Goal: Task Accomplishment & Management: Manage account settings

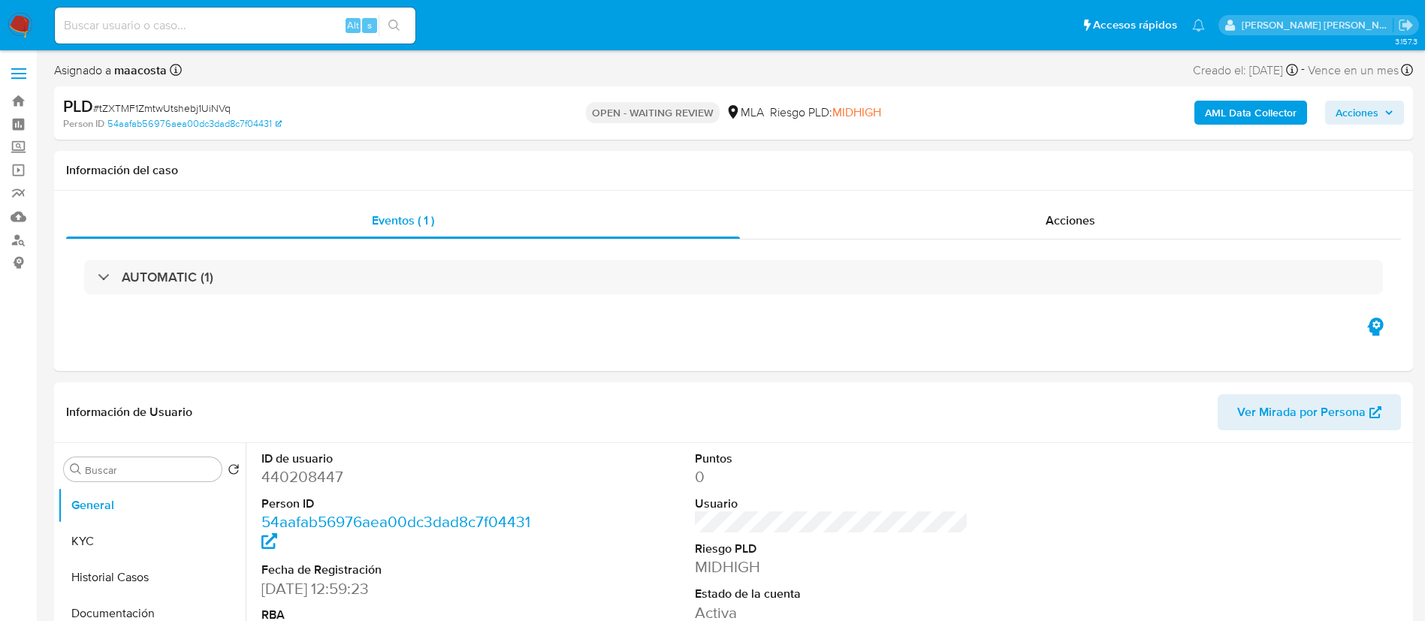
select select "10"
click at [238, 350] on div "Eventos ( 1 ) Acciones AUTOMATIC (1)" at bounding box center [733, 281] width 1359 height 180
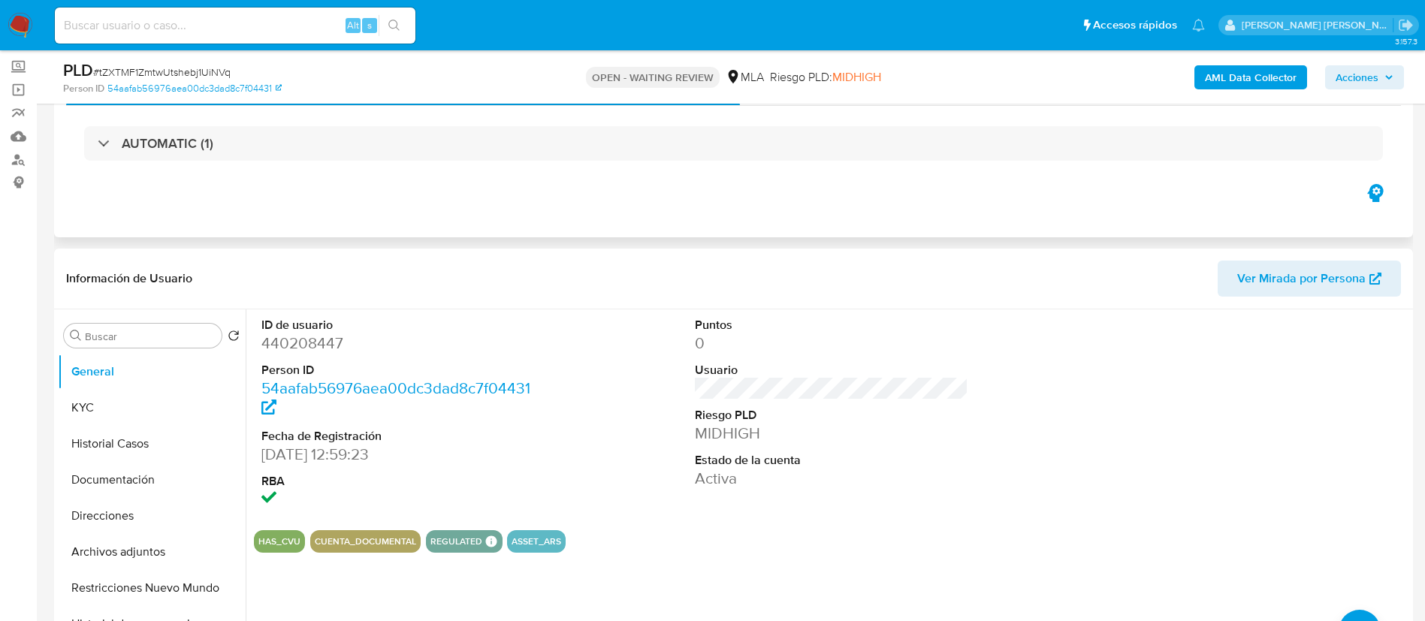
scroll to position [81, 0]
click at [278, 24] on input at bounding box center [235, 26] width 361 height 20
paste input "bu7e0rknB5kbKarfd0JECJxt"
type input "bu7e0rknB5kbKarfd0JECJxt"
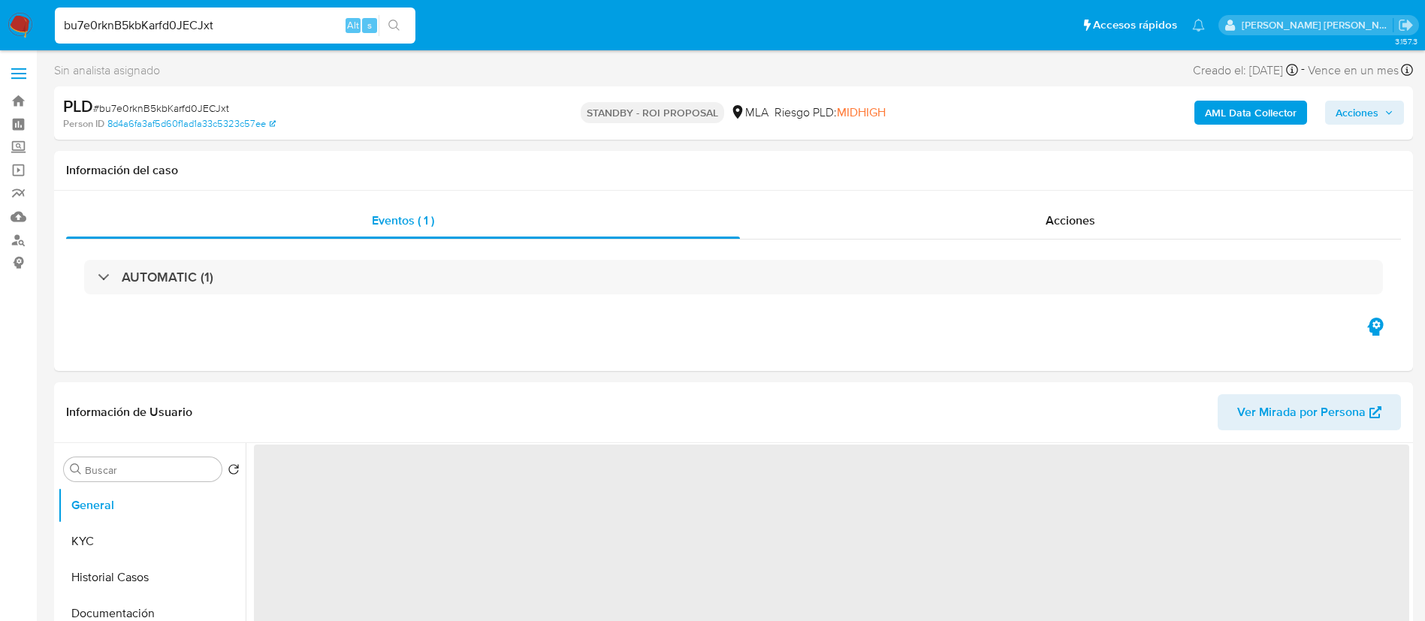
select select "10"
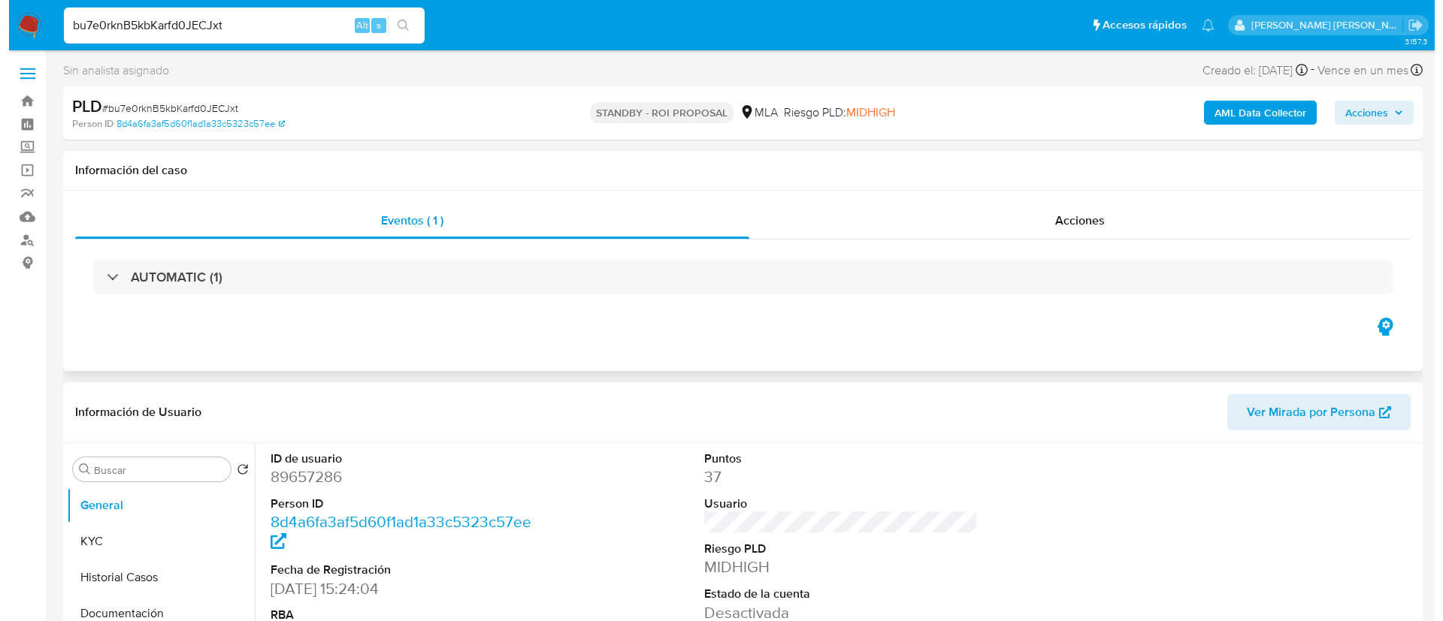
scroll to position [184, 0]
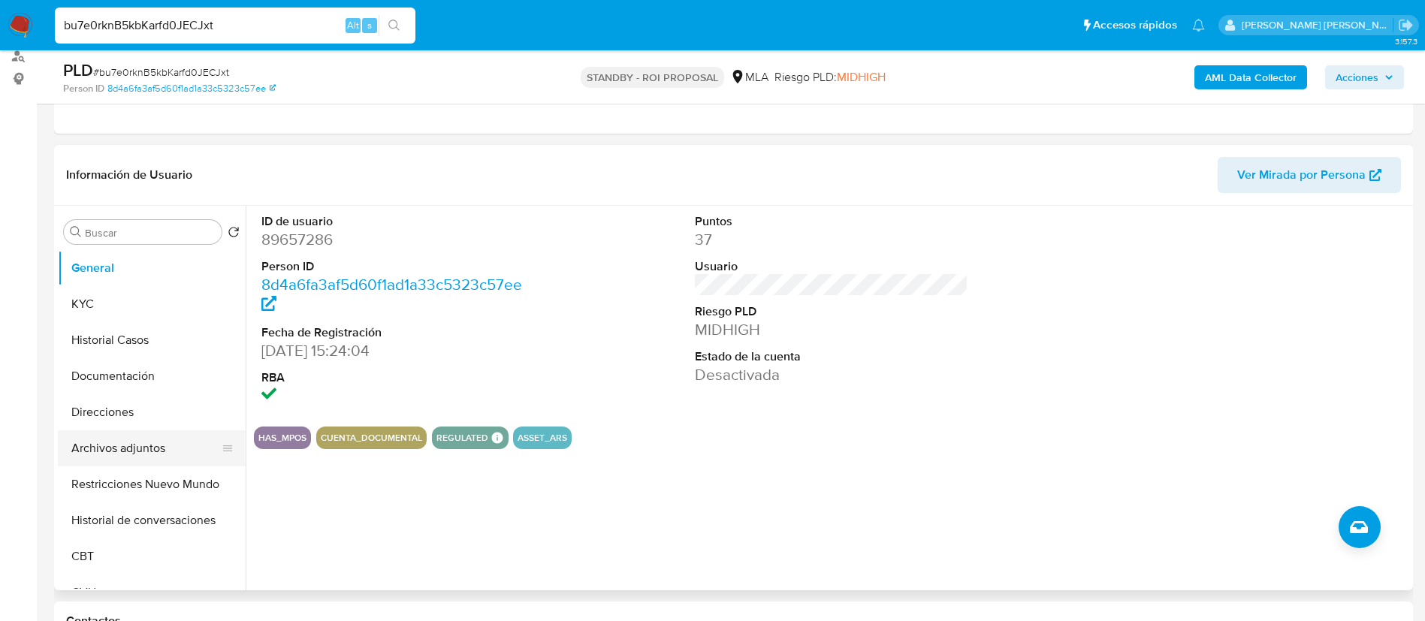
click at [104, 448] on button "Archivos adjuntos" at bounding box center [146, 449] width 176 height 36
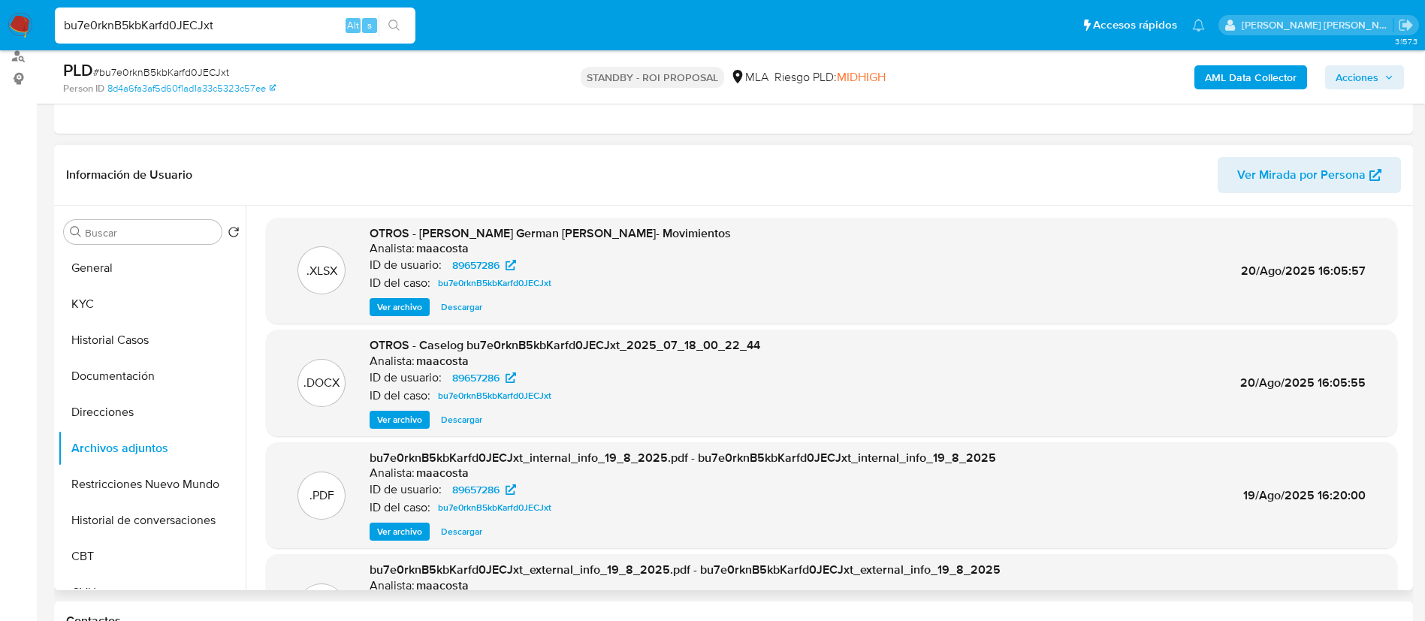
click at [274, 168] on header "Información de Usuario Ver Mirada por Persona" at bounding box center [733, 175] width 1335 height 36
click at [397, 417] on span "Ver archivo" at bounding box center [399, 420] width 45 height 15
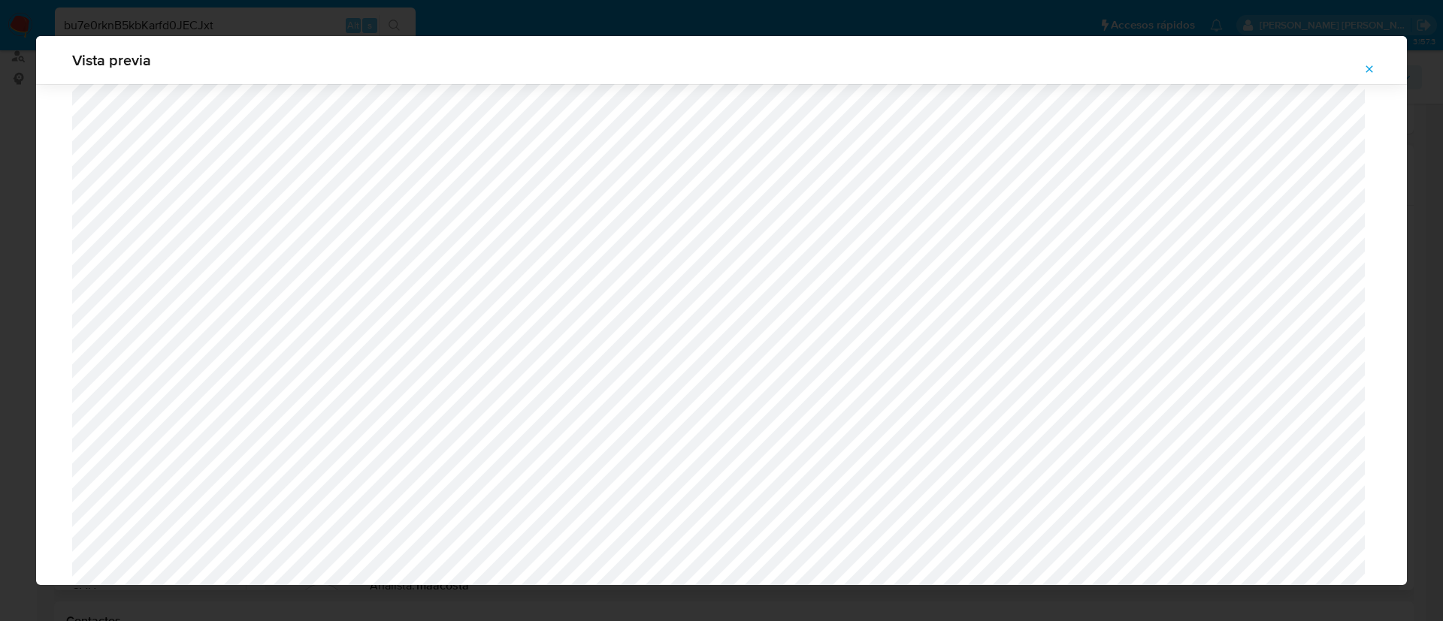
scroll to position [707, 0]
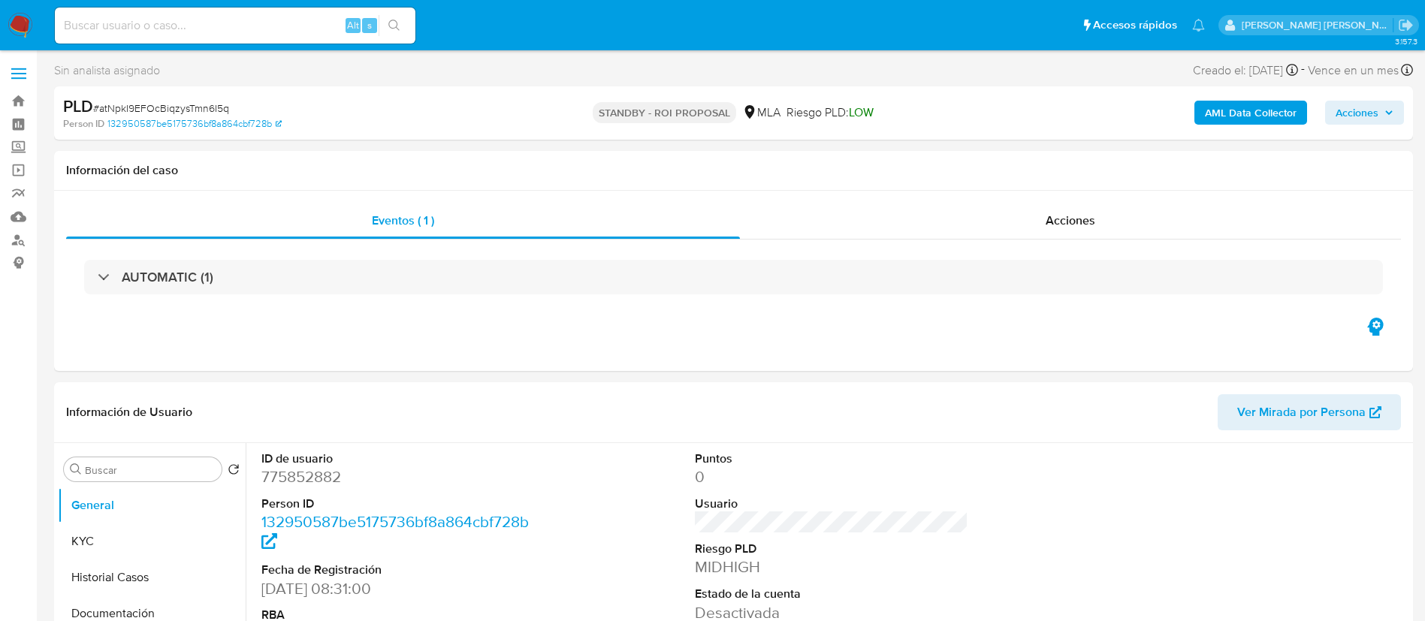
select select "10"
click at [222, 362] on div "Eventos ( 1 ) Acciones AUTOMATIC (1)" at bounding box center [733, 281] width 1359 height 180
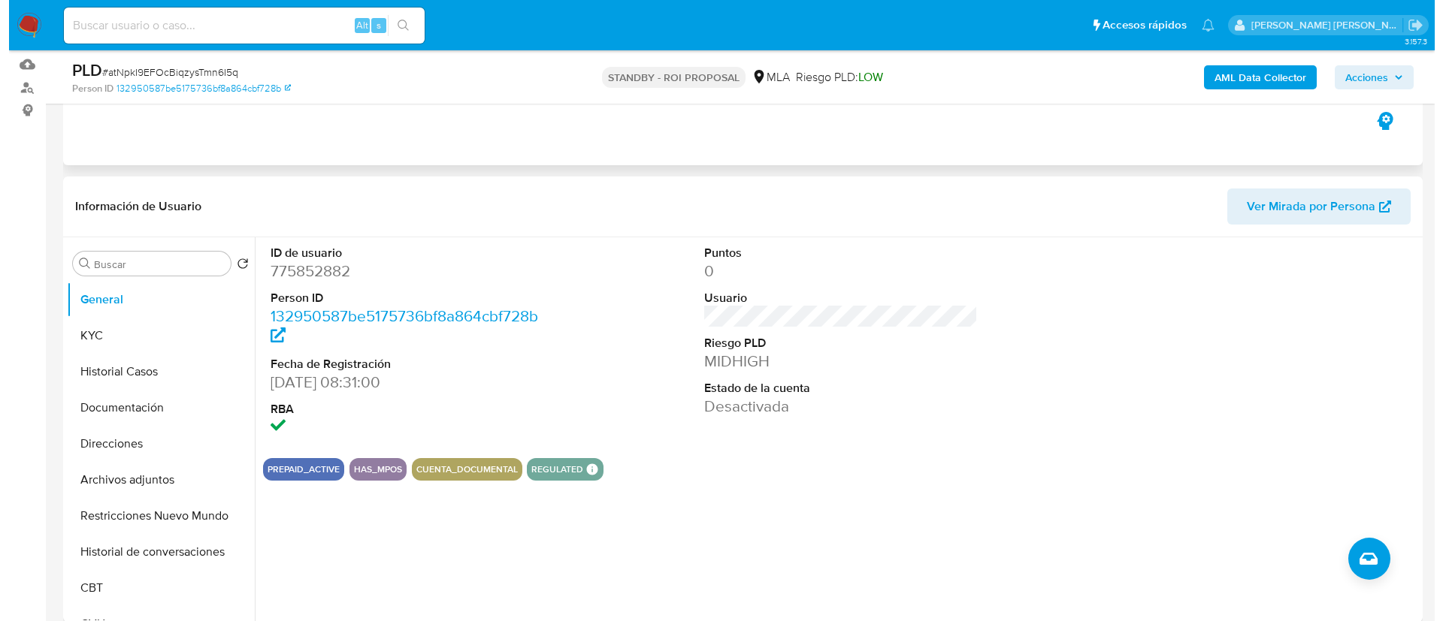
scroll to position [158, 0]
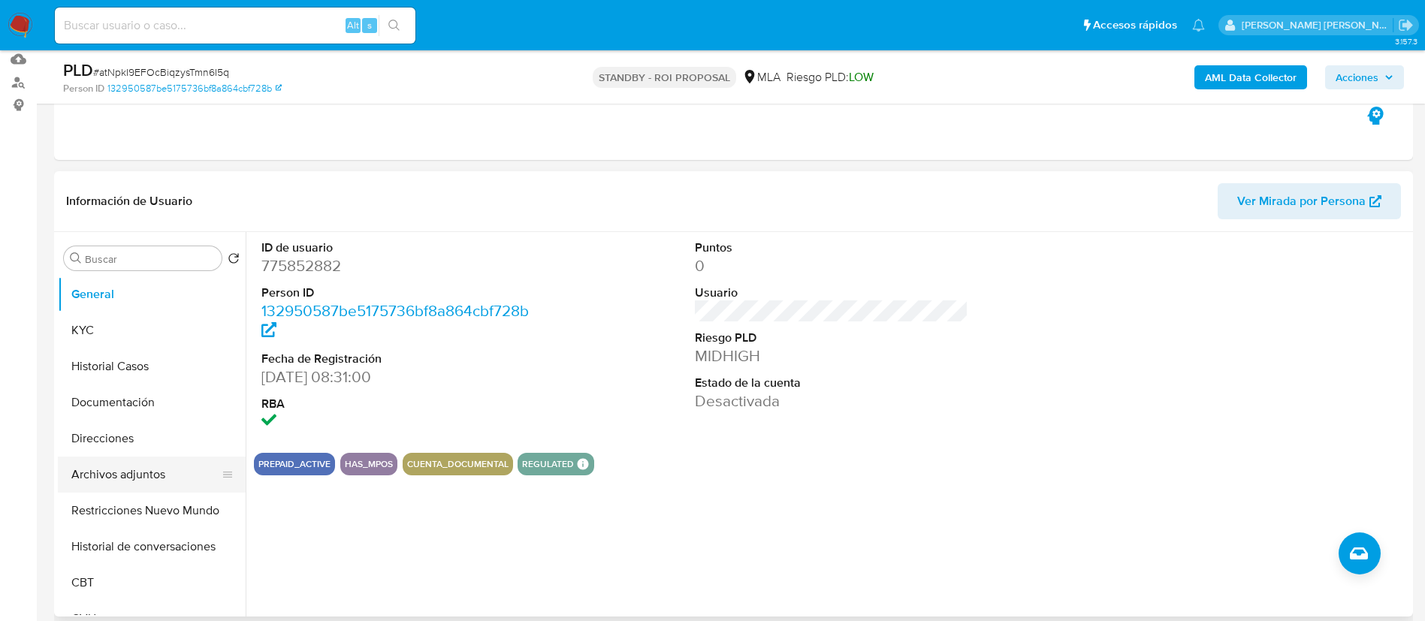
click at [98, 460] on button "Archivos adjuntos" at bounding box center [146, 475] width 176 height 36
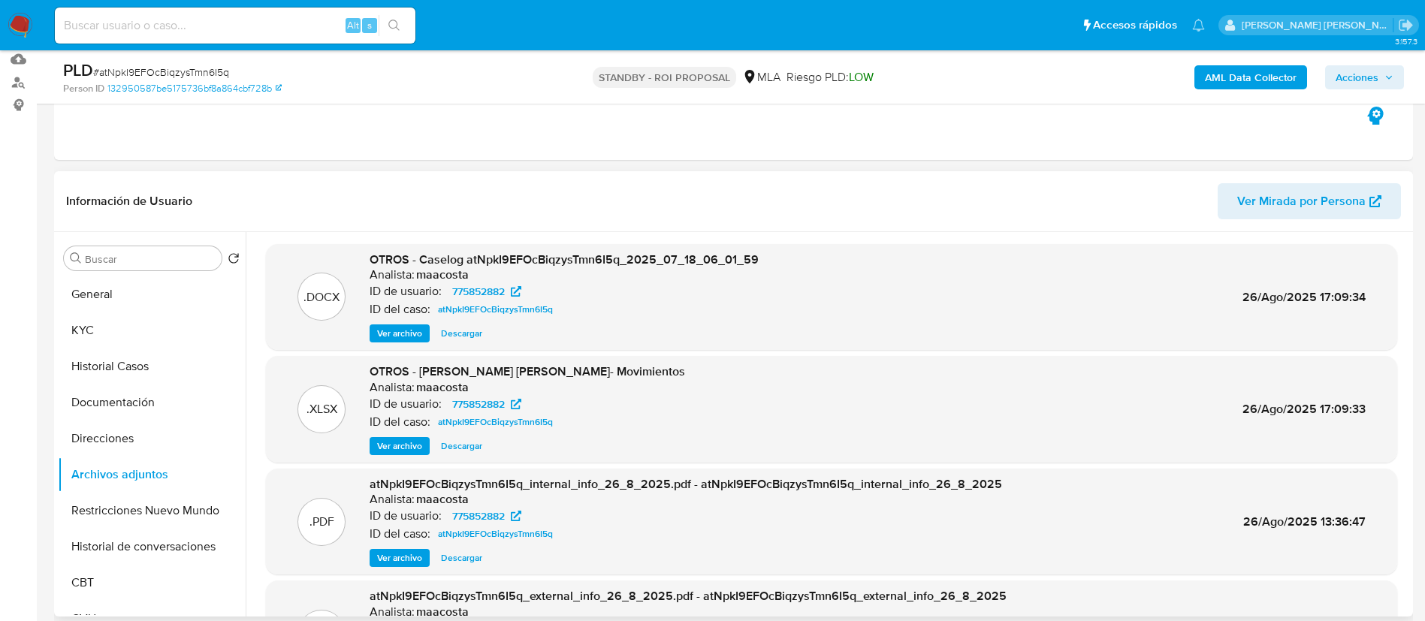
click at [397, 331] on span "Ver archivo" at bounding box center [399, 333] width 45 height 15
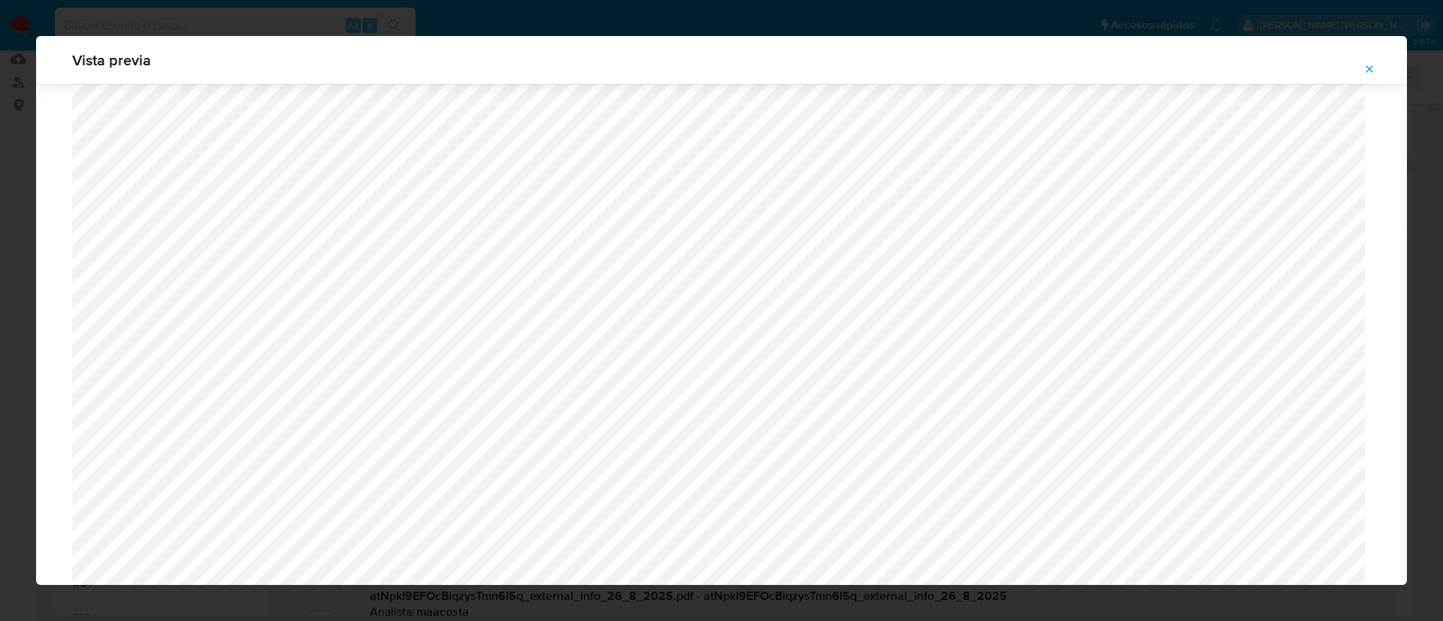
scroll to position [1394, 0]
click at [449, 10] on div "Vista previa" at bounding box center [721, 310] width 1443 height 621
click at [1369, 75] on span "Attachment preview" at bounding box center [1369, 69] width 12 height 21
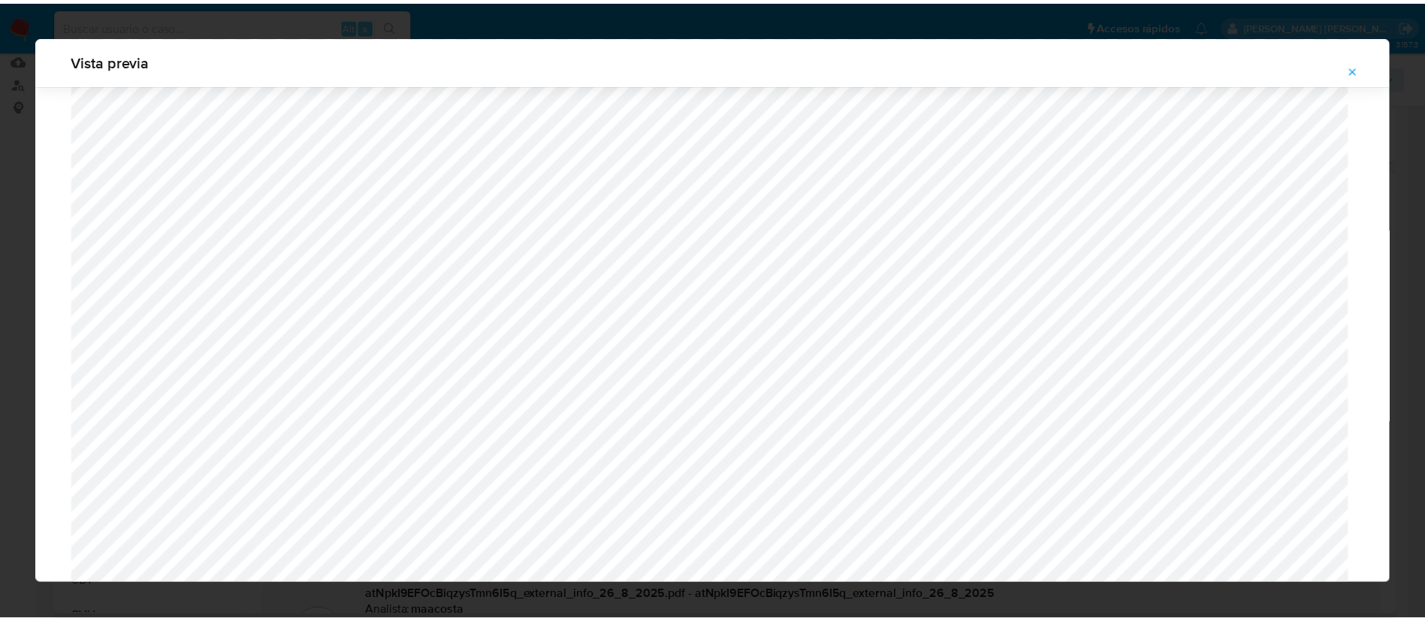
scroll to position [0, 0]
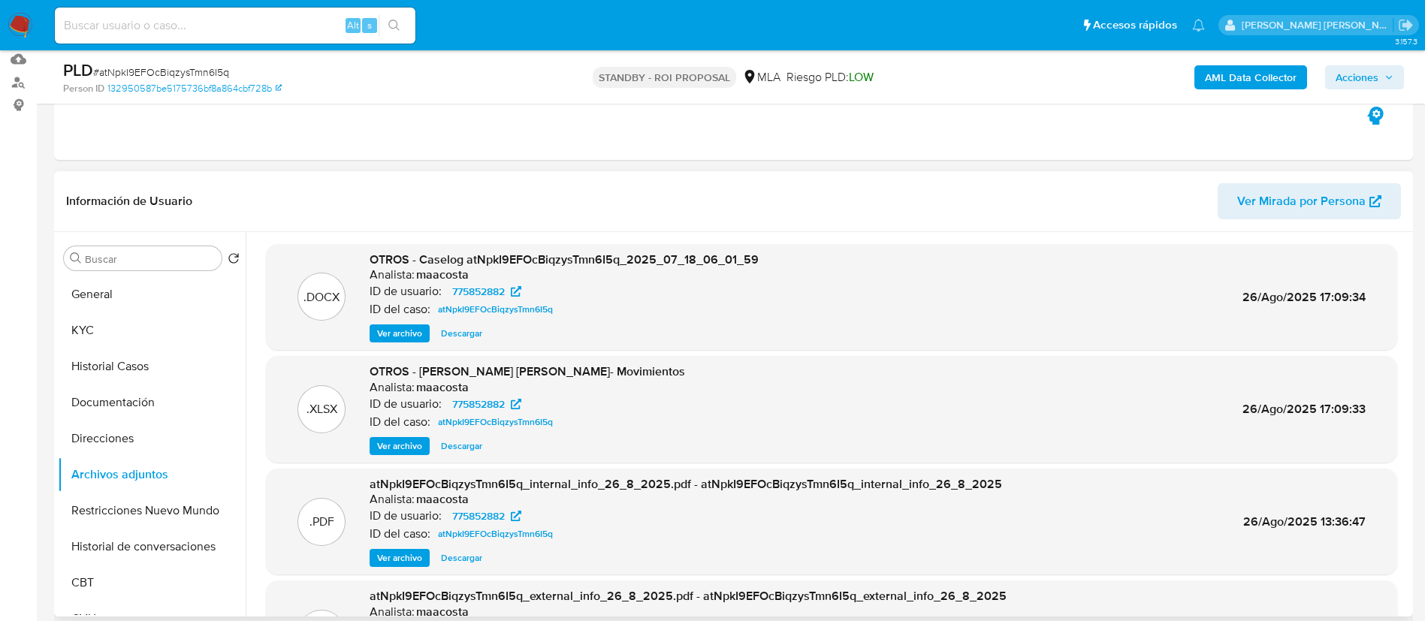
paste input "tZXTMF1ZmtwUtshebj1UiNVq"
click at [287, 26] on input "tZXTMF1ZmtwUtshebj1UiNVq" at bounding box center [235, 26] width 361 height 20
type input "tZXTMF1ZmtwUtshebj1UiNVq"
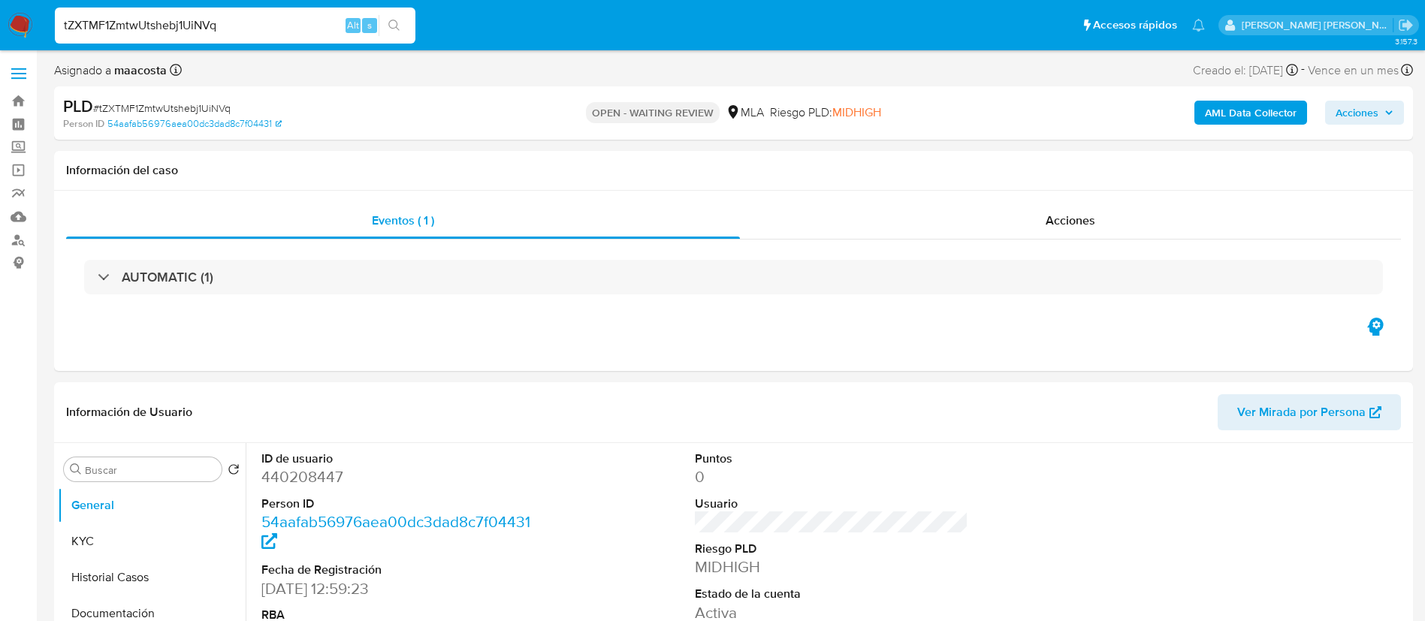
select select "10"
click at [376, 117] on div "Person ID 54aafab56976aea00dc3dad8c7f04431" at bounding box center [284, 124] width 443 height 14
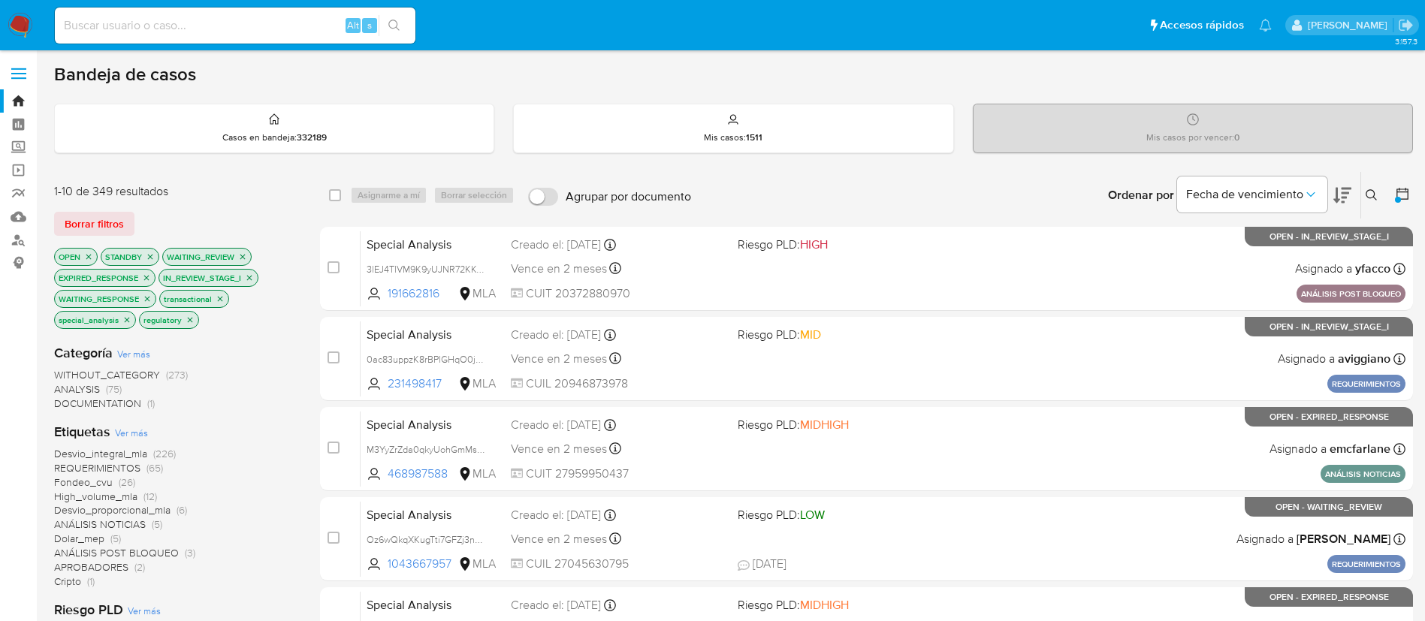
click at [240, 420] on div "Categoría Ver más WITHOUT_CATEGORY (273) ANALYSIS (75) DOCUMENTATION (1) Etique…" at bounding box center [175, 621] width 242 height 579
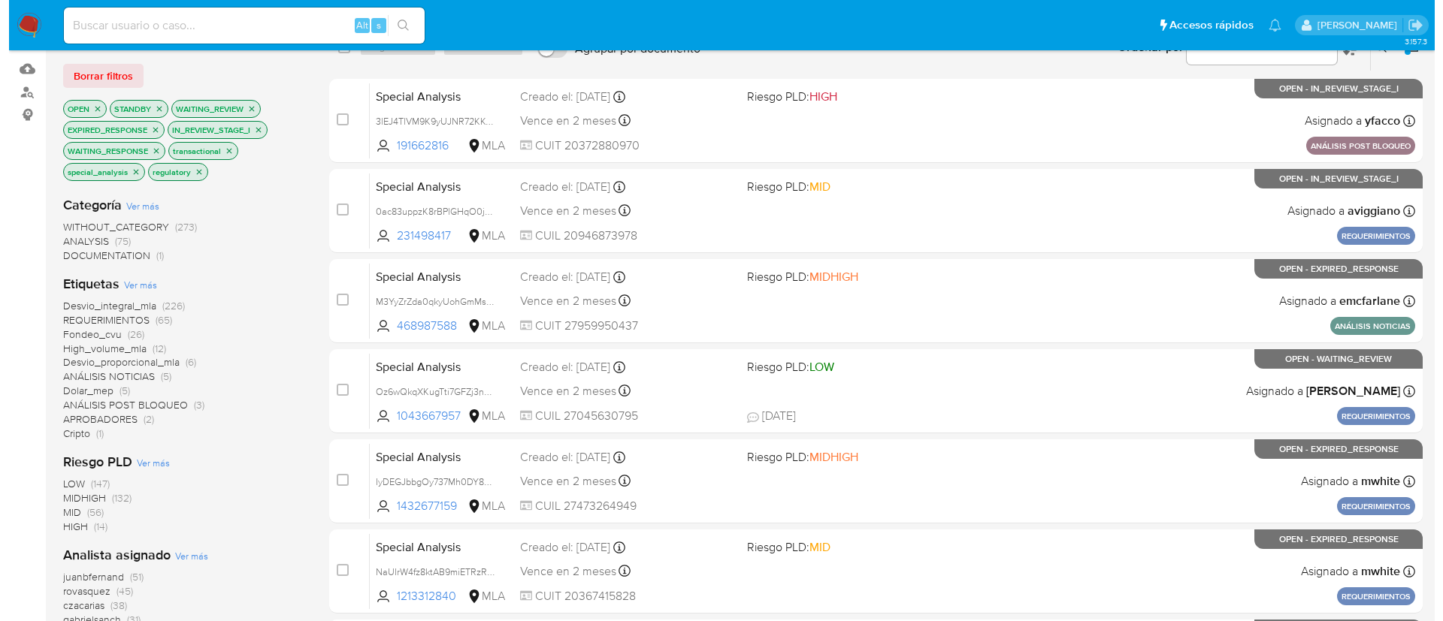
scroll to position [95, 0]
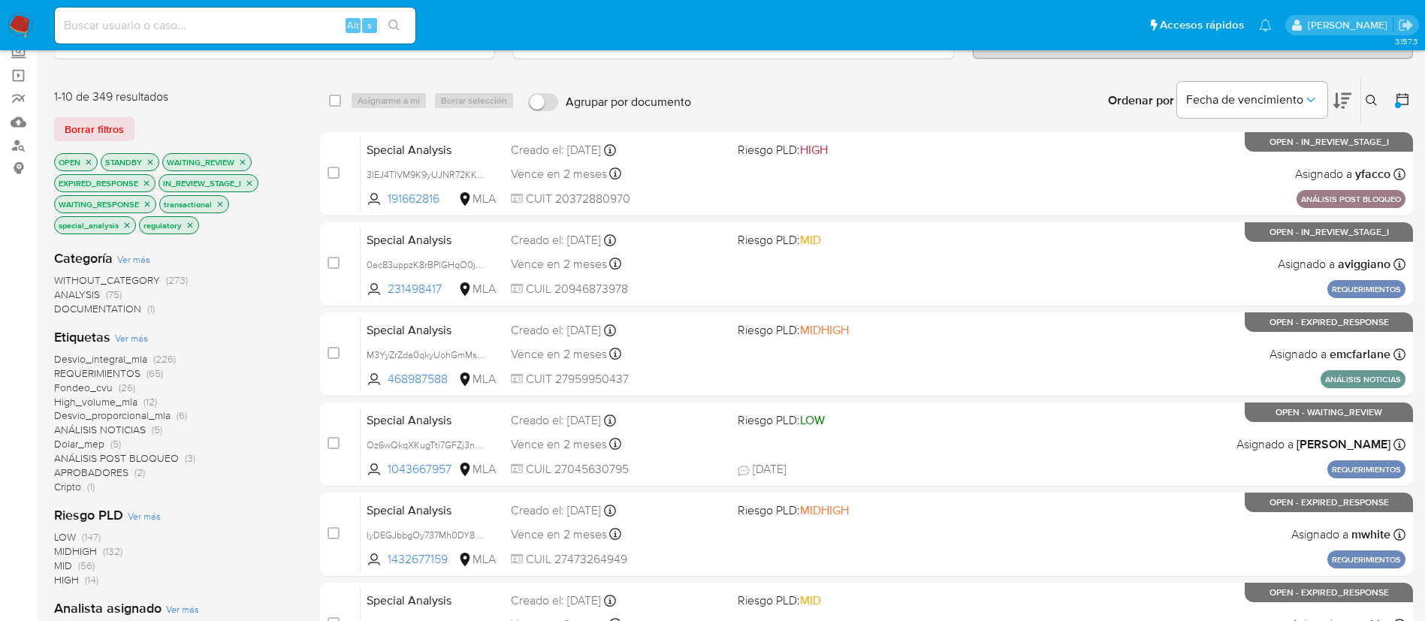
click at [1373, 95] on icon at bounding box center [1371, 100] width 11 height 11
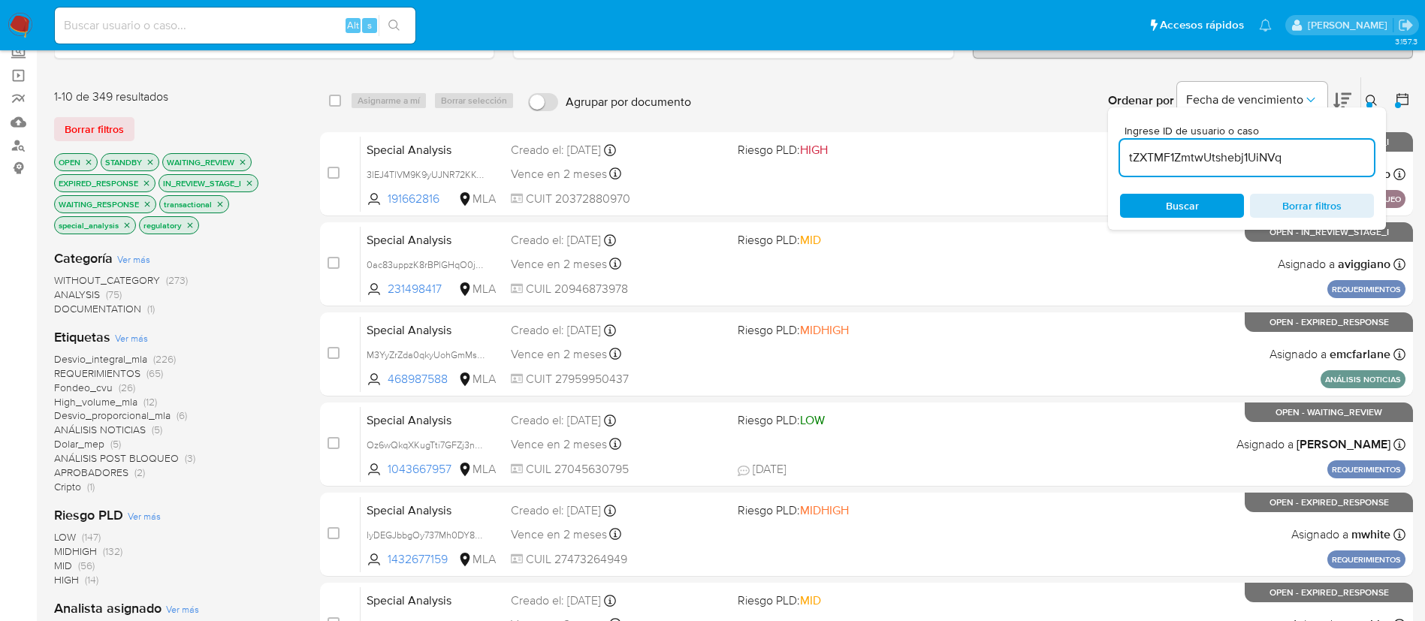
click at [1250, 159] on input "tZXTMF1ZmtwUtshebj1UiNVq" at bounding box center [1247, 158] width 254 height 20
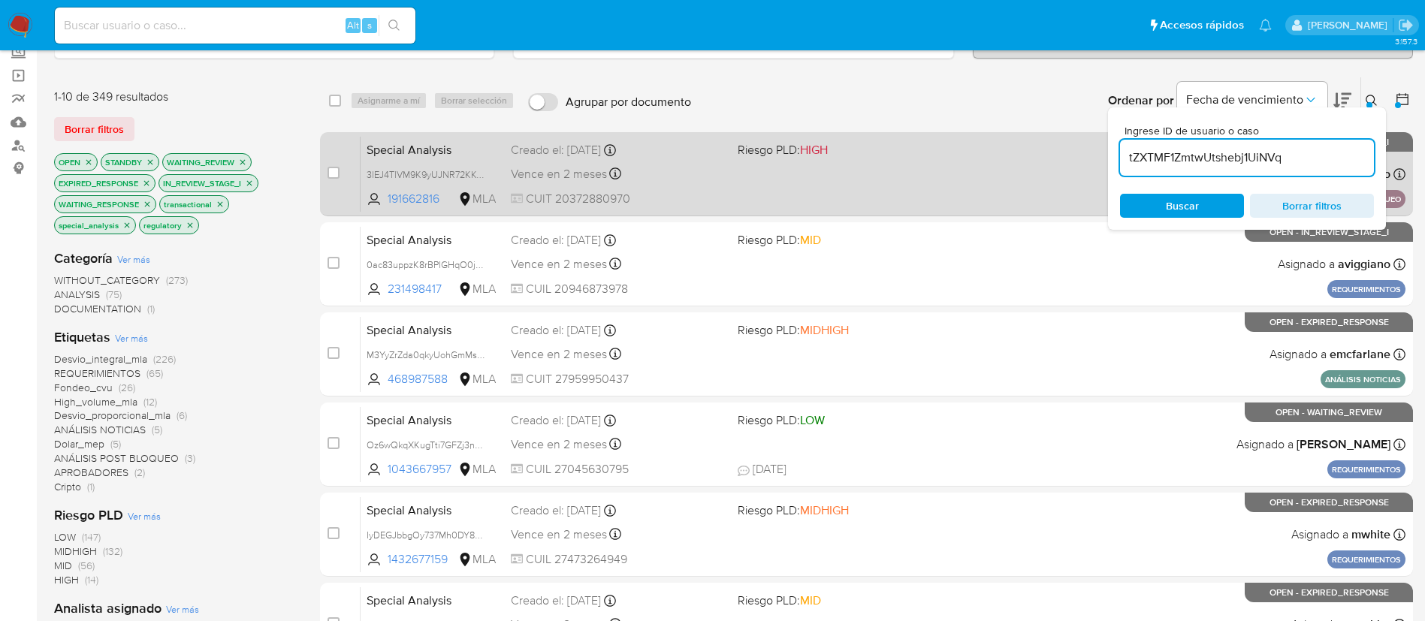
type input "tZXTMF1ZmtwUtshebj1UiNVq"
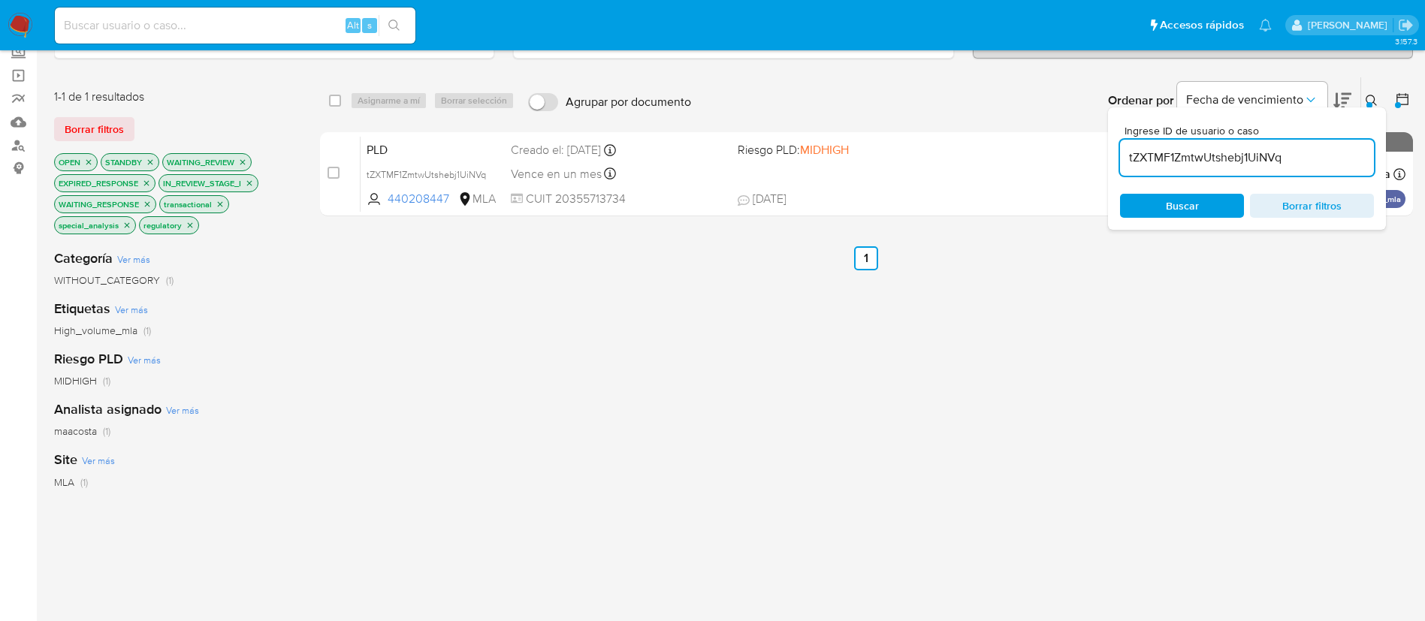
click at [326, 101] on div "select-all-cases-checkbox Asignarme a mí Borrar selección Agrupar por documento…" at bounding box center [866, 100] width 1093 height 47
click at [334, 101] on input "checkbox" at bounding box center [335, 101] width 12 height 12
checkbox input "true"
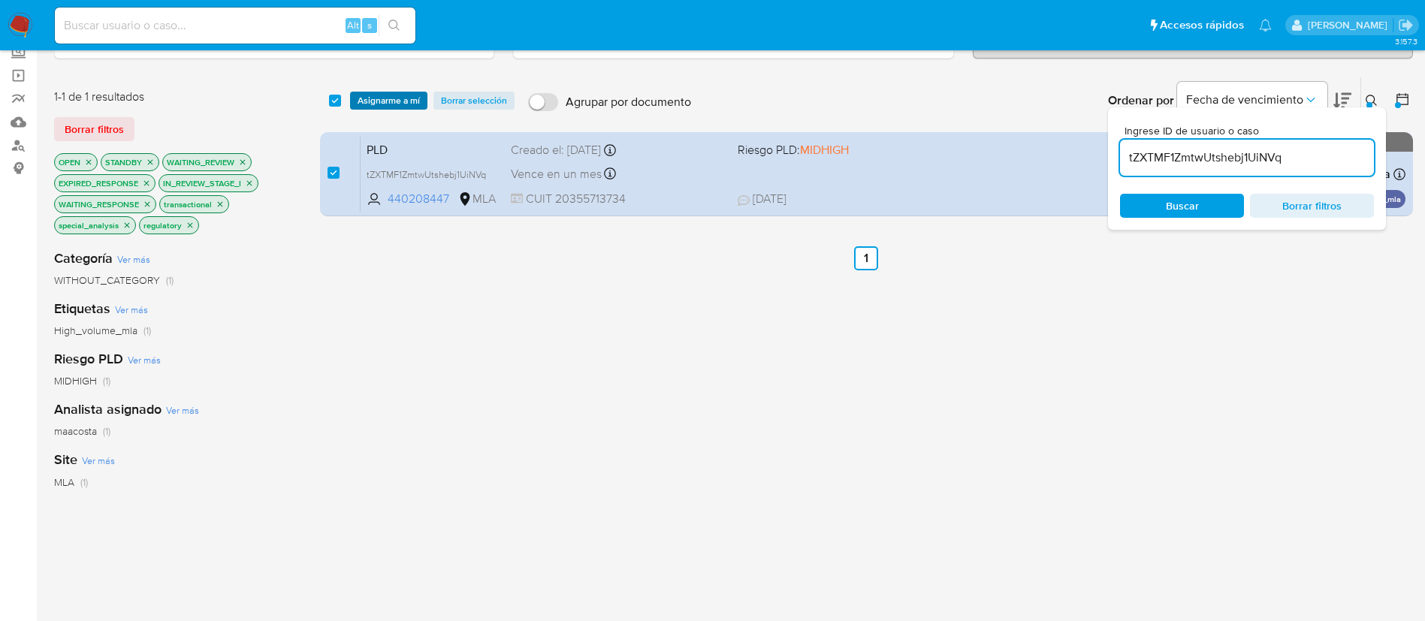
click at [386, 102] on span "Asignarme a mí" at bounding box center [389, 100] width 62 height 15
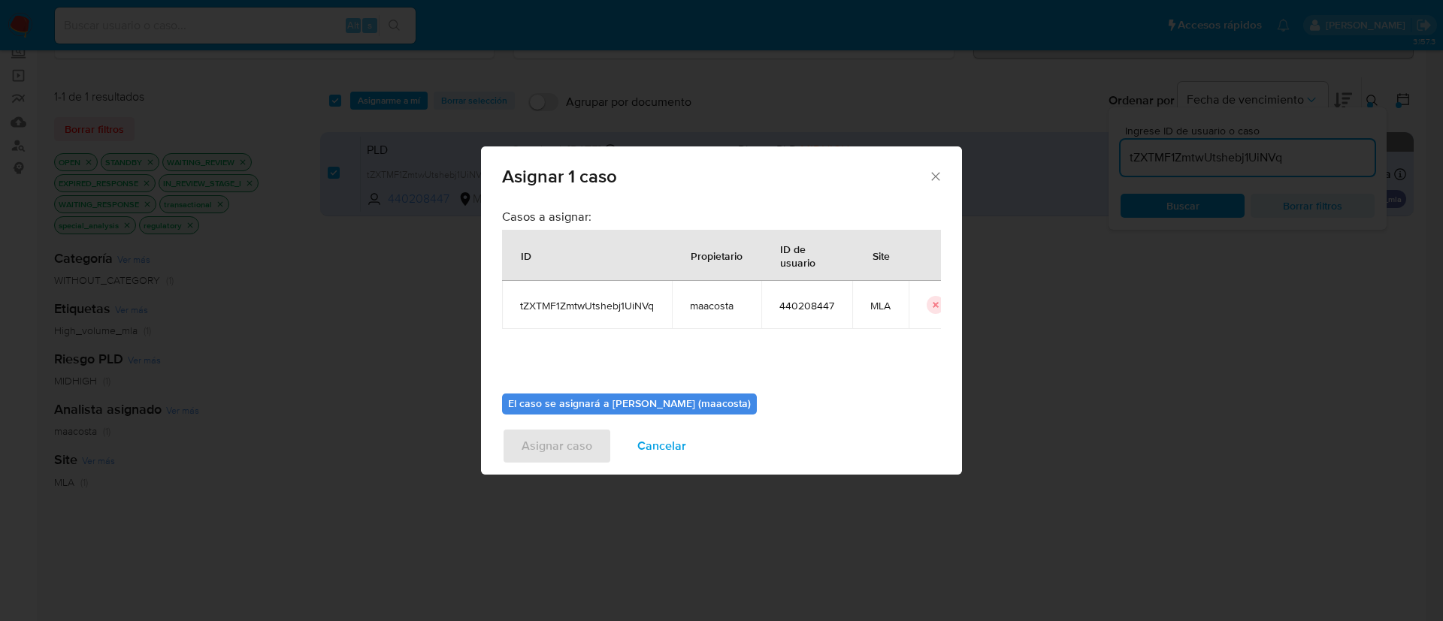
scroll to position [78, 0]
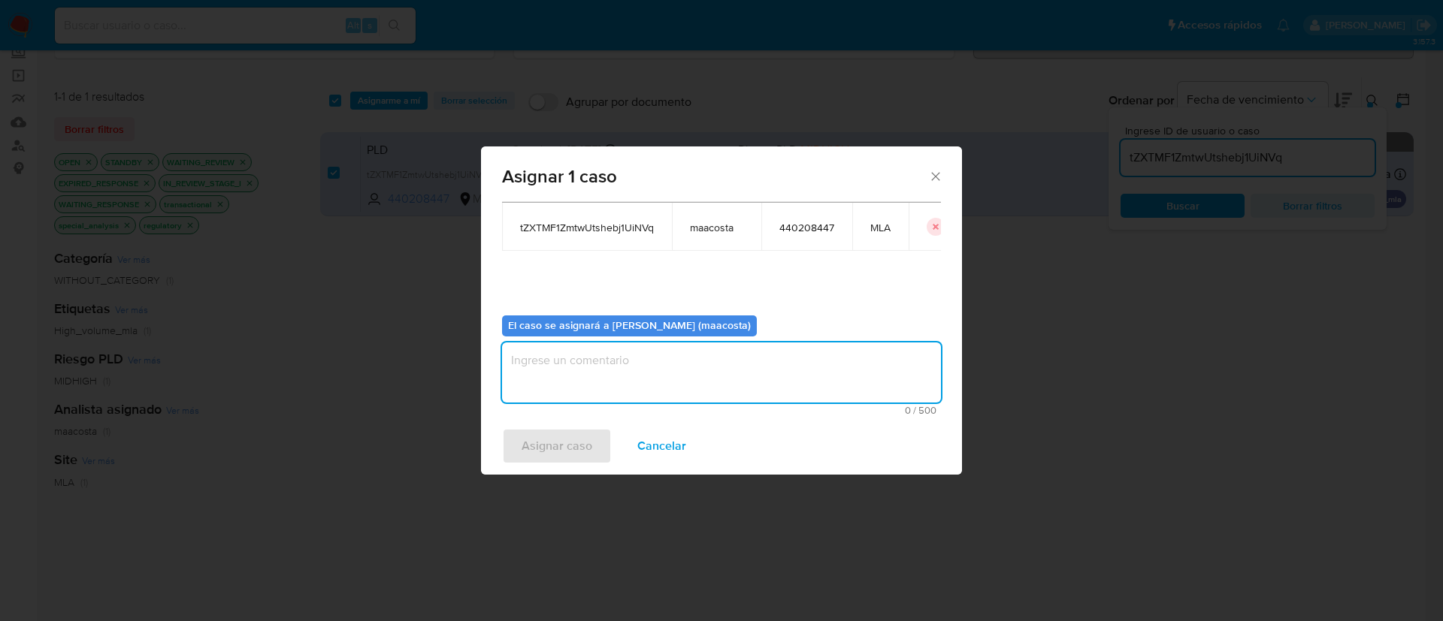
click at [596, 375] on textarea "assign-modal" at bounding box center [721, 373] width 439 height 60
click at [572, 435] on span "Asignar caso" at bounding box center [556, 446] width 71 height 33
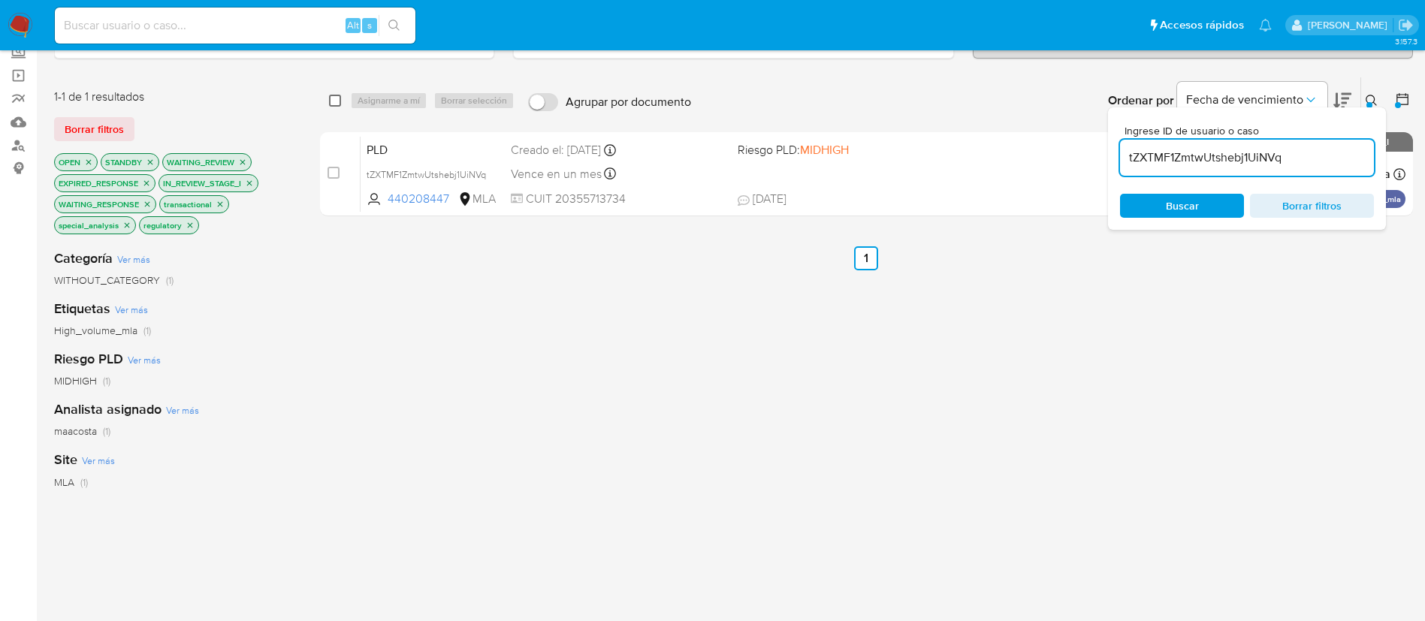
click at [336, 98] on input "checkbox" at bounding box center [335, 101] width 12 height 12
checkbox input "true"
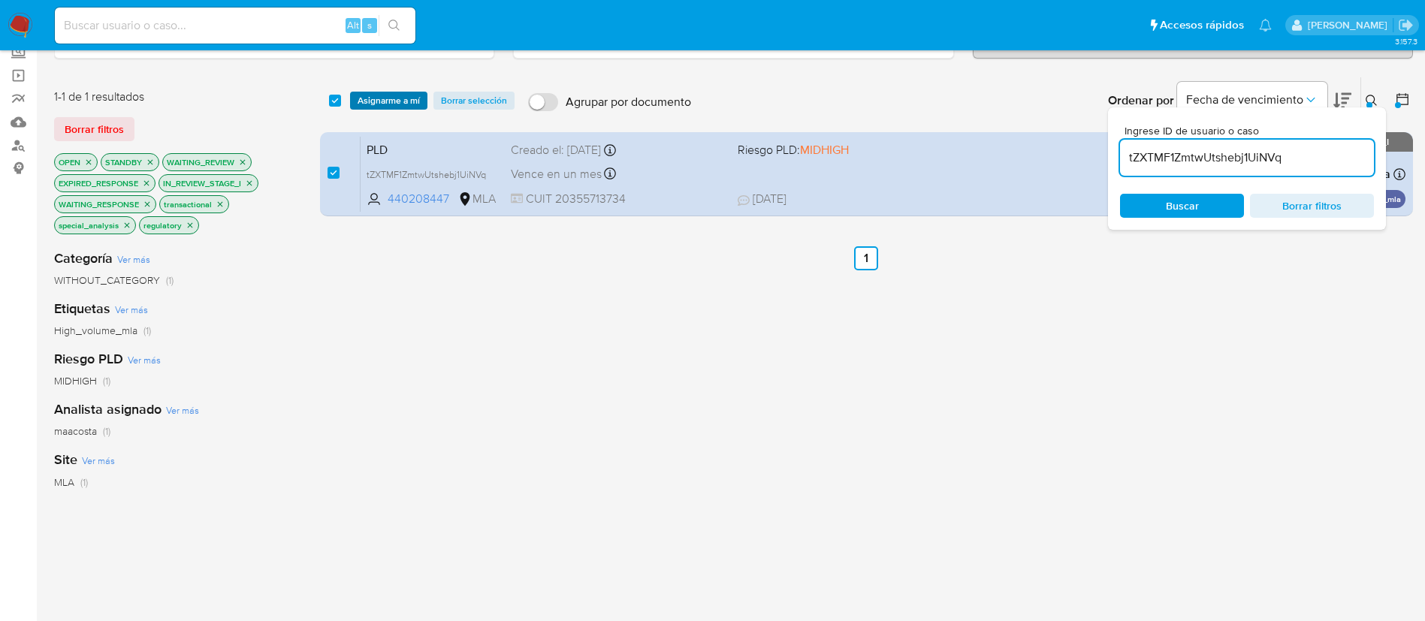
click at [373, 99] on span "Asignarme a mí" at bounding box center [389, 100] width 62 height 15
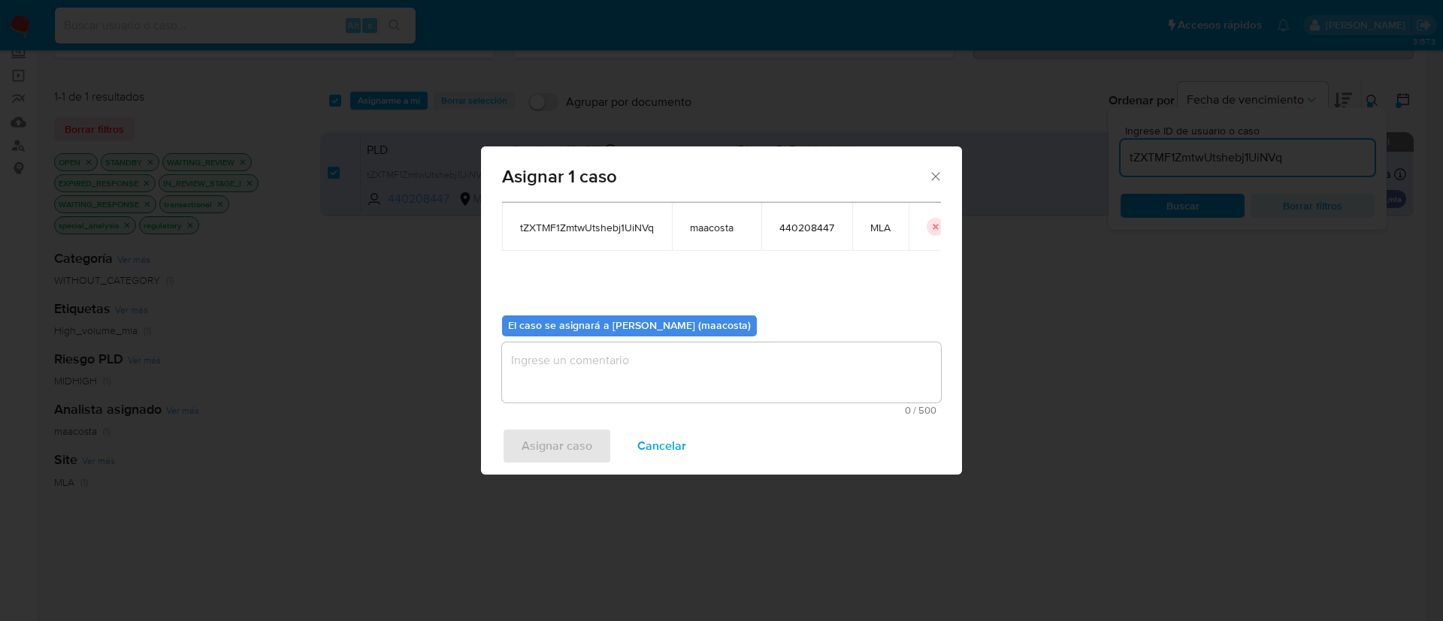
click at [566, 378] on textarea "assign-modal" at bounding box center [721, 373] width 439 height 60
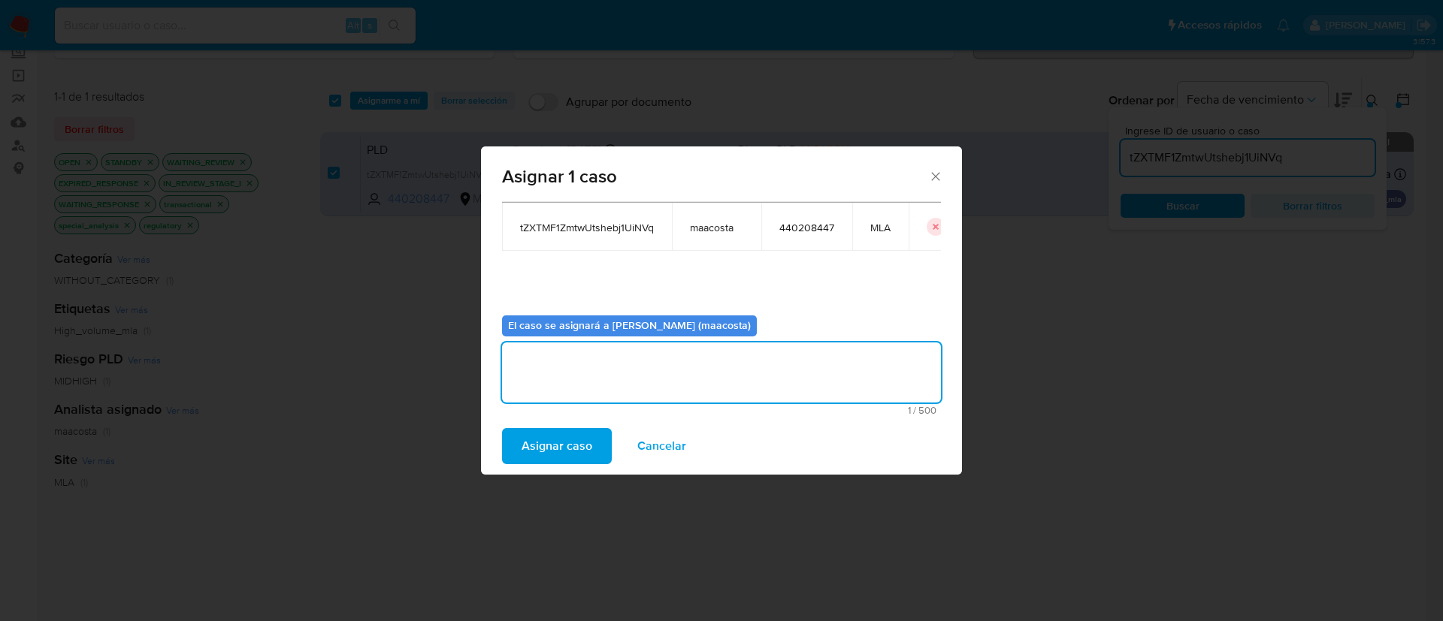
click at [555, 443] on span "Asignar caso" at bounding box center [556, 446] width 71 height 33
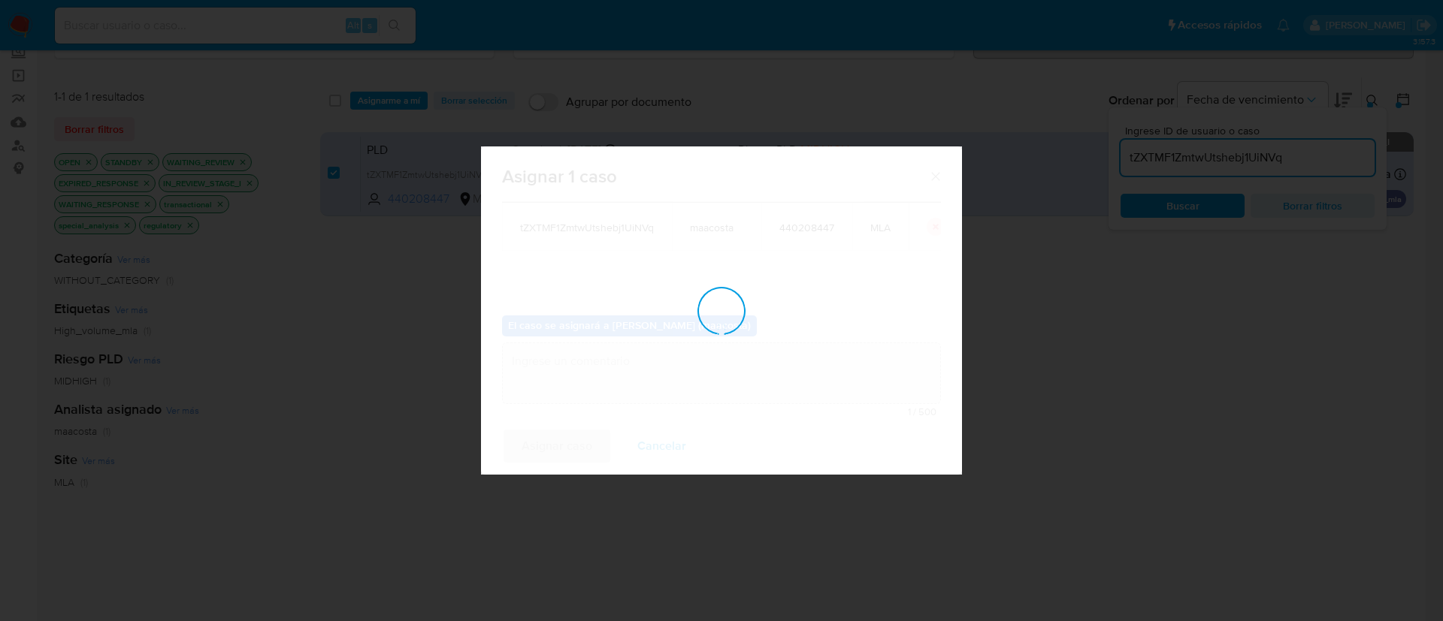
checkbox input "false"
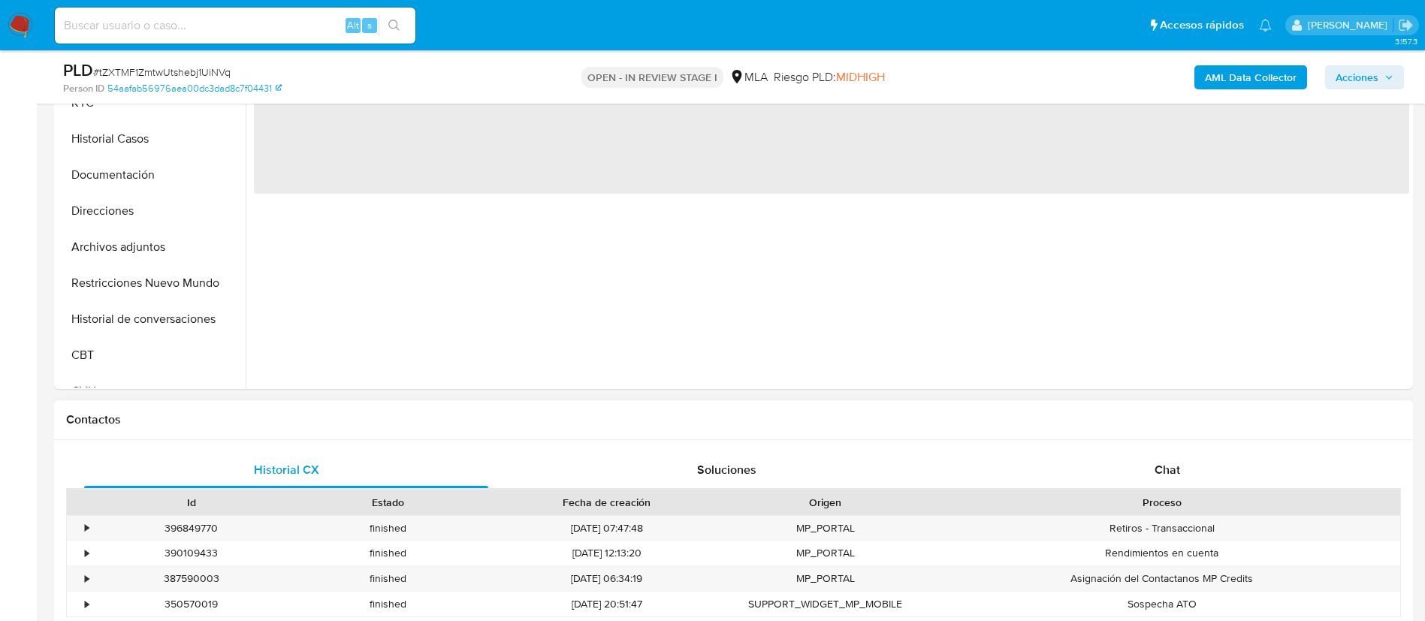
scroll to position [396, 0]
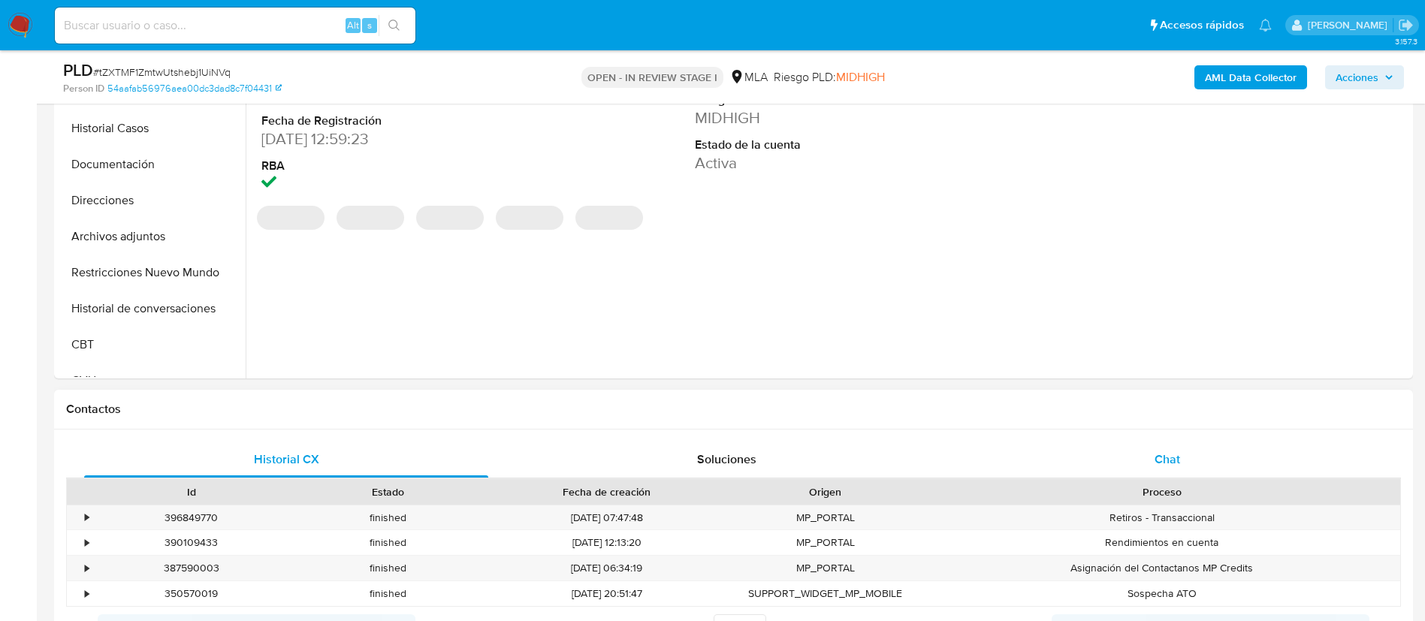
click at [1176, 455] on span "Chat" at bounding box center [1168, 459] width 26 height 17
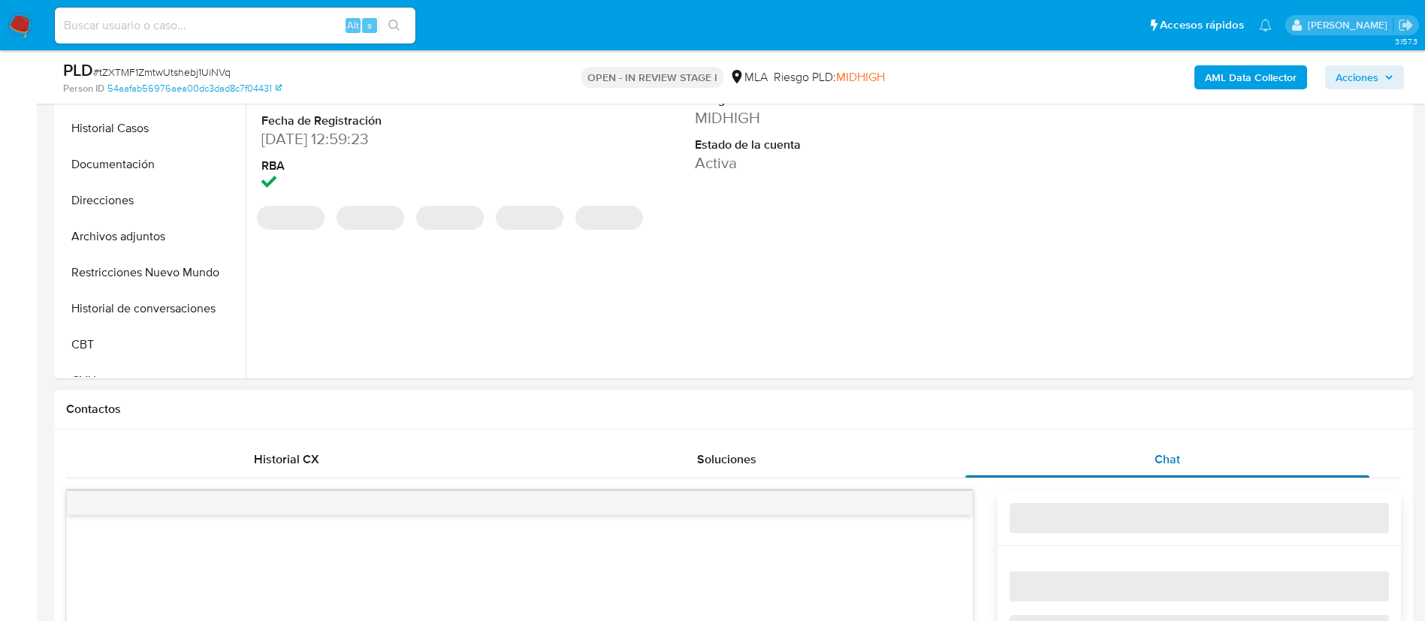
select select "10"
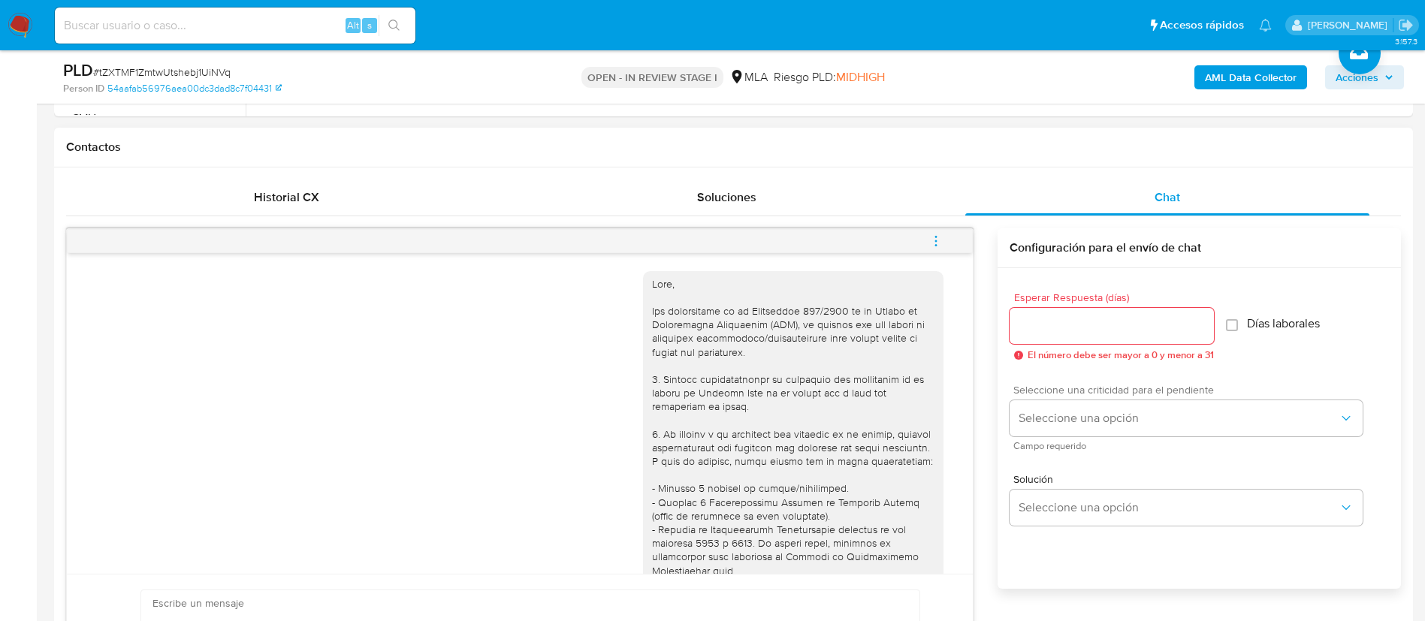
scroll to position [931, 0]
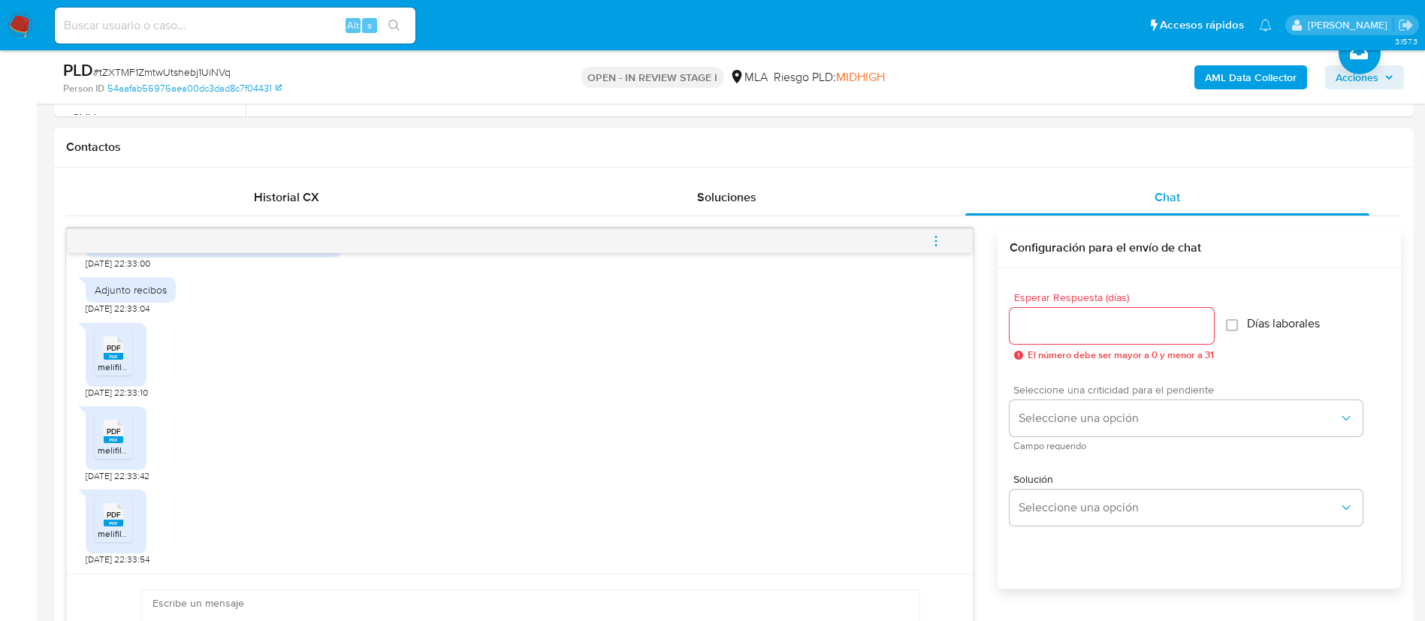
click at [1102, 437] on div "Seleccione una criticidad para el pendiente Seleccione una opción Campo requeri…" at bounding box center [1186, 417] width 353 height 65
click at [1074, 427] on button "Seleccione una opción" at bounding box center [1186, 418] width 353 height 36
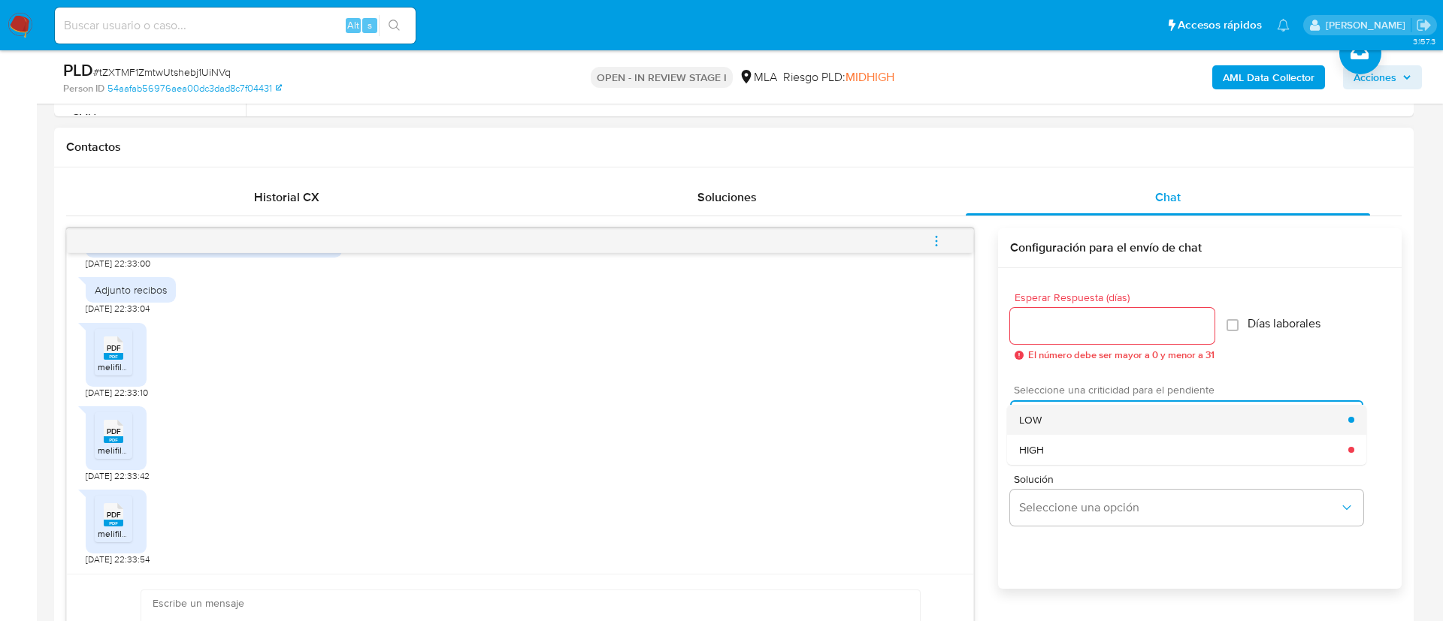
click at [1034, 418] on span "LOW" at bounding box center [1030, 420] width 23 height 14
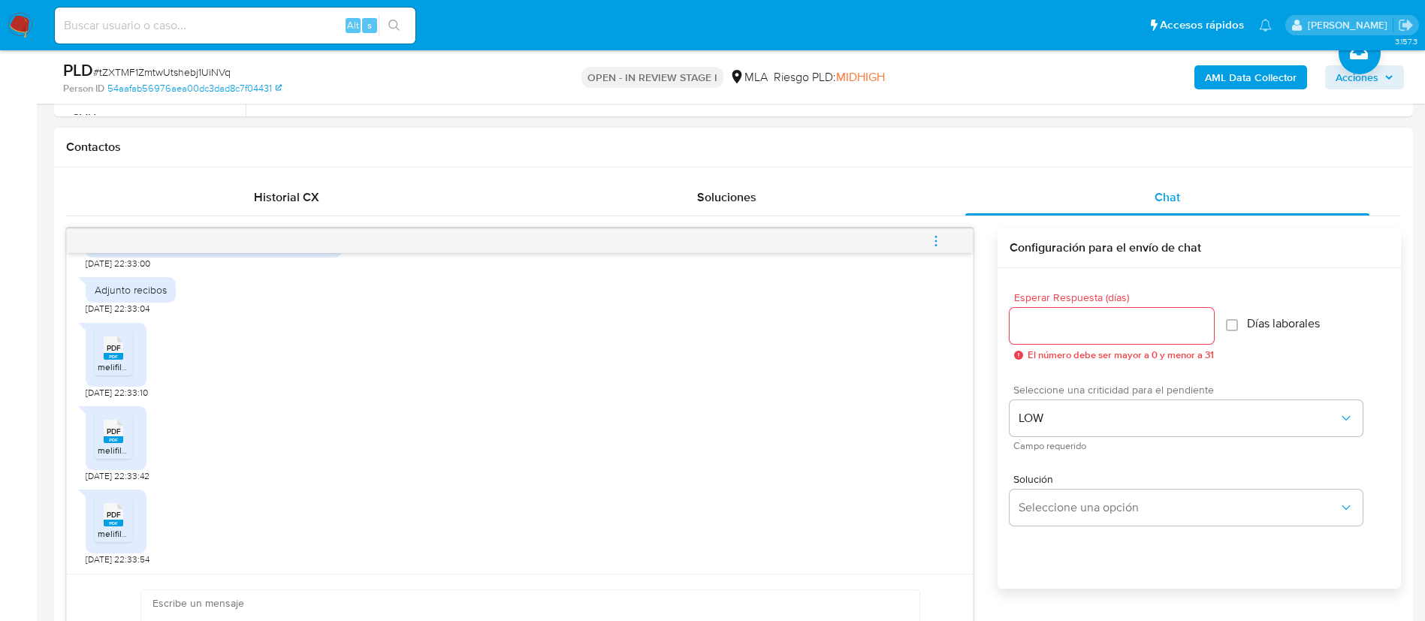
click at [1042, 331] on input "Esperar Respuesta (días)" at bounding box center [1112, 326] width 204 height 20
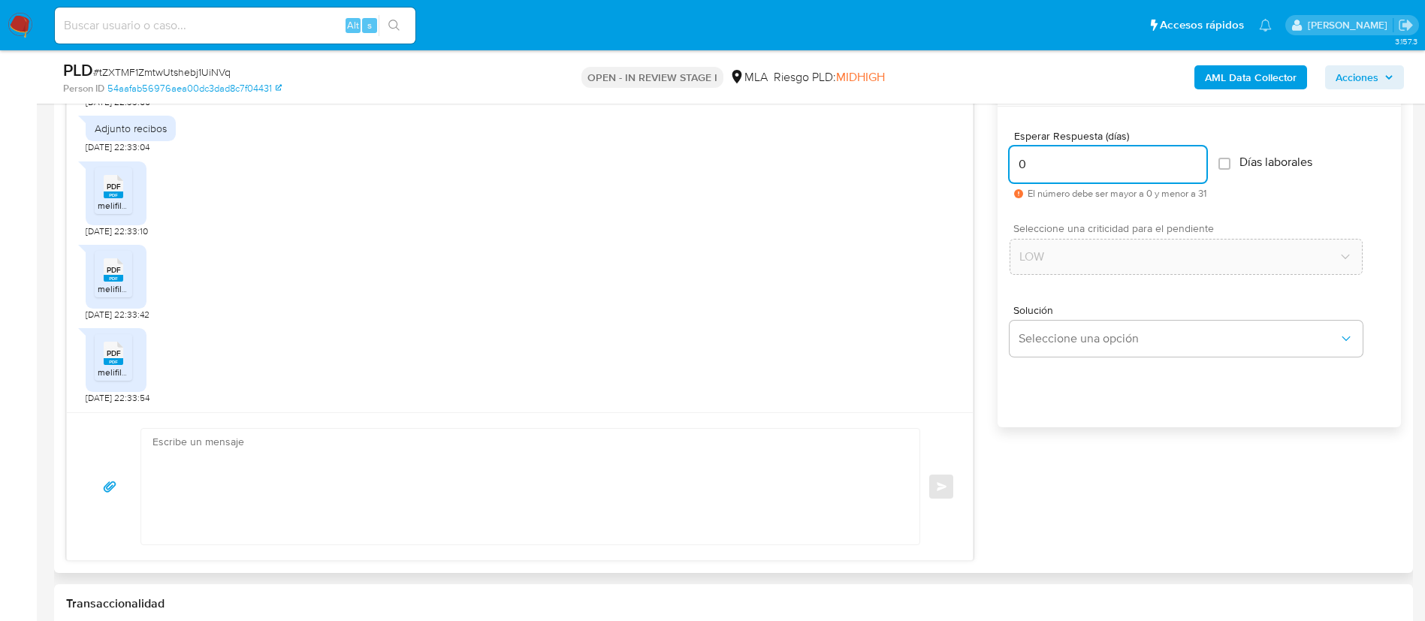
scroll to position [822, 0]
type input "0"
click at [709, 483] on textarea at bounding box center [527, 485] width 748 height 116
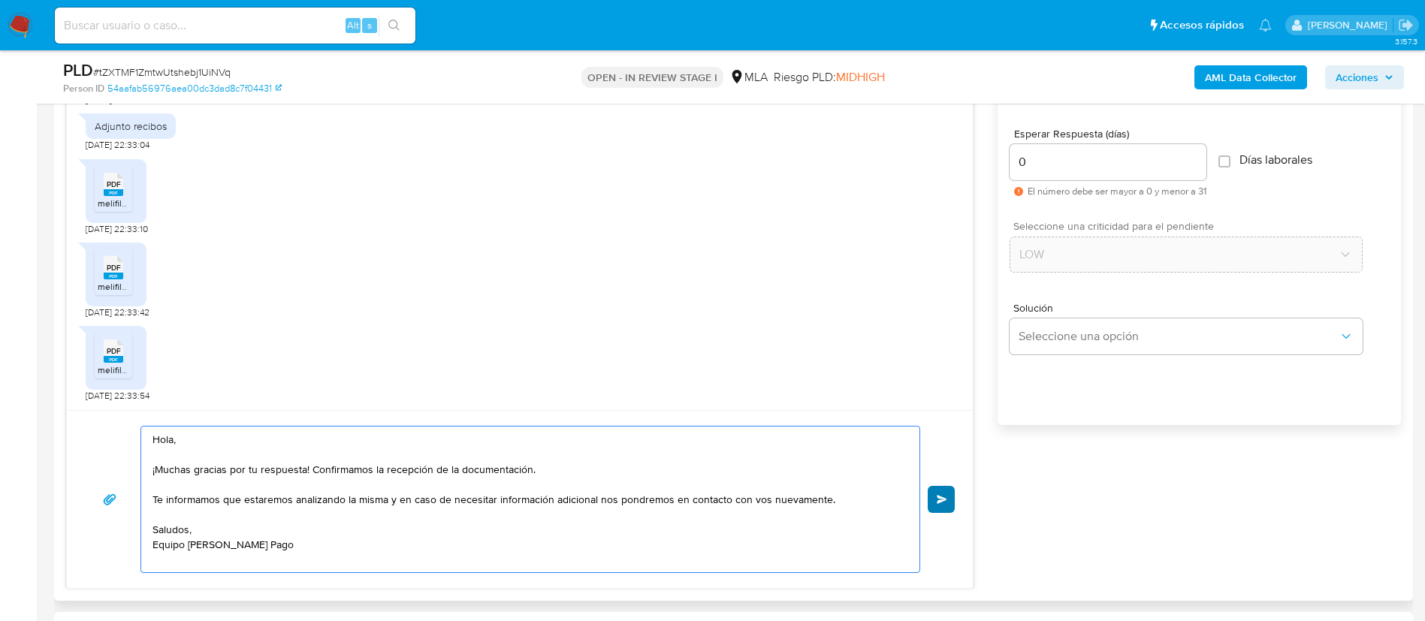
type textarea "Hola, ¡Muchas gracias por tu respuesta! Confirmamos la recepción de la document…"
click at [943, 489] on button "Enviar" at bounding box center [941, 499] width 27 height 27
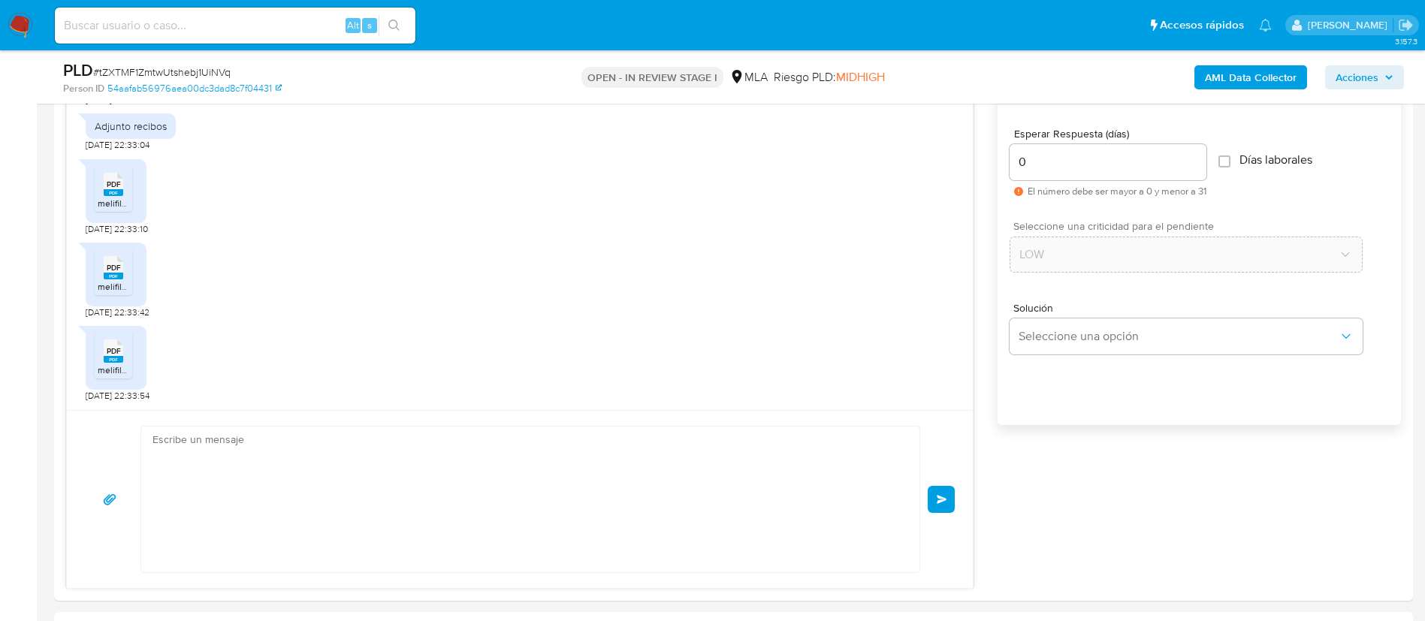
scroll to position [1125, 0]
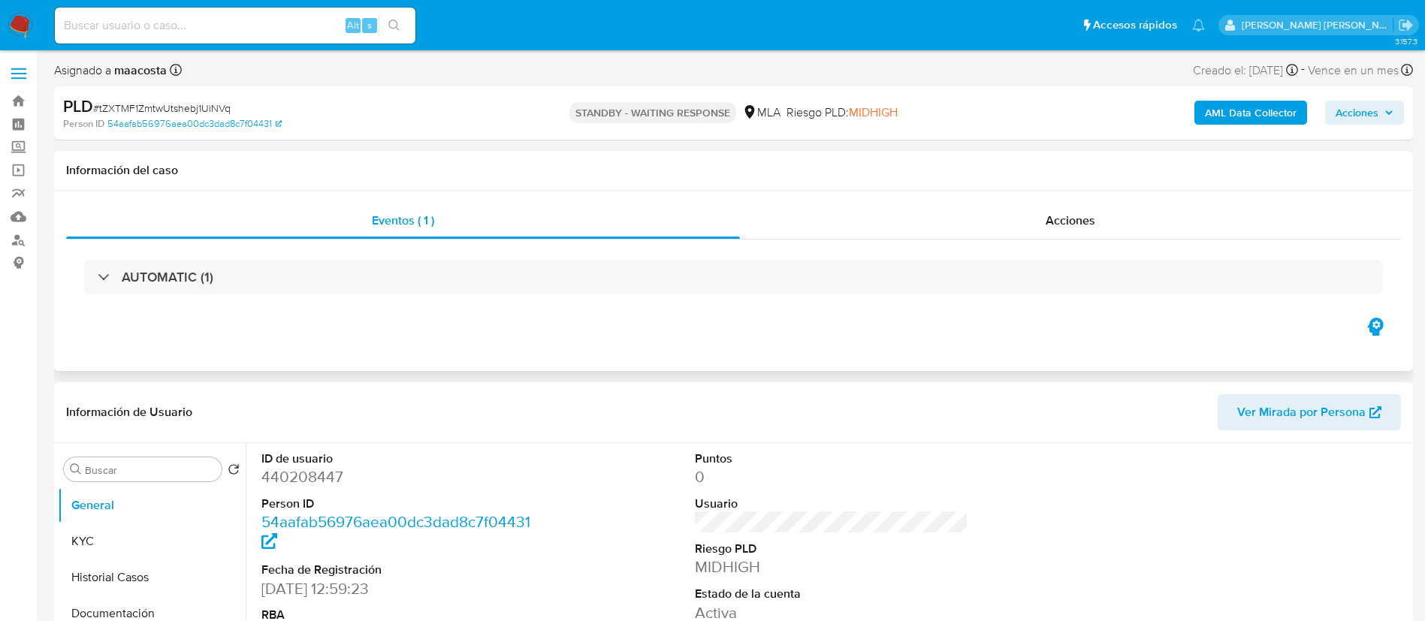
select select "10"
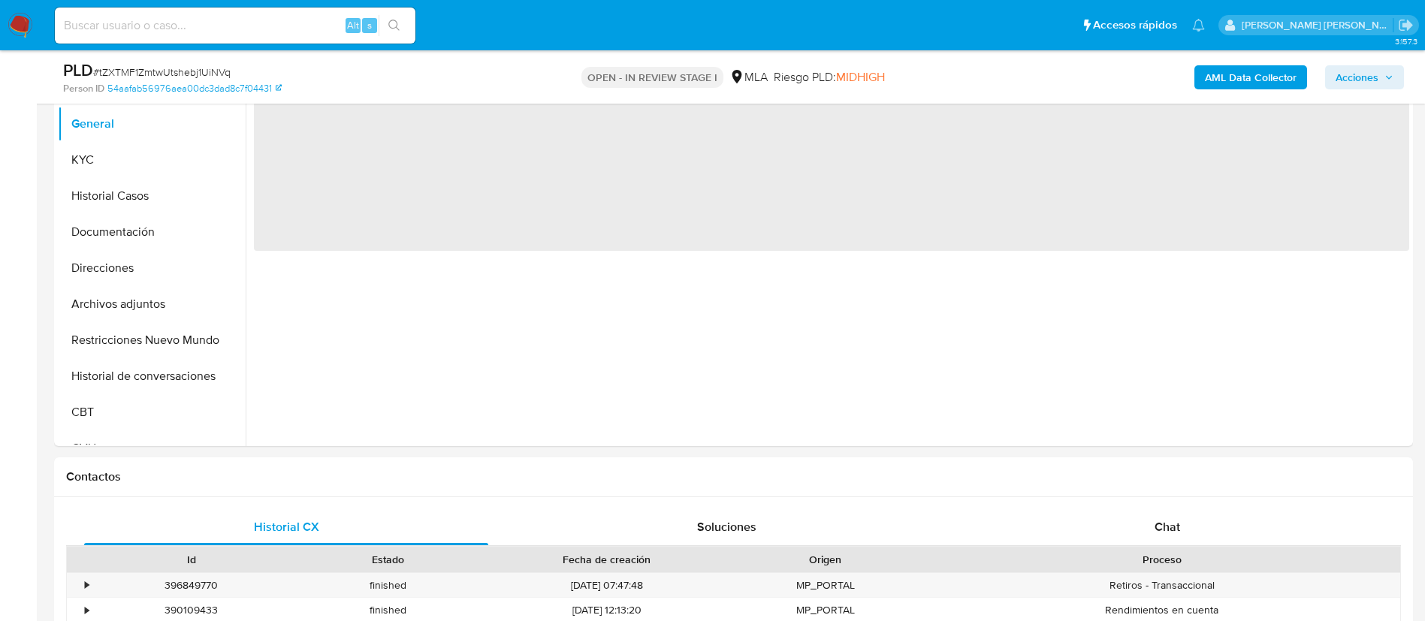
scroll to position [355, 0]
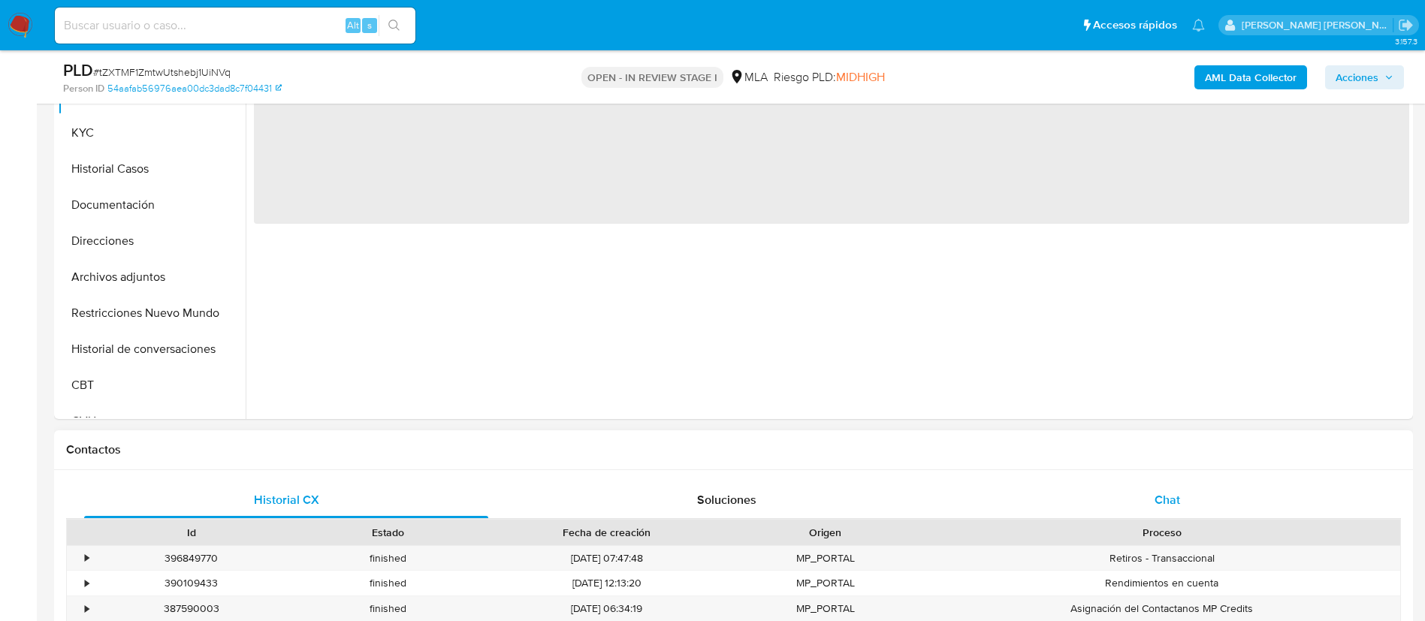
click at [1162, 482] on div "Chat" at bounding box center [1168, 500] width 404 height 36
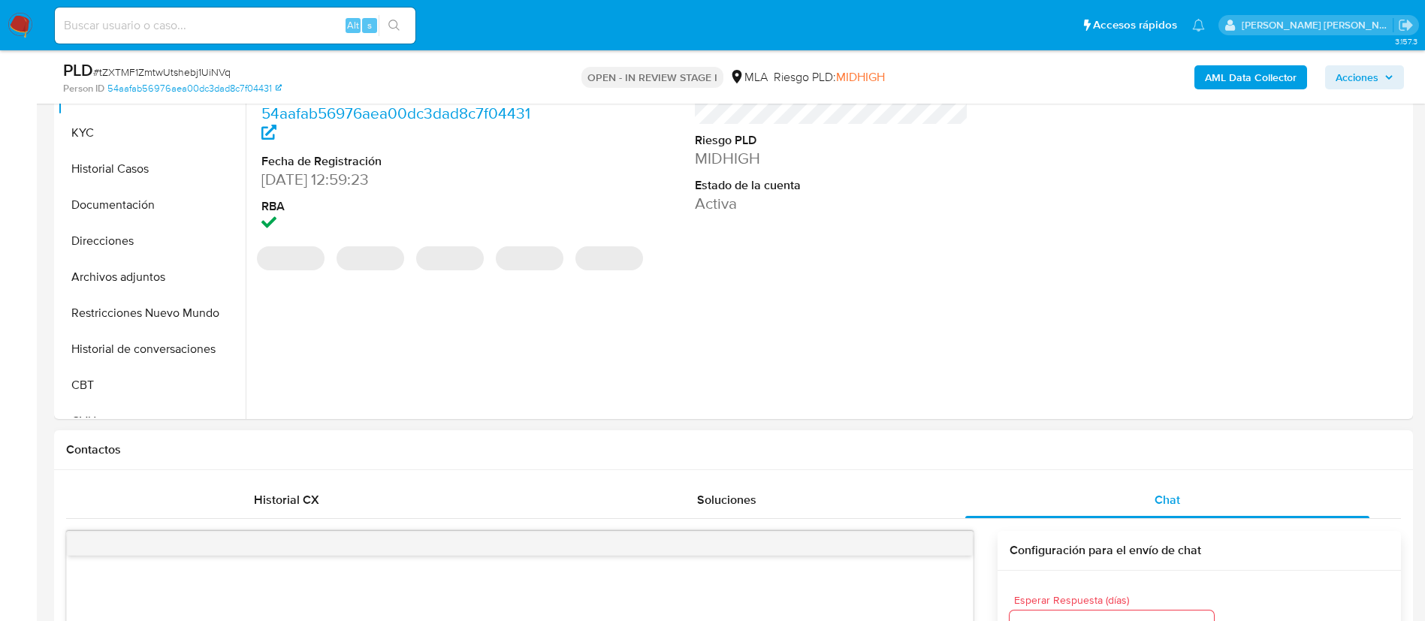
select select "10"
click at [946, 546] on button "menu-action" at bounding box center [936, 544] width 50 height 36
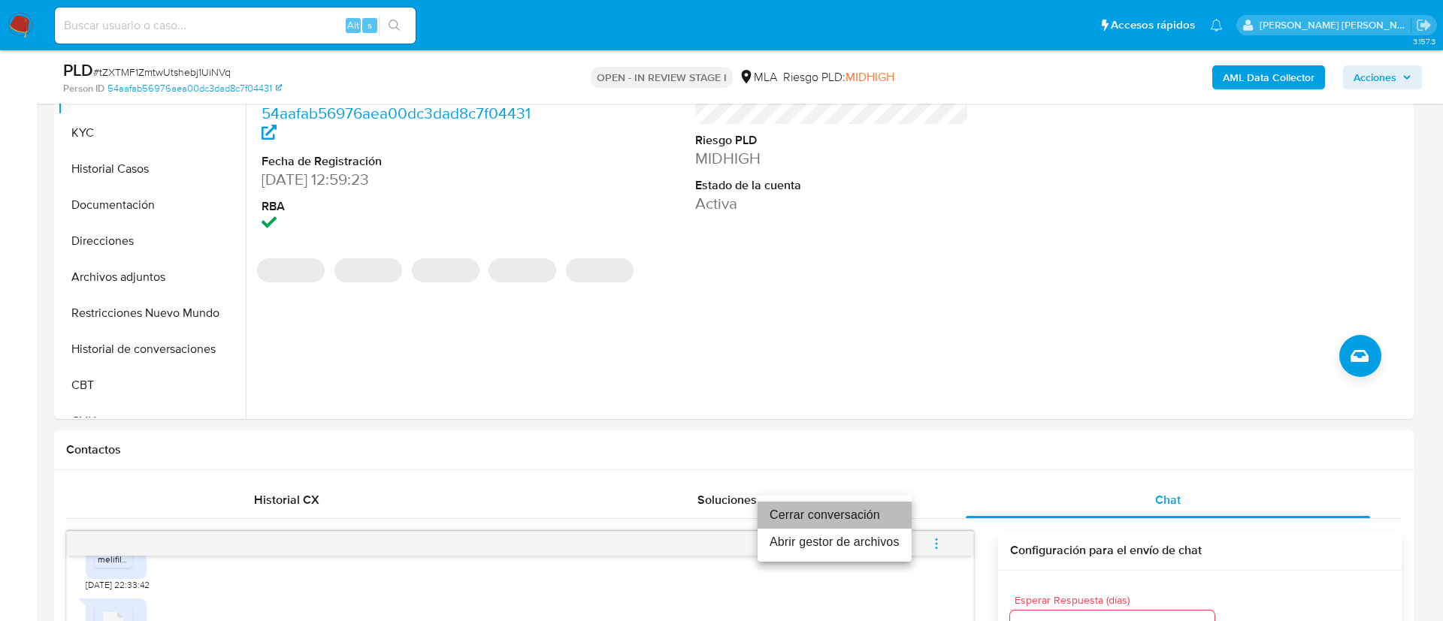
click at [843, 513] on li "Cerrar conversación" at bounding box center [834, 515] width 154 height 27
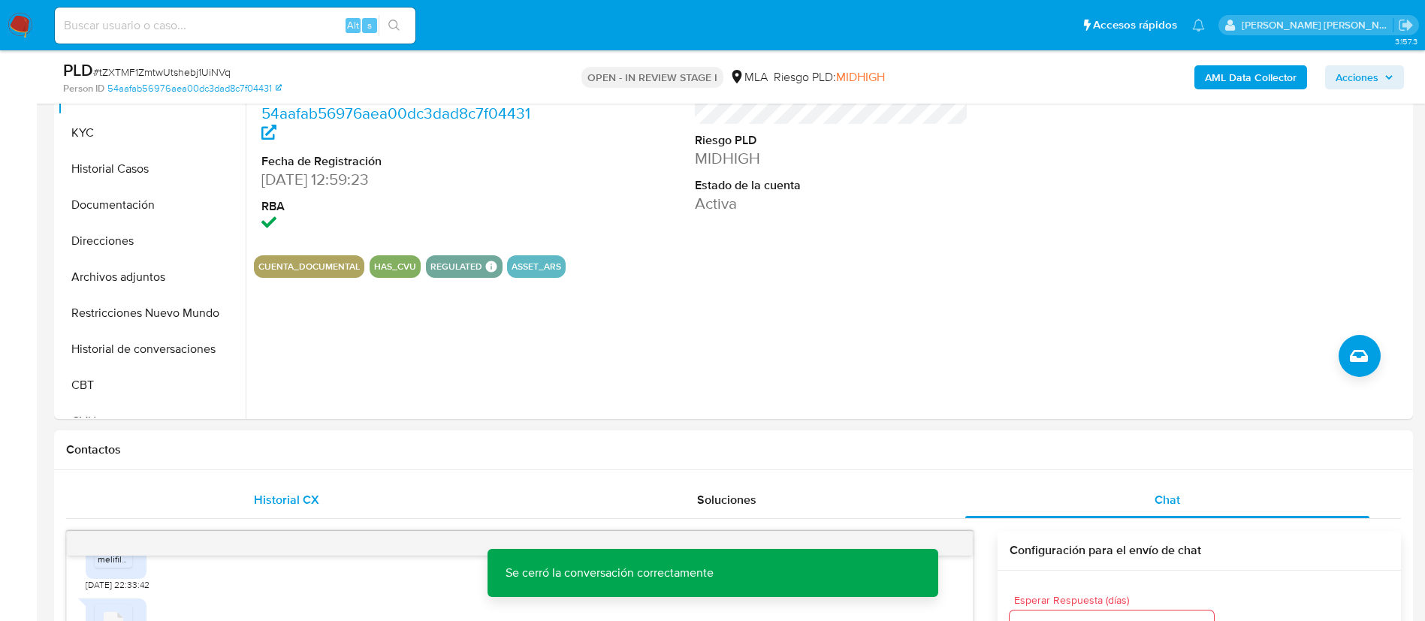
click at [303, 505] on span "Historial CX" at bounding box center [286, 499] width 65 height 17
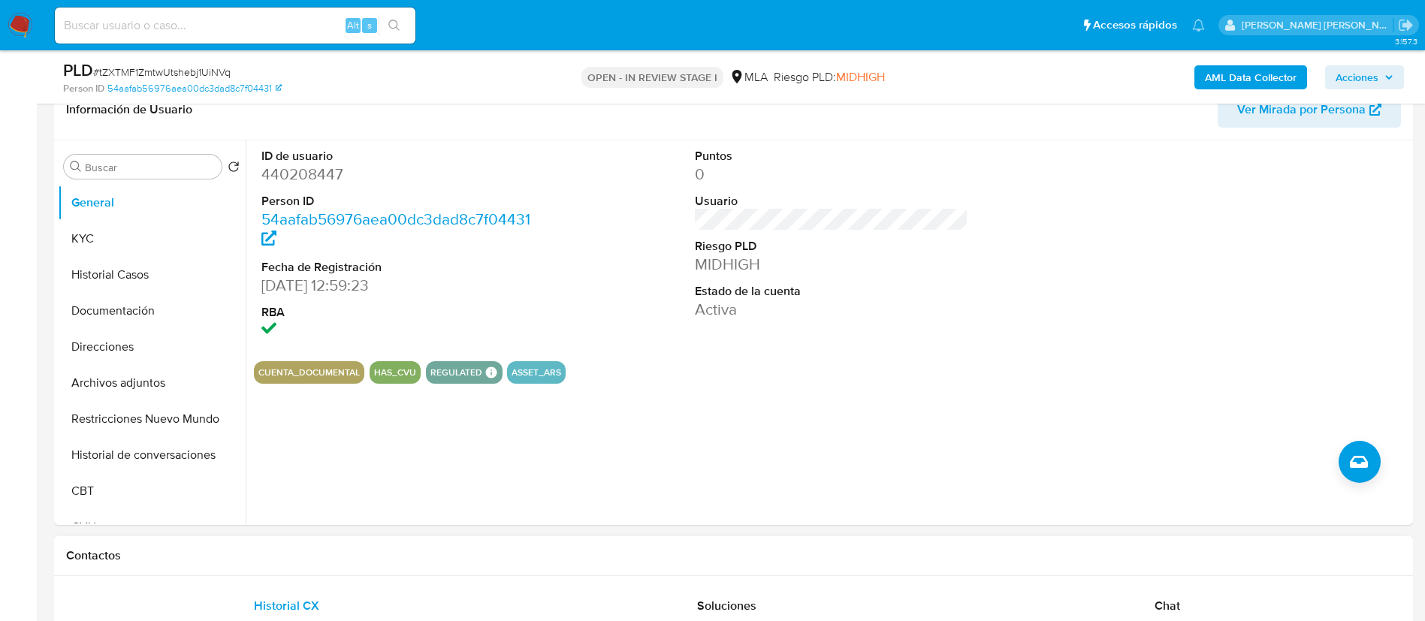
scroll to position [247, 0]
click at [270, 431] on div "ID de usuario 440208447 Person ID 54aafab56976aea00dc3dad8c7f04431 Fecha de Reg…" at bounding box center [828, 335] width 1164 height 385
click at [241, 32] on input at bounding box center [235, 26] width 361 height 20
paste input "tZXTMF1ZmtwUtshebj1UiNVq"
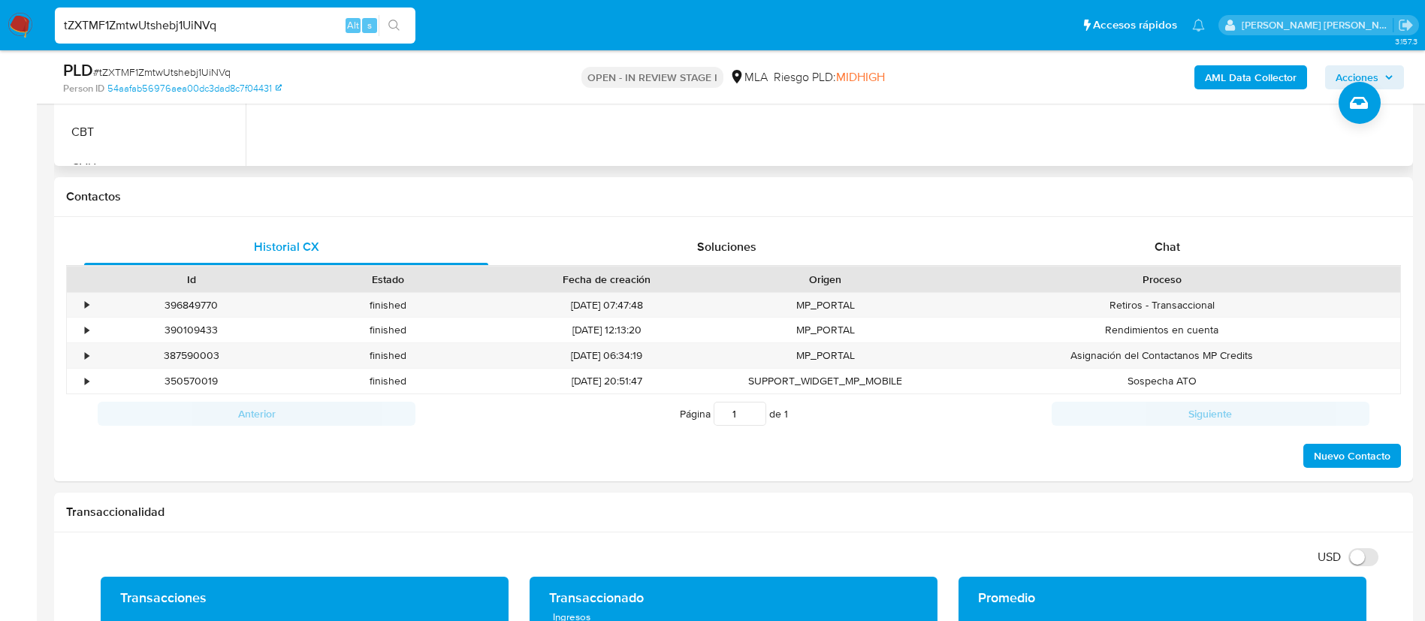
scroll to position [624, 0]
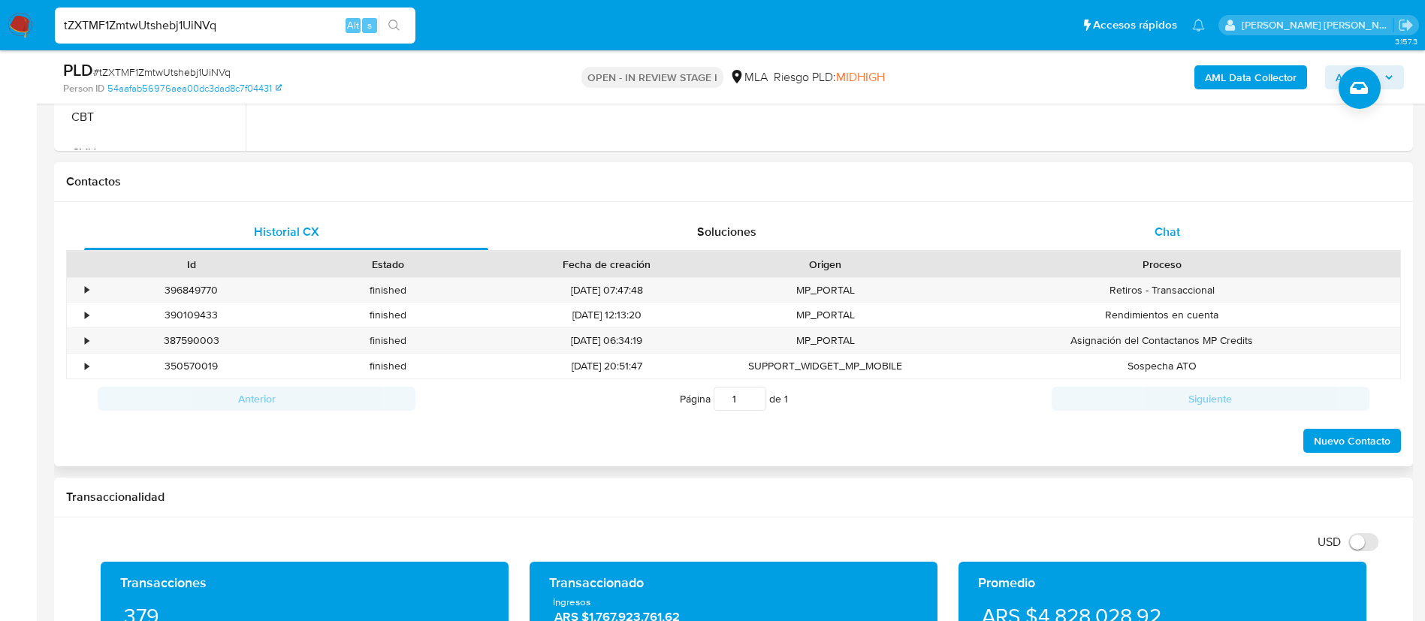
type input "tZXTMF1ZmtwUtshebj1UiNVq"
click at [1169, 240] on div "Chat" at bounding box center [1168, 232] width 404 height 36
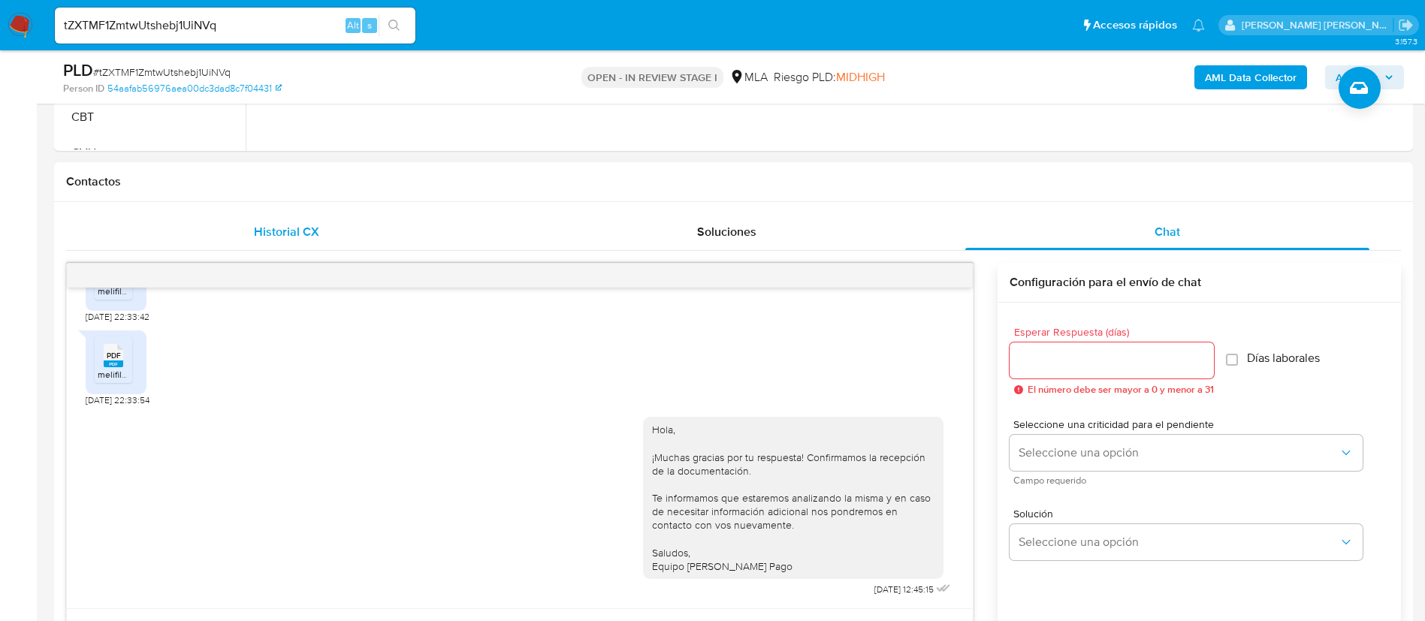
click at [241, 226] on div "Historial CX" at bounding box center [286, 232] width 404 height 36
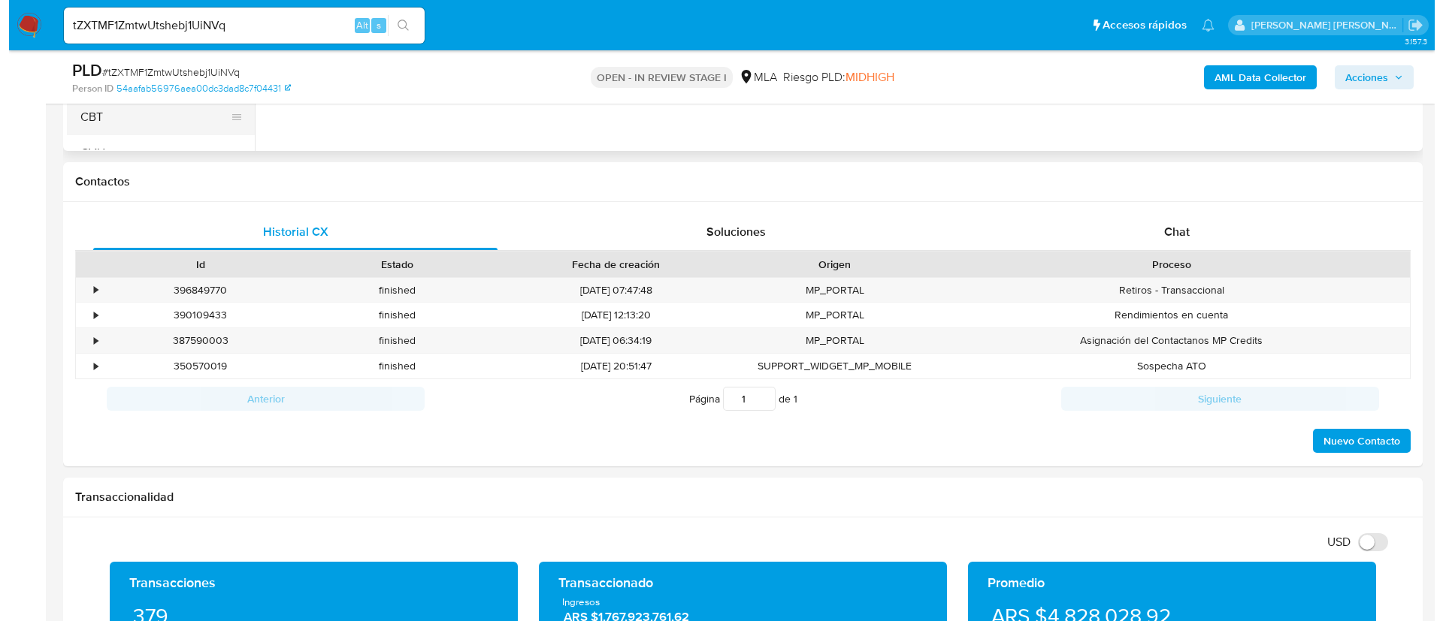
scroll to position [241, 0]
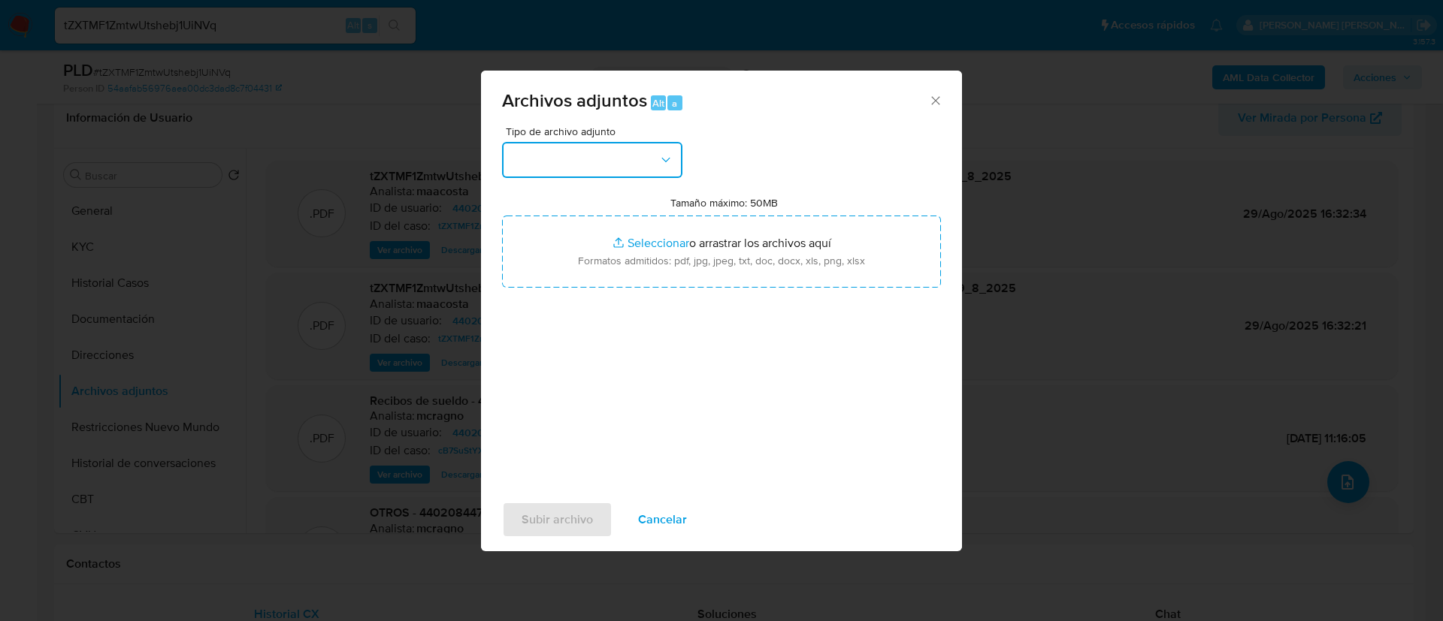
click at [588, 153] on button "button" at bounding box center [592, 160] width 180 height 36
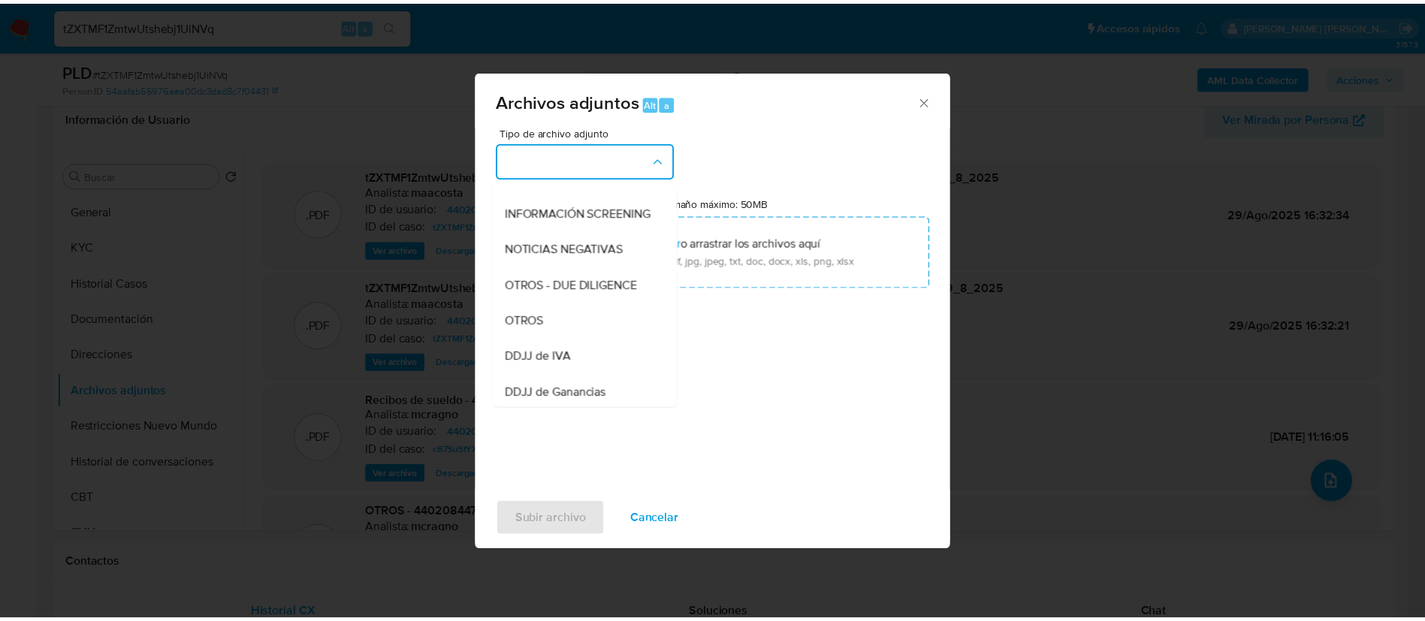
scroll to position [204, 0]
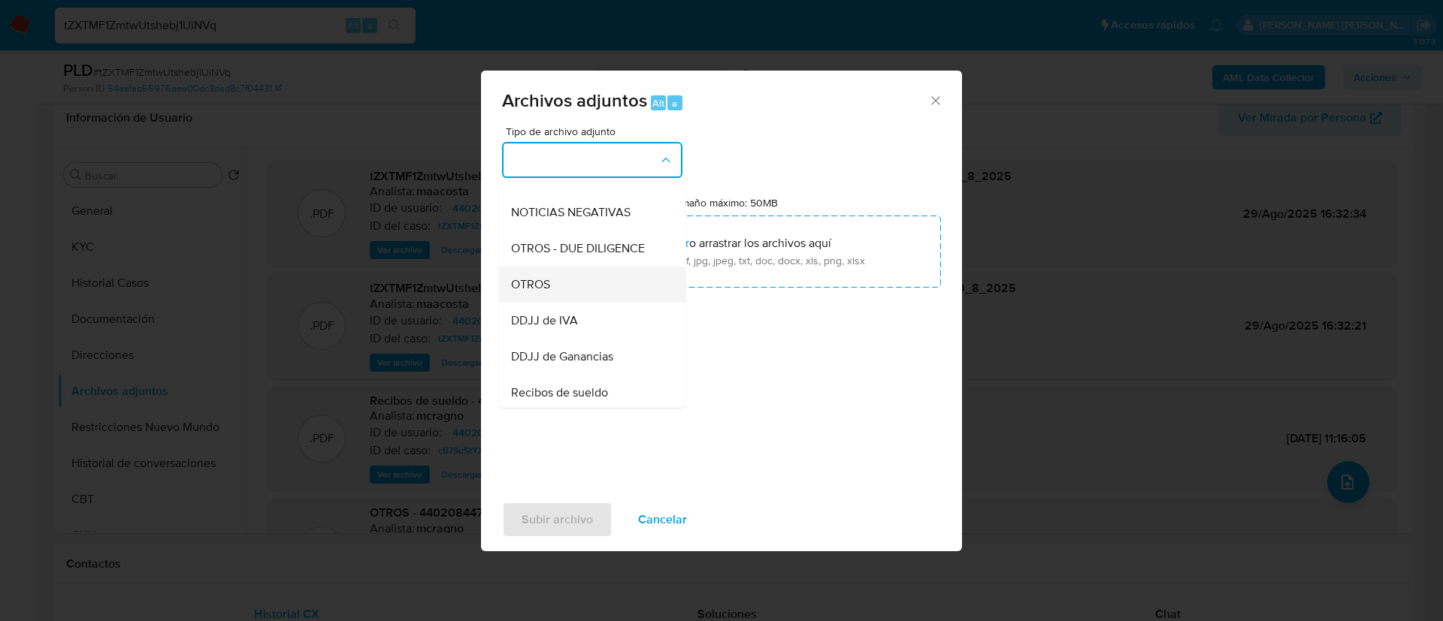
click at [533, 292] on span "OTROS" at bounding box center [530, 284] width 39 height 15
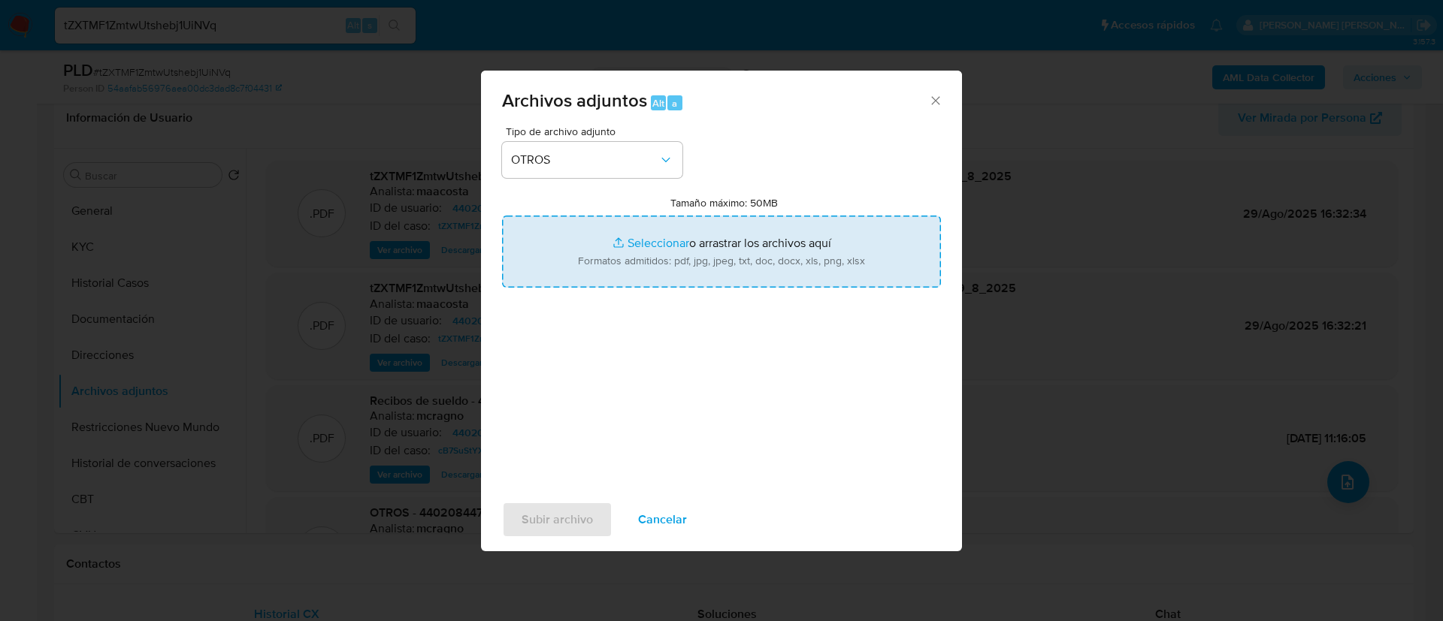
type input "C:\fakepath\Caselog tZXTMF1ZmtwUtshebj1UiNVq_2025_08_29_10_31_38.docx"
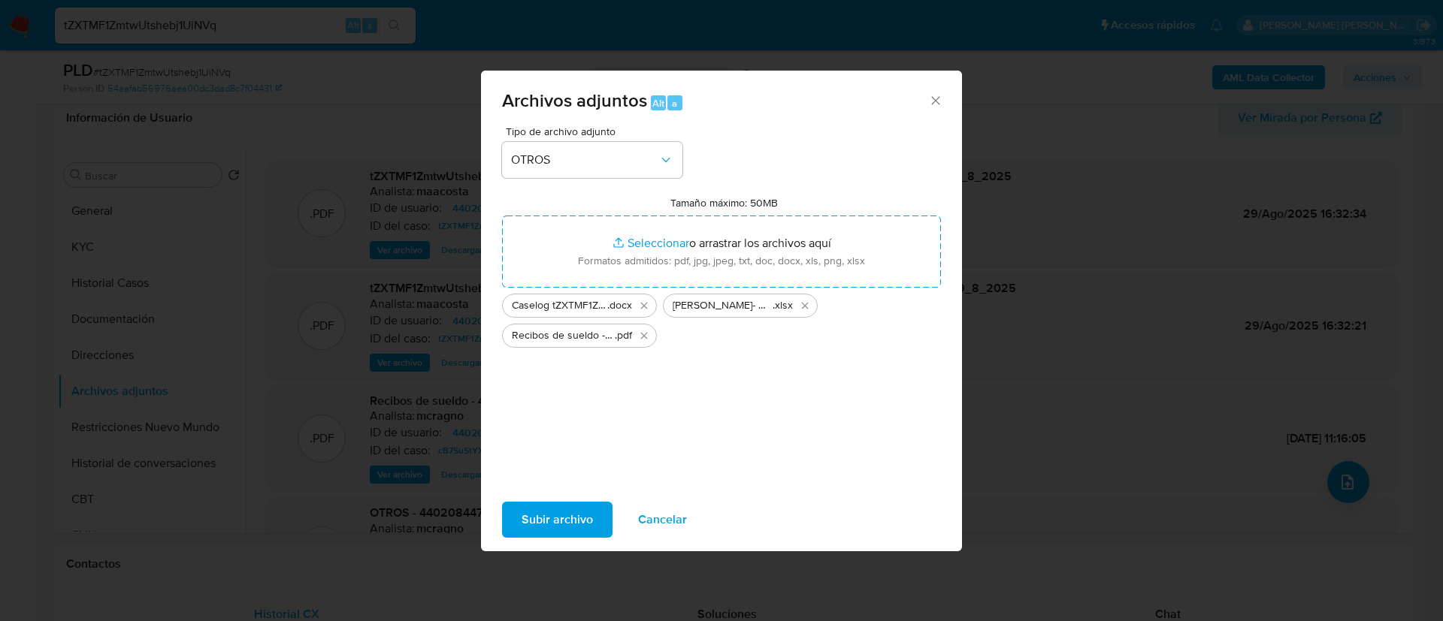
click at [555, 503] on span "Subir archivo" at bounding box center [556, 519] width 71 height 33
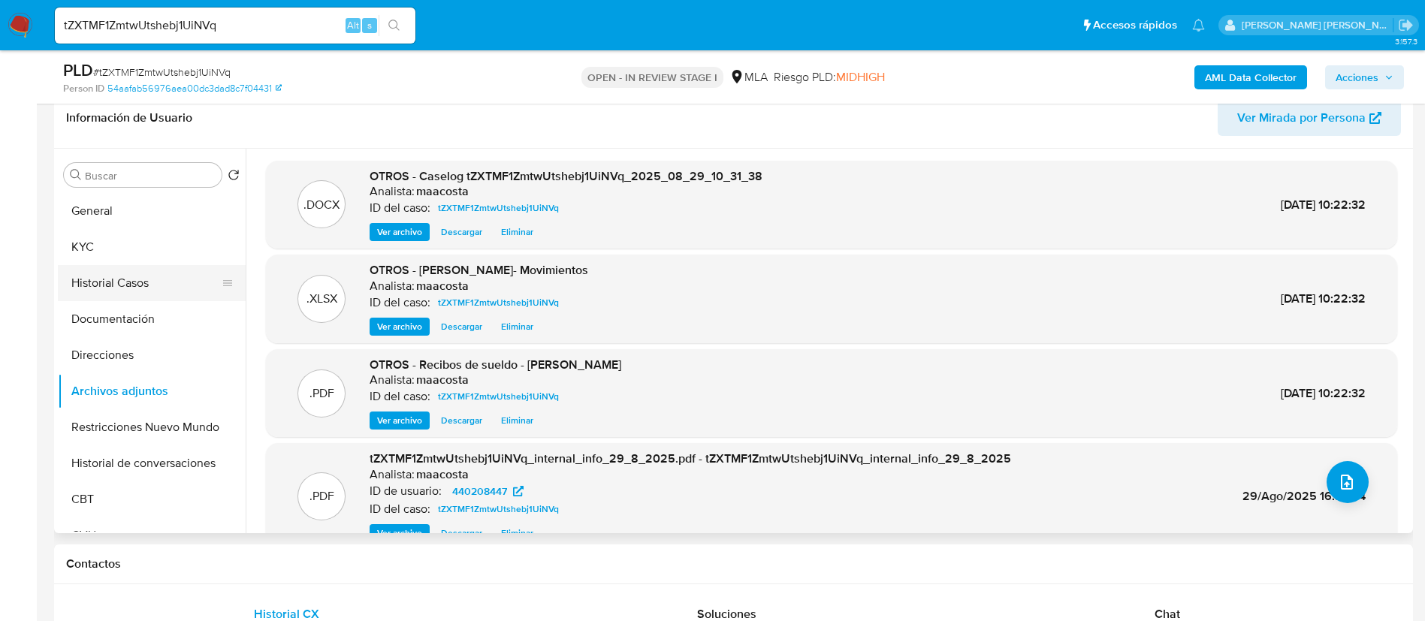
click at [110, 286] on button "Historial Casos" at bounding box center [146, 283] width 176 height 36
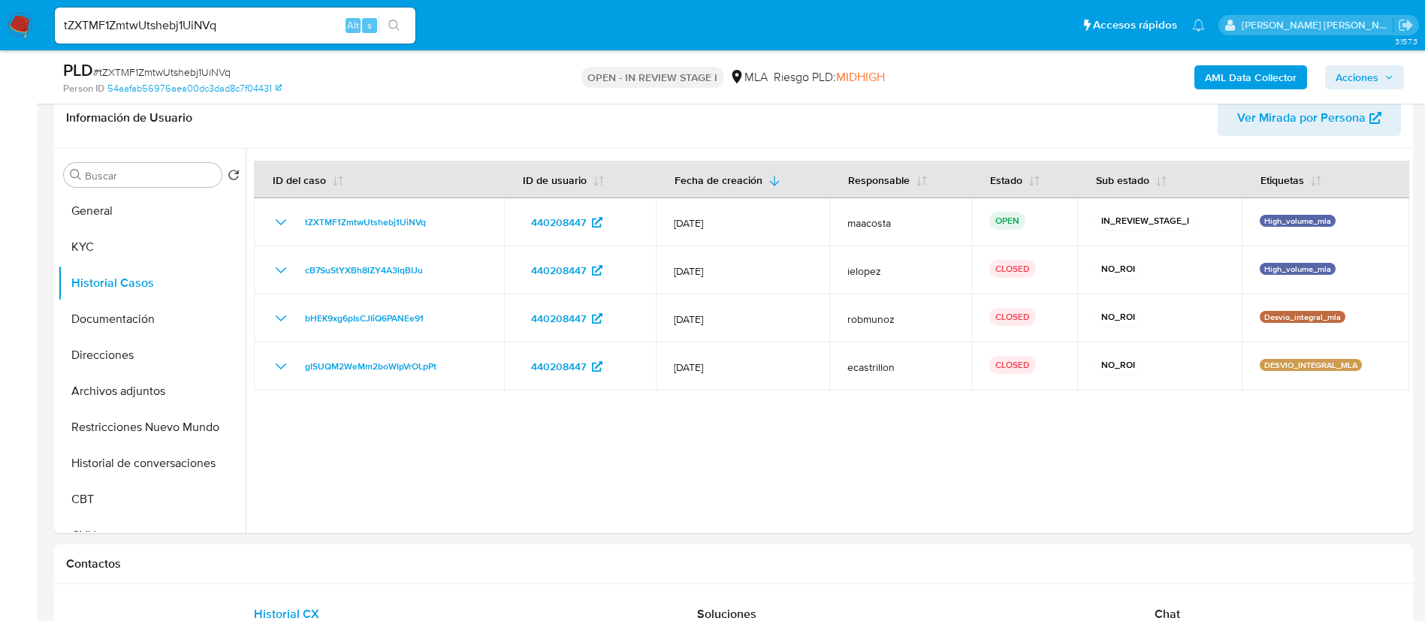
click at [1358, 68] on span "Acciones" at bounding box center [1357, 77] width 43 height 24
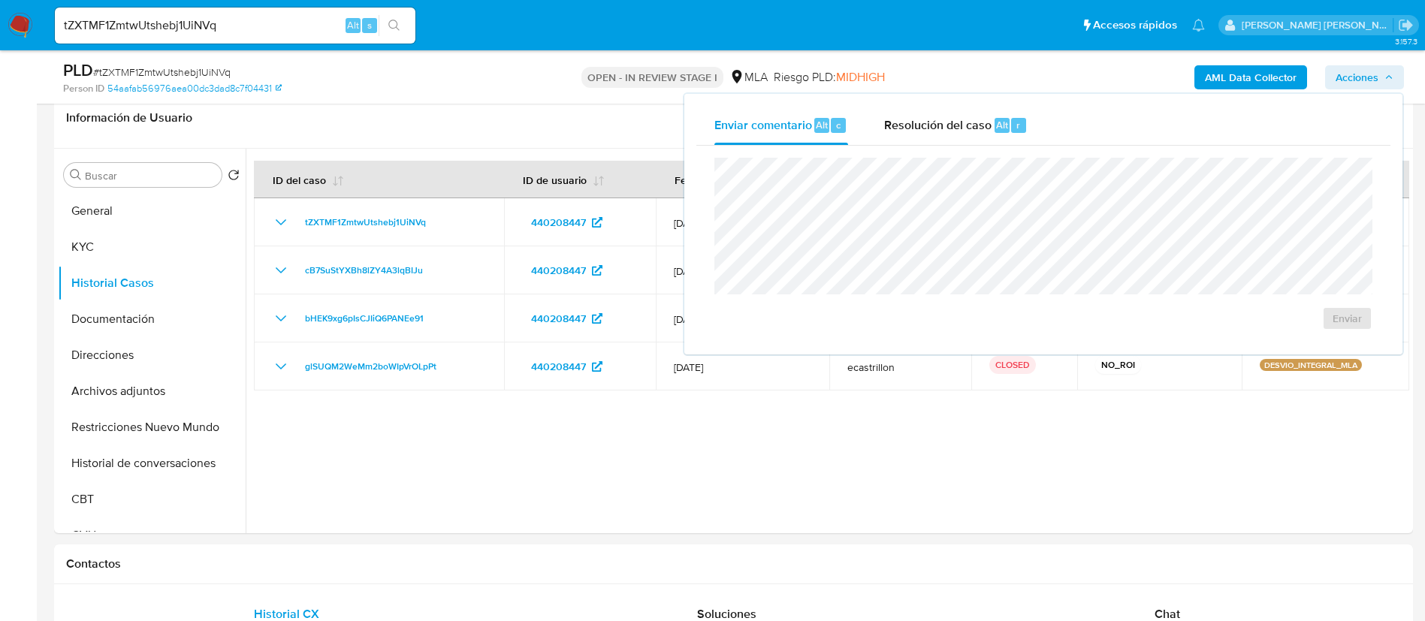
click at [984, 104] on div "Enviar comentario Alt c Resolución del caso Alt r Enviar" at bounding box center [1044, 224] width 718 height 261
click at [978, 122] on span "Resolución del caso" at bounding box center [937, 124] width 107 height 17
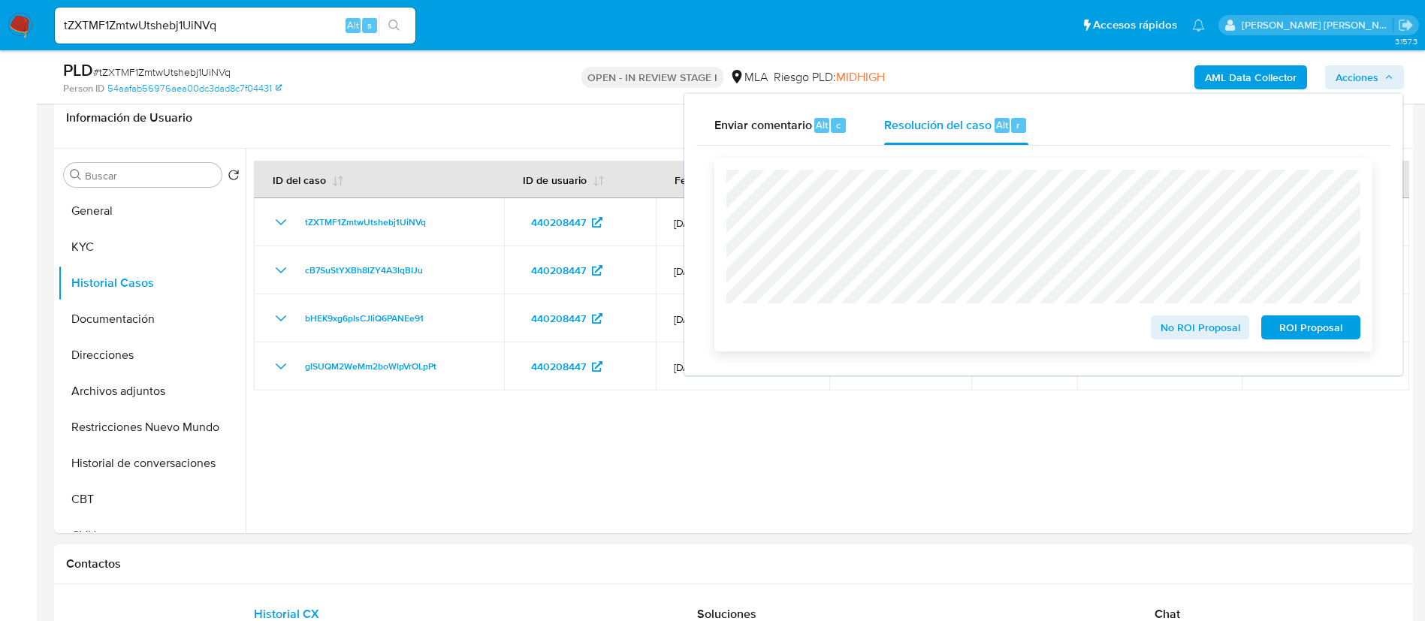
click at [1187, 328] on span "No ROI Proposal" at bounding box center [1201, 327] width 78 height 21
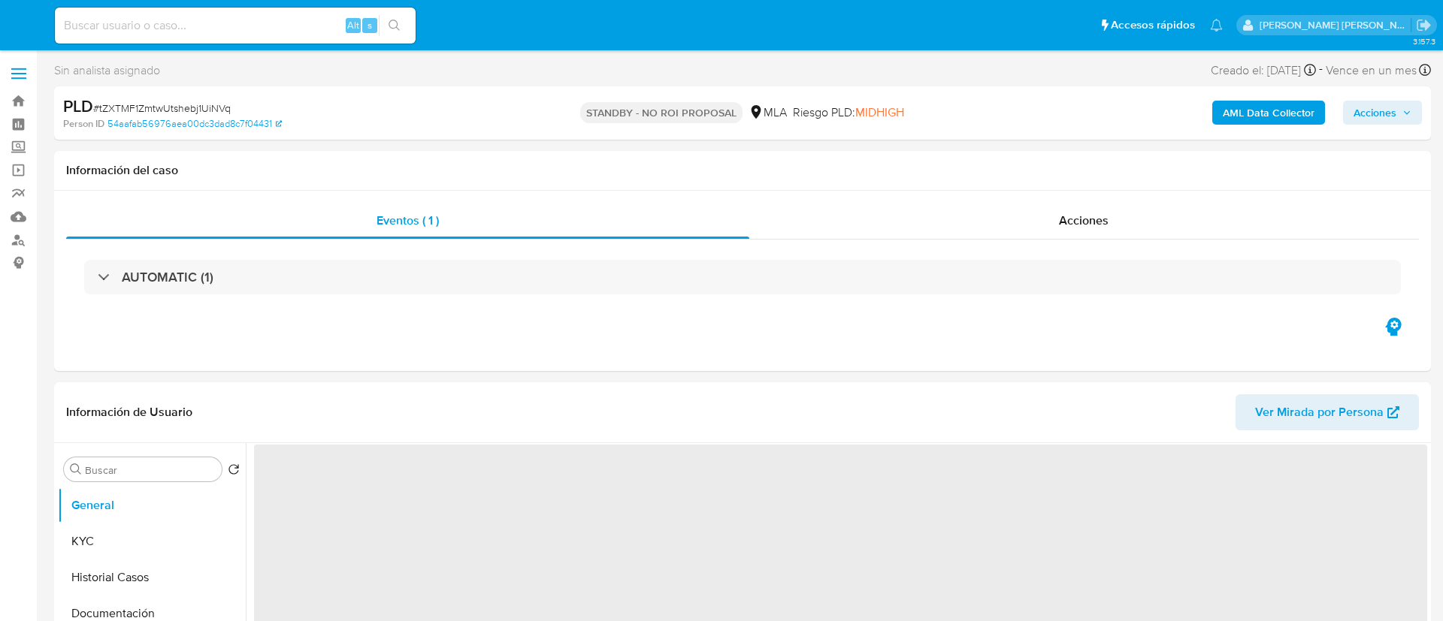
select select "10"
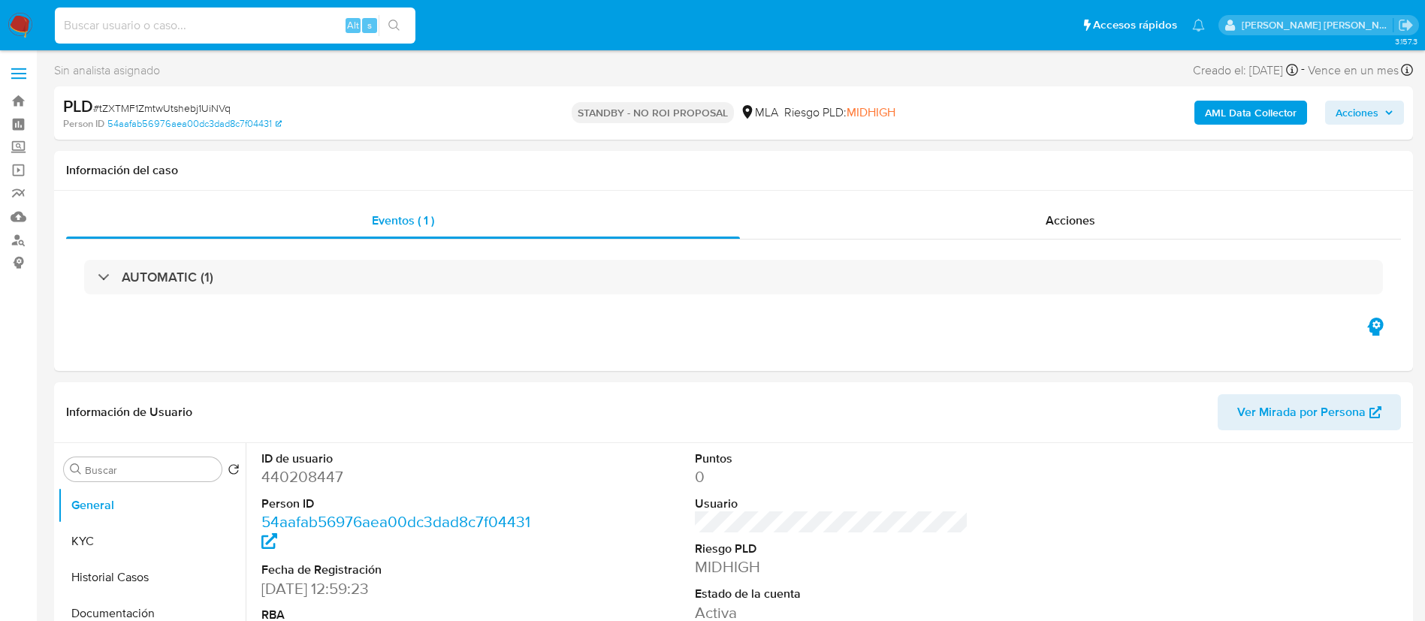
paste input "MQn6vSPDW39PsKXfooKOGsVT"
click at [267, 26] on input "MQn6vSPDW39PsKXfooKOGsVT" at bounding box center [235, 26] width 361 height 20
type input "MQn6vSPDW39PsKXfooKOGsVT"
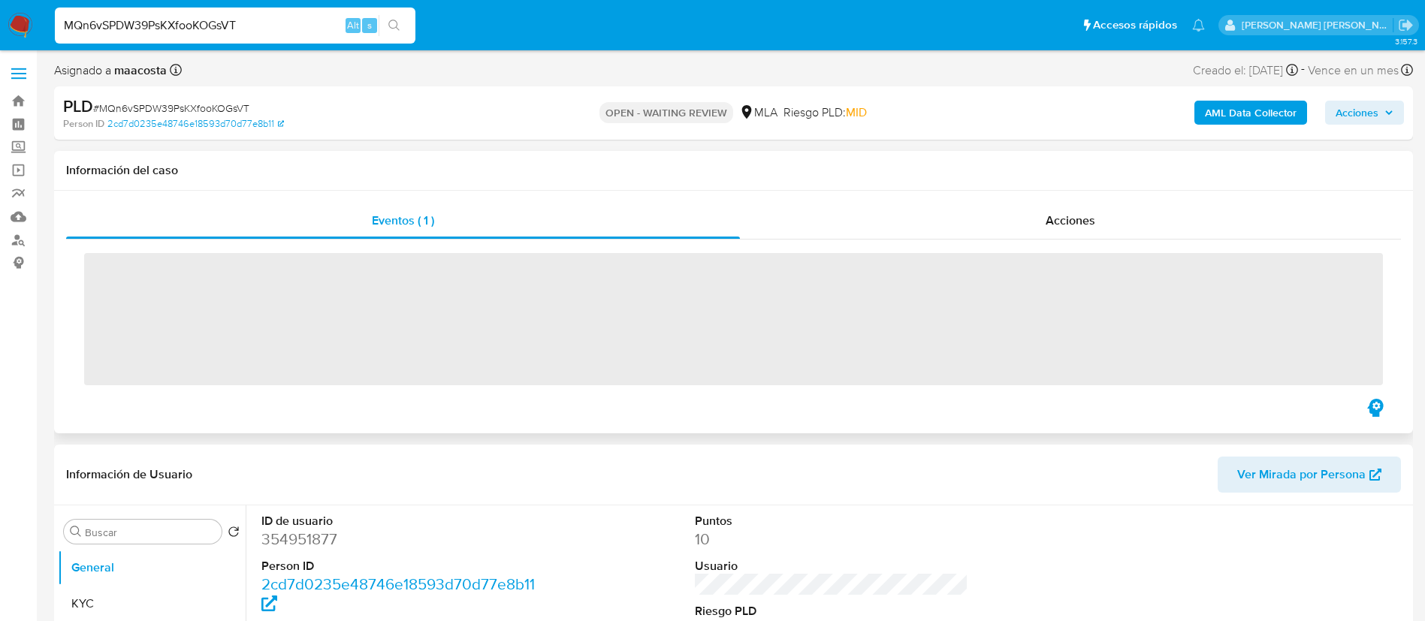
select select "10"
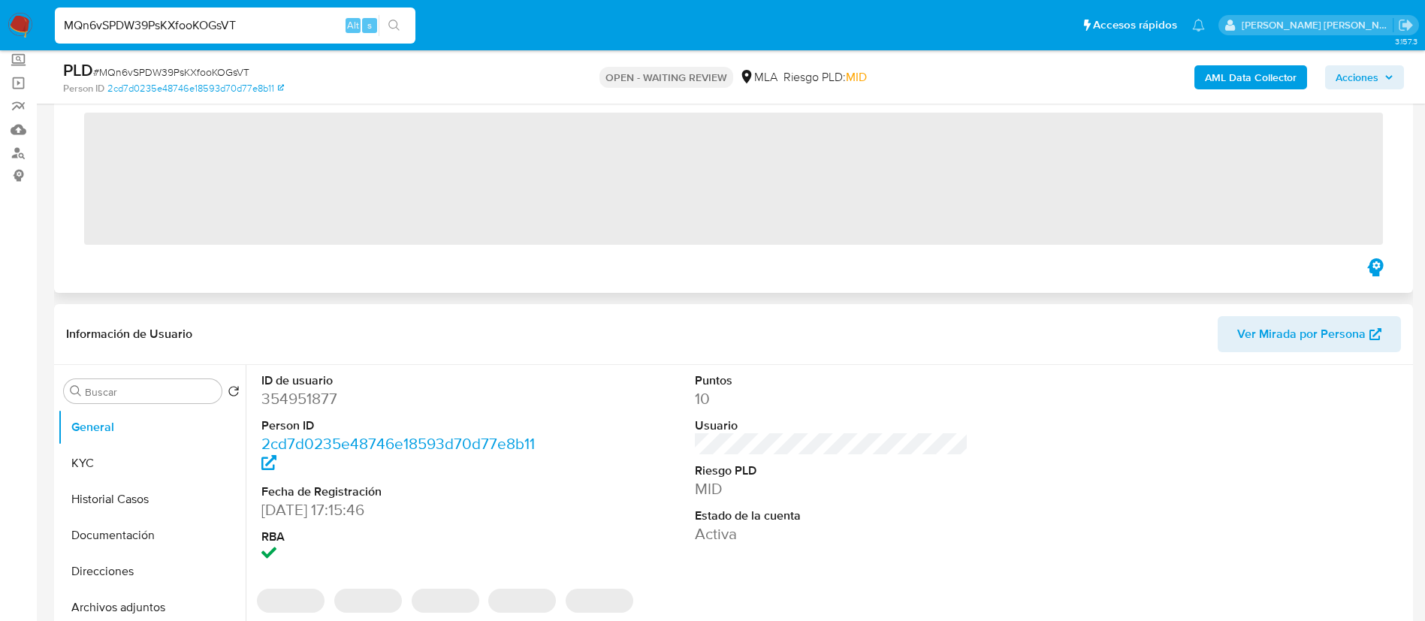
scroll to position [96, 0]
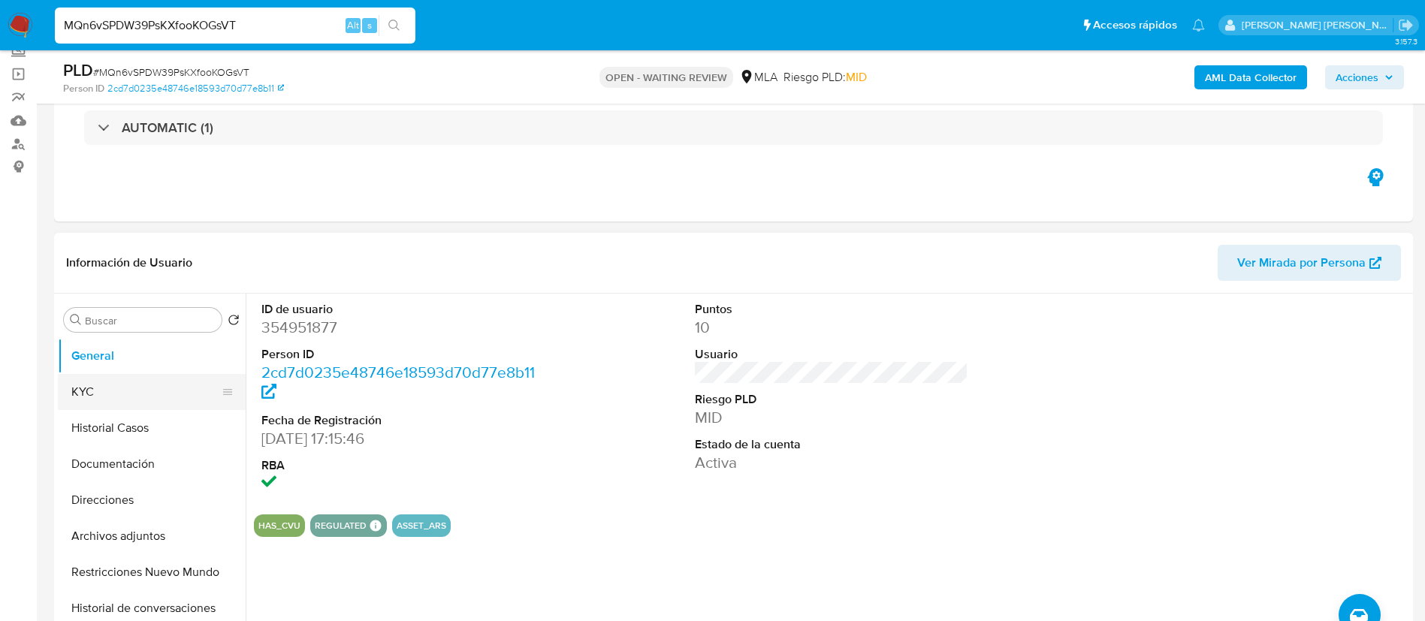
click at [121, 395] on button "KYC" at bounding box center [146, 392] width 176 height 36
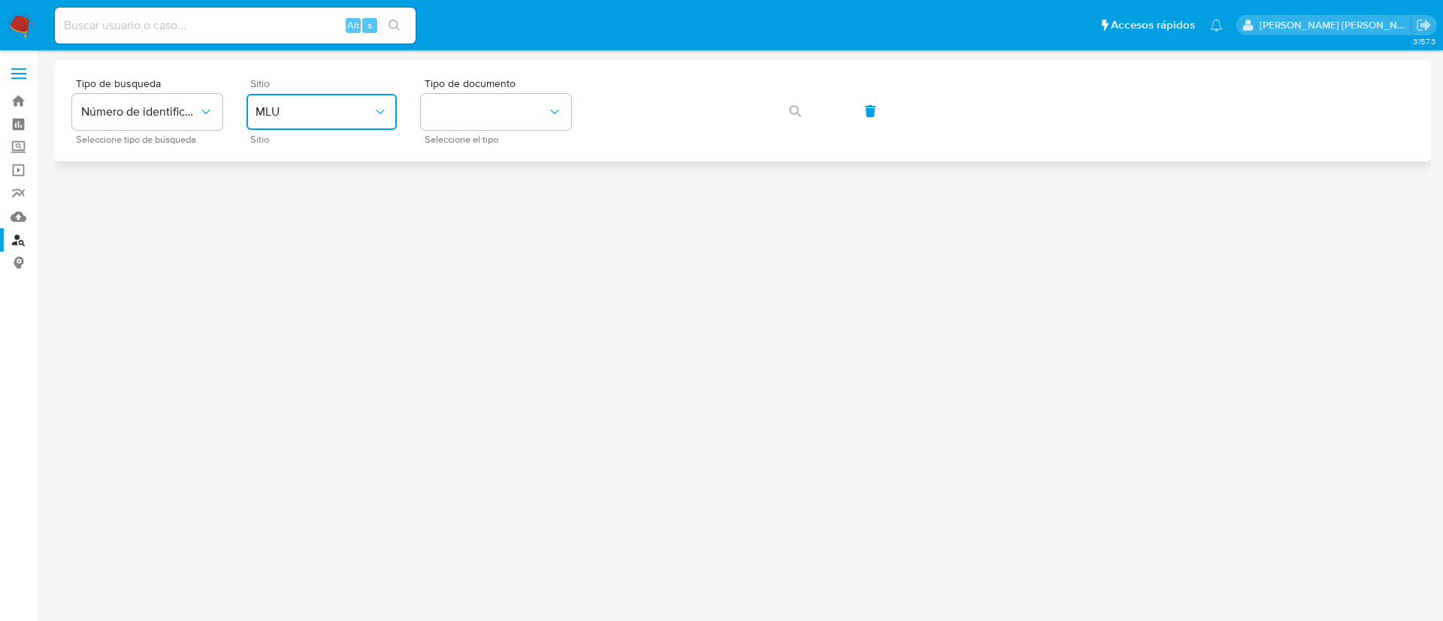
click at [295, 94] on button "MLU" at bounding box center [321, 112] width 150 height 36
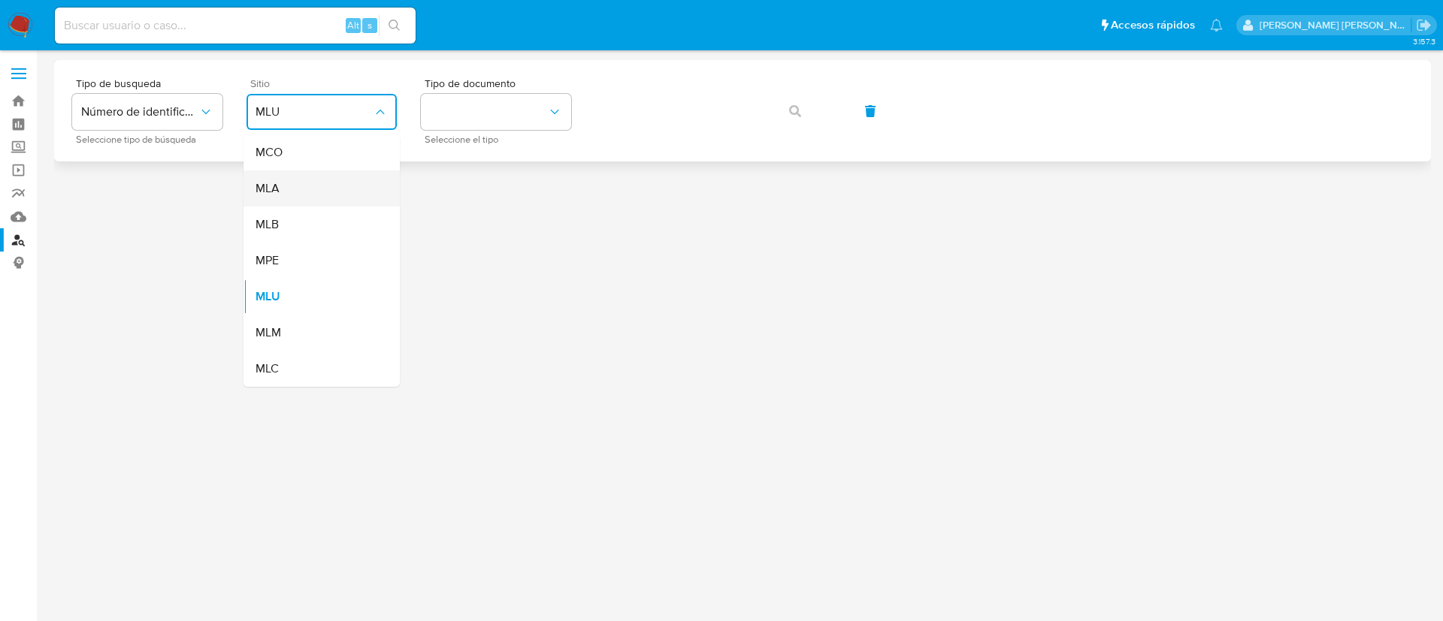
click at [279, 183] on span "MLA" at bounding box center [267, 188] width 24 height 15
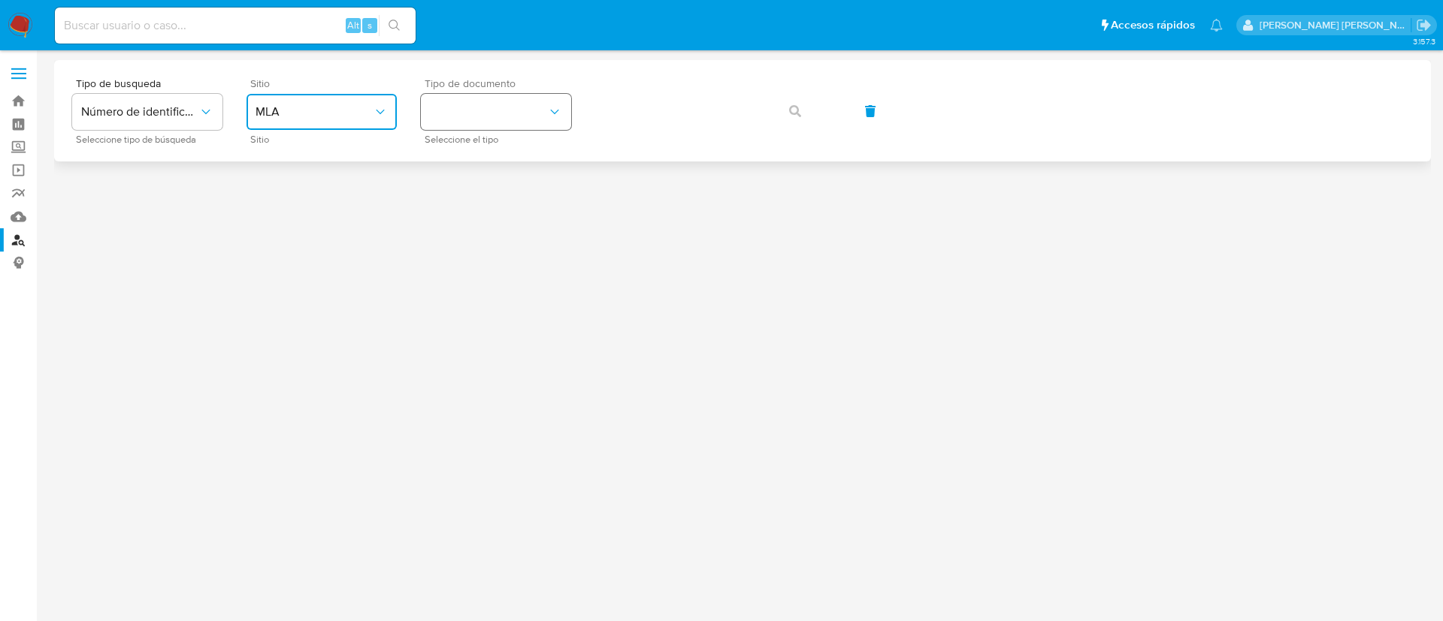
click at [485, 118] on button "identificationType" at bounding box center [496, 112] width 150 height 36
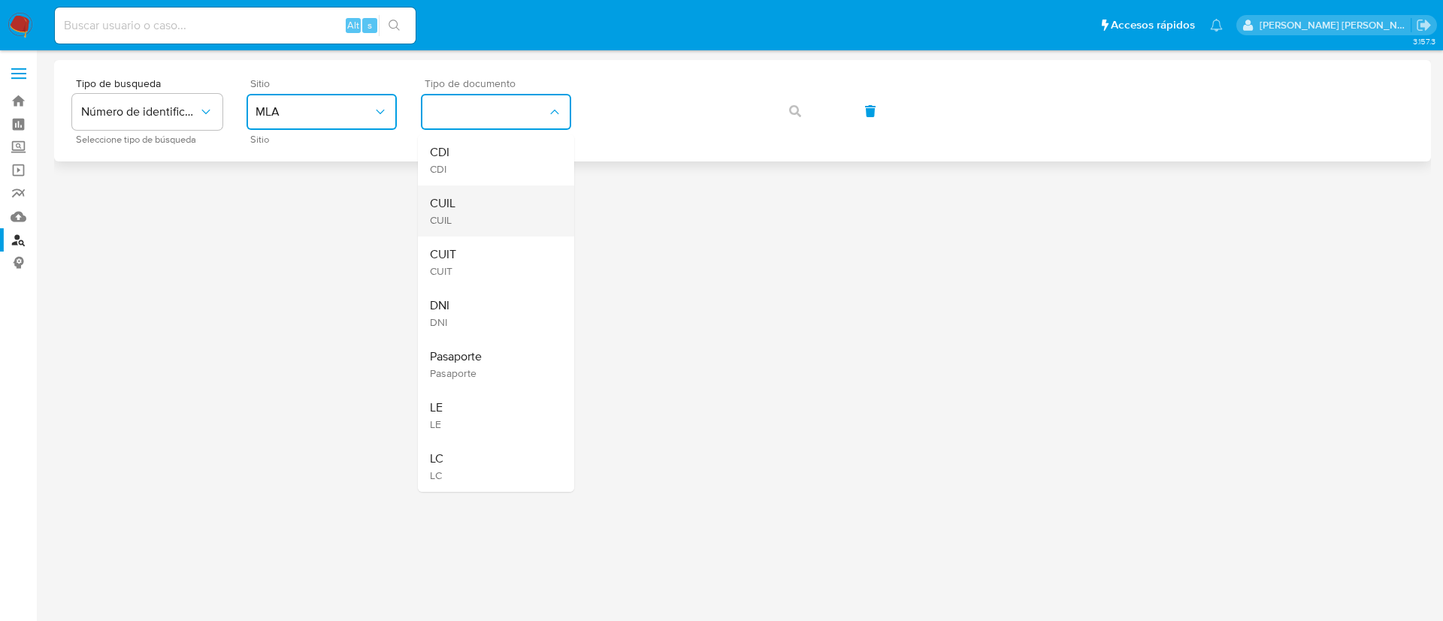
click at [479, 199] on div "CUIL CUIL" at bounding box center [491, 211] width 123 height 51
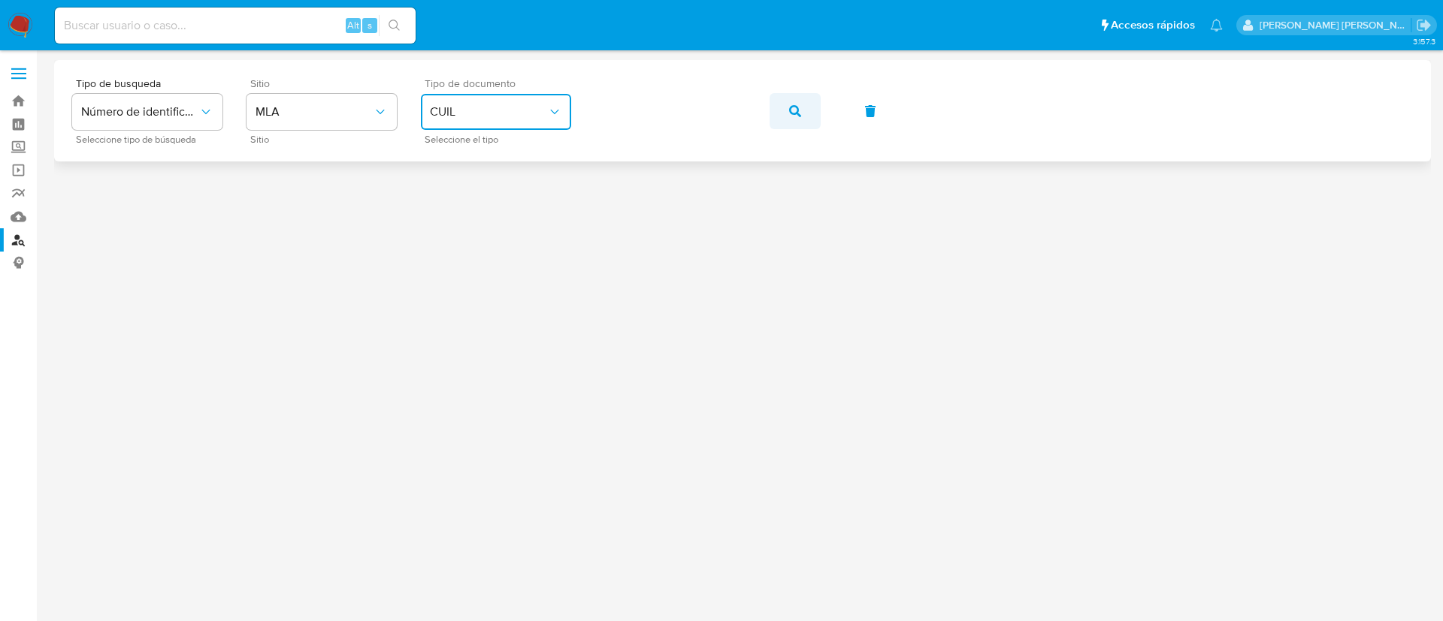
click at [794, 103] on span "button" at bounding box center [795, 111] width 12 height 33
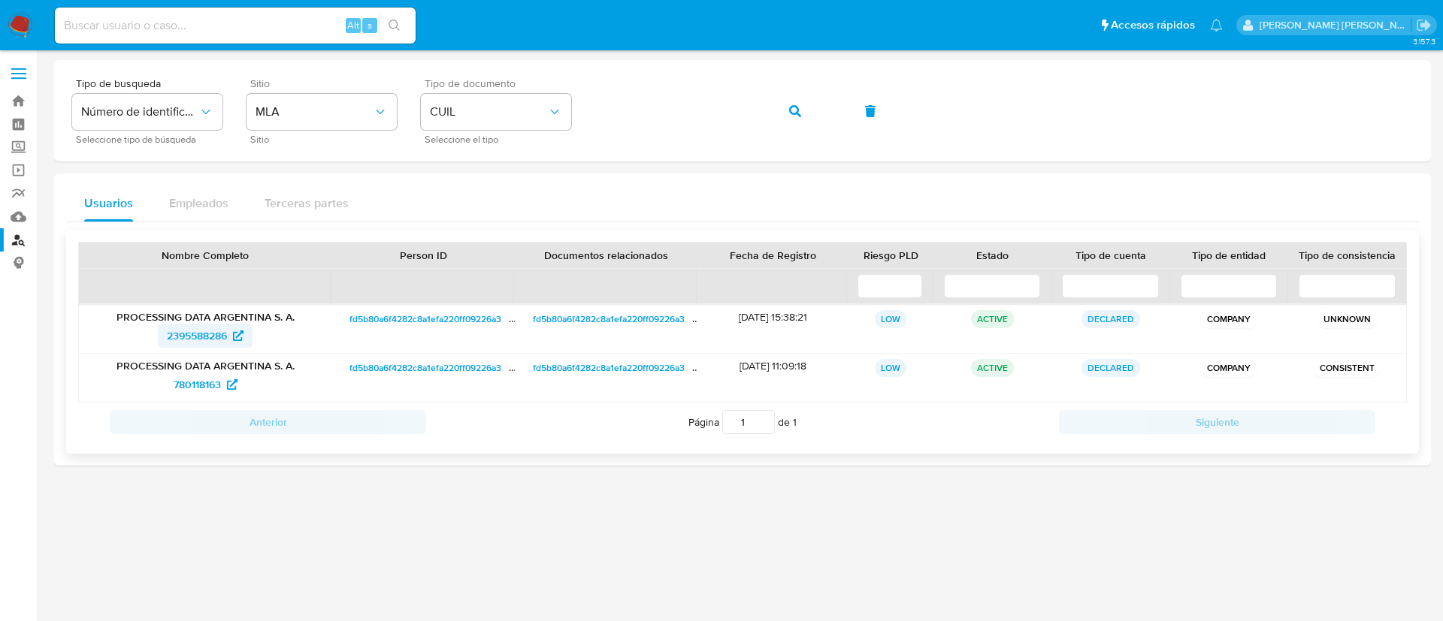
click at [187, 340] on span "2395588286" at bounding box center [197, 336] width 60 height 24
click at [196, 384] on span "780118163" at bounding box center [197, 385] width 47 height 24
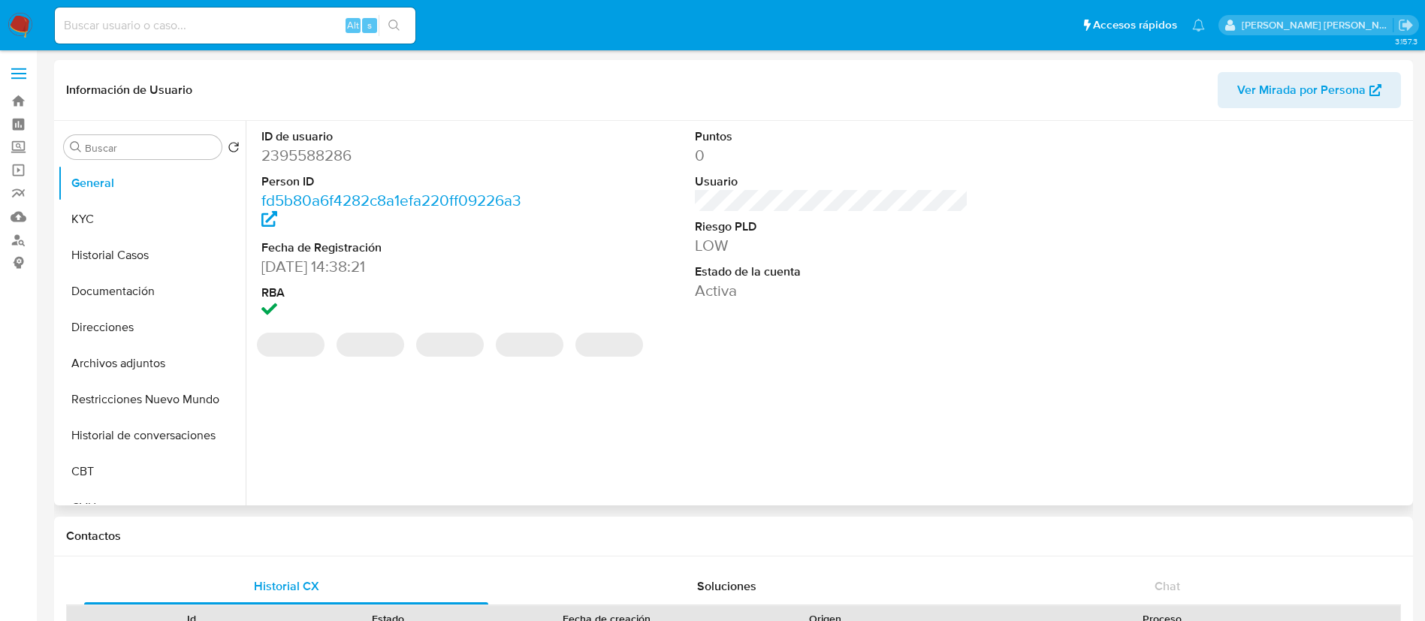
select select "10"
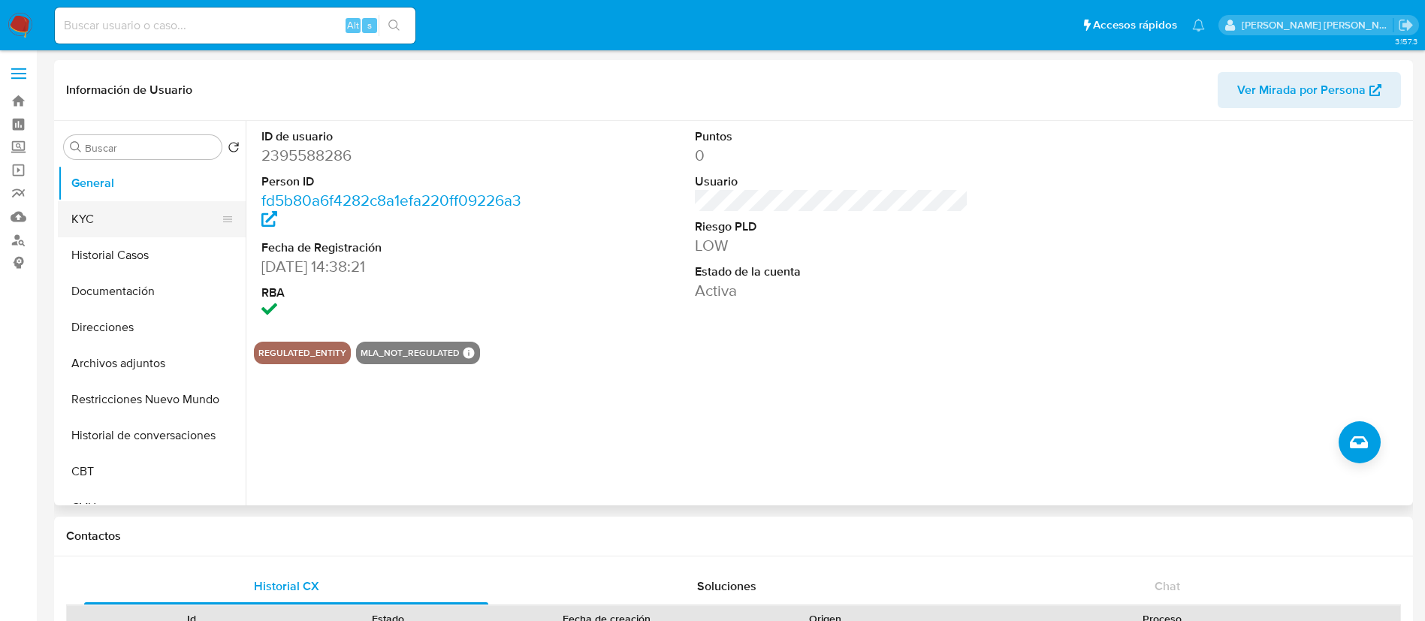
click at [125, 216] on button "KYC" at bounding box center [146, 219] width 176 height 36
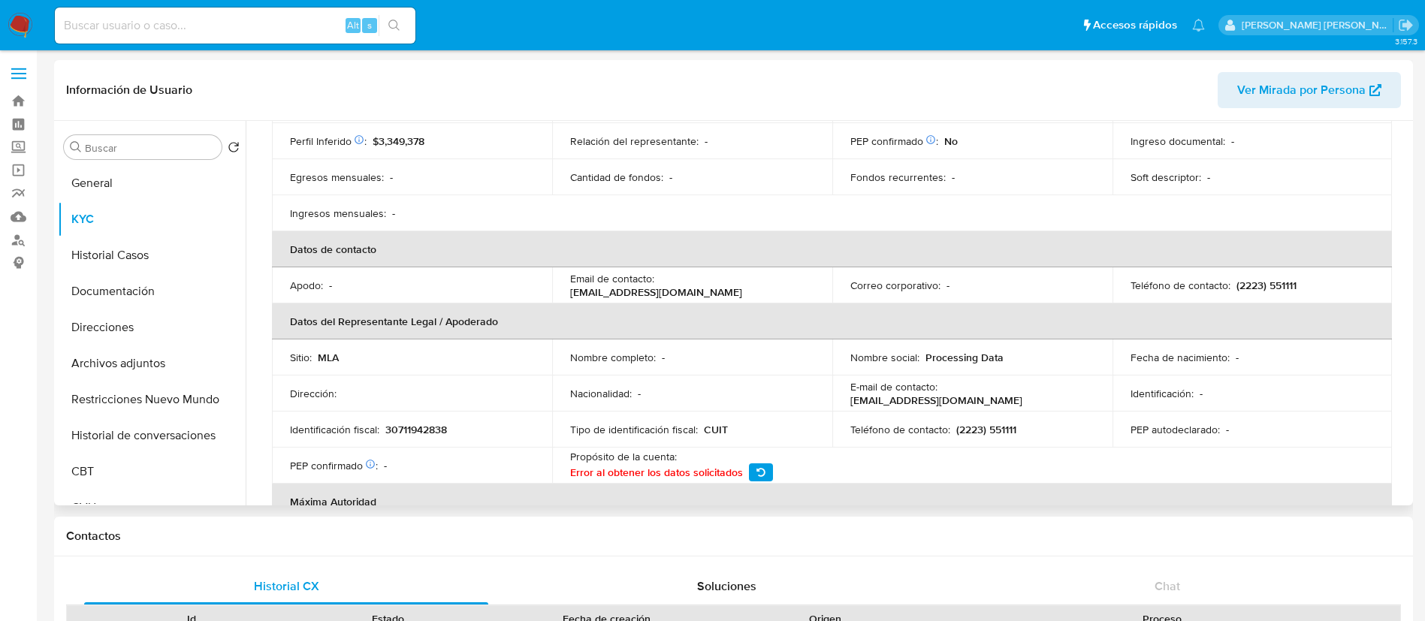
scroll to position [144, 0]
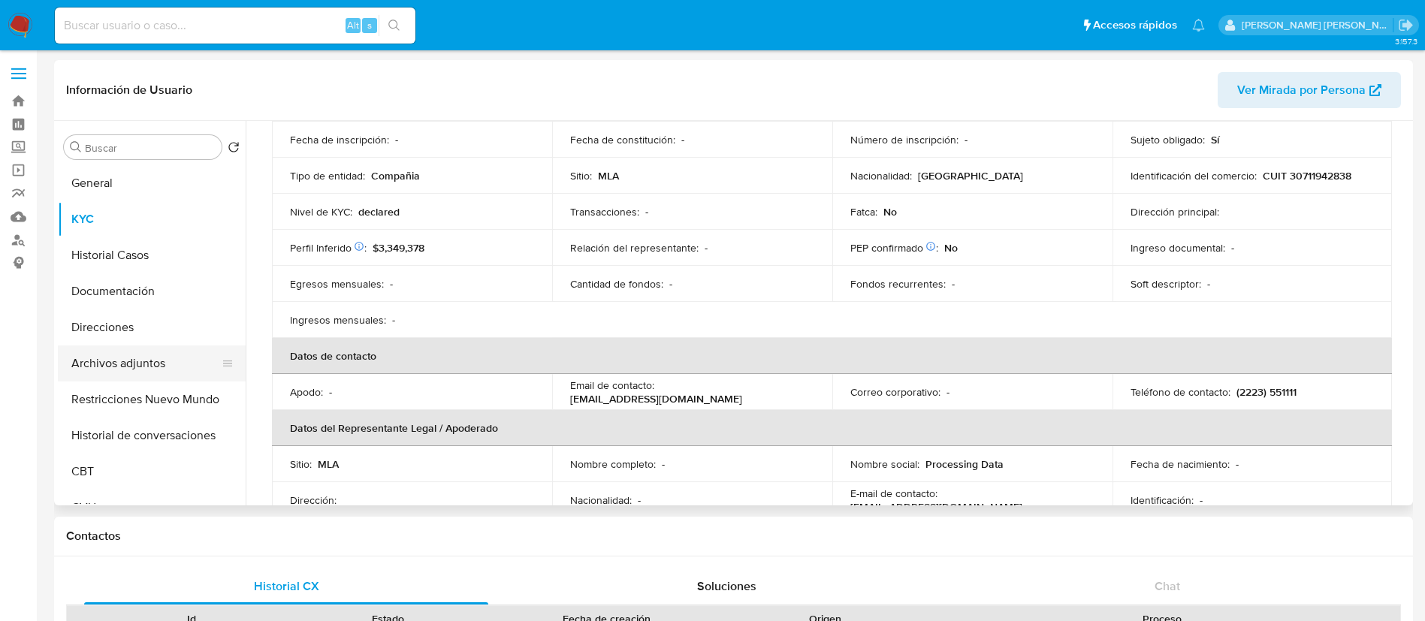
click at [146, 367] on button "Archivos adjuntos" at bounding box center [146, 364] width 176 height 36
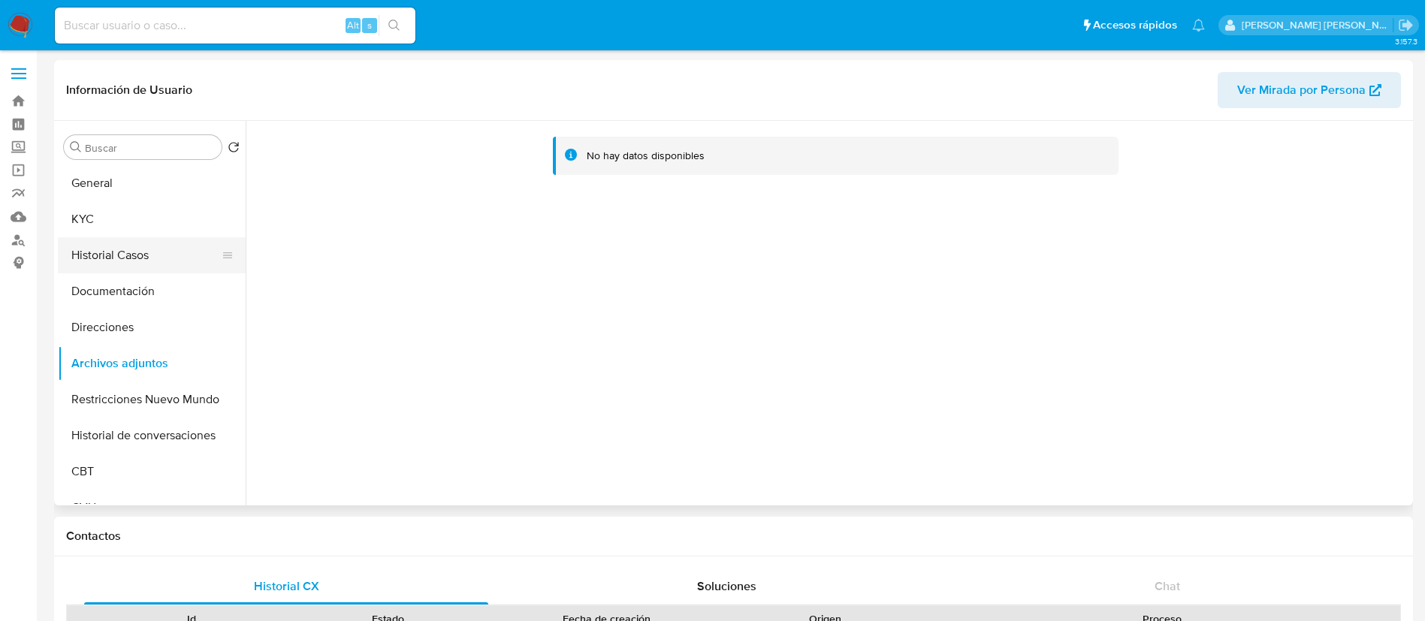
click at [111, 261] on button "Historial Casos" at bounding box center [146, 255] width 176 height 36
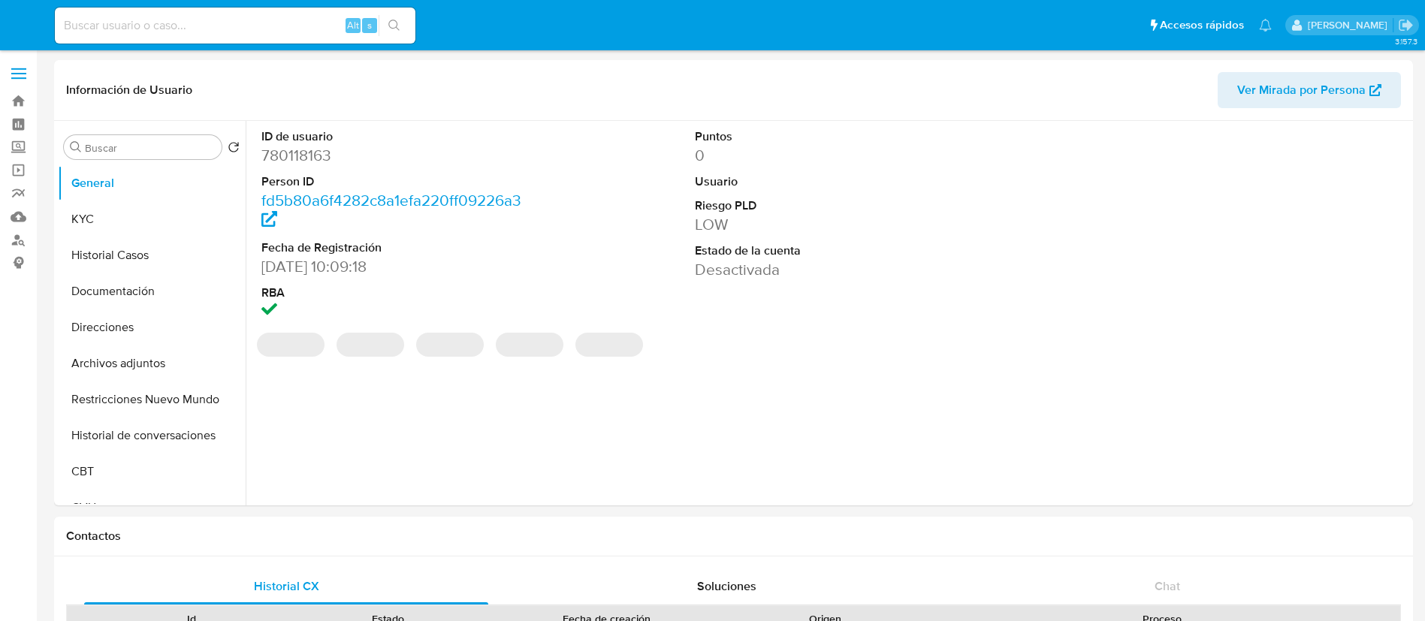
select select "10"
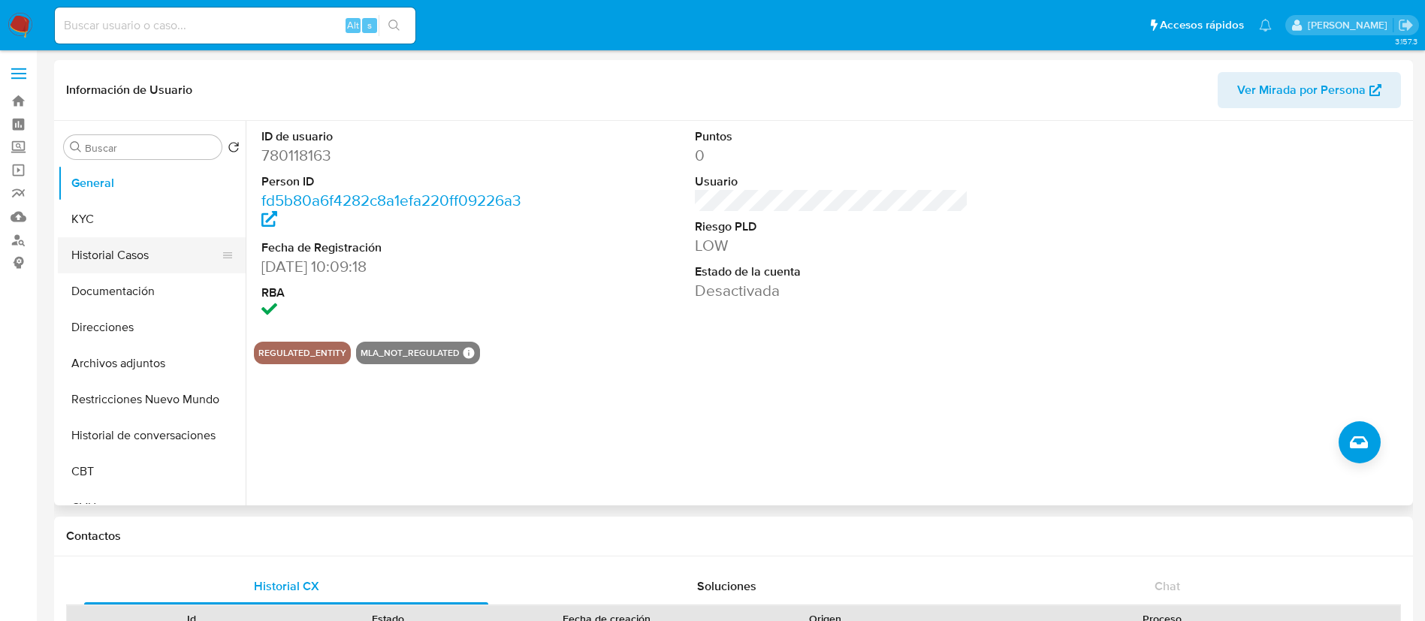
click at [153, 252] on button "Historial Casos" at bounding box center [146, 255] width 176 height 36
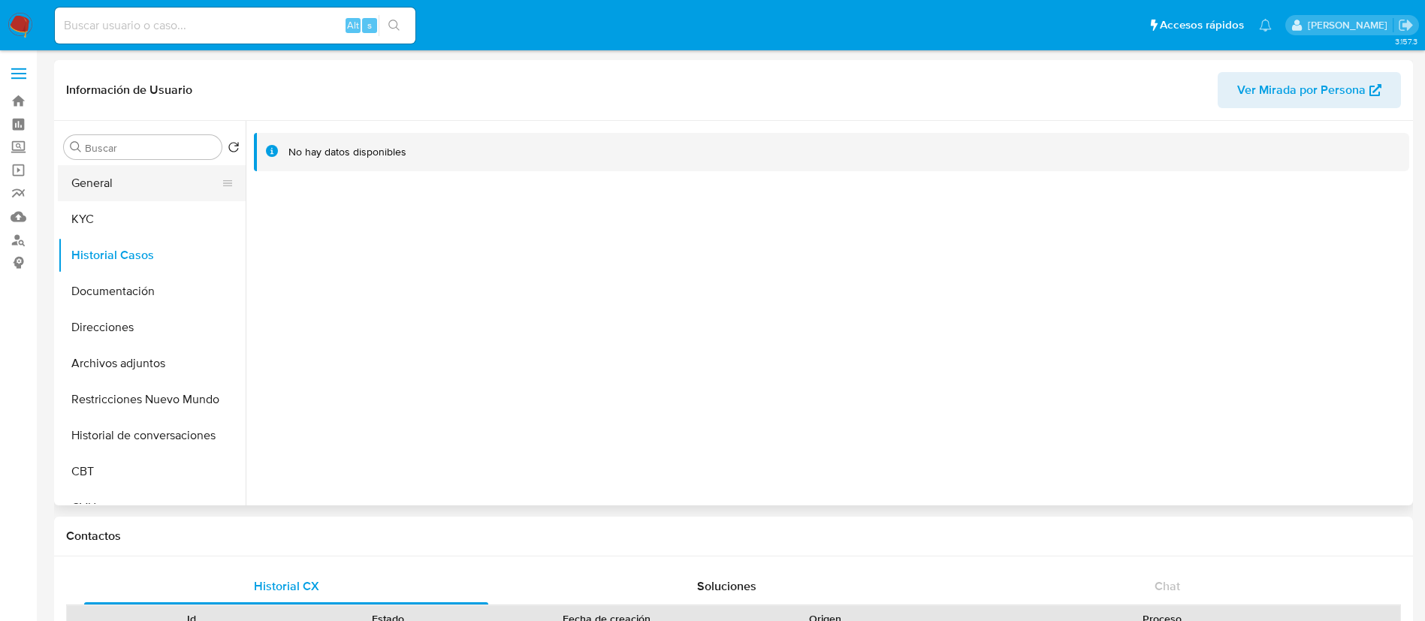
click at [132, 182] on button "General" at bounding box center [146, 183] width 176 height 36
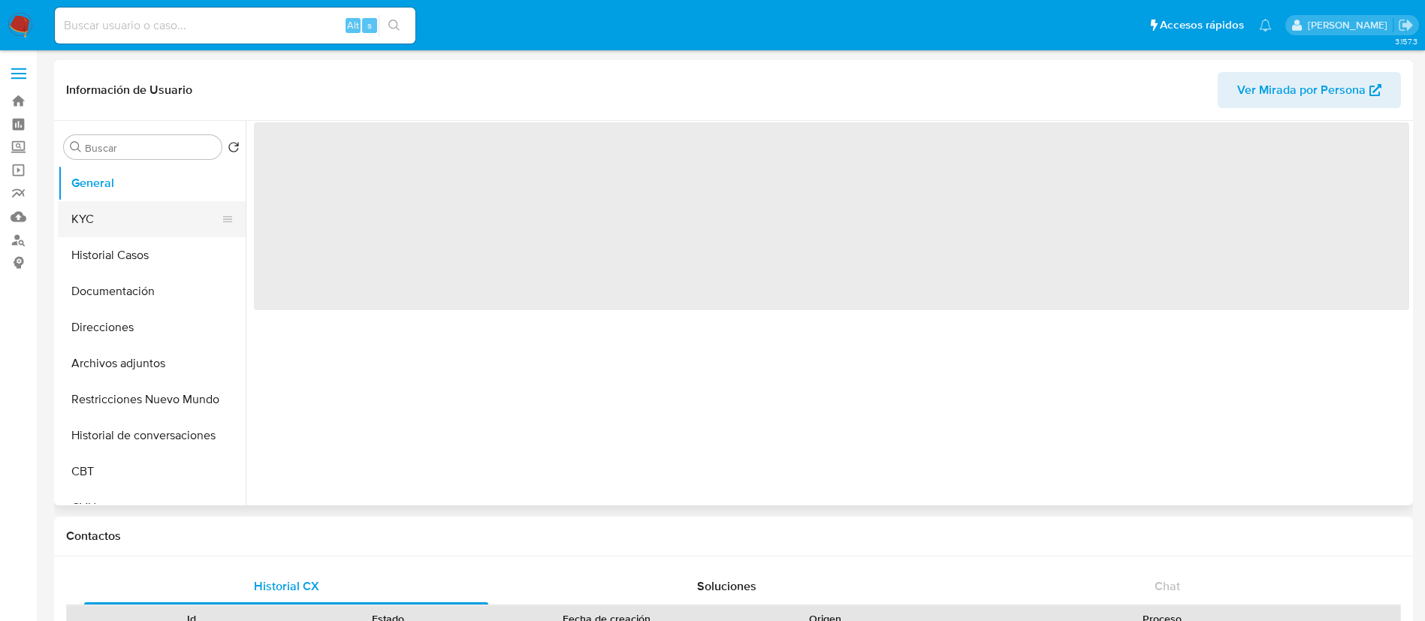
click at [126, 234] on button "KYC" at bounding box center [146, 219] width 176 height 36
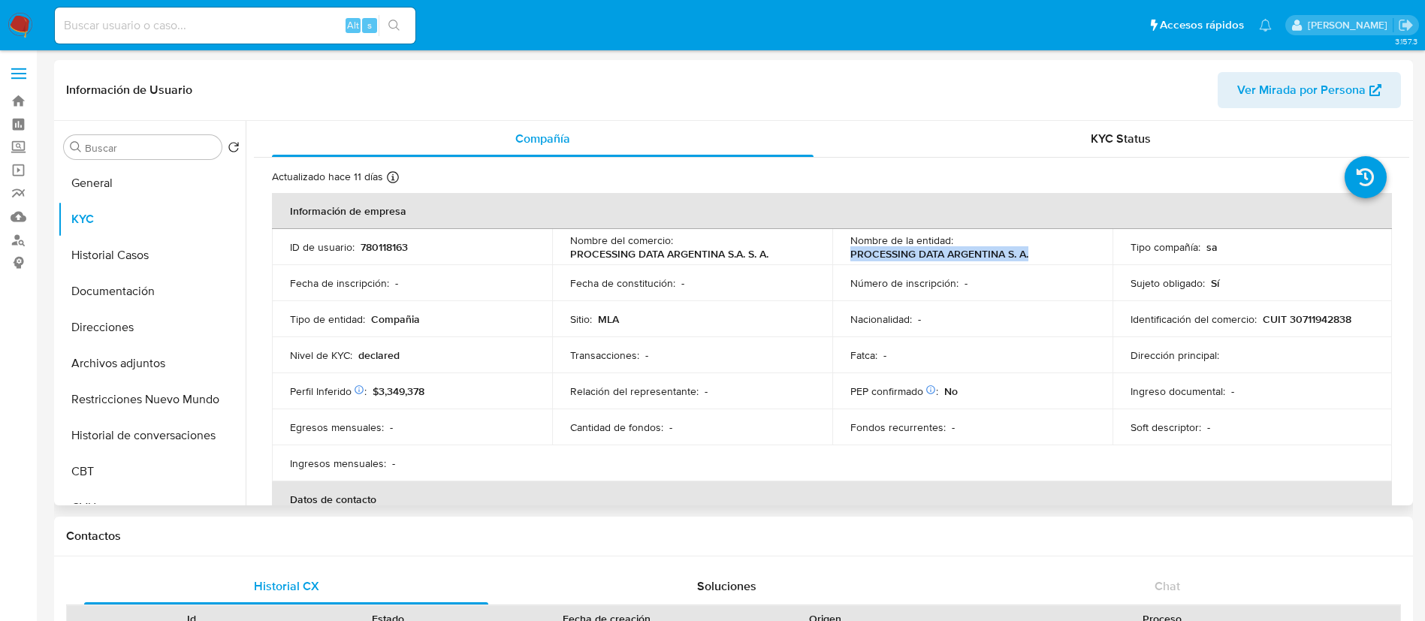
drag, startPoint x: 846, startPoint y: 254, endPoint x: 1029, endPoint y: 250, distance: 182.6
click at [1029, 250] on td "Nombre de la entidad : PROCESSING DATA ARGENTINA S. A." at bounding box center [973, 247] width 280 height 36
copy p "PROCESSING DATA ARGENTINA S. A."
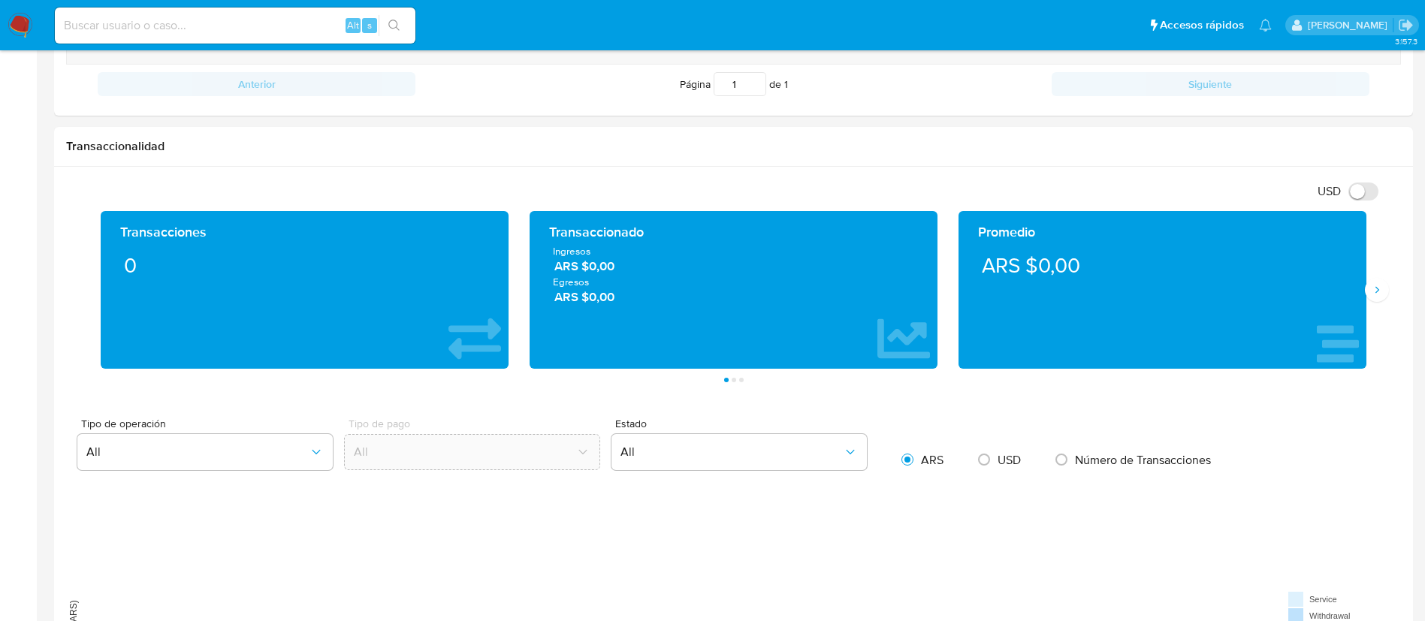
scroll to position [678, 0]
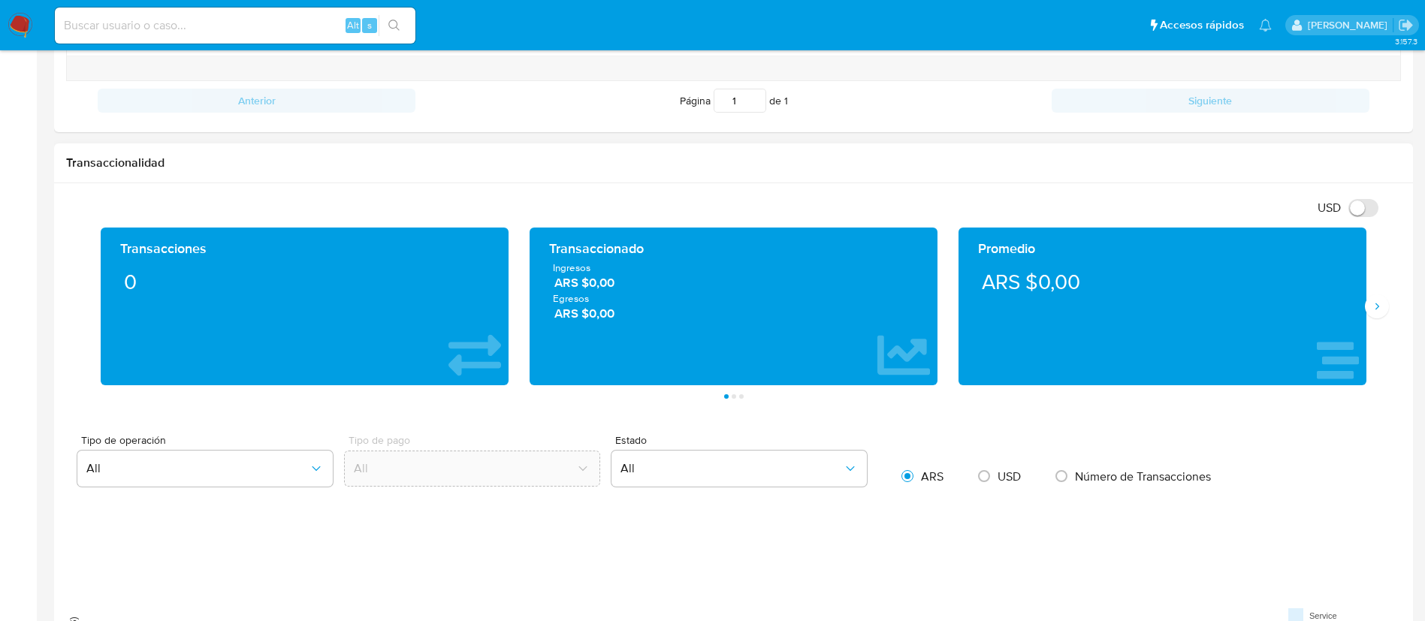
click at [157, 370] on div "Transacciones 0" at bounding box center [305, 307] width 384 height 134
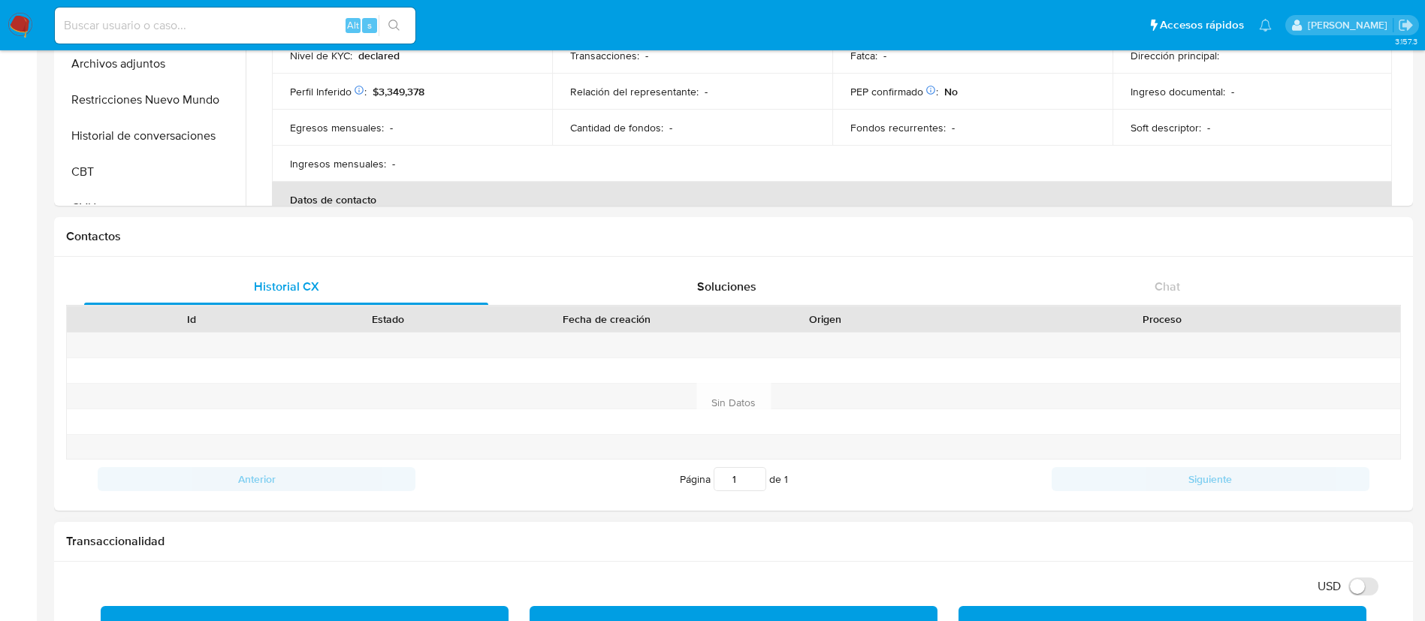
scroll to position [0, 0]
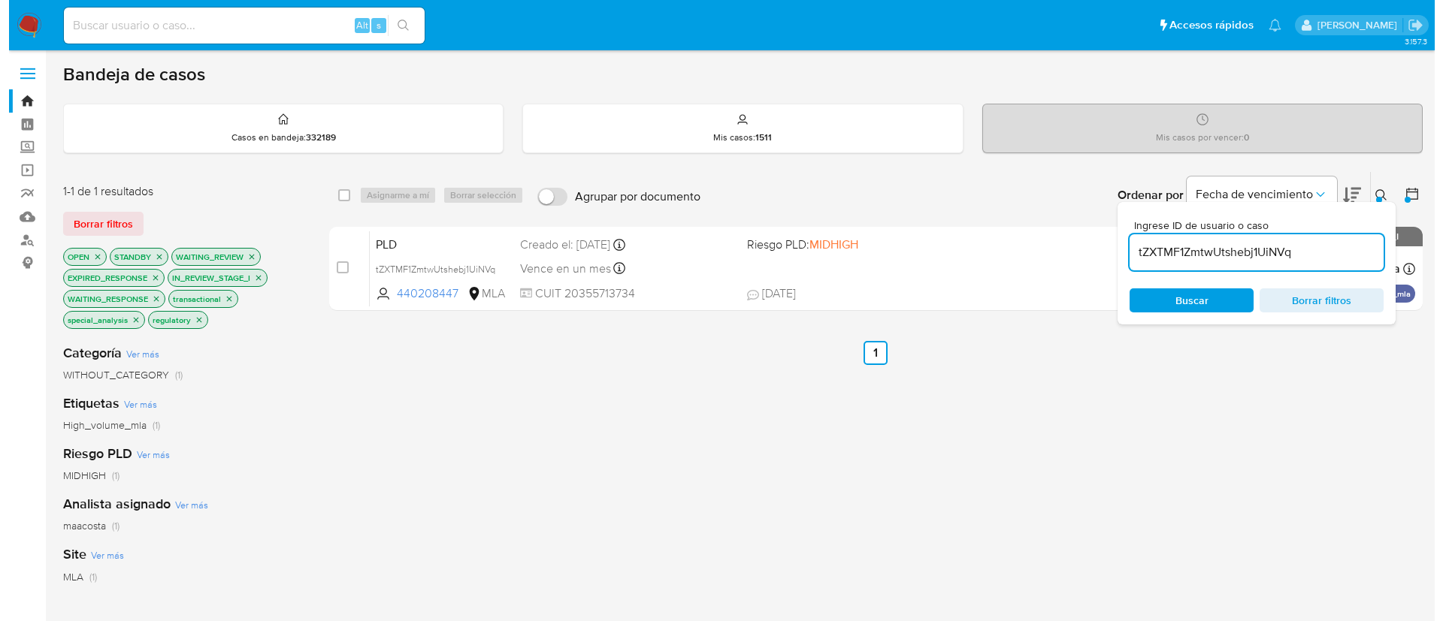
scroll to position [95, 0]
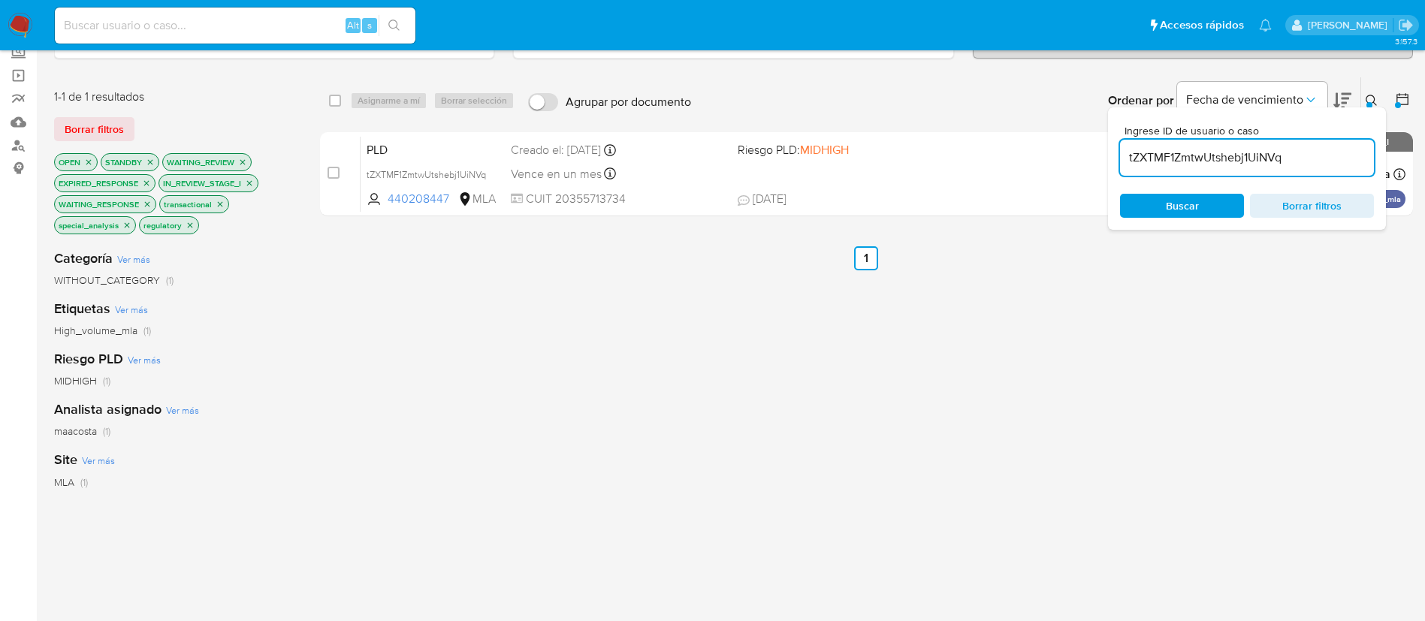
paste input "MQn6vSPDW39PsKXfooKOGsVT"
click at [1238, 156] on input "MQn6vSPDW39PsKXfooKOGsVT" at bounding box center [1247, 158] width 254 height 20
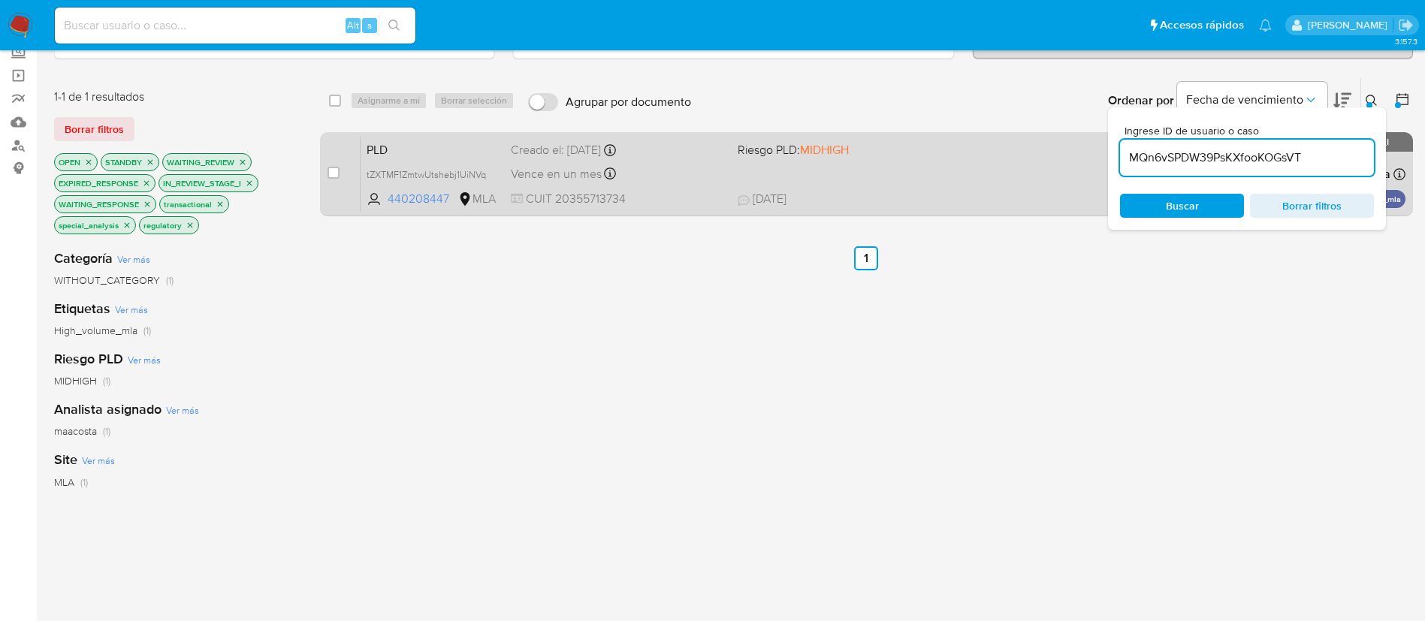
type input "MQn6vSPDW39PsKXfooKOGsVT"
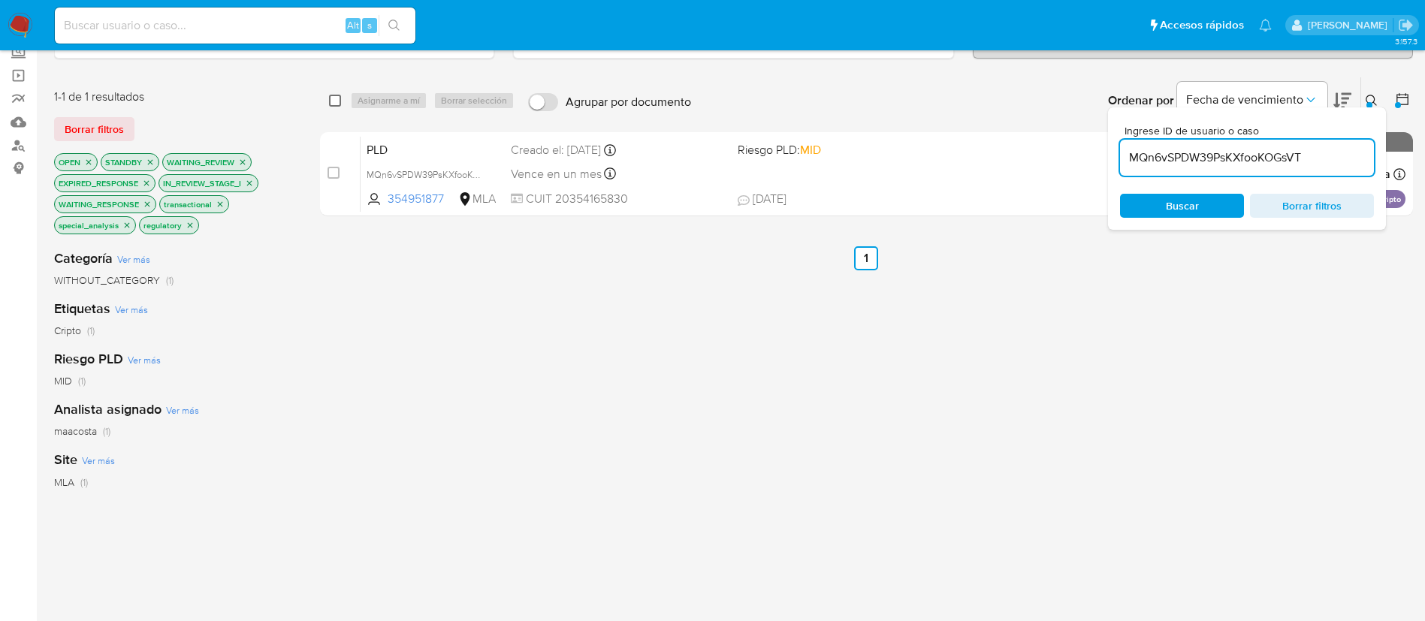
click at [331, 101] on input "checkbox" at bounding box center [335, 101] width 12 height 12
checkbox input "true"
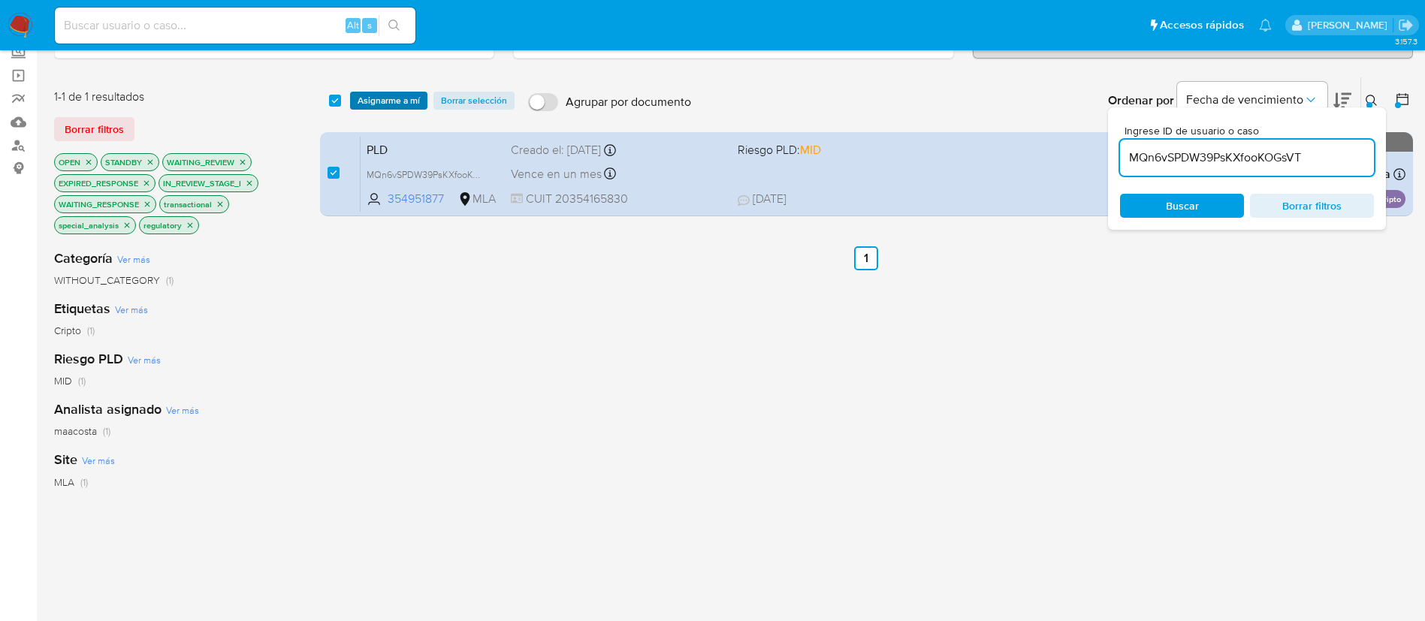
click at [375, 103] on span "Asignarme a mí" at bounding box center [389, 100] width 62 height 15
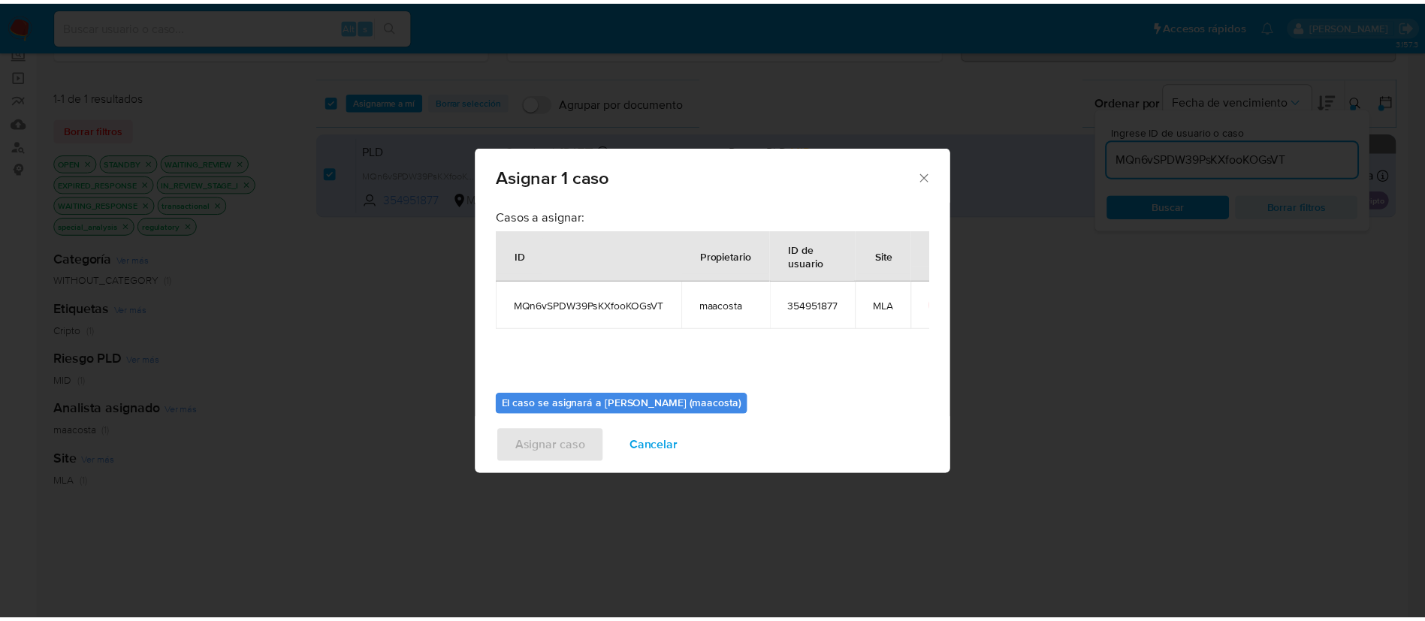
scroll to position [78, 0]
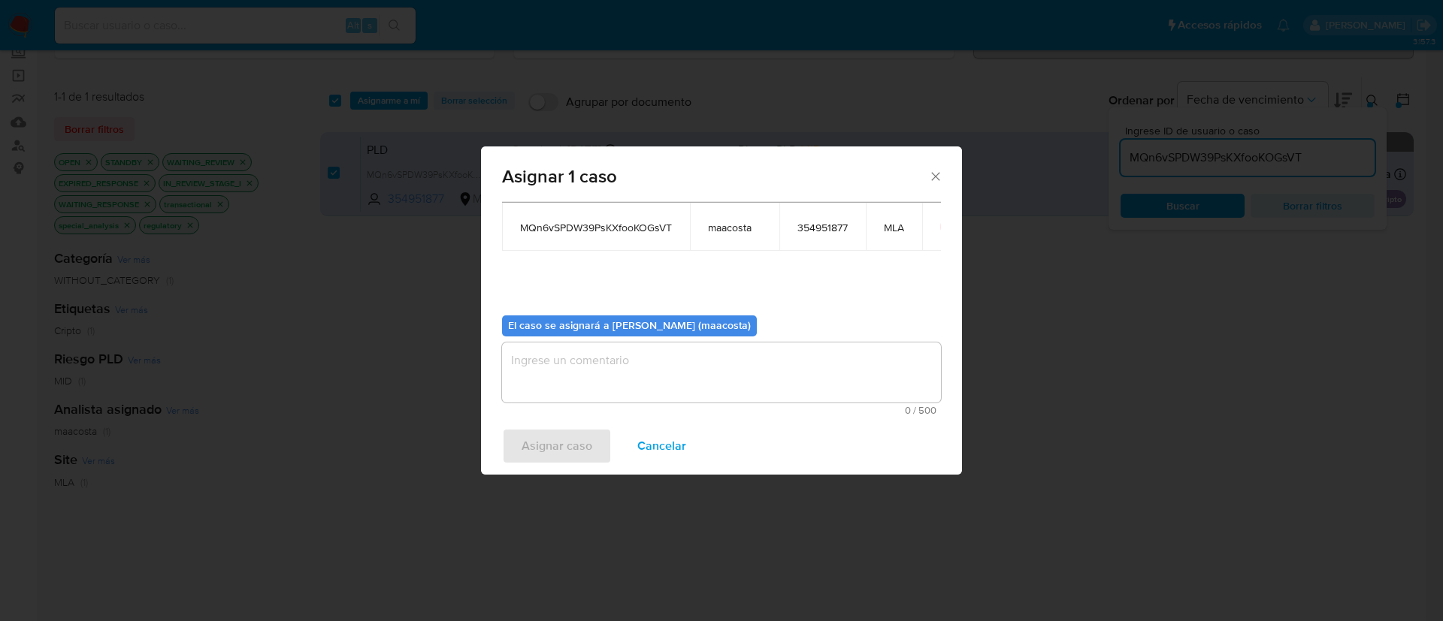
click at [569, 382] on textarea "assign-modal" at bounding box center [721, 373] width 439 height 60
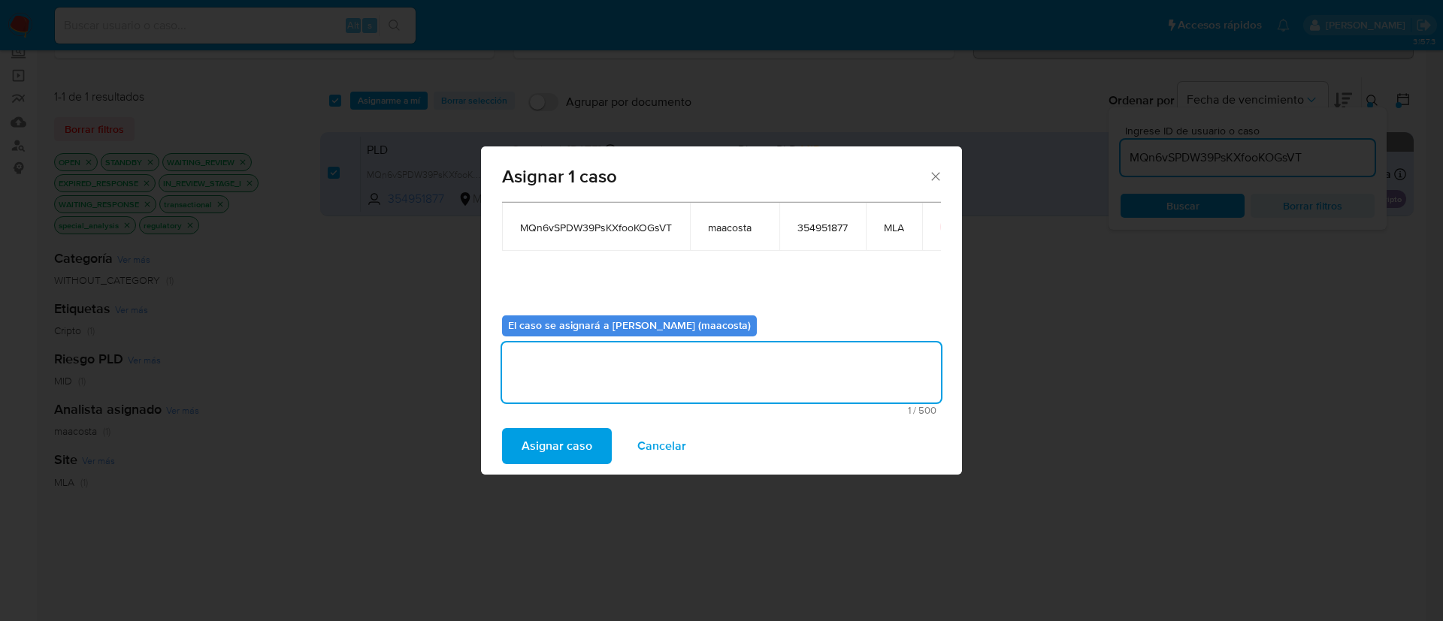
click at [548, 449] on span "Asignar caso" at bounding box center [556, 446] width 71 height 33
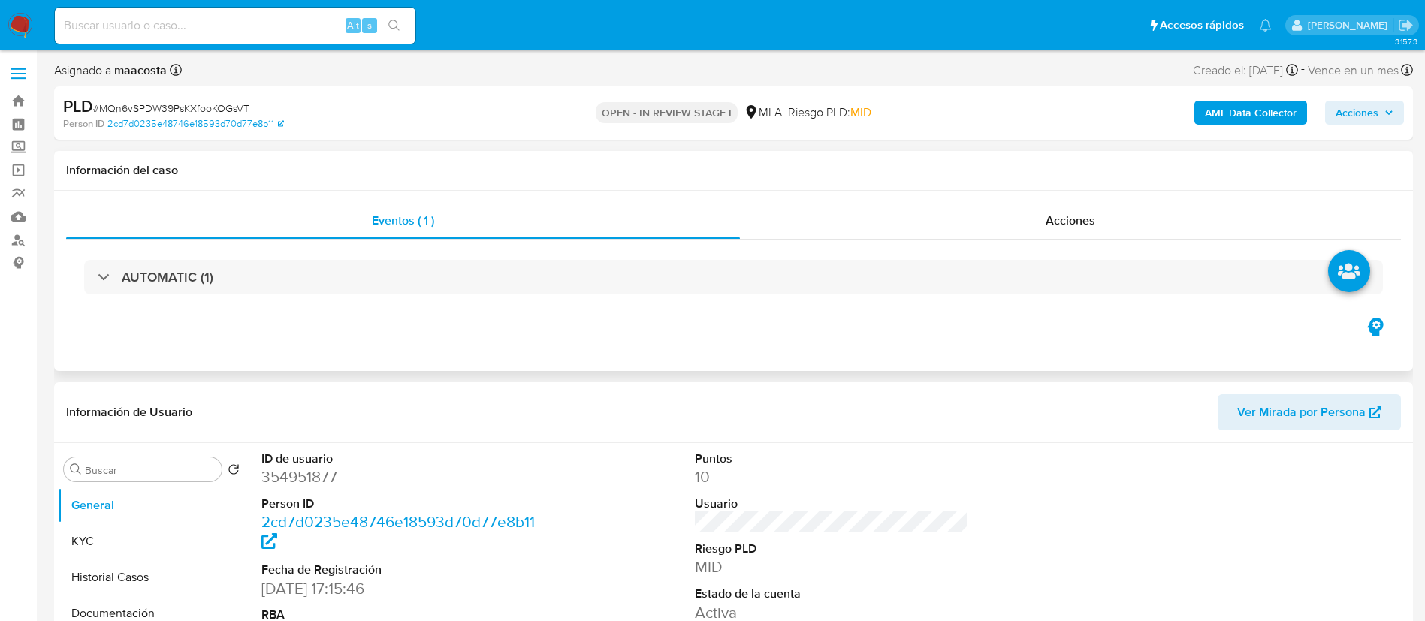
select select "10"
click at [263, 330] on div "Eventos ( 1 ) Acciones AUTOMATIC (1)" at bounding box center [733, 281] width 1359 height 180
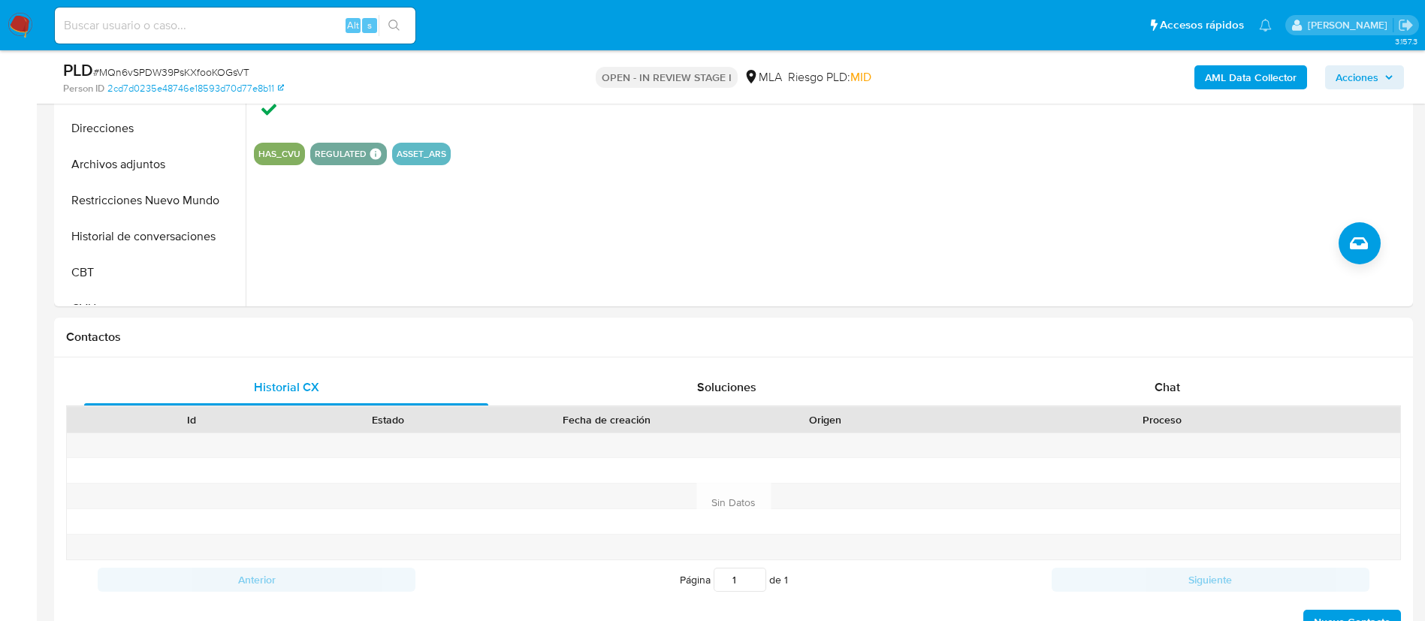
scroll to position [523, 0]
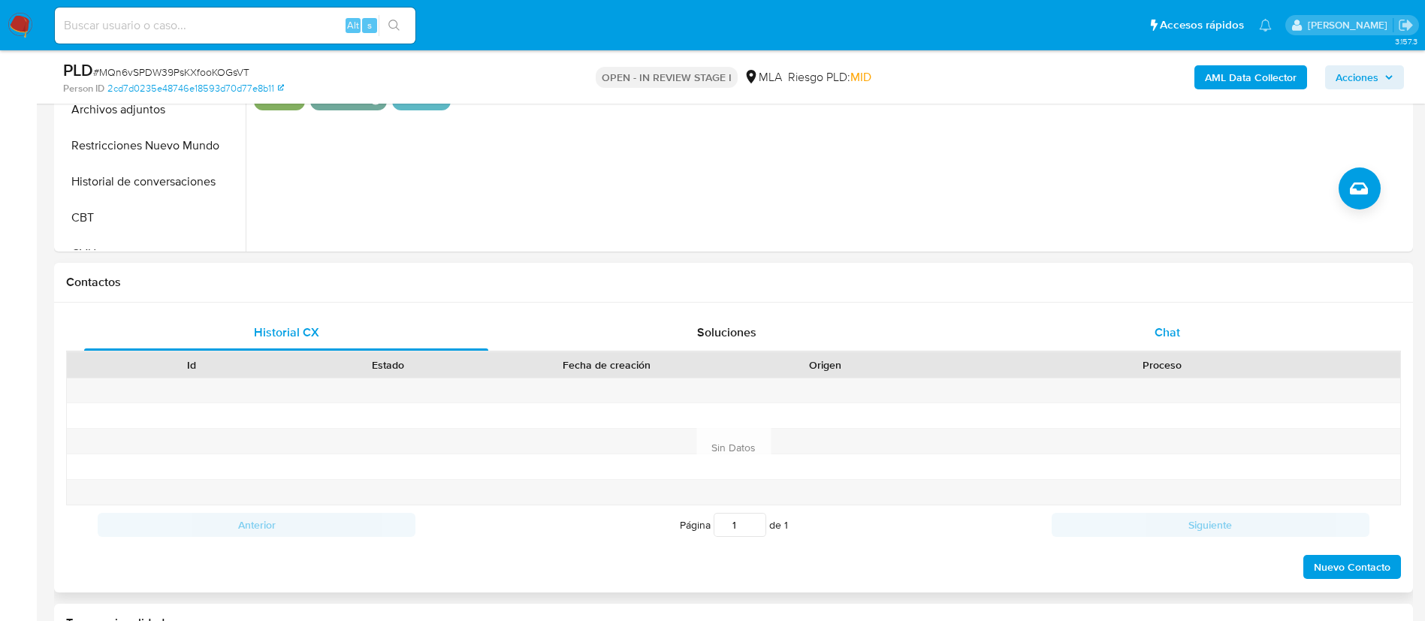
click at [1163, 340] on span "Chat" at bounding box center [1168, 332] width 26 height 17
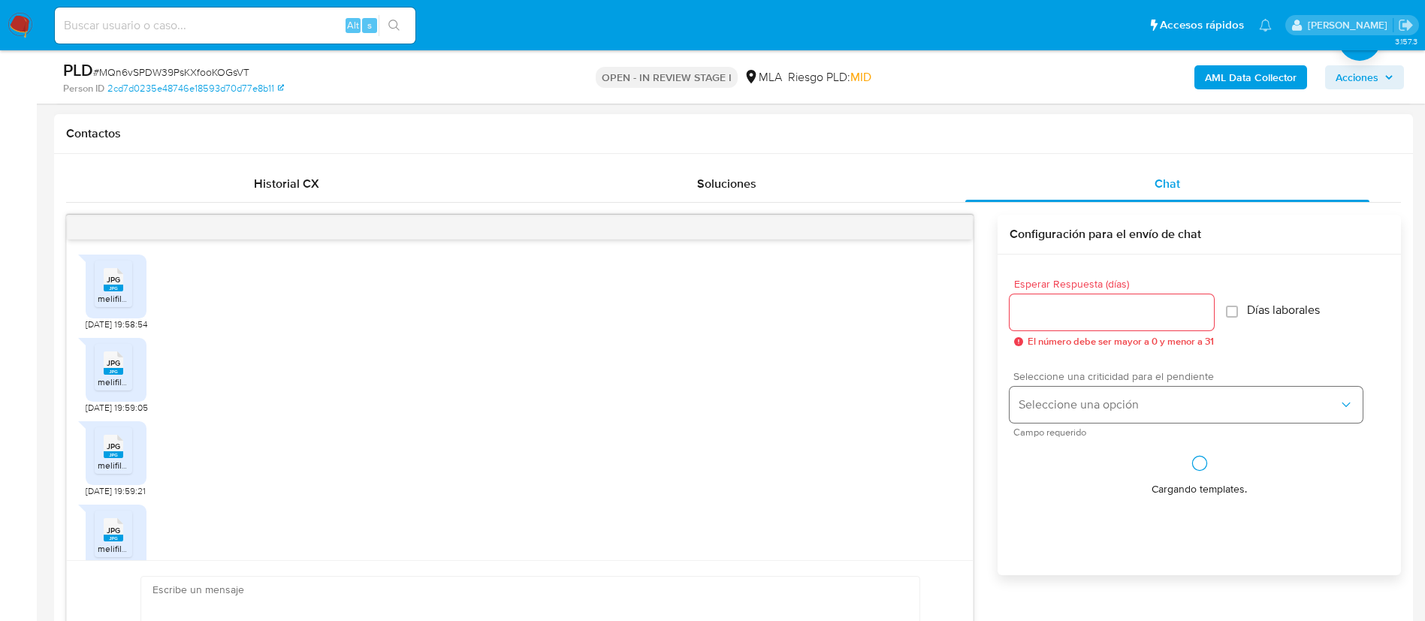
scroll to position [576, 0]
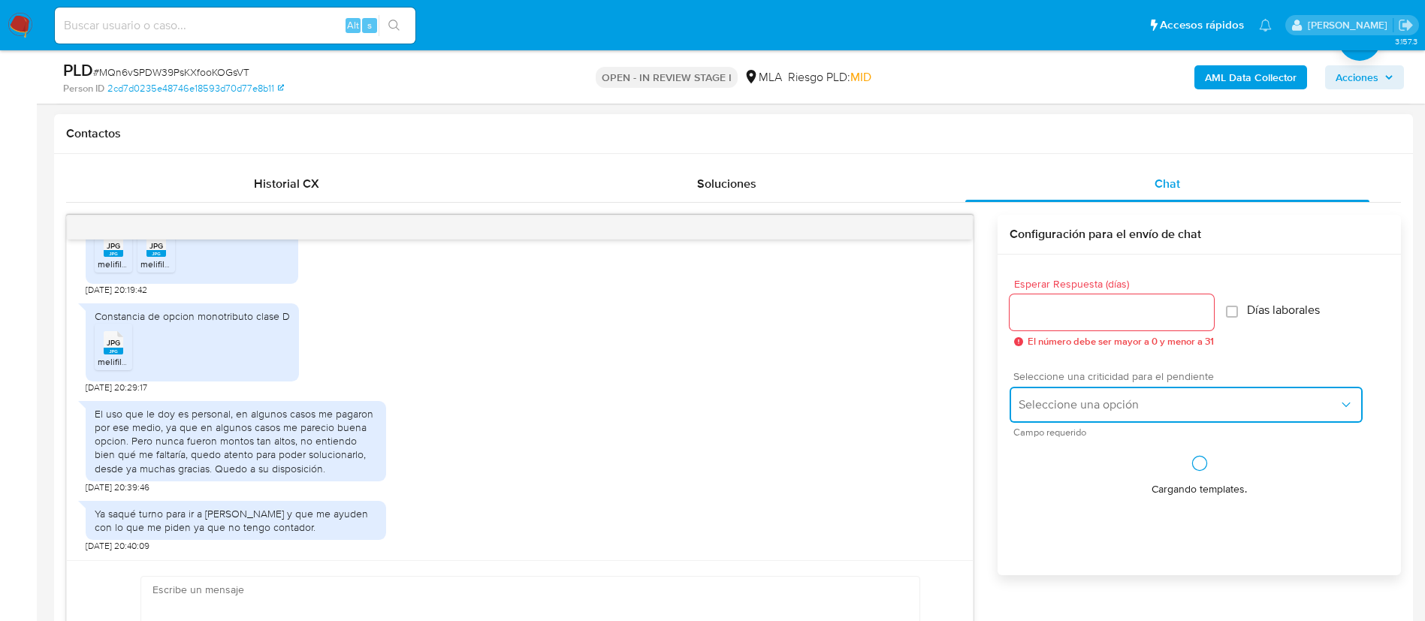
click at [1076, 406] on span "Seleccione una opción" at bounding box center [1179, 404] width 320 height 15
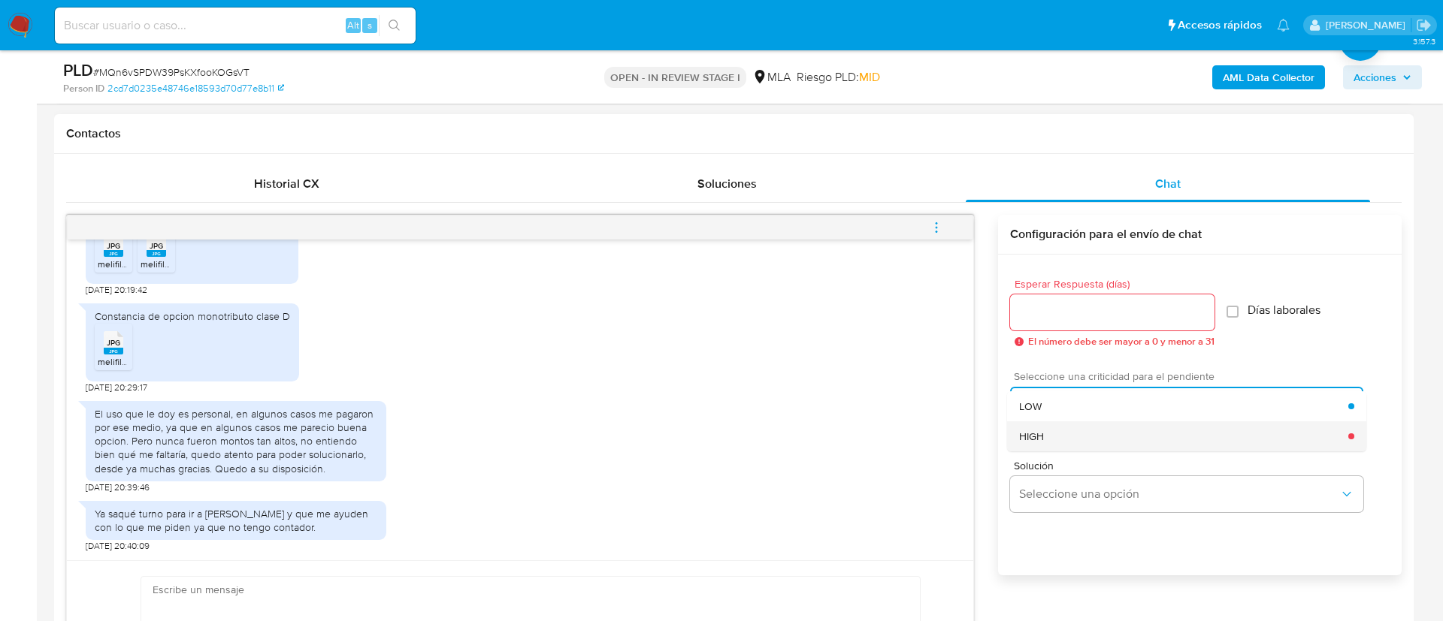
click at [1034, 437] on span "HIGH" at bounding box center [1031, 437] width 25 height 14
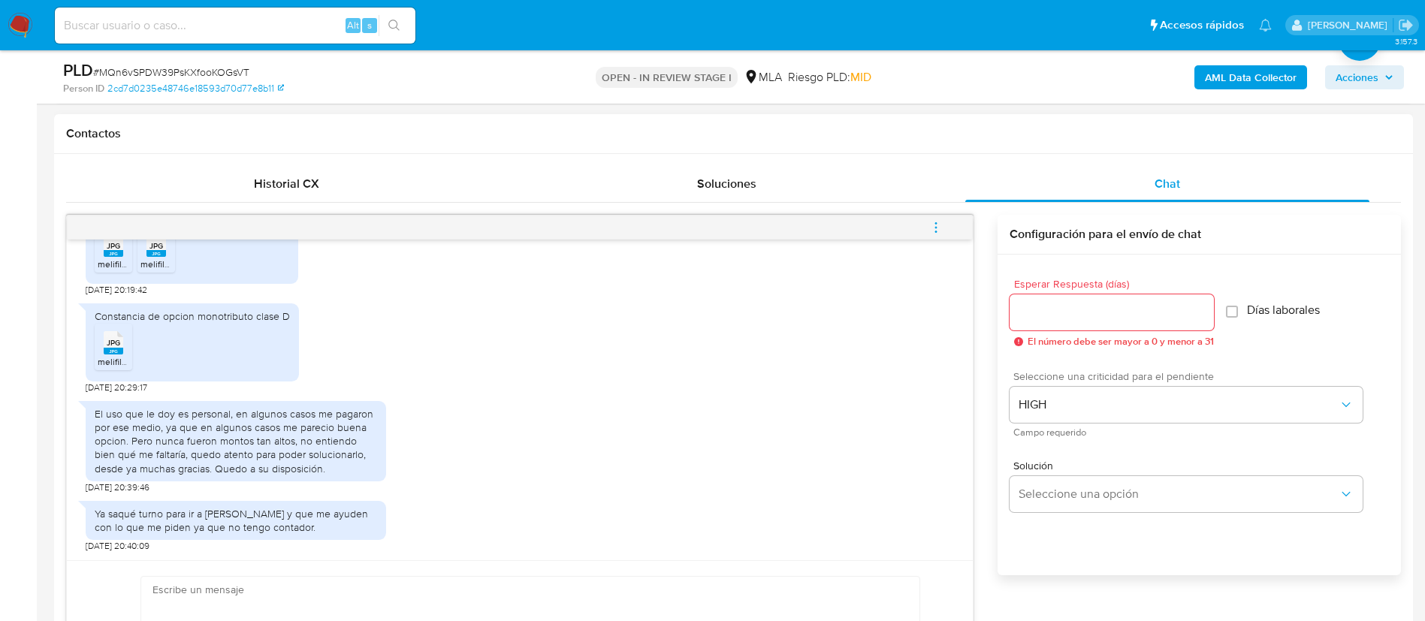
click at [1041, 325] on div at bounding box center [1112, 313] width 204 height 36
click at [1035, 307] on input "Esperar Respuesta (días)" at bounding box center [1112, 313] width 204 height 20
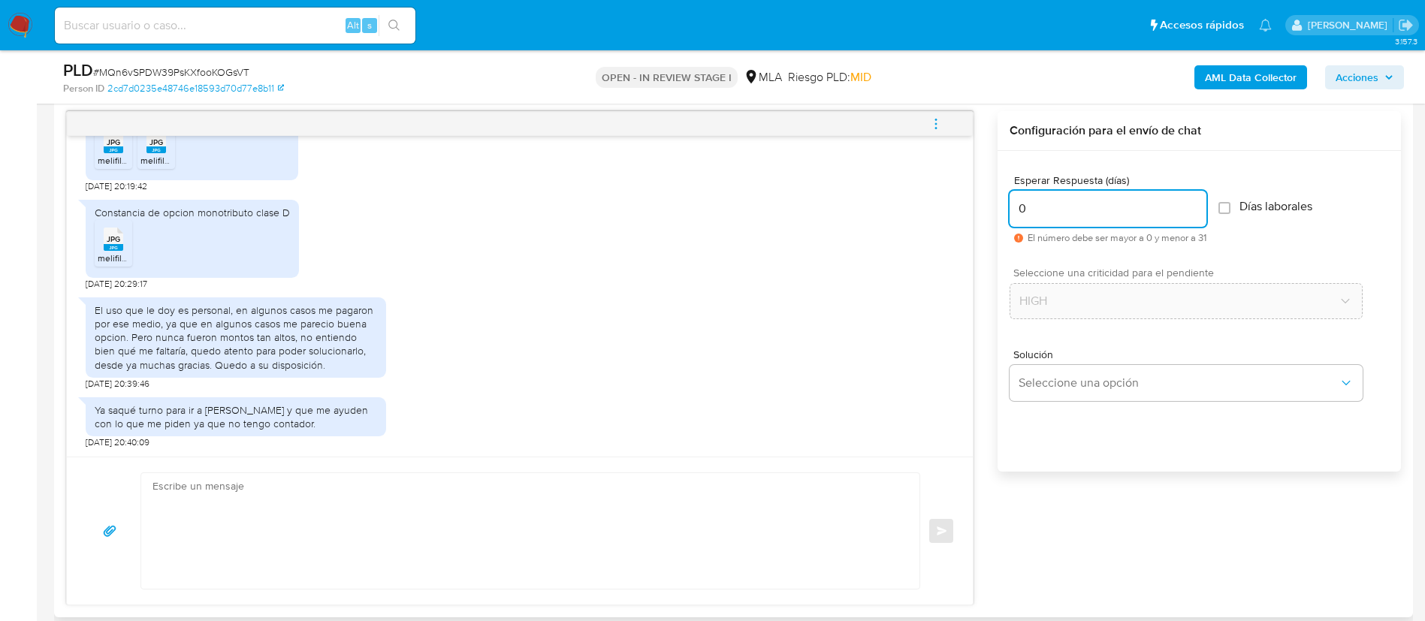
scroll to position [781, 0]
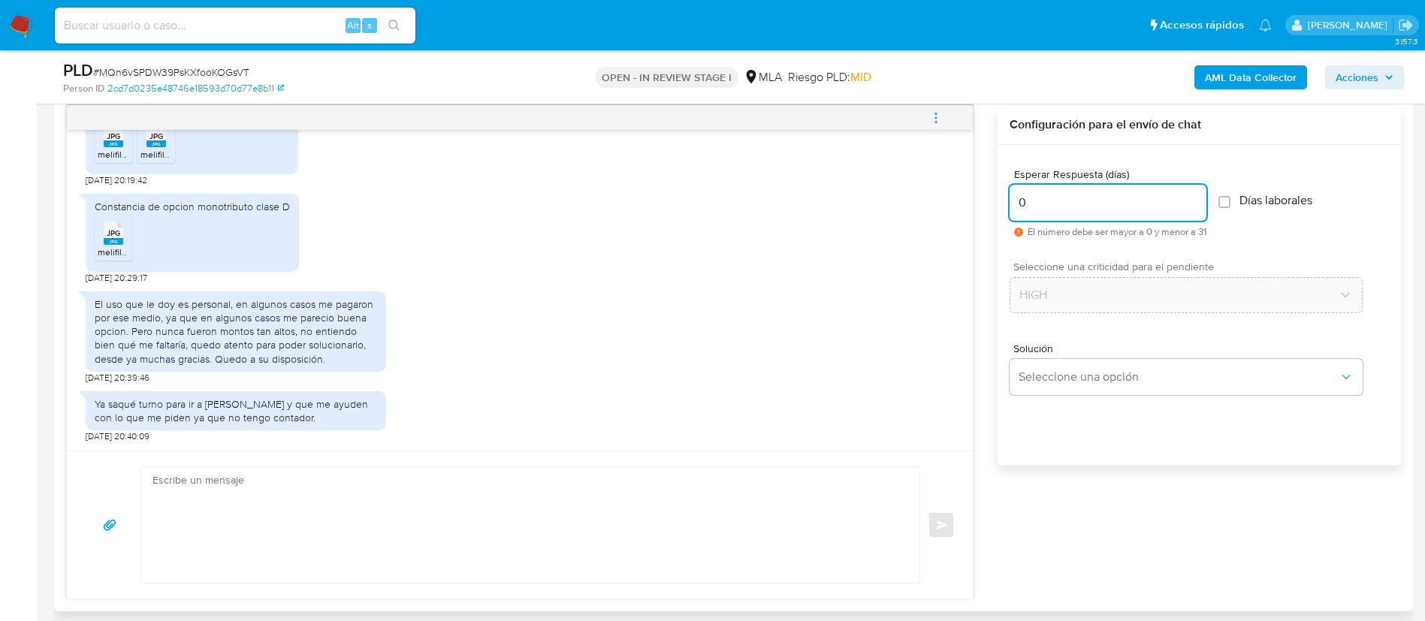
type input "0"
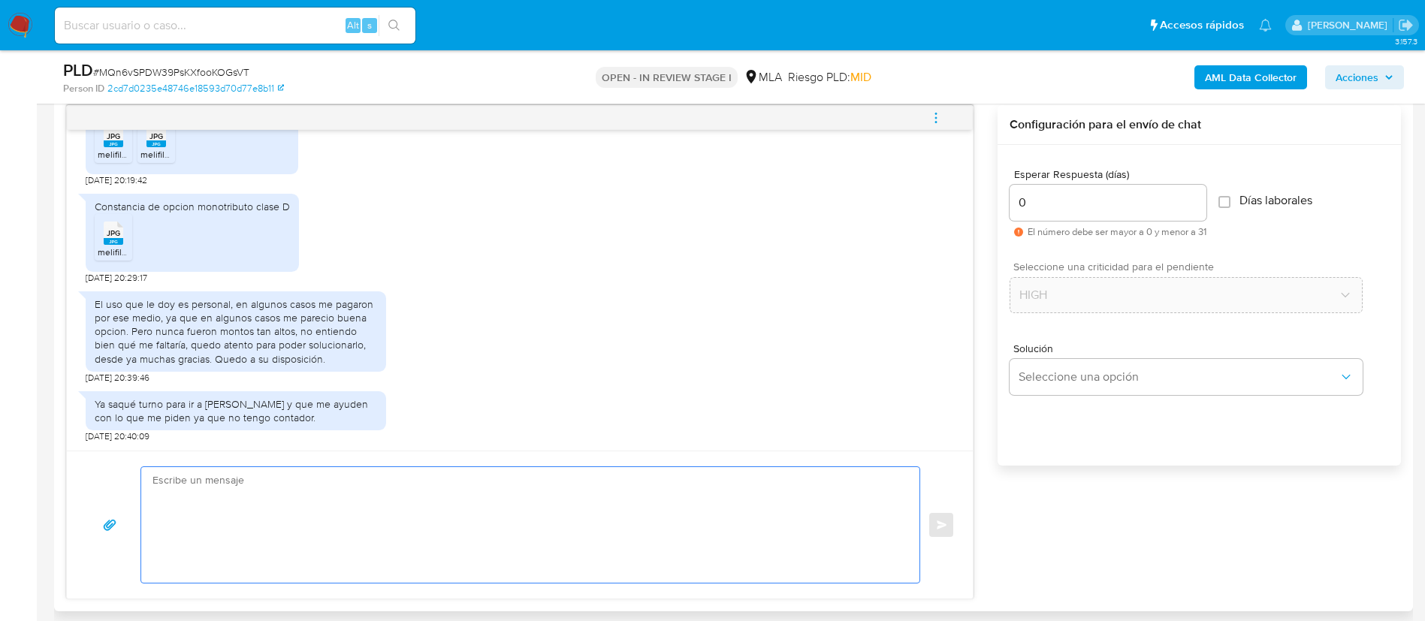
click at [697, 549] on textarea at bounding box center [527, 525] width 748 height 116
paste textarea "Proporciona el vínculo con las siguientes contrapartes con las que operaste, el…"
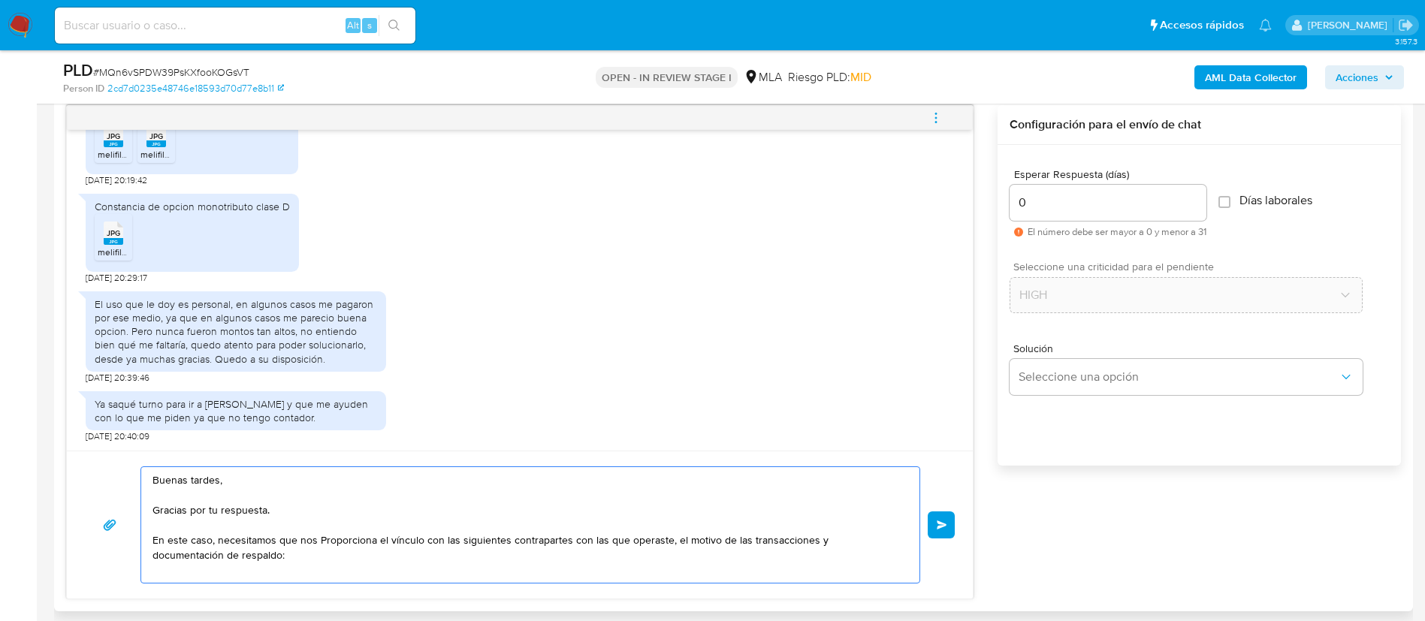
click at [325, 541] on textarea "Buenas tardes, Gracias por tu respuesta. En este caso, necesitamos que nos Prop…" at bounding box center [527, 525] width 748 height 116
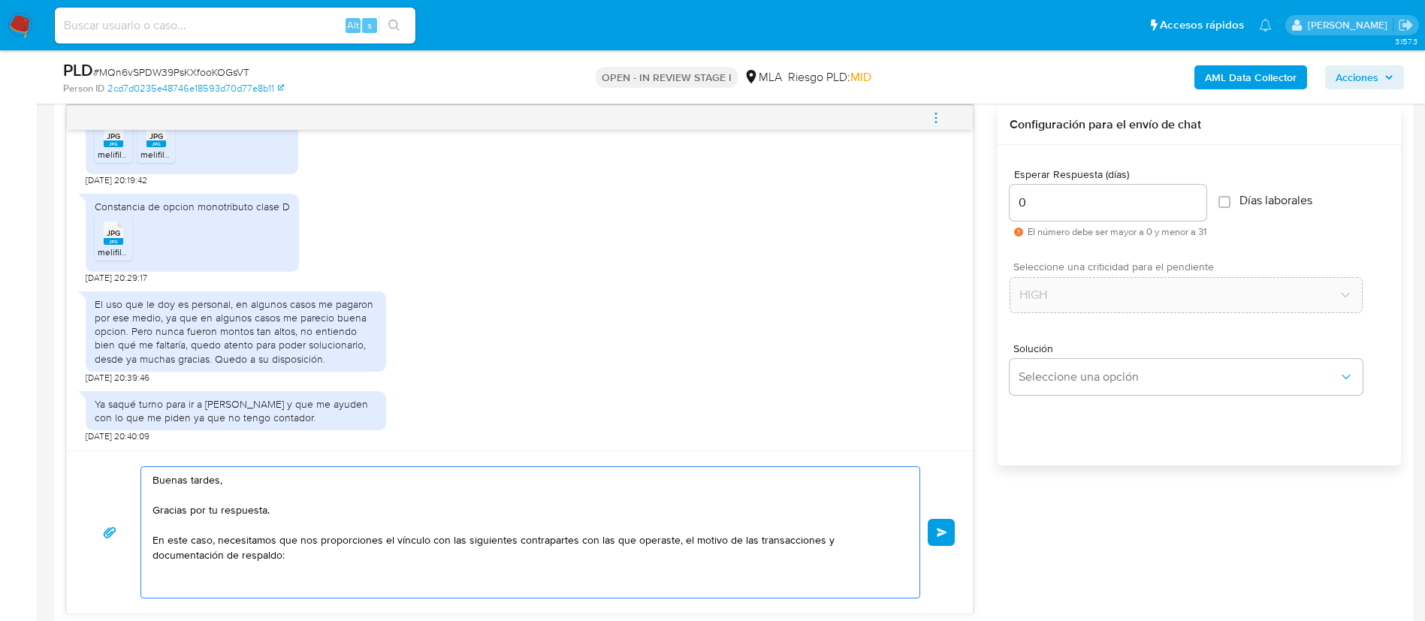
paste textarea "- Processing Data Argentina Sa - 30711942838 ("
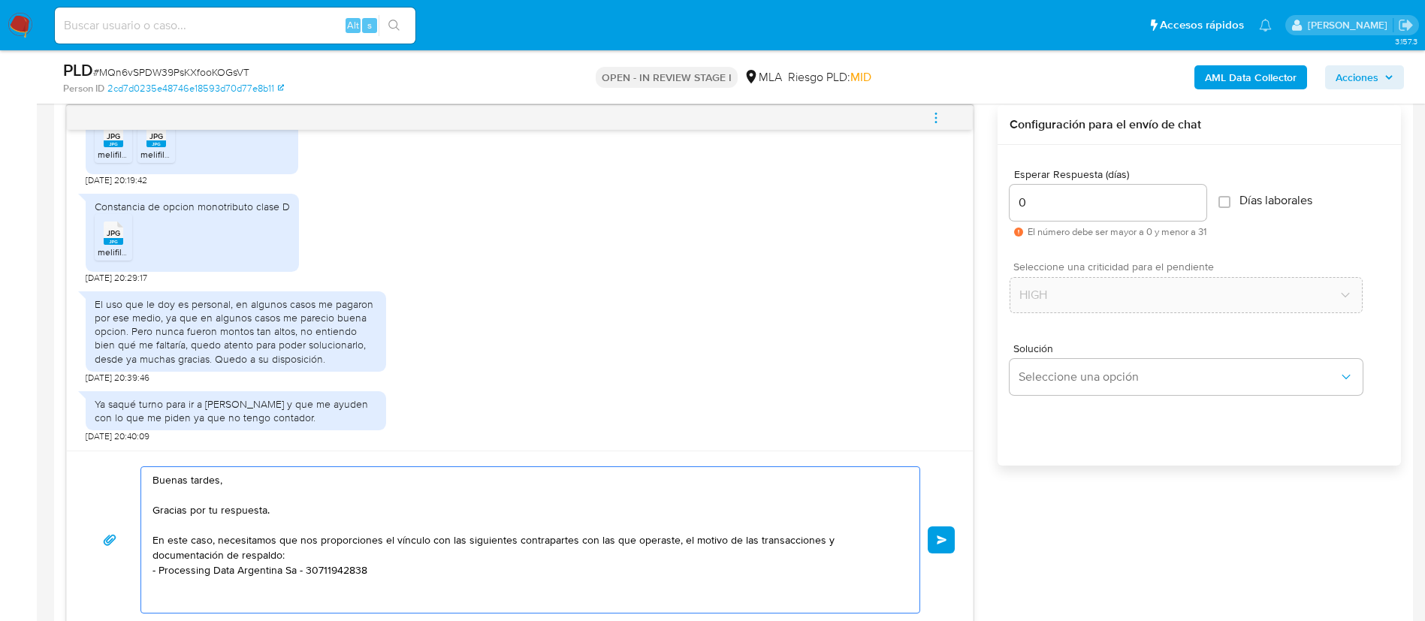
paste textarea "- Alfredo Innaco - CUIT 20231235117"
paste textarea "- Heredia Manuel - CUIT 20316792252"
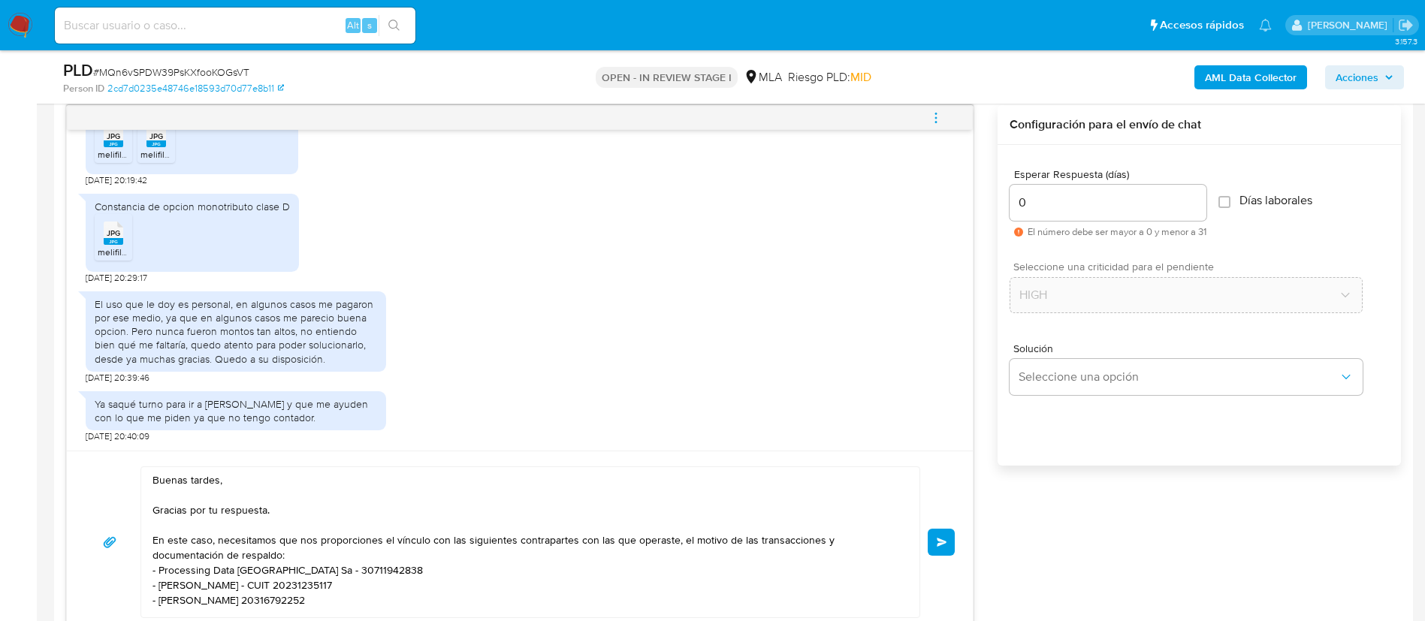
drag, startPoint x: 666, startPoint y: 403, endPoint x: 484, endPoint y: 528, distance: 221.1
click at [484, 528] on textarea "Buenas tardes, Gracias por tu respuesta. En este caso, necesitamos que nos prop…" at bounding box center [527, 542] width 748 height 150
click at [340, 608] on textarea "Buenas tardes, Gracias por tu respuesta. En este caso, necesitamos que nos prop…" at bounding box center [527, 542] width 748 height 150
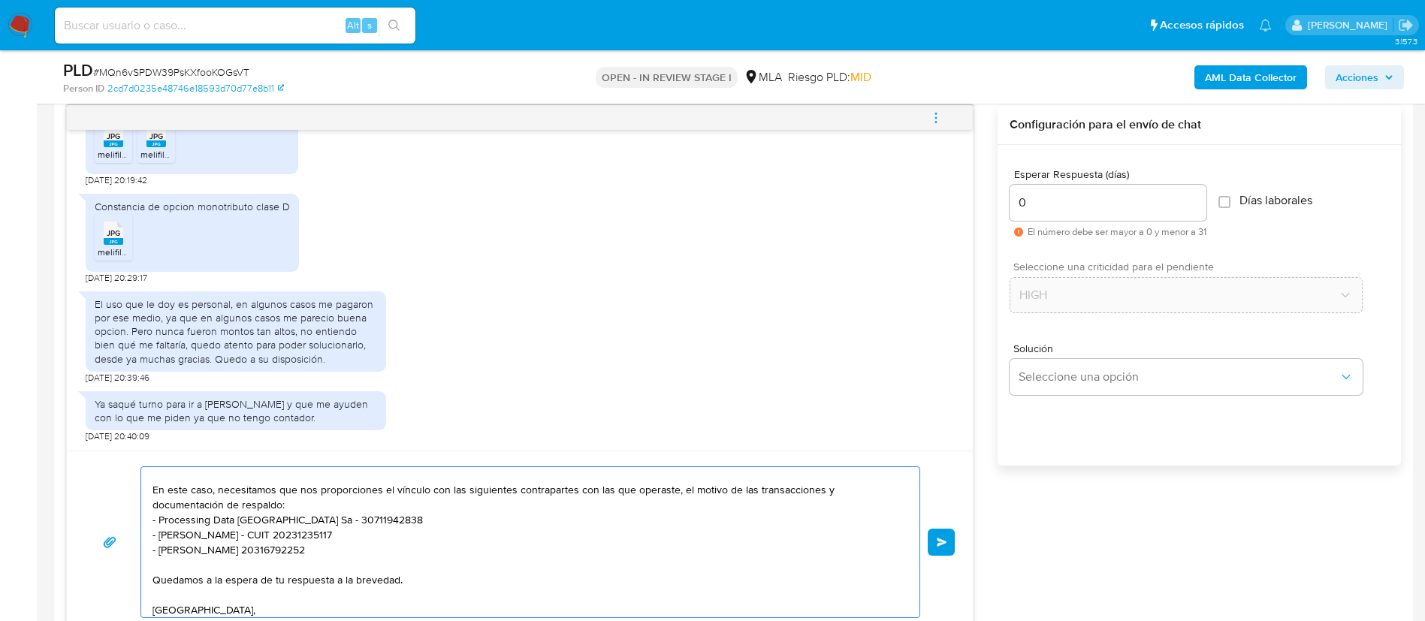
scroll to position [65, 0]
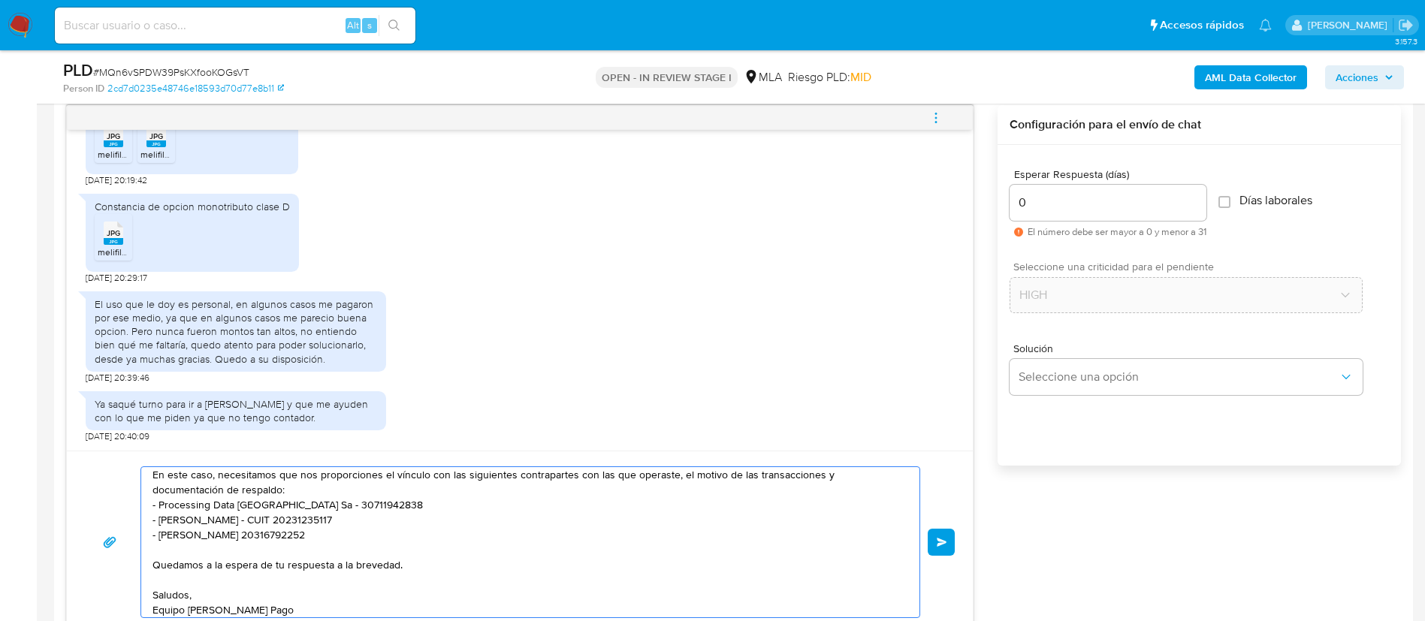
click at [355, 533] on textarea "Buenas tardes, Gracias por tu respuesta. En este caso, necesitamos que nos prop…" at bounding box center [527, 542] width 748 height 150
paste textarea "De acuerdo a la actividad que realices en tu cuenta, adjunta la siguiente docum…"
paste textarea "- Certificación contable de ingresos legalizada ante el Consejo Profesional de …"
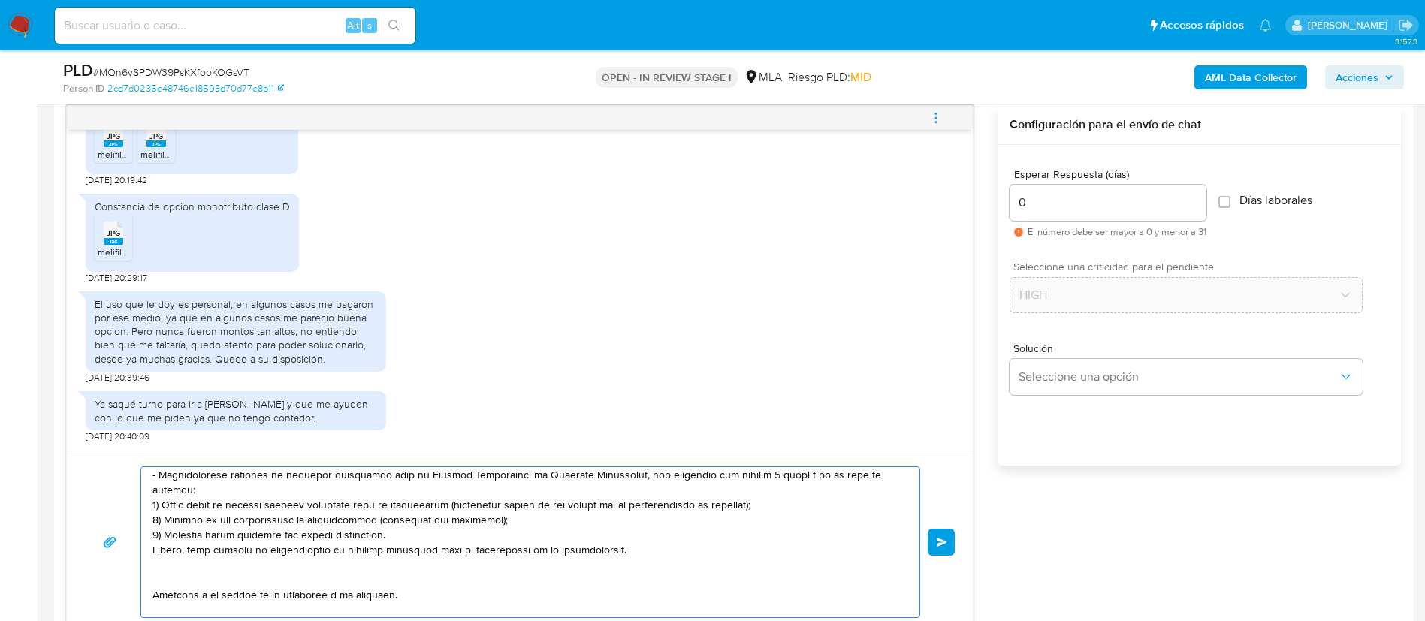
scroll to position [189, 0]
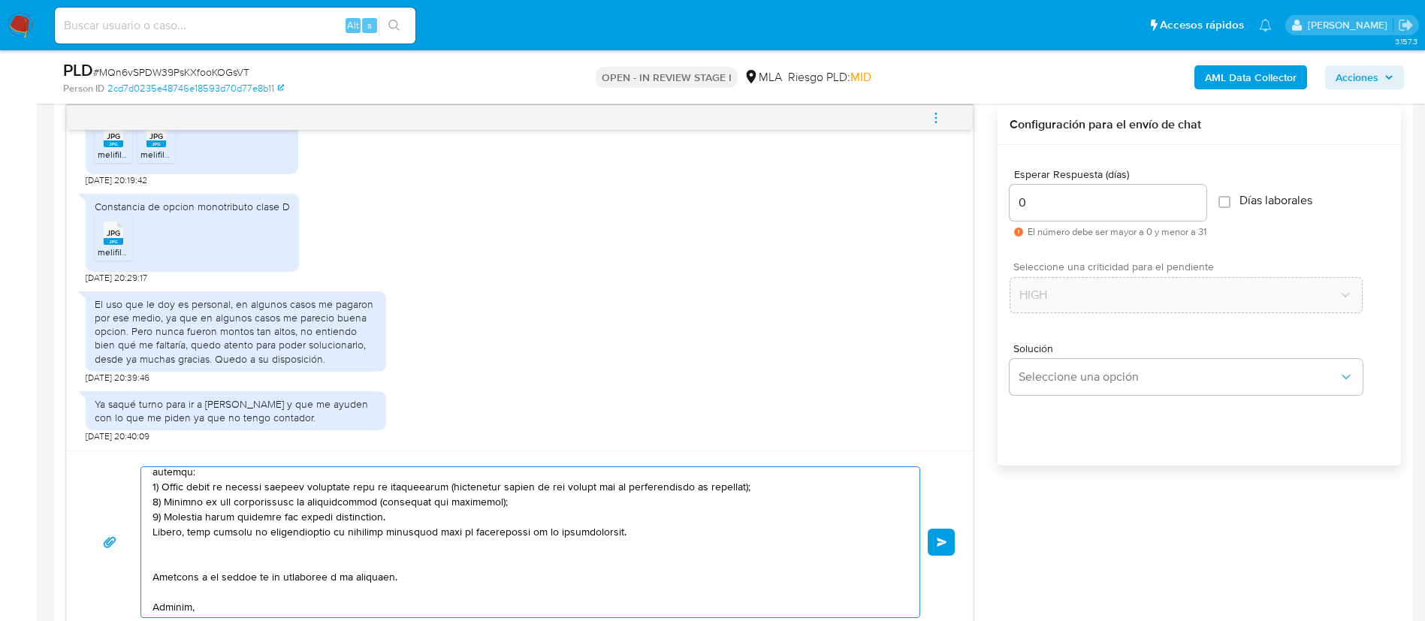
type textarea "Buenas tardes, Gracias por tu respuesta. En este caso, necesitamos que nos prop…"
click at [223, 520] on textarea at bounding box center [527, 542] width 748 height 150
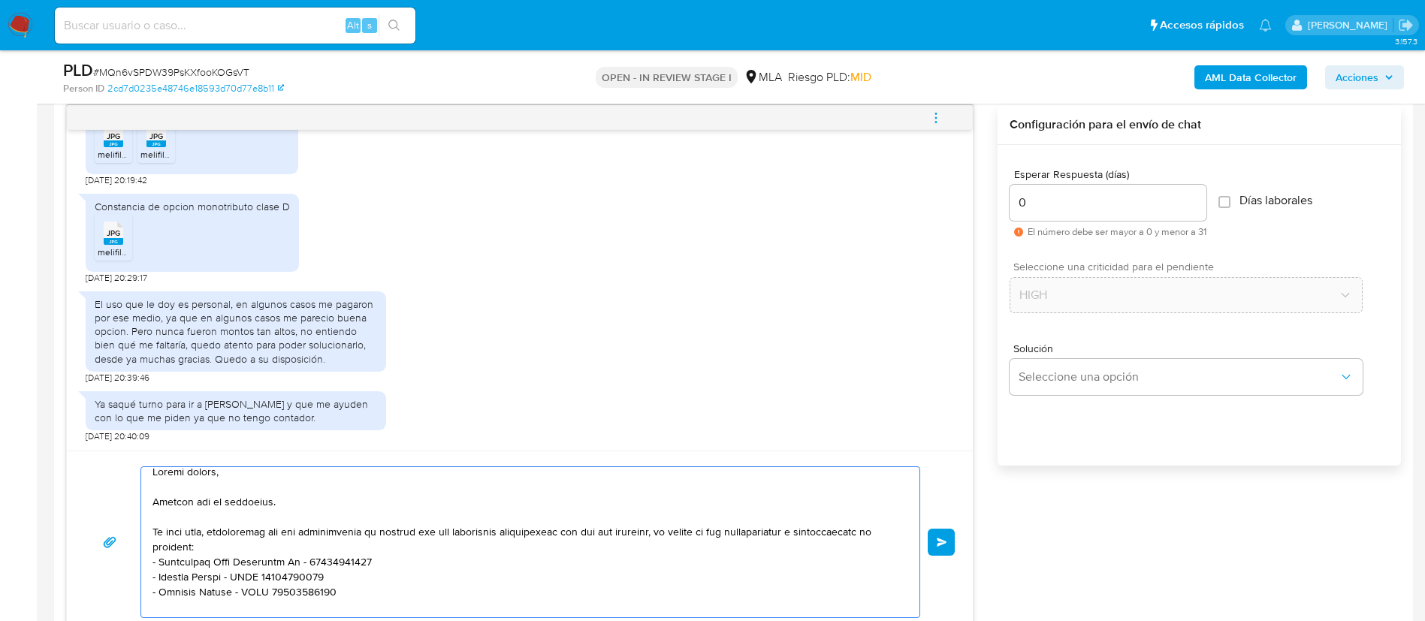
scroll to position [0, 0]
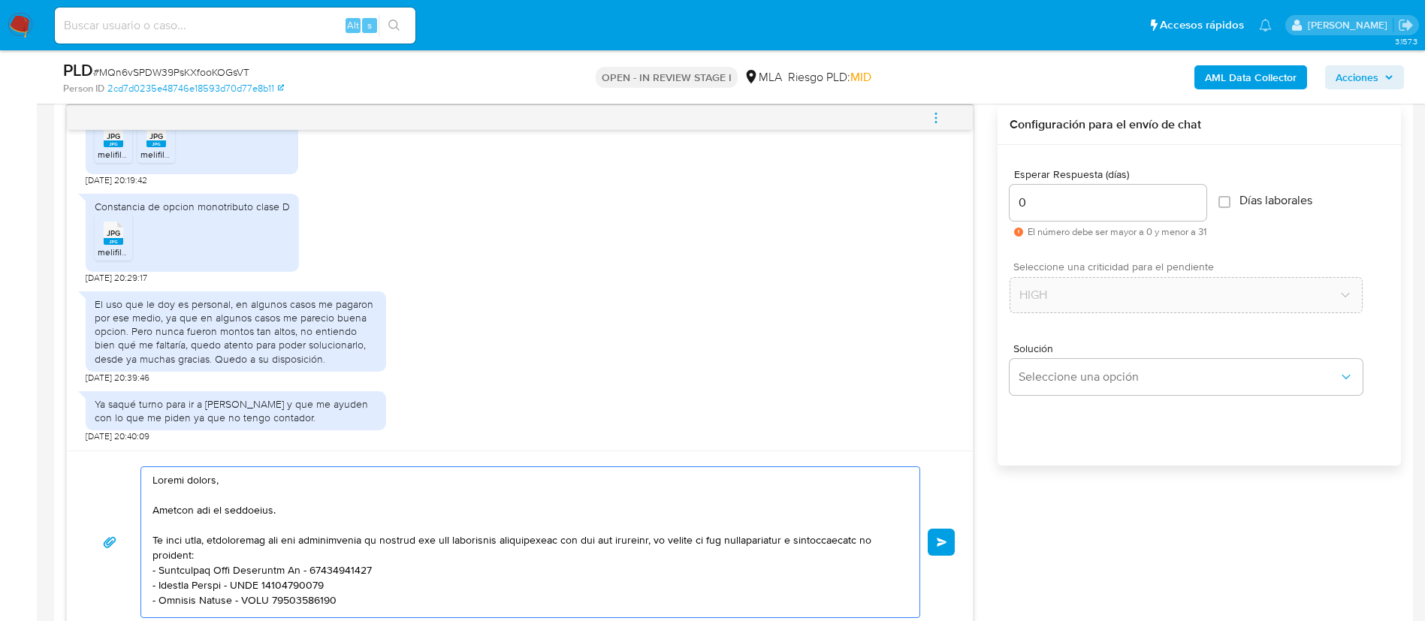
click at [948, 546] on button "Enviar" at bounding box center [941, 542] width 27 height 27
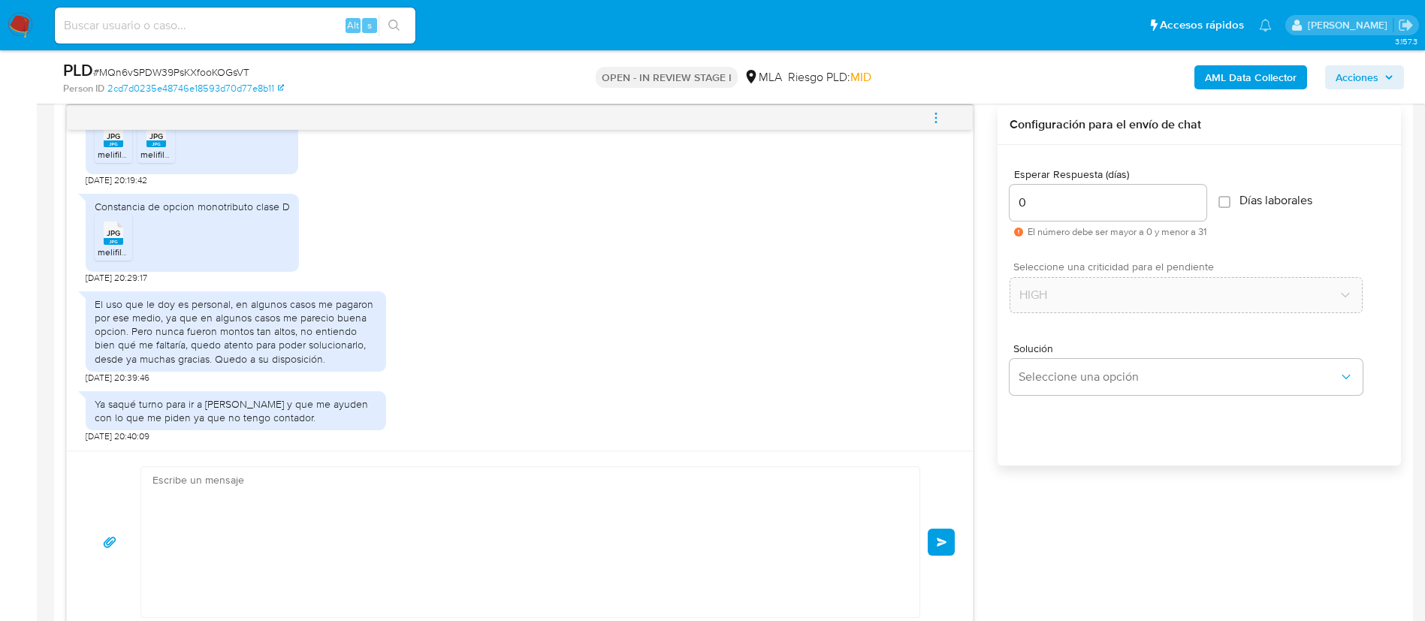
scroll to position [1044, 0]
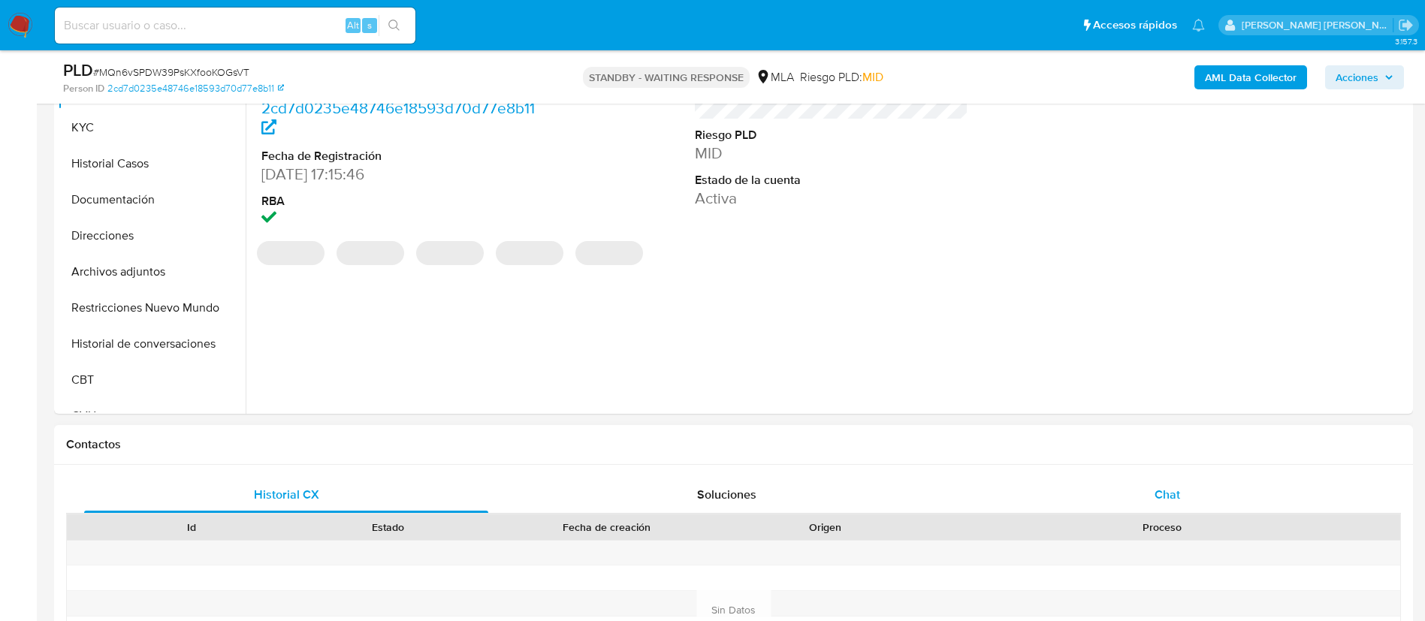
click at [1172, 512] on div "Chat" at bounding box center [1168, 495] width 404 height 36
select select "10"
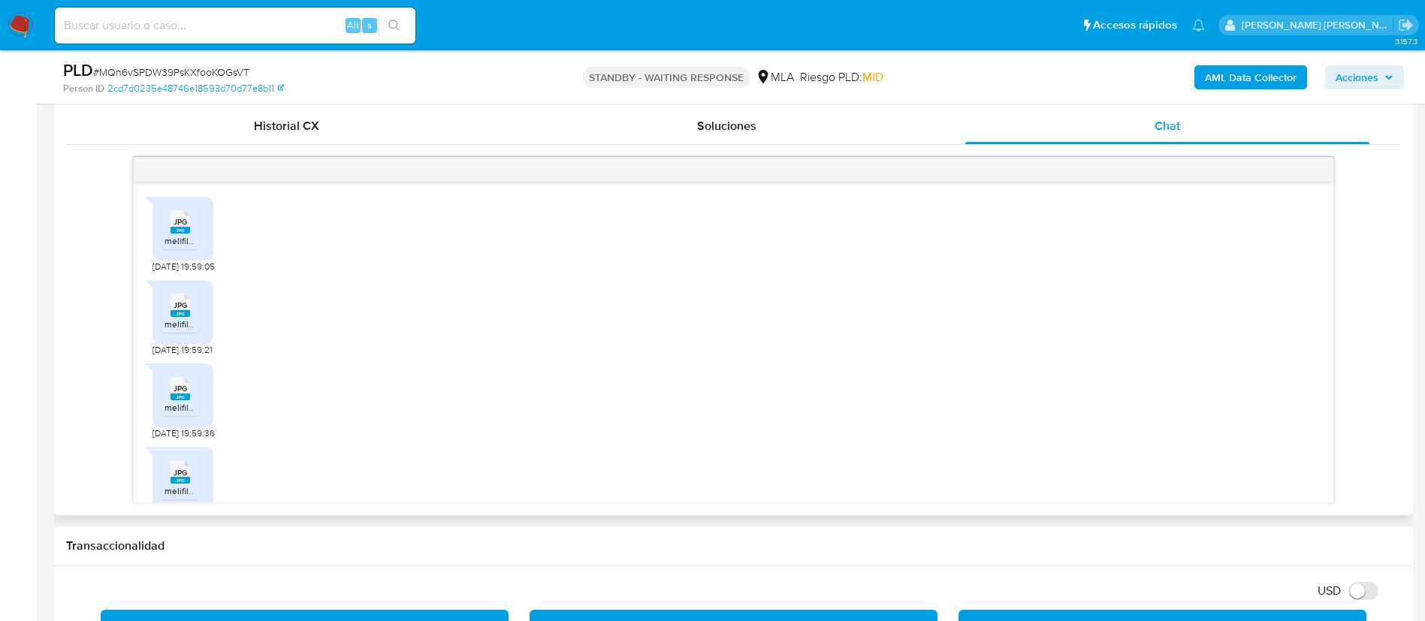
scroll to position [960, 0]
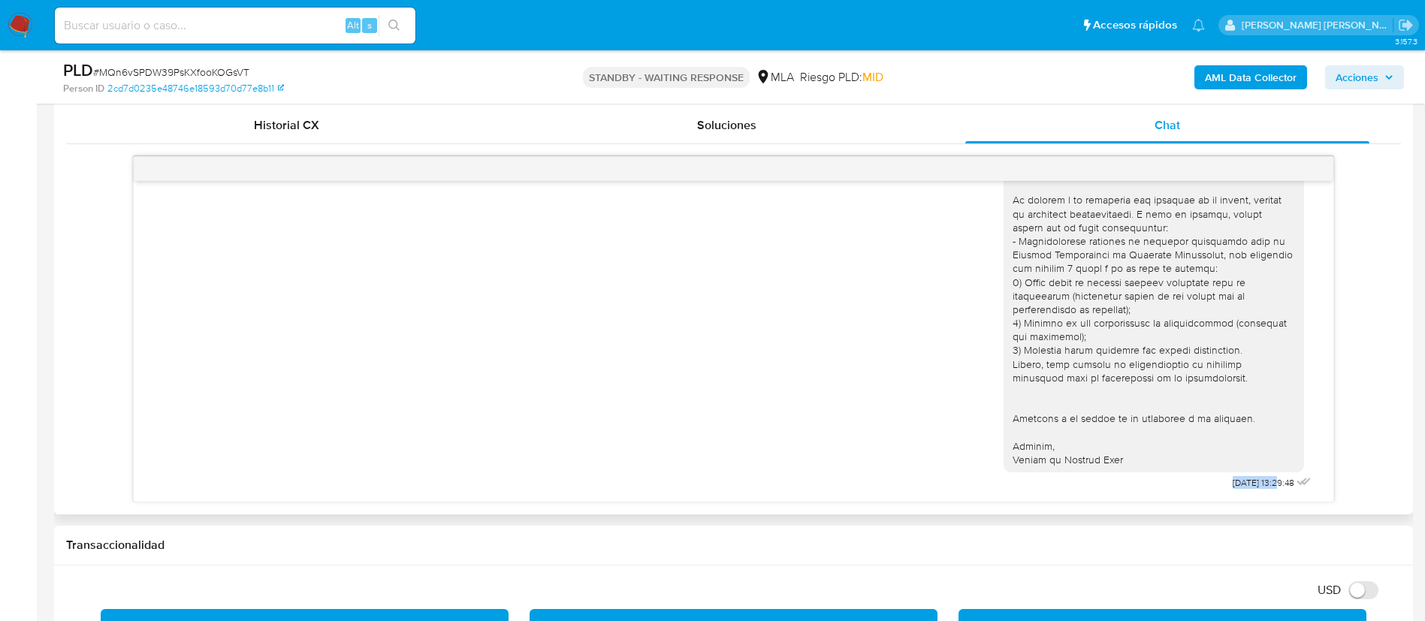
drag, startPoint x: 1192, startPoint y: 480, endPoint x: 1244, endPoint y: 483, distance: 51.9
click at [1244, 483] on div "09/09/2025 13:29:48" at bounding box center [1159, 259] width 311 height 467
copy span "09/09/2025"
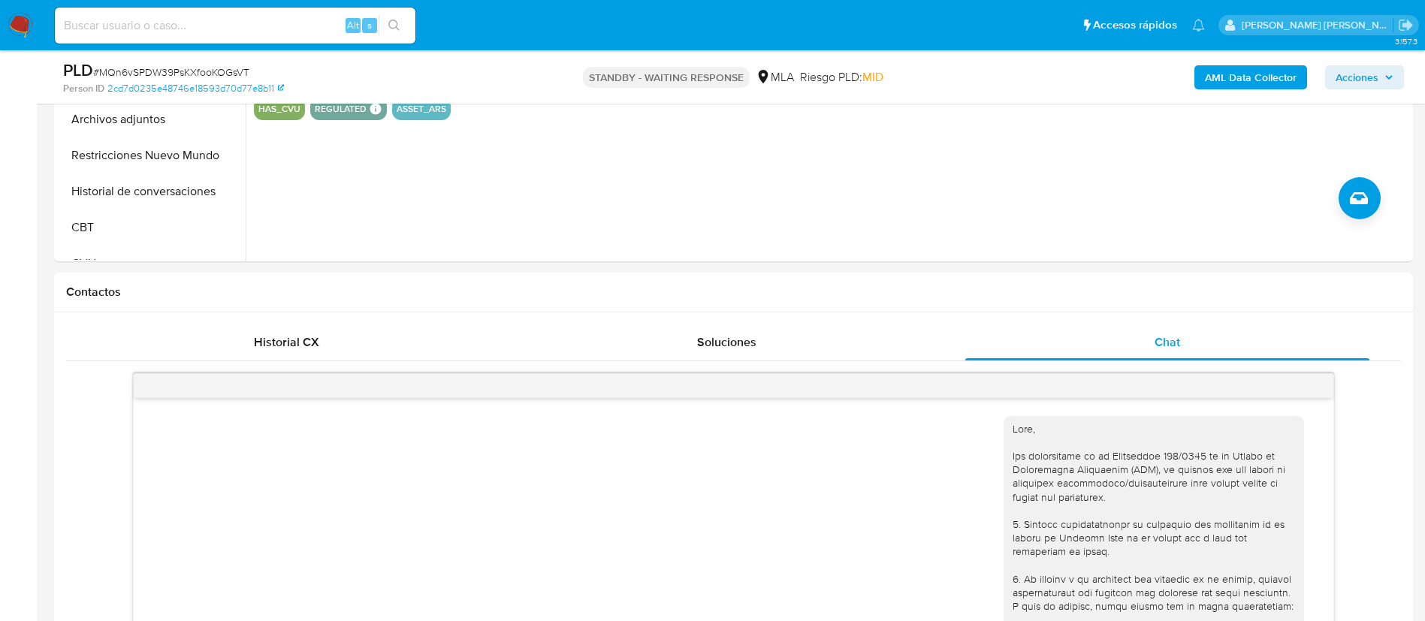
scroll to position [512, 0]
click at [286, 36] on div "Alt s" at bounding box center [235, 26] width 361 height 36
click at [263, 18] on input at bounding box center [235, 26] width 361 height 20
paste input "oqvZh9FgntqoJe1IXx1o32qk"
type input "oqvZh9FgntqoJe1IXx1o32qk"
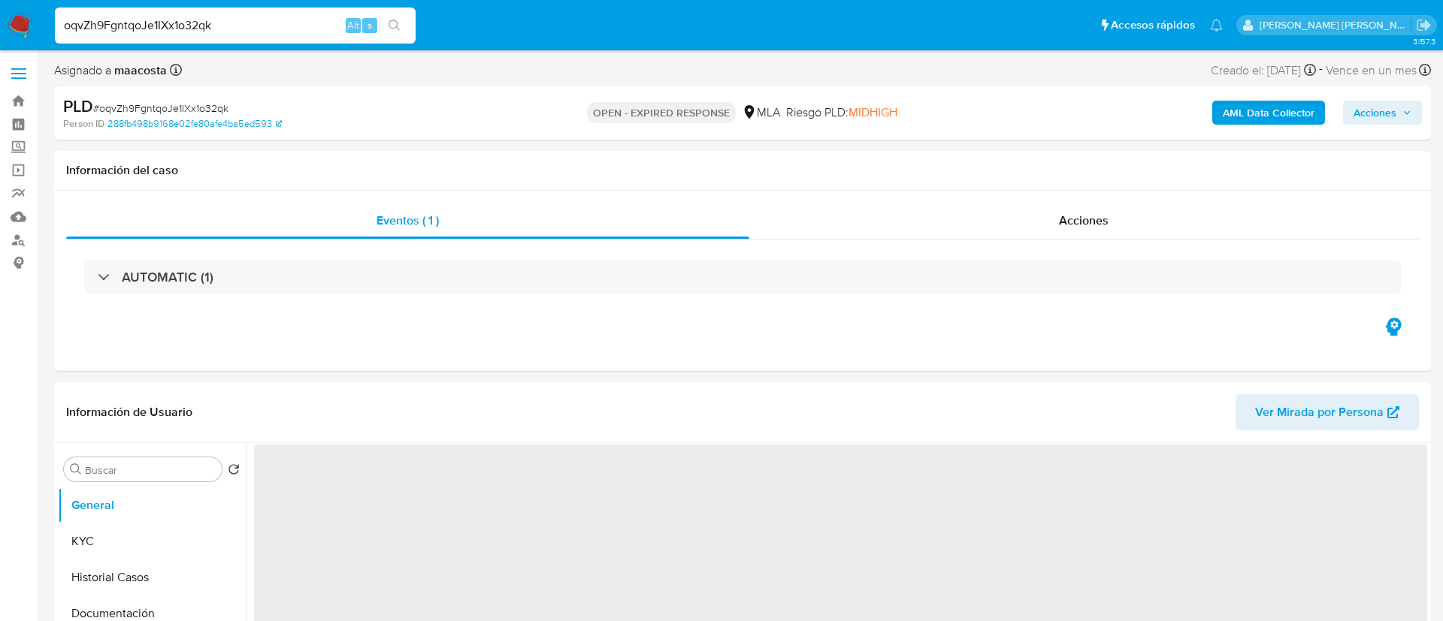
select select "10"
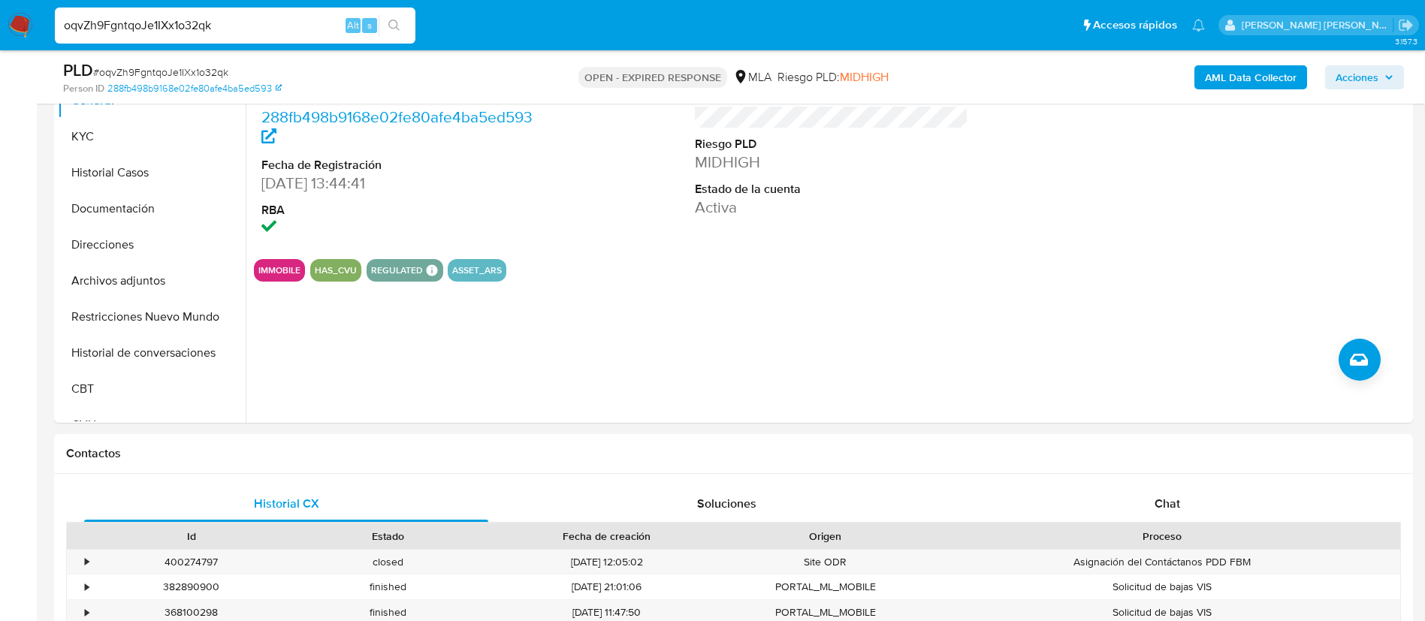
scroll to position [371, 0]
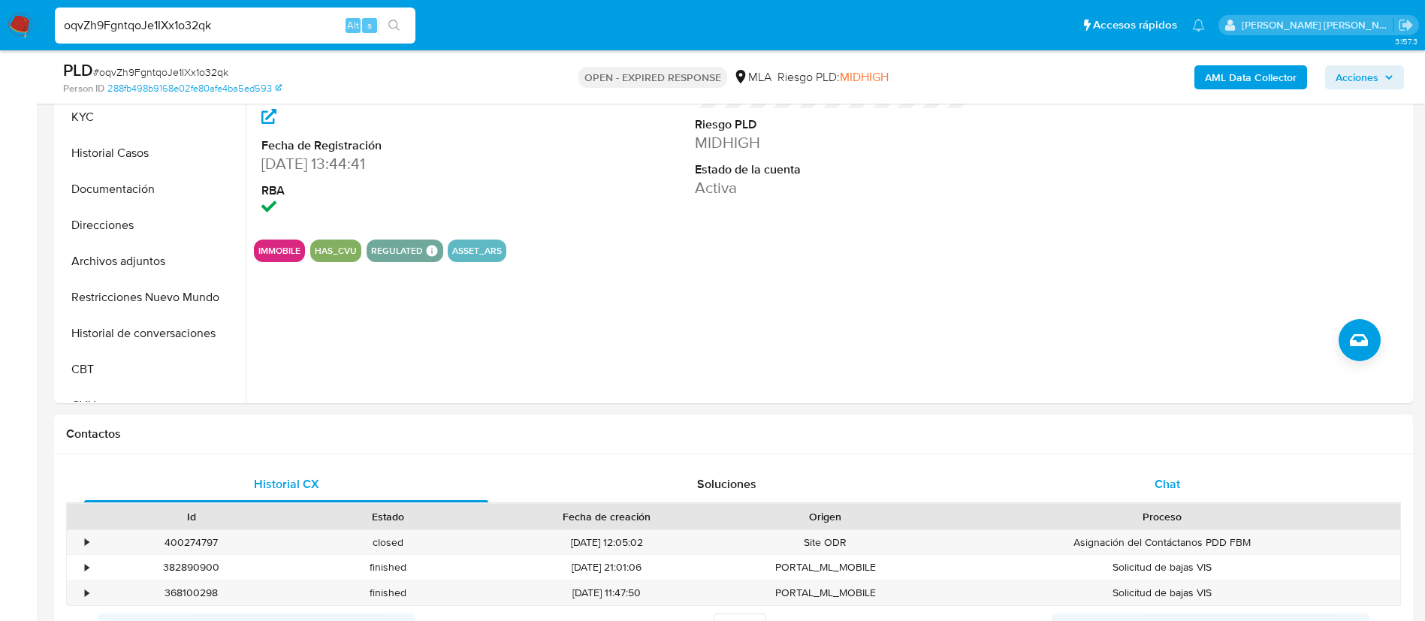
click at [1143, 478] on div "Chat" at bounding box center [1168, 485] width 404 height 36
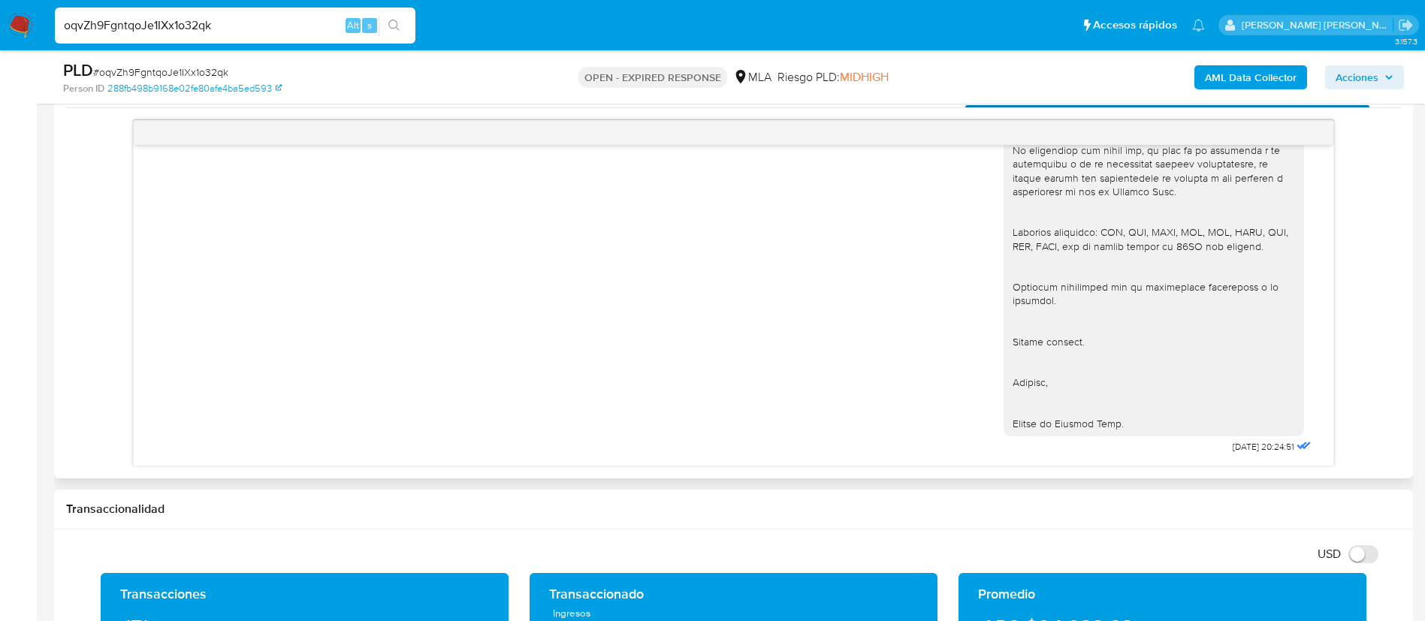
scroll to position [768, 0]
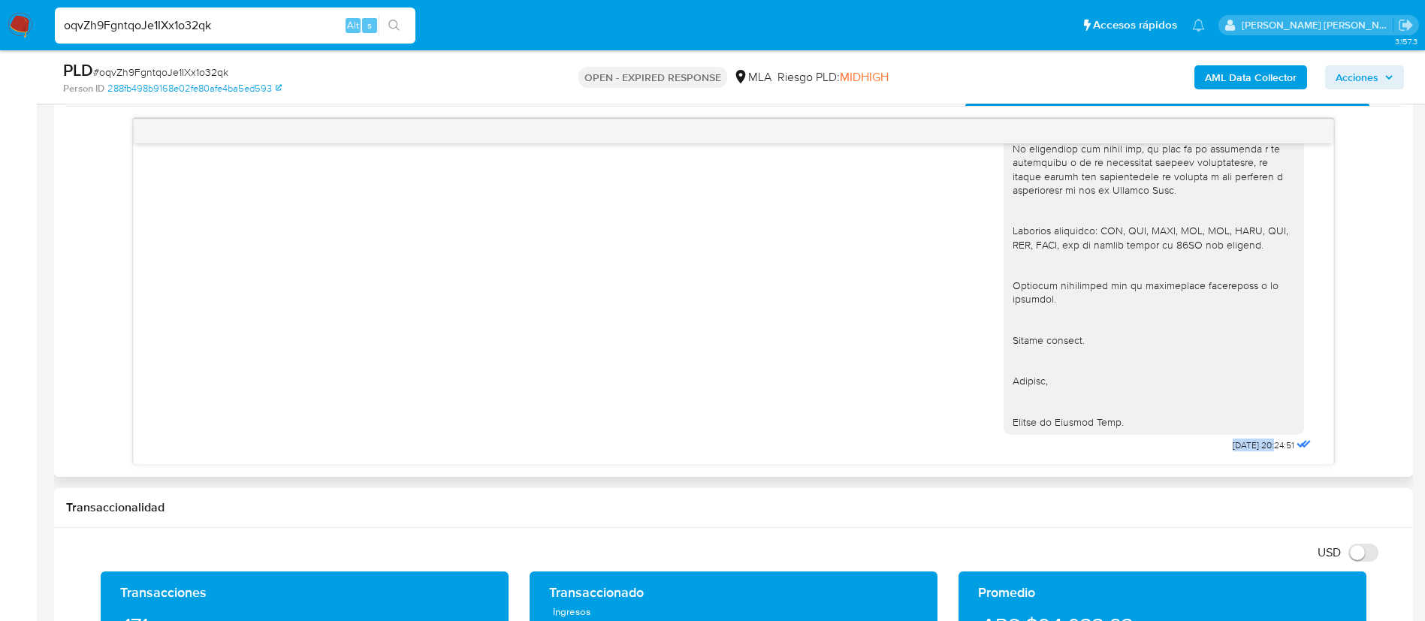
drag, startPoint x: 1183, startPoint y: 446, endPoint x: 1242, endPoint y: 449, distance: 58.7
copy span "03/09/2025"
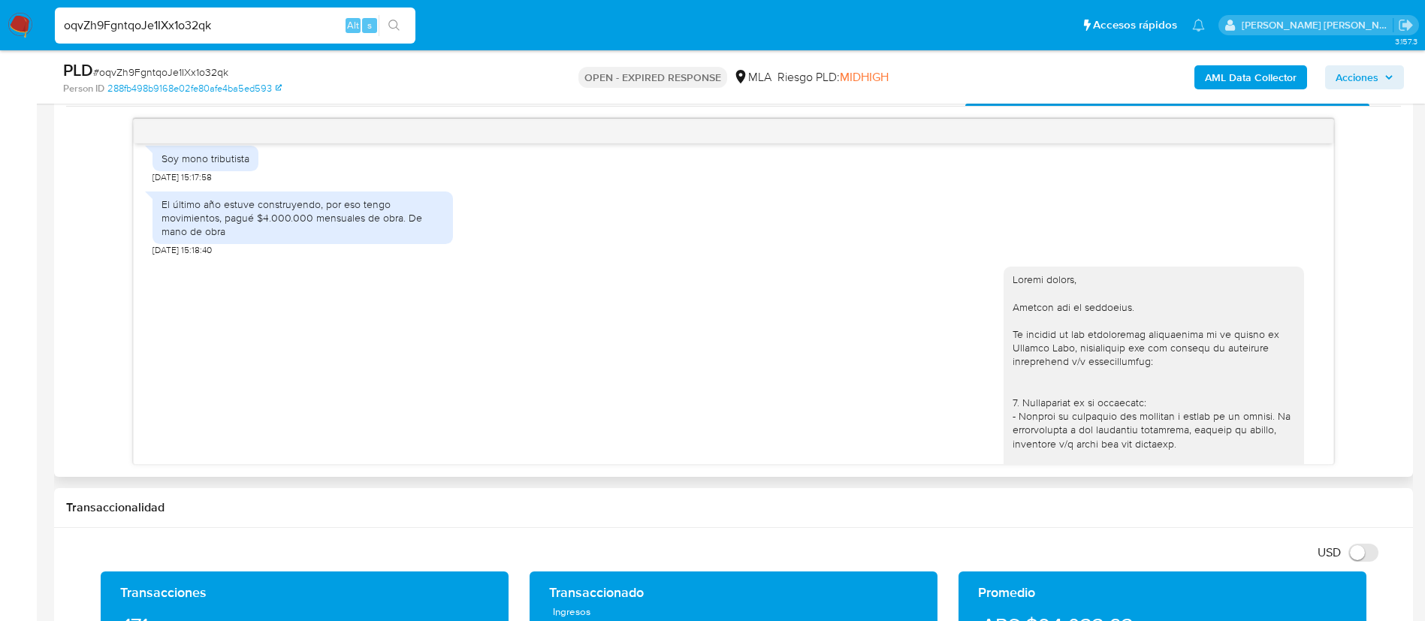
scroll to position [1241, 0]
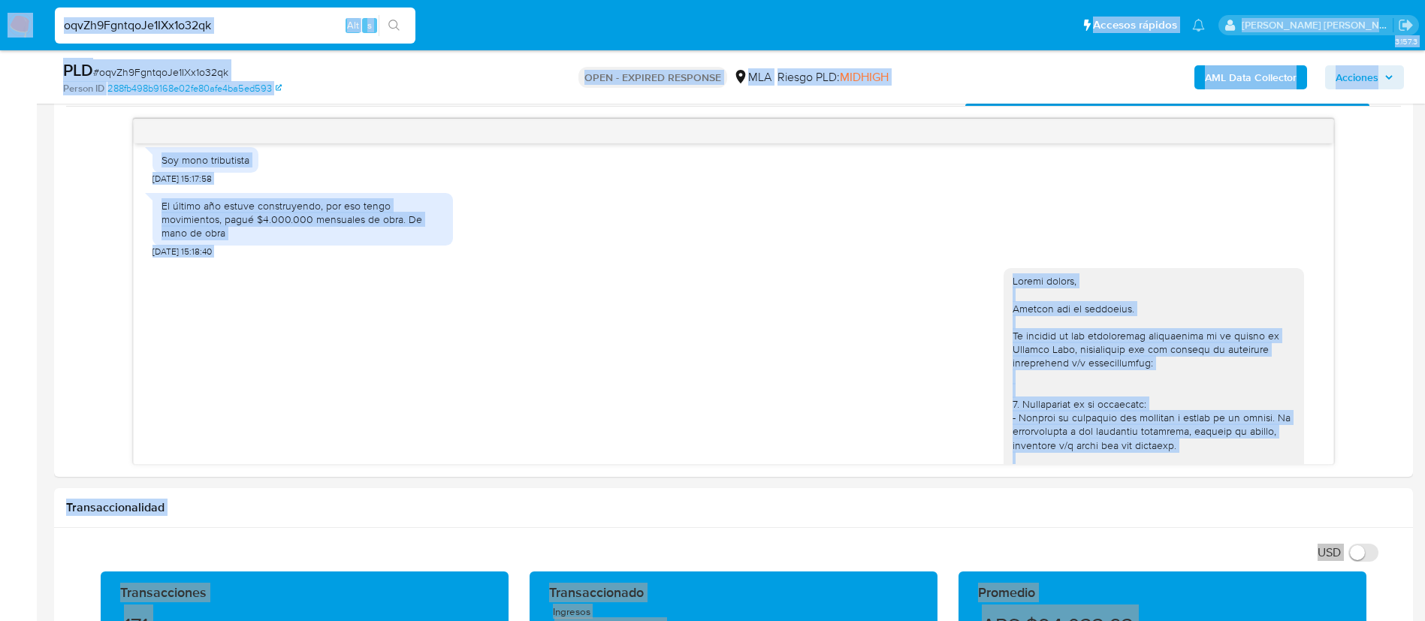
click at [271, 35] on div "oqvZh9FgntqoJe1IXx1o32qk Alt s" at bounding box center [235, 26] width 361 height 36
click at [232, 19] on input "oqvZh9FgntqoJe1IXx1o32qk" at bounding box center [235, 26] width 361 height 20
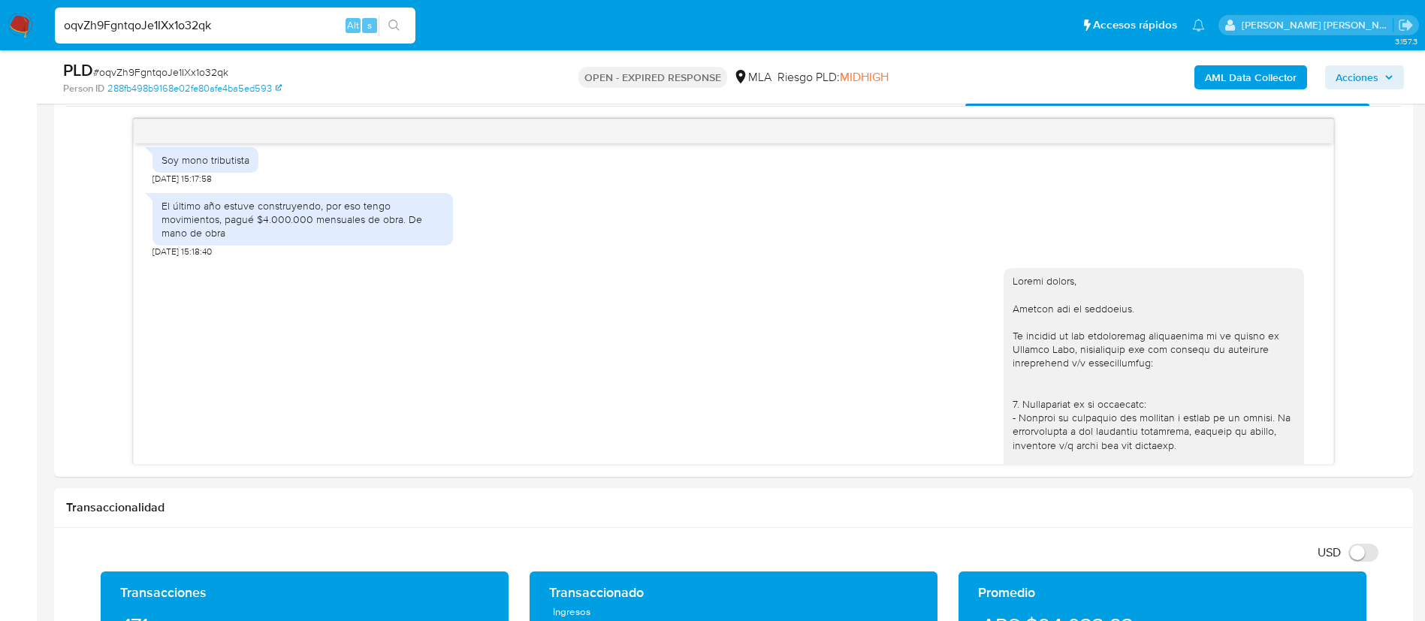
click at [232, 19] on input "oqvZh9FgntqoJe1IXx1o32qk" at bounding box center [235, 26] width 361 height 20
paste input "pmgyV1Kwud2YDnQcI6S6lTrA"
type input "pmgyV1Kwud2YDnQcI6S6lTrA"
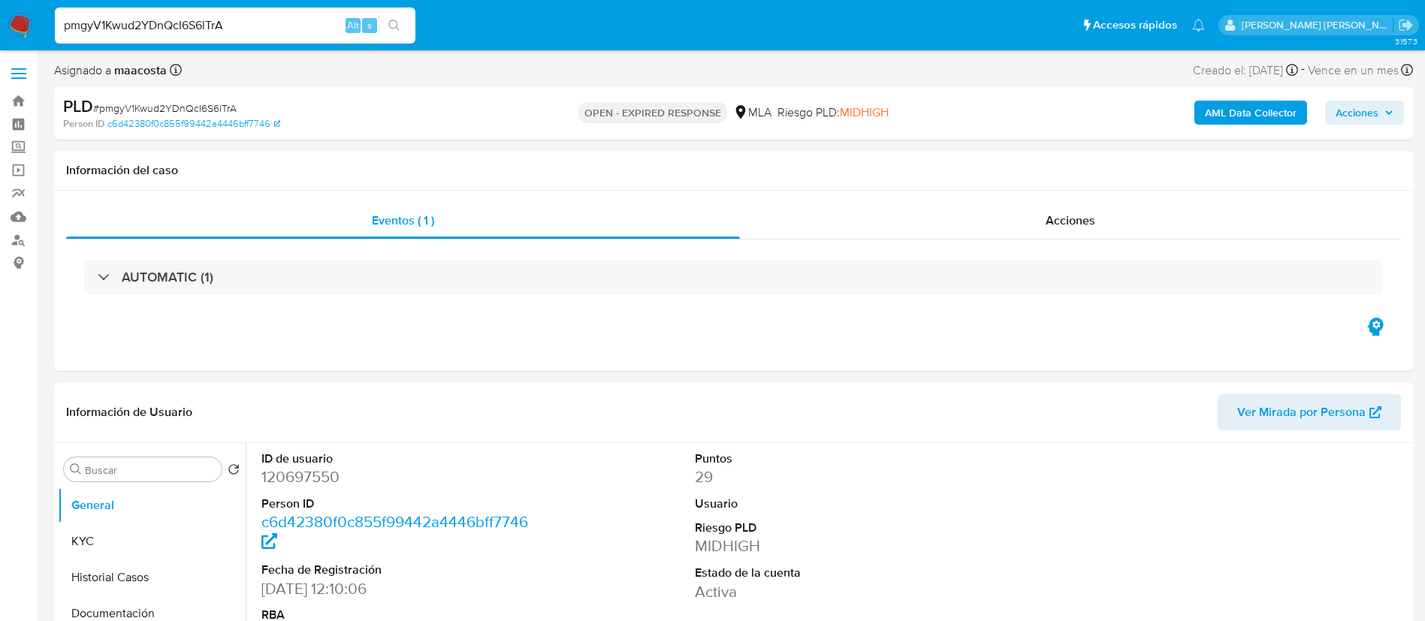
select select "10"
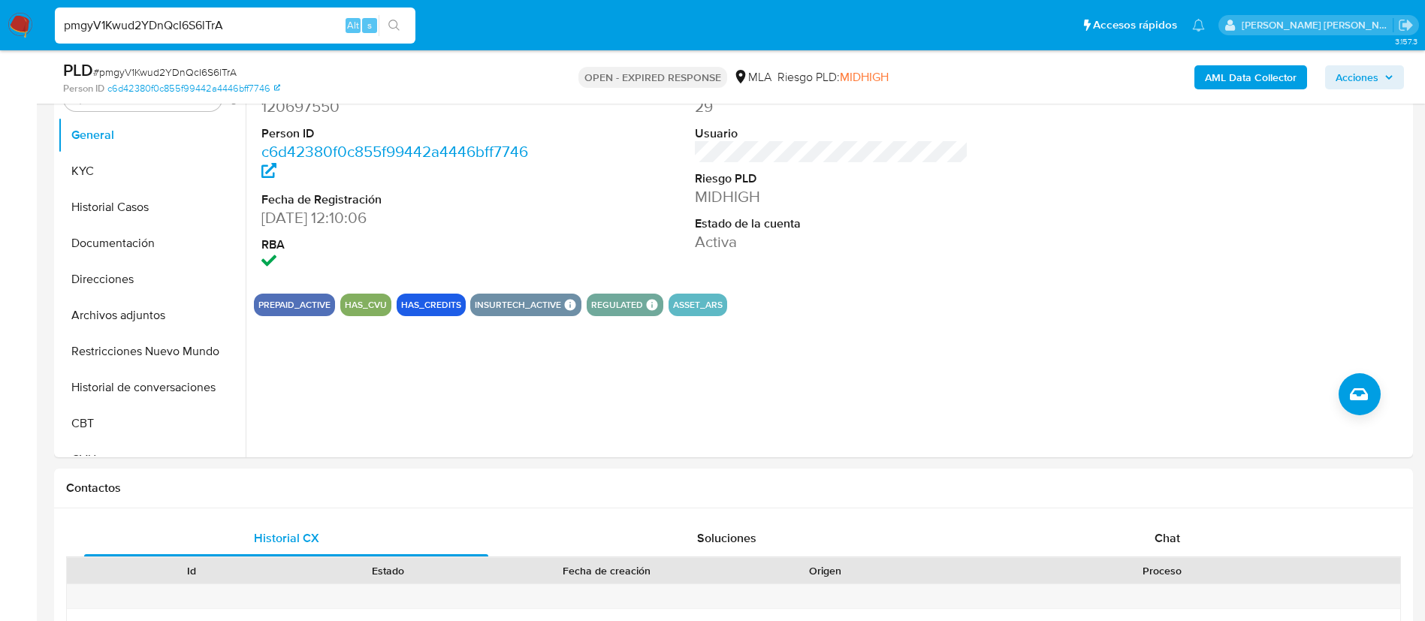
scroll to position [327, 0]
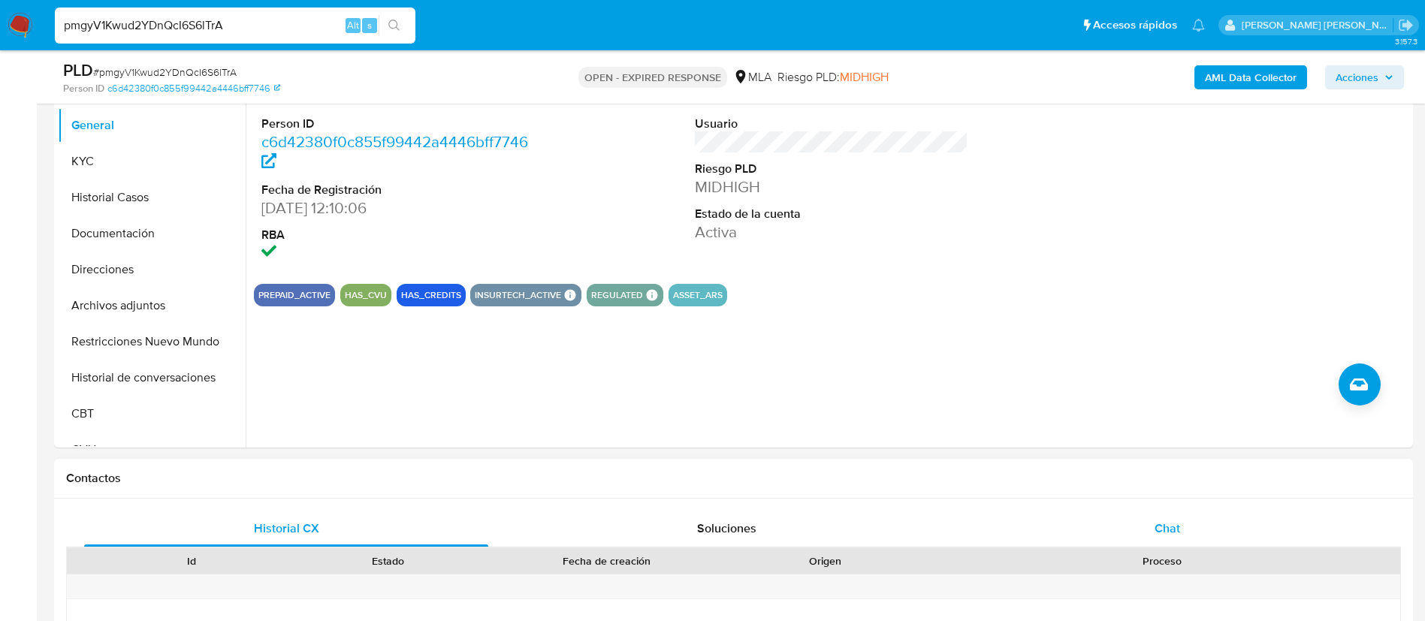
click at [1150, 517] on div "Chat" at bounding box center [1168, 529] width 404 height 36
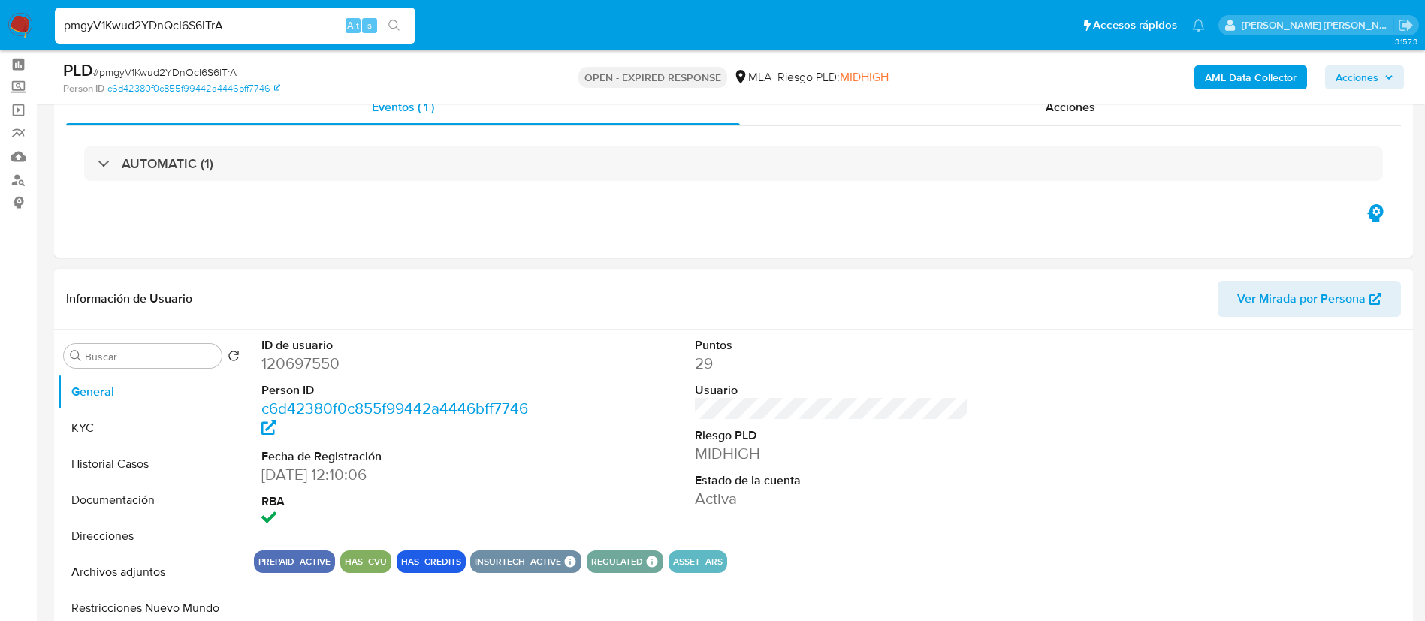
scroll to position [43, 0]
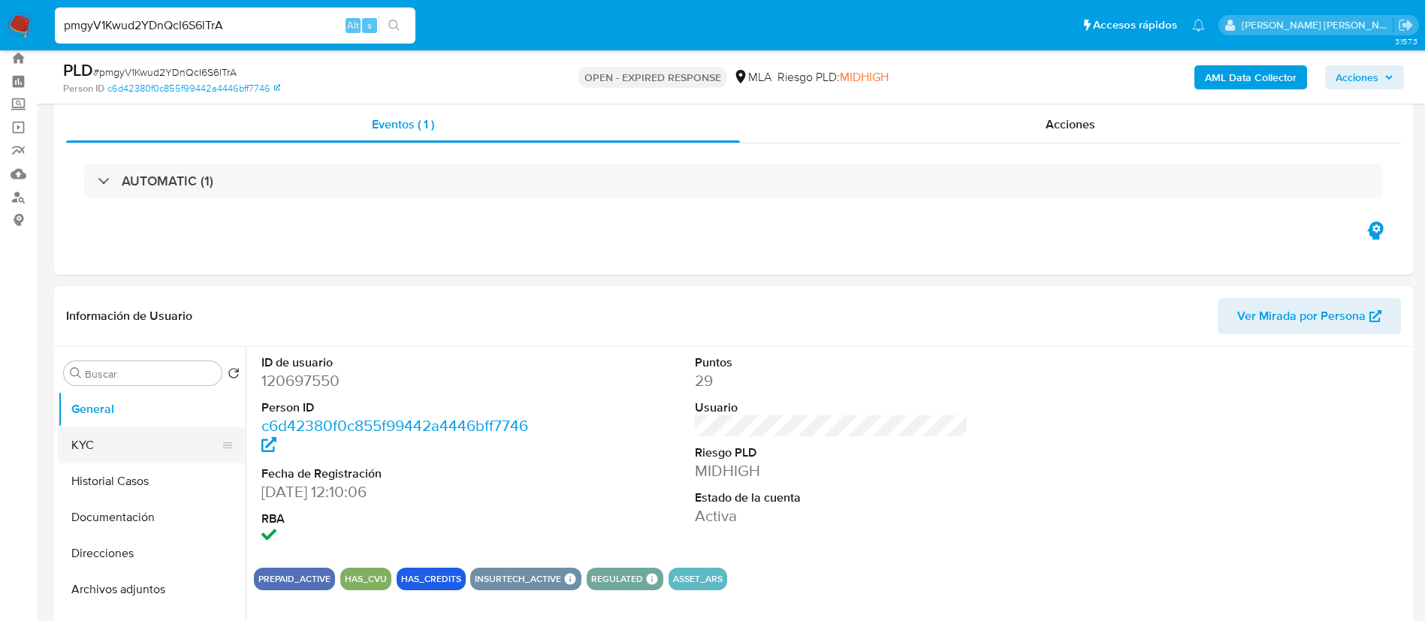
click at [107, 446] on button "KYC" at bounding box center [146, 446] width 176 height 36
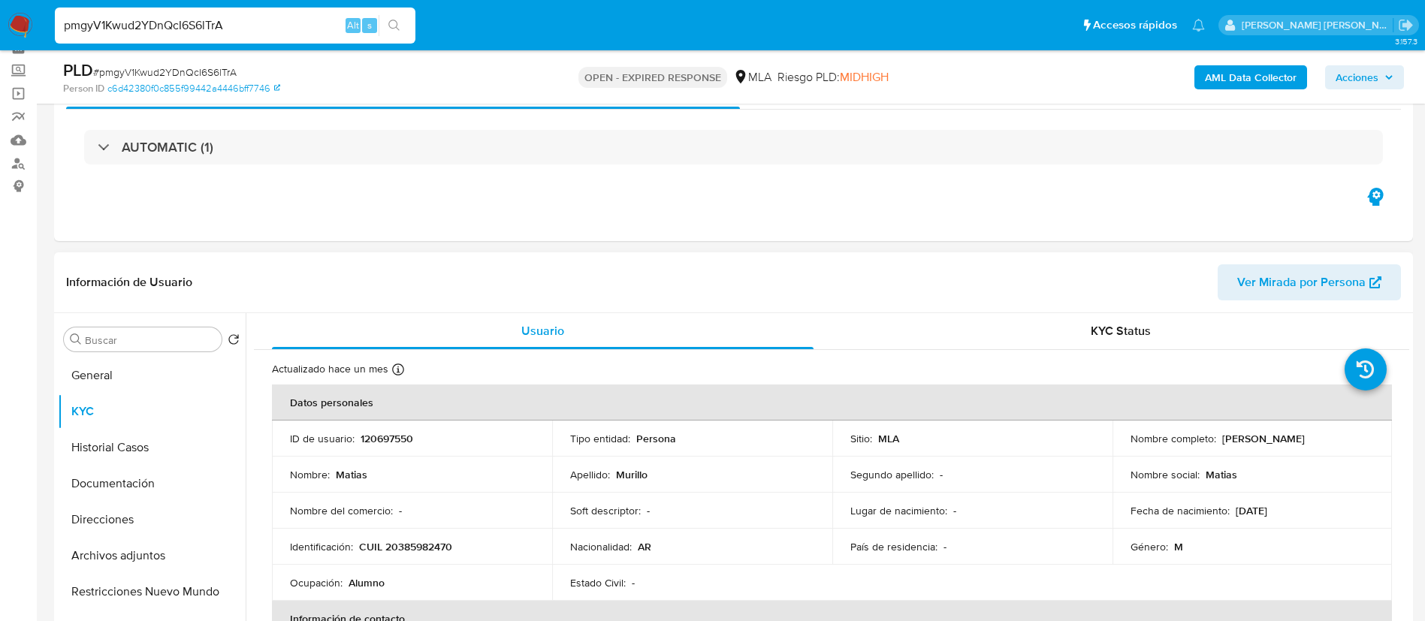
scroll to position [101, 0]
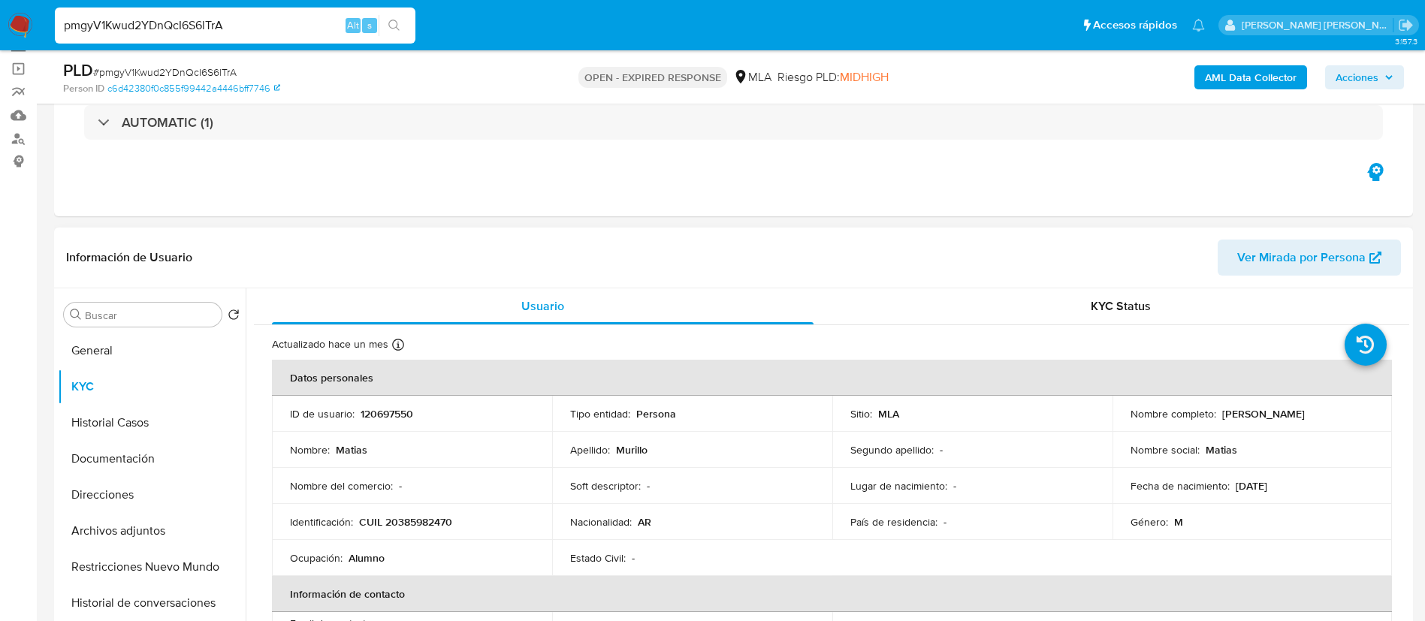
click at [417, 518] on p "CUIL 20385982470" at bounding box center [405, 522] width 93 height 14
copy p "20385982470"
drag, startPoint x: 1217, startPoint y: 409, endPoint x: 1290, endPoint y: 429, distance: 75.7
click at [1290, 429] on td "Nombre completo : Matias Murillo" at bounding box center [1253, 414] width 280 height 36
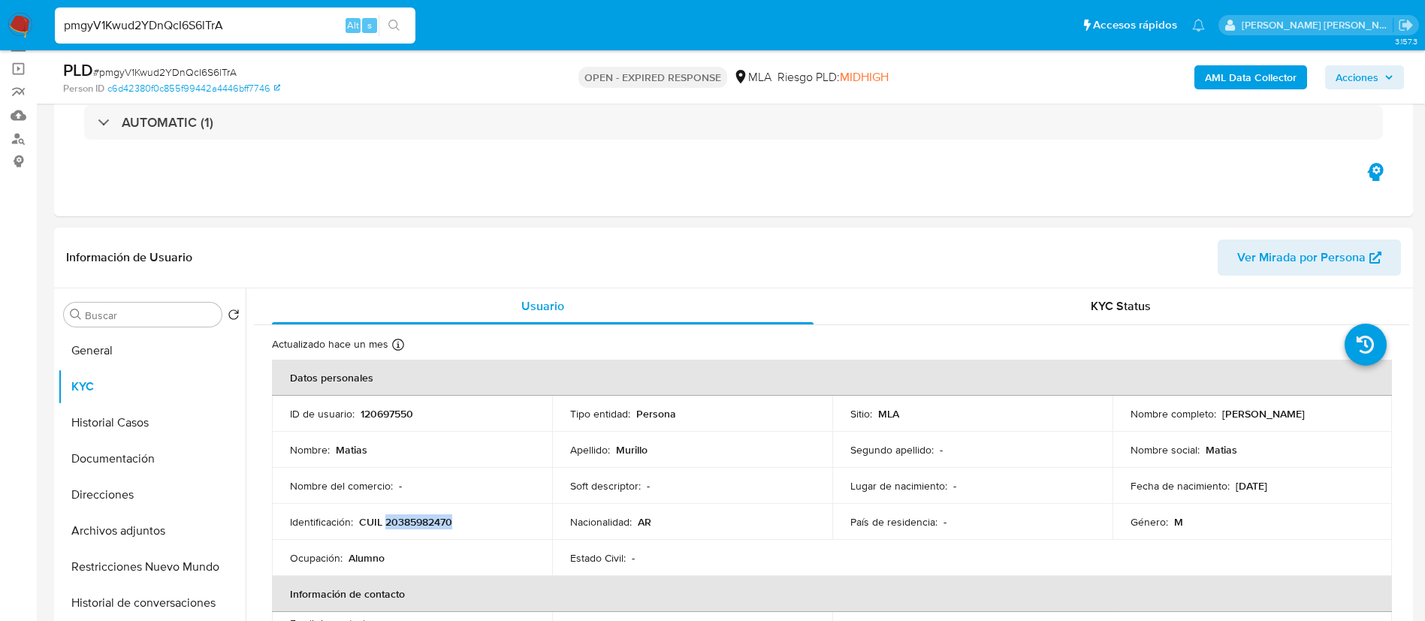
copy p "Matias Murillo"
paste input "jvFi3CzXs5UaoECPsj3MVwD"
click at [305, 34] on input "jvFi3CzXs5UaoECPsj3MVwDA" at bounding box center [235, 26] width 361 height 20
type input "jvFi3CzXs5UaoECPsj3MVwDA"
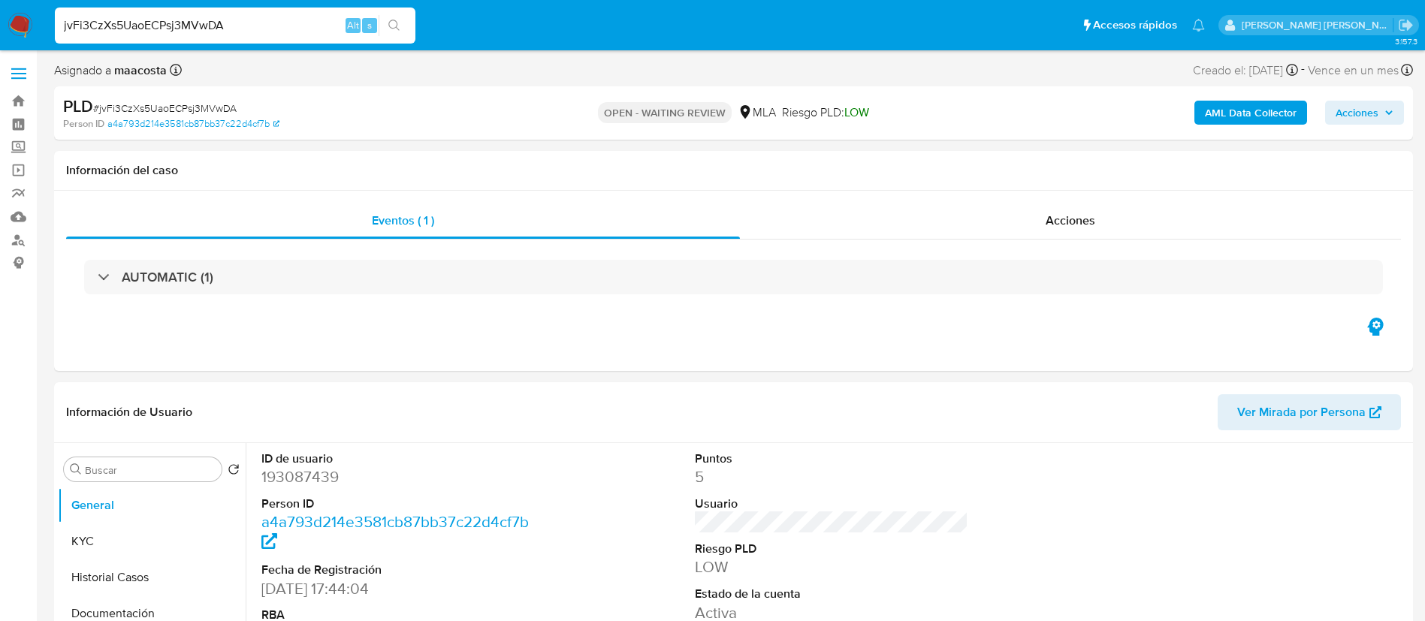
select select "10"
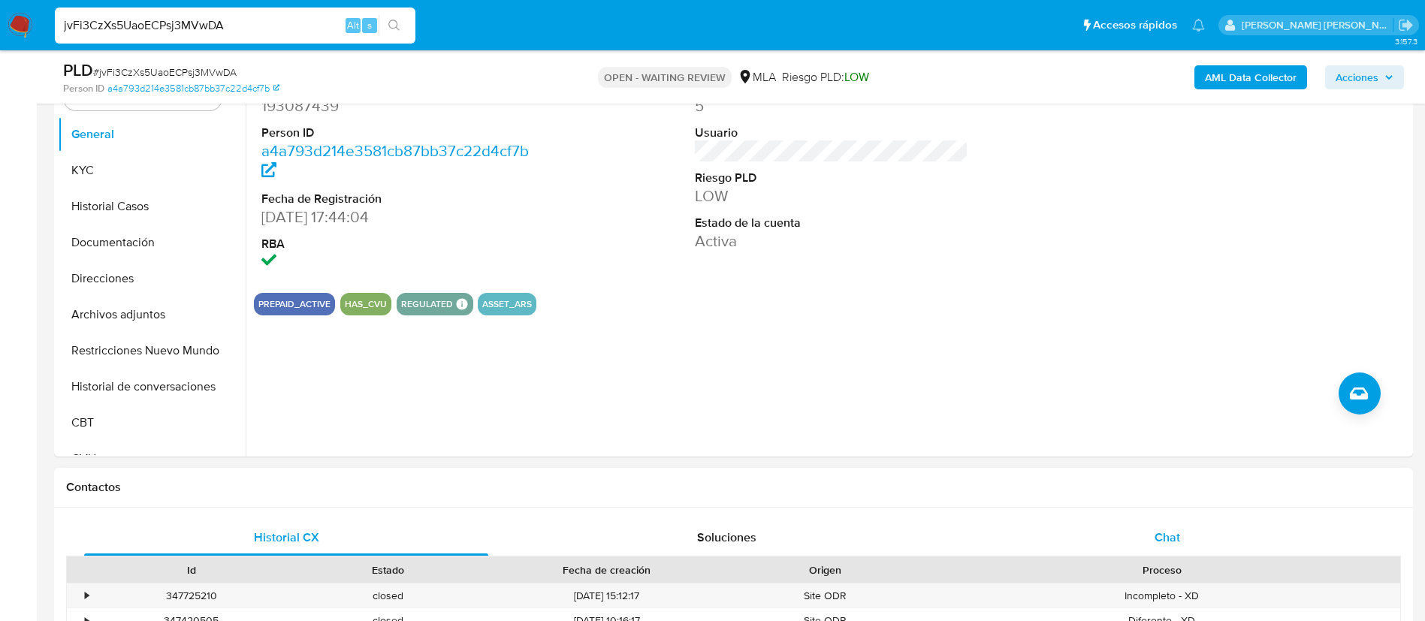
click at [1145, 536] on div "Chat" at bounding box center [1168, 538] width 404 height 36
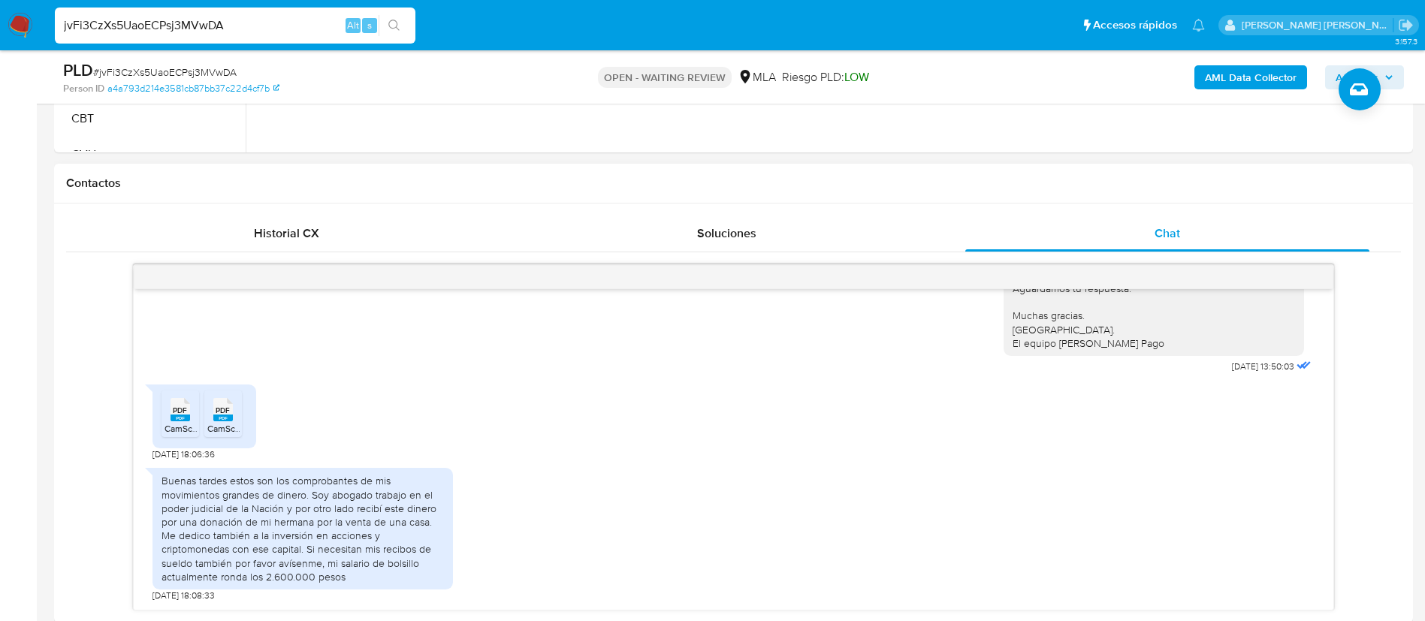
scroll to position [621, 0]
paste input "MQn6vSPDW39PsKXfooKOGsVT"
click at [260, 29] on input "jvFi3CzXs5UaoECPsj3MVwDA" at bounding box center [235, 26] width 361 height 20
type input "MQn6vSPDW39PsKXfooKOGsVT"
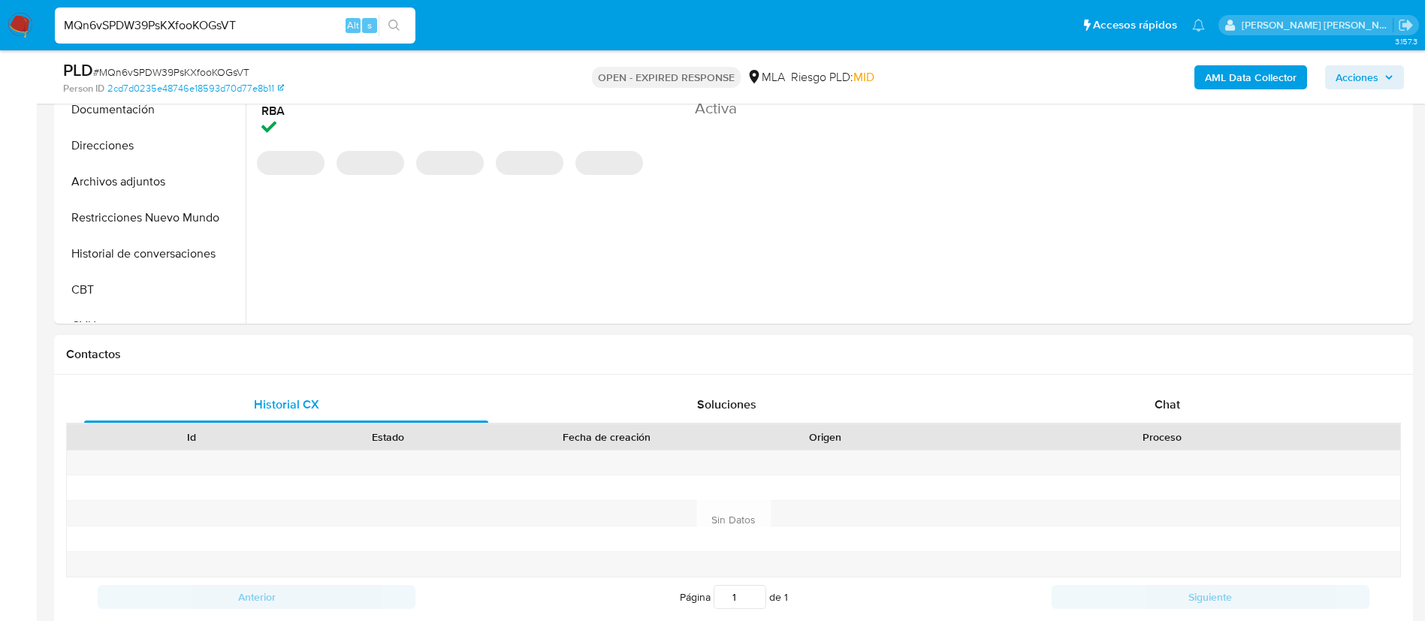
scroll to position [540, 0]
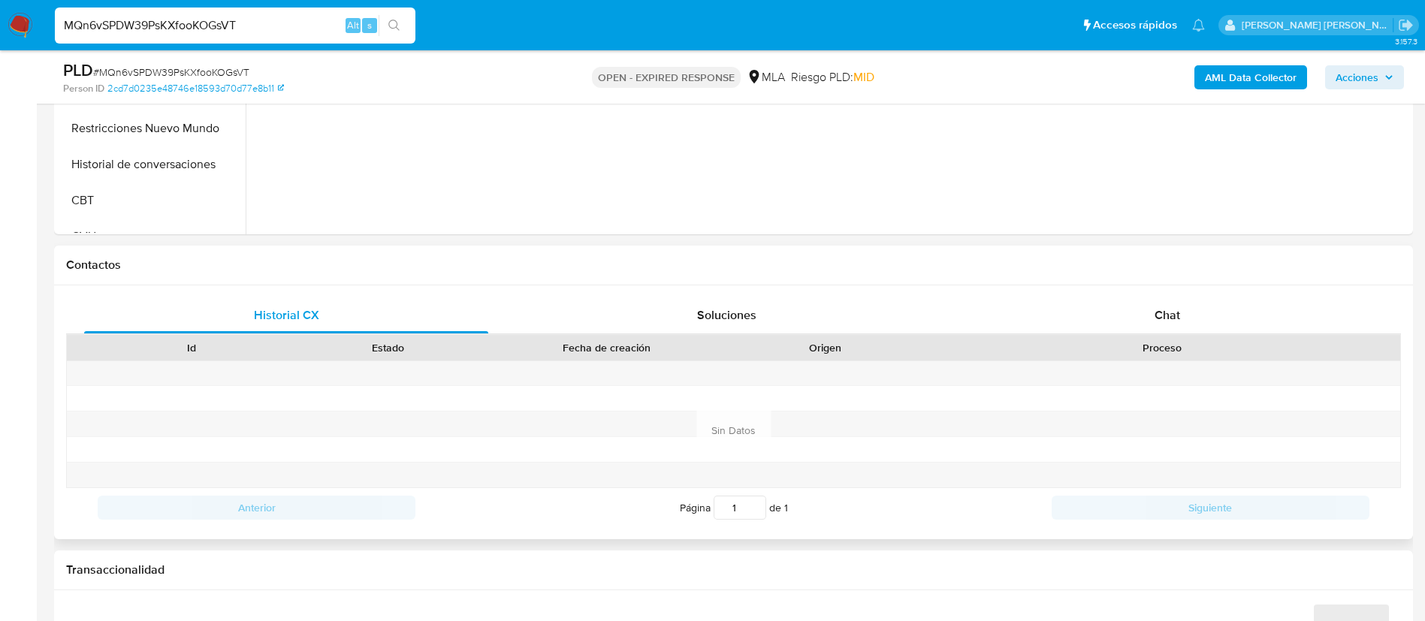
select select "10"
click at [1177, 305] on div "Chat" at bounding box center [1168, 316] width 404 height 36
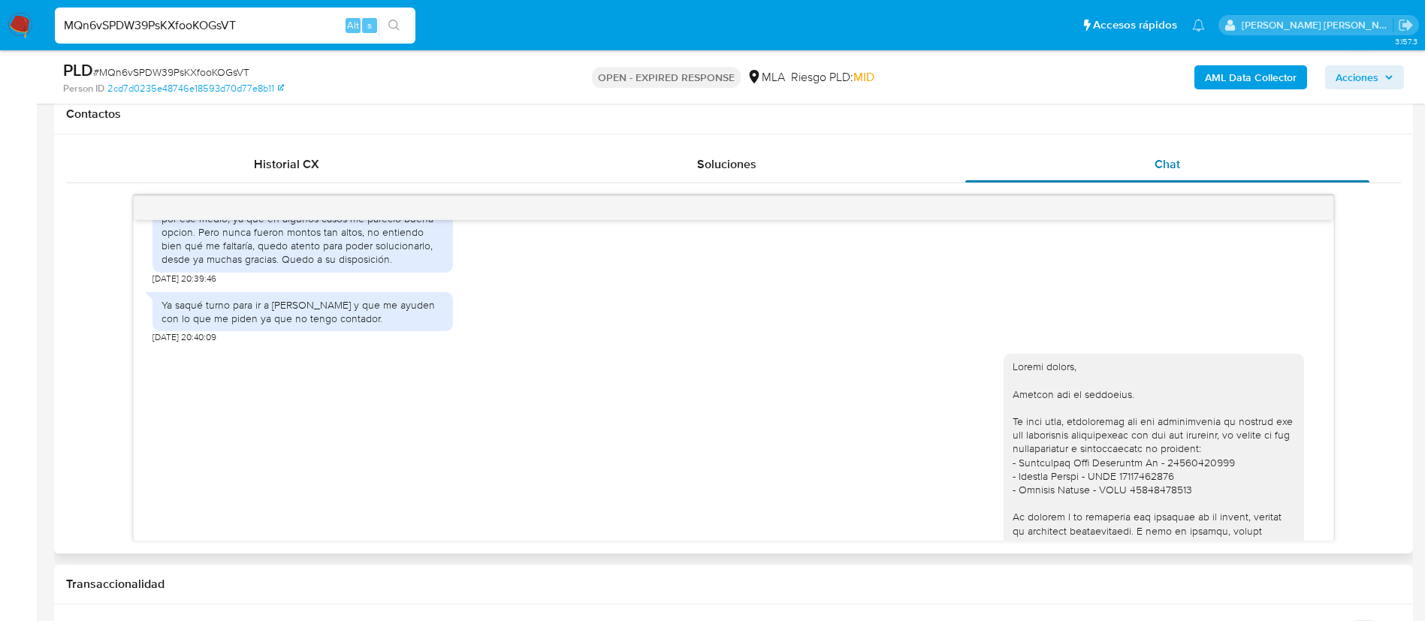
scroll to position [658, 0]
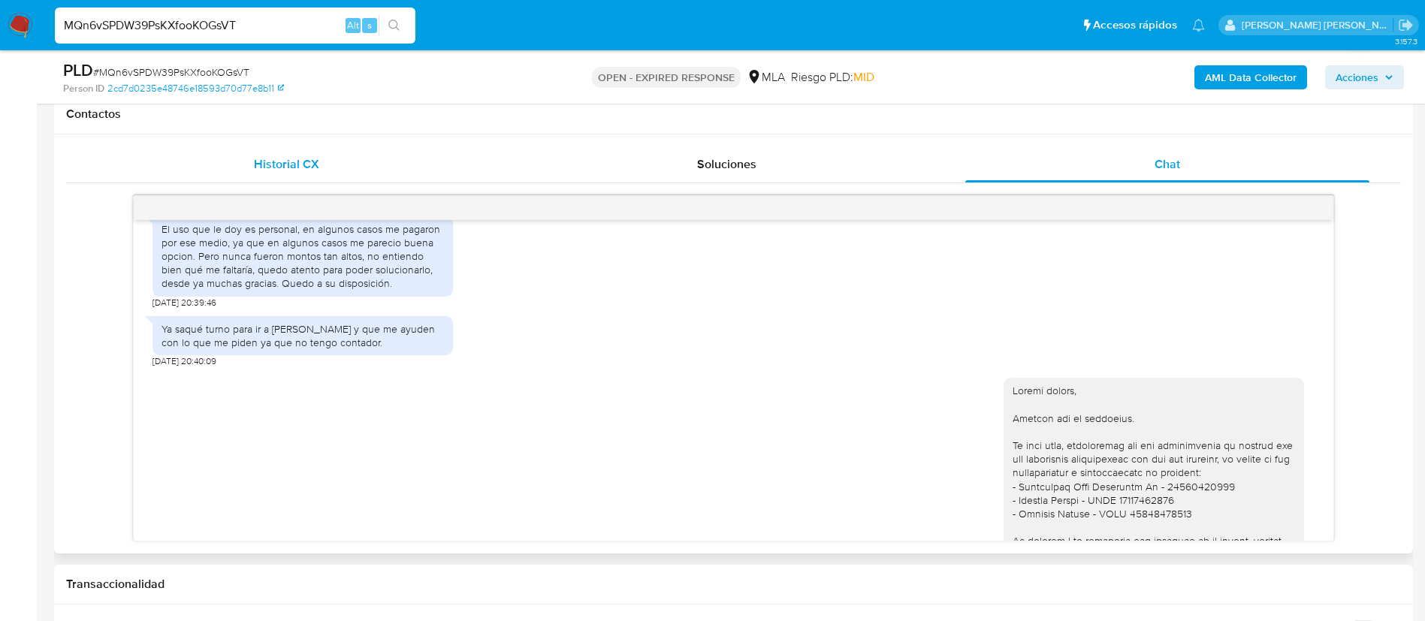
click at [280, 165] on span "Historial CX" at bounding box center [286, 164] width 65 height 17
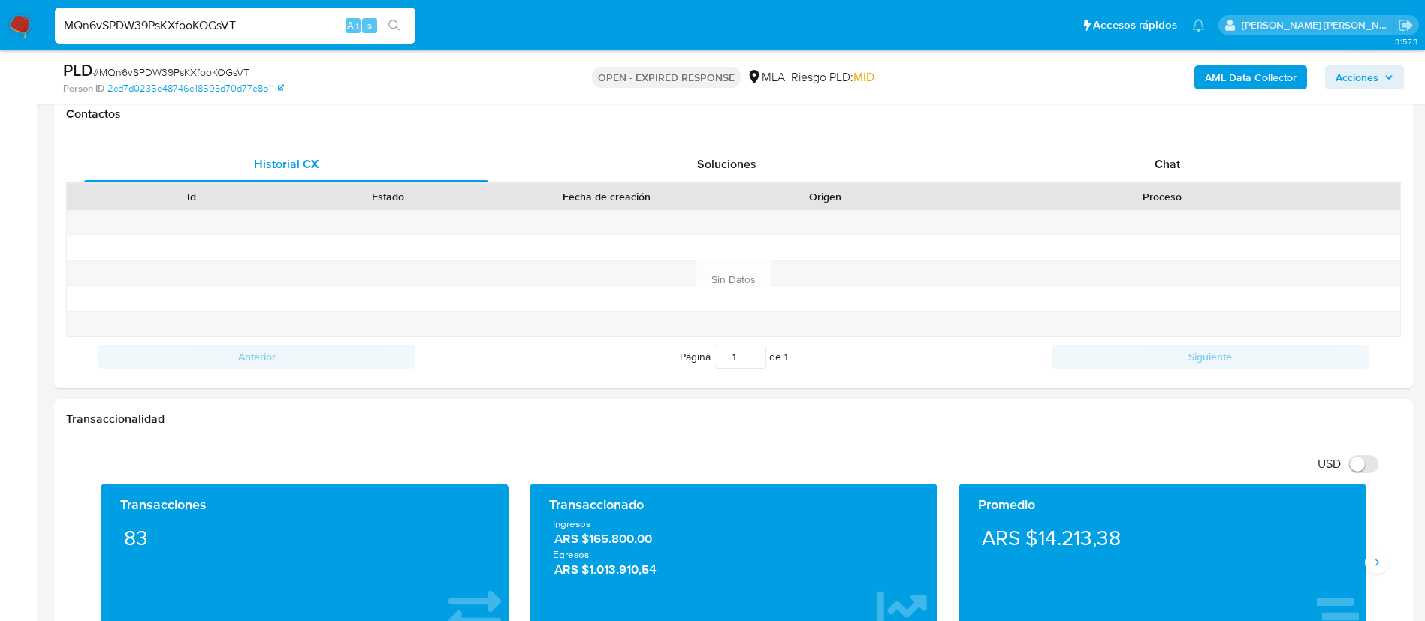
paste input "id53HfTGBRNfj71UoynfxQzI"
click at [243, 30] on input "id53HfTGBRNfj71UoynfxQzI" at bounding box center [235, 26] width 361 height 20
type input "id53HfTGBRNfj71UoynfxQzI"
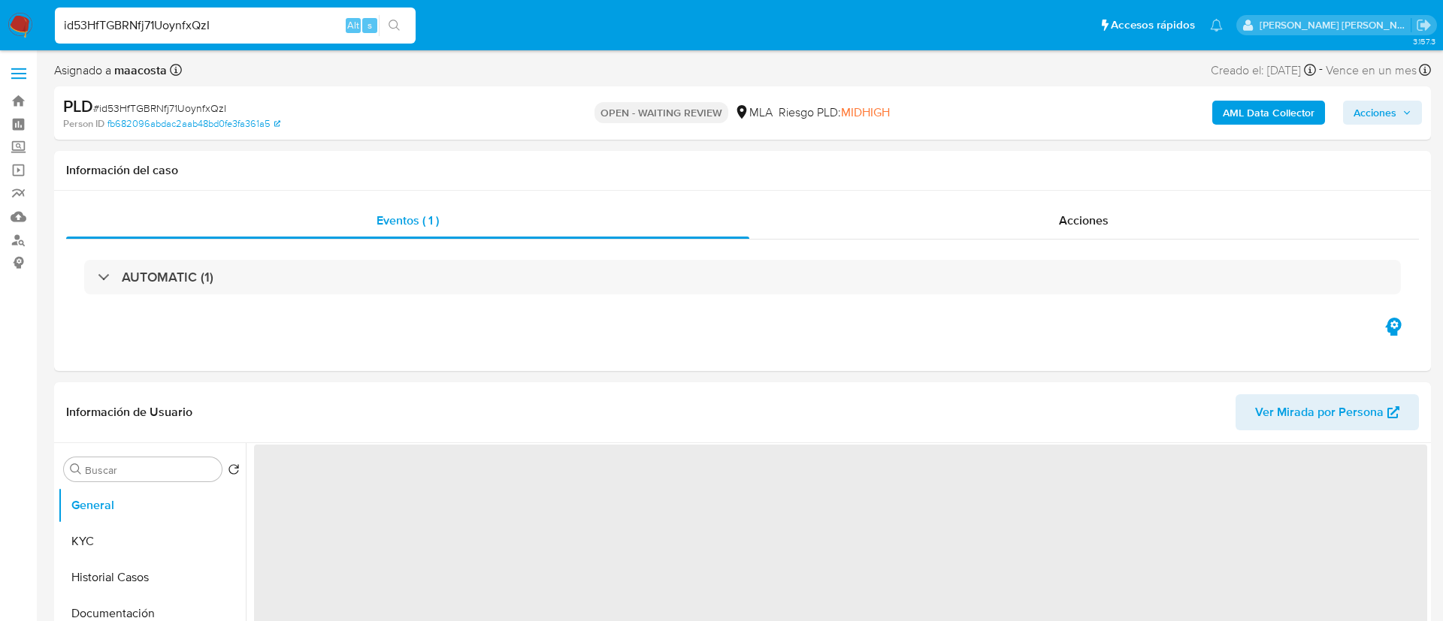
select select "10"
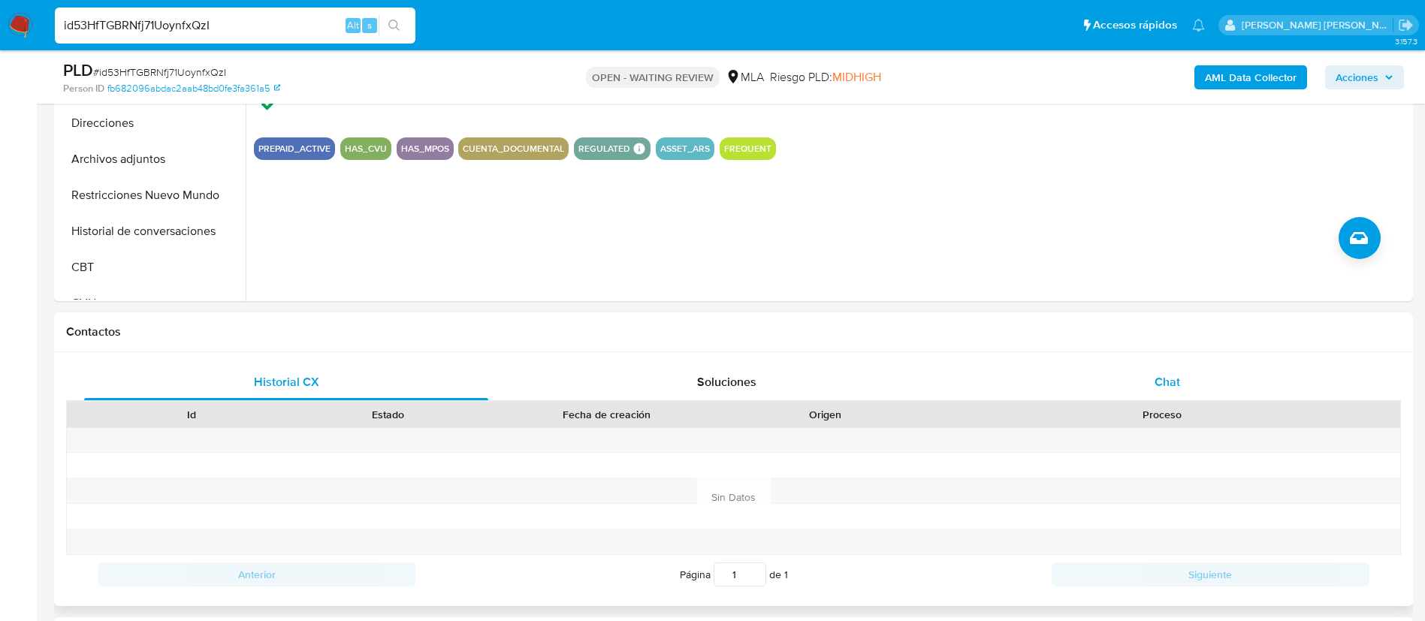
click at [1148, 369] on div "Chat" at bounding box center [1168, 382] width 404 height 36
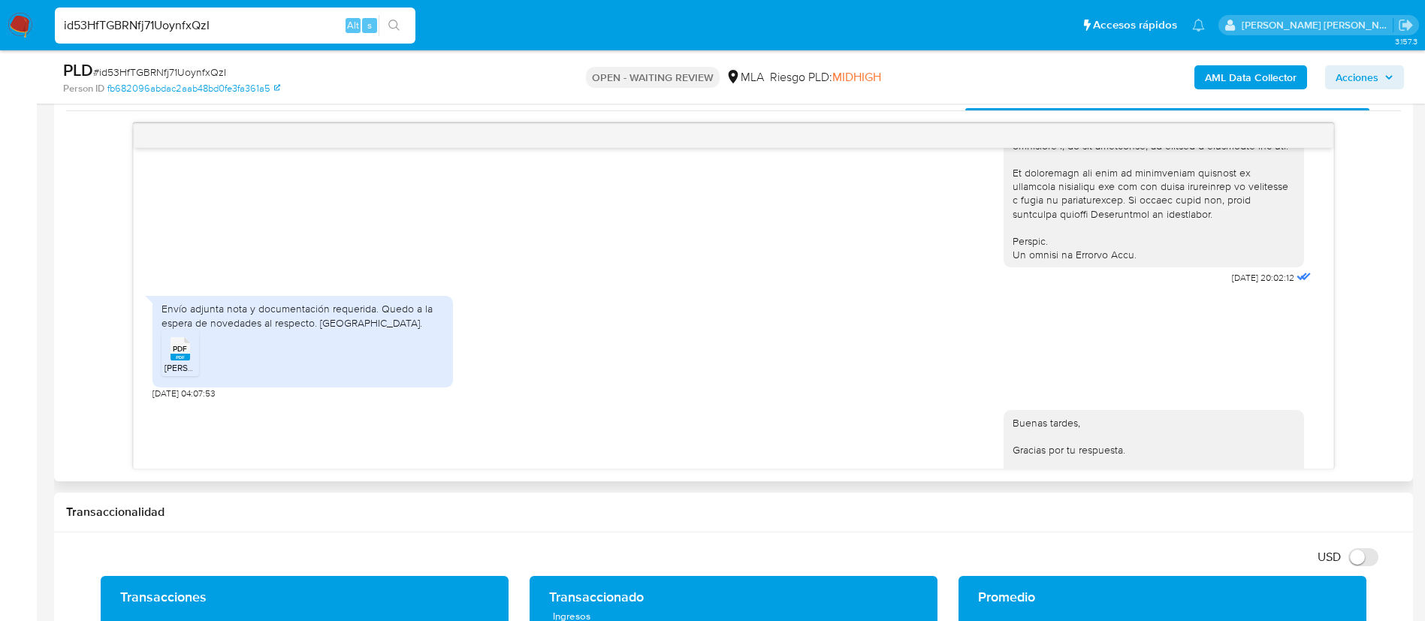
scroll to position [689, 0]
drag, startPoint x: 44, startPoint y: 316, endPoint x: 56, endPoint y: 364, distance: 50.3
click at [56, 364] on main "3.157.3 Asignado a maacosta Asignado el: 17/07/2025 16:35:48 Creado el: 12/07/2…" at bounding box center [712, 603] width 1425 height 2733
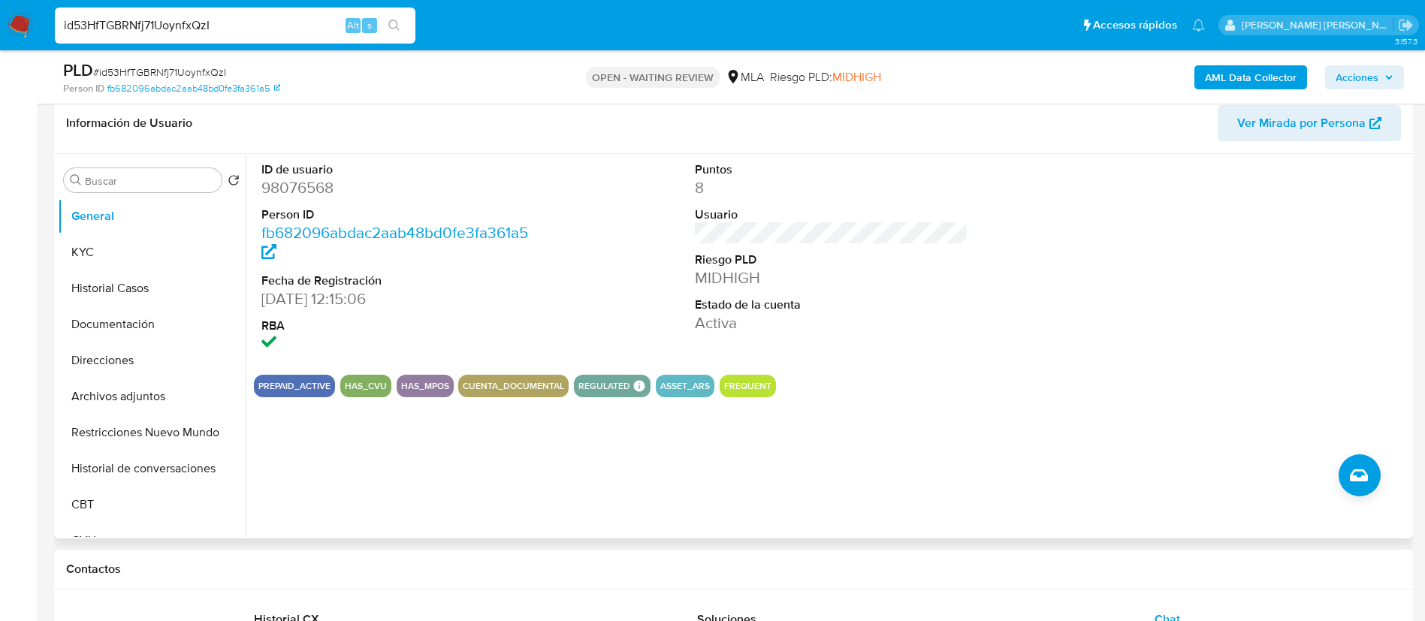
scroll to position [234, 0]
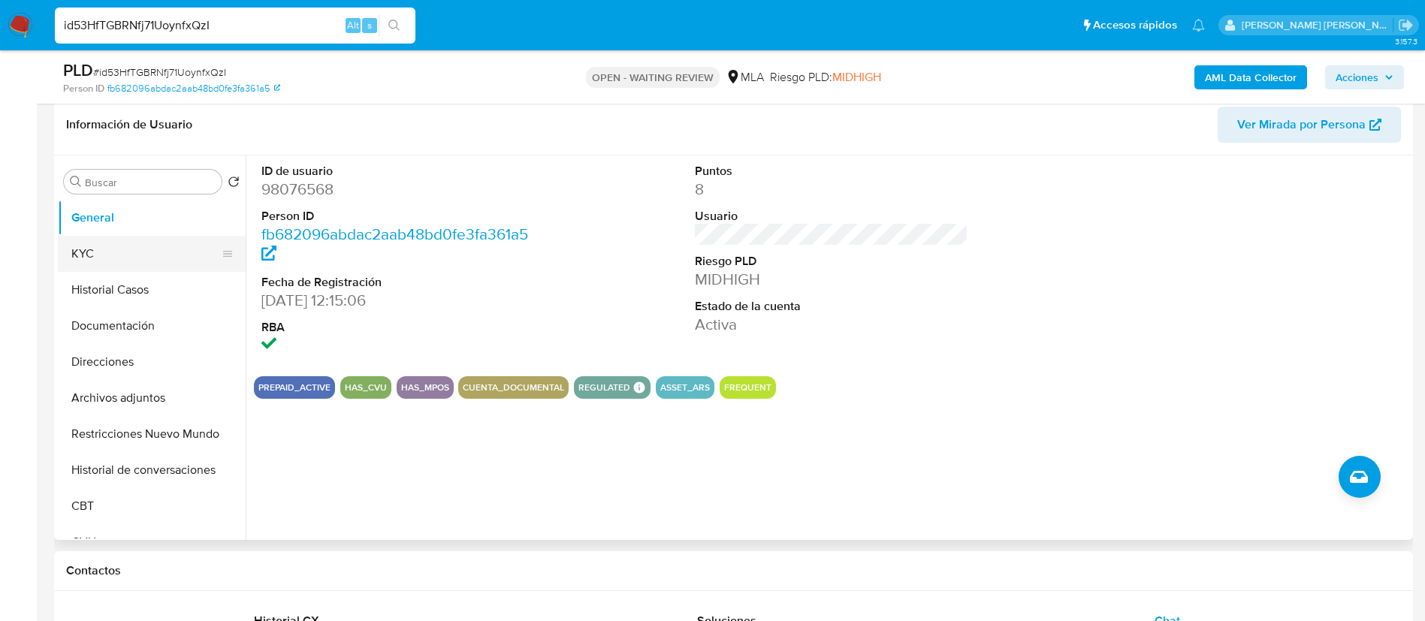
click at [178, 246] on button "KYC" at bounding box center [146, 254] width 176 height 36
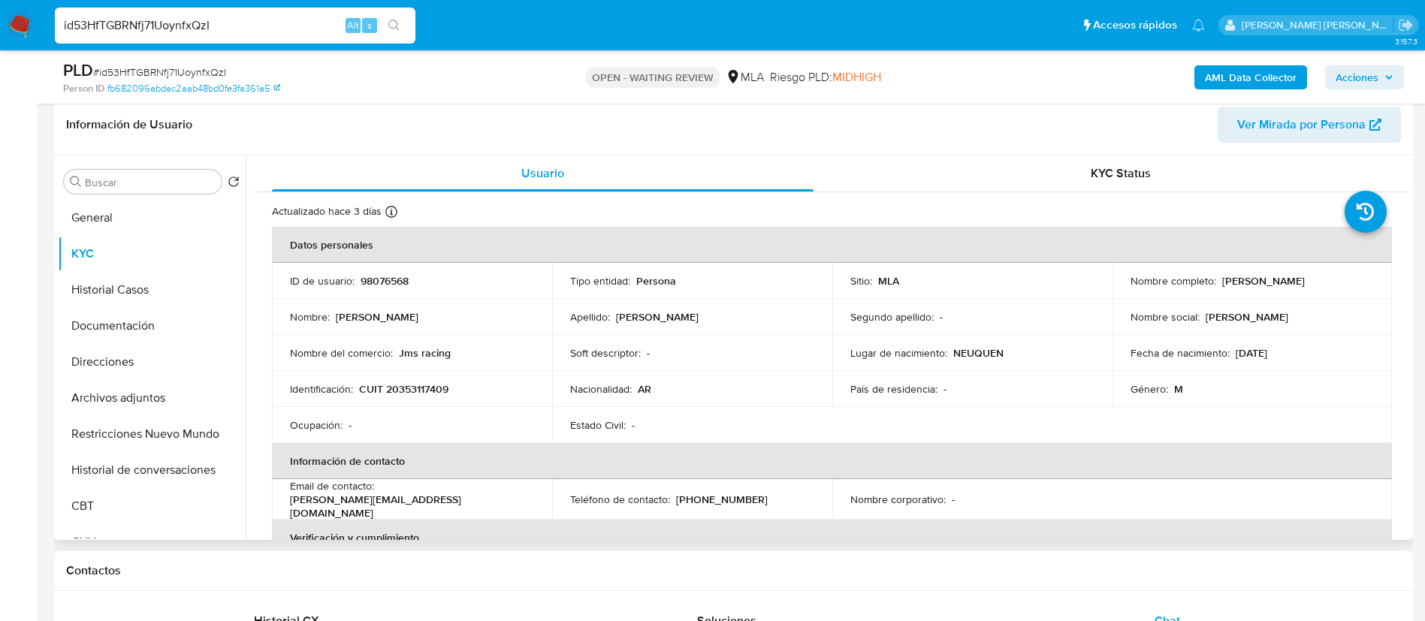
drag, startPoint x: 1218, startPoint y: 285, endPoint x: 1343, endPoint y: 291, distance: 124.9
click at [1343, 291] on td "Nombre completo : Juan Manuel Sanchez" at bounding box center [1253, 281] width 280 height 36
copy p "Juan Manuel Sanchez"
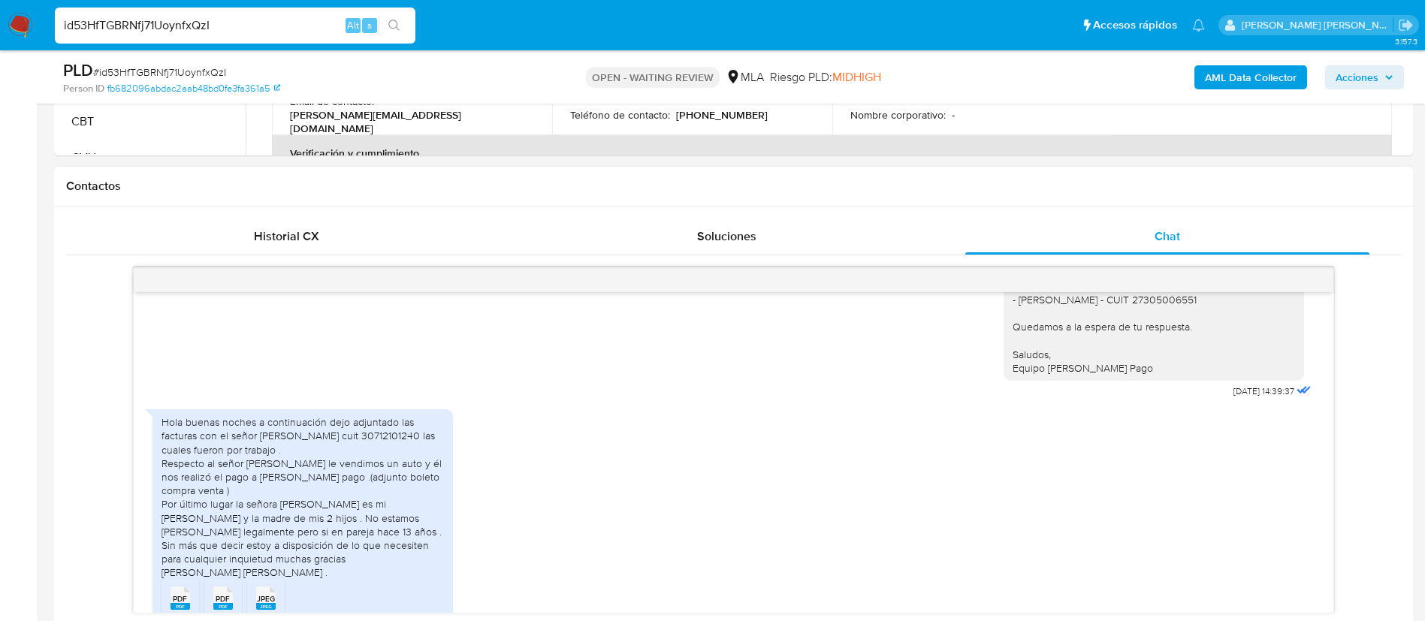
scroll to position [1102, 0]
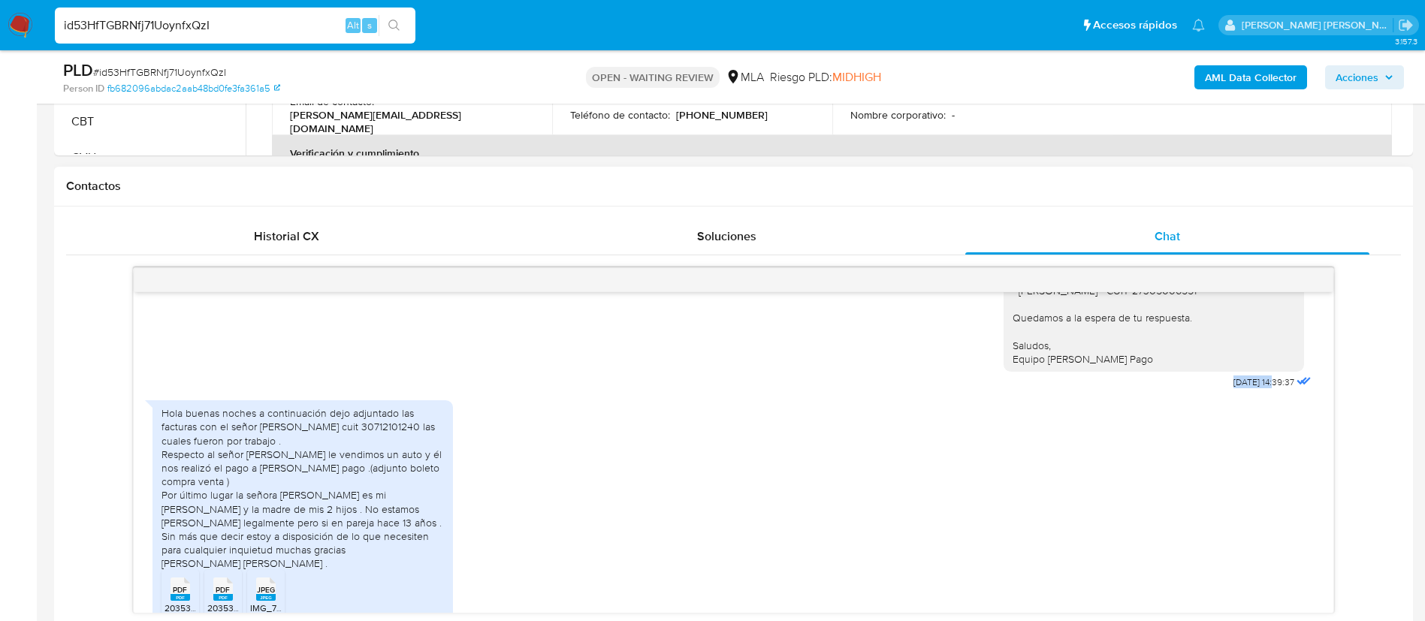
drag, startPoint x: 1198, startPoint y: 452, endPoint x: 1245, endPoint y: 451, distance: 46.6
click at [1245, 388] on span "05/09/2025 14:39:37" at bounding box center [1264, 382] width 61 height 12
copy span "05/09/2025"
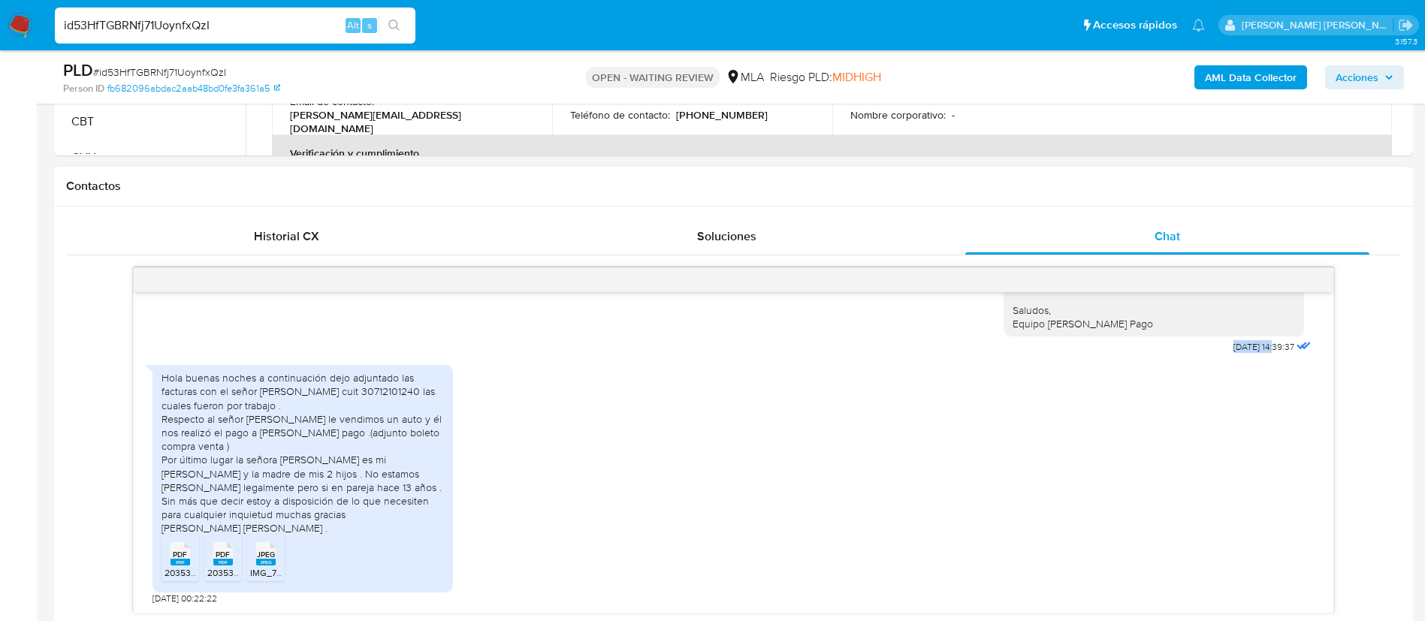
scroll to position [1217, 0]
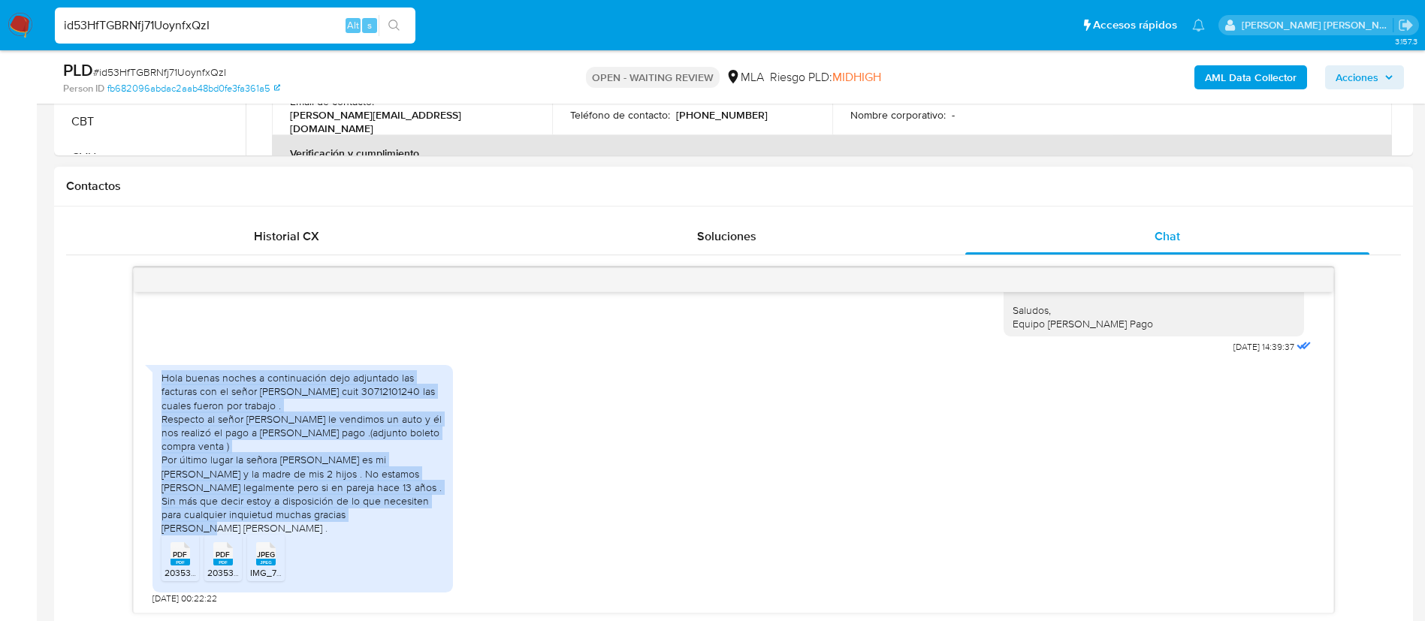
drag, startPoint x: 162, startPoint y: 363, endPoint x: 299, endPoint y: 515, distance: 204.8
click at [299, 515] on div "Hola buenas noches a continuación dejo adjuntado las facturas con el señor José…" at bounding box center [303, 453] width 283 height 164
copy div "Hola buenas noches a continuación dejo adjuntado las facturas con el señor José…"
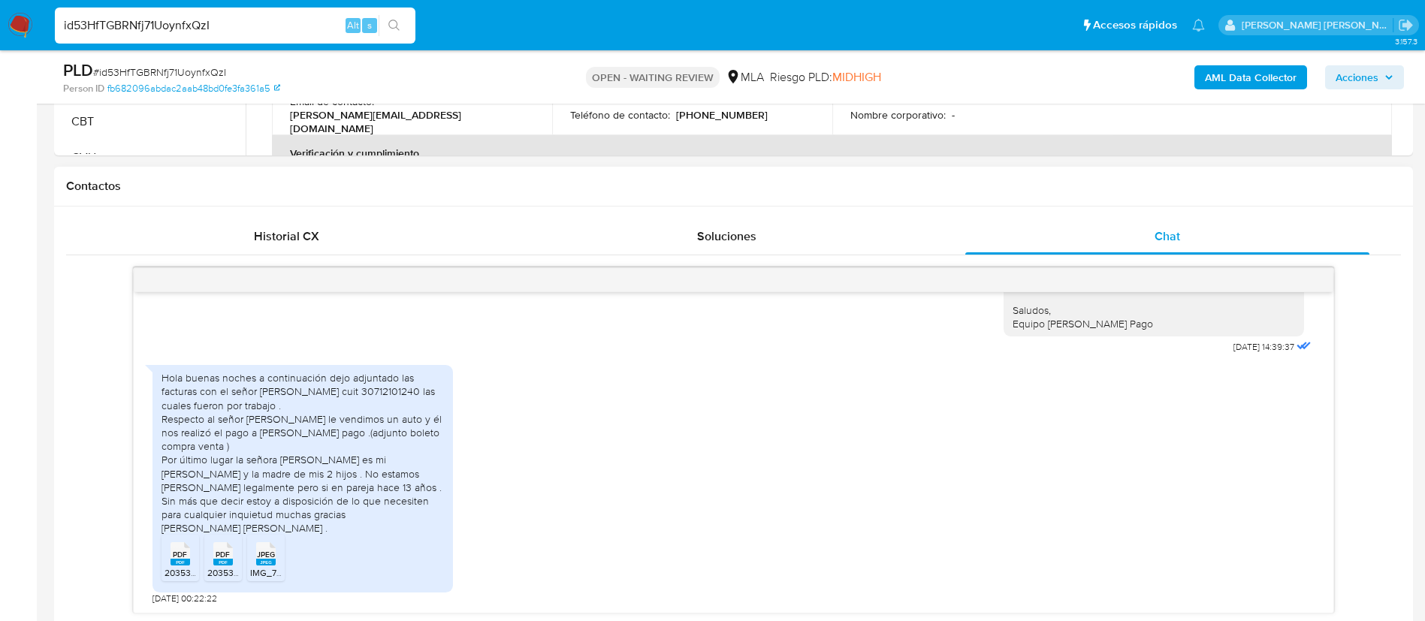
click at [177, 566] on rect at bounding box center [181, 562] width 20 height 7
click at [228, 568] on span "20353117409_011_00001_00000049.pdf" at bounding box center [287, 573] width 161 height 13
click at [258, 565] on rect at bounding box center [266, 562] width 20 height 7
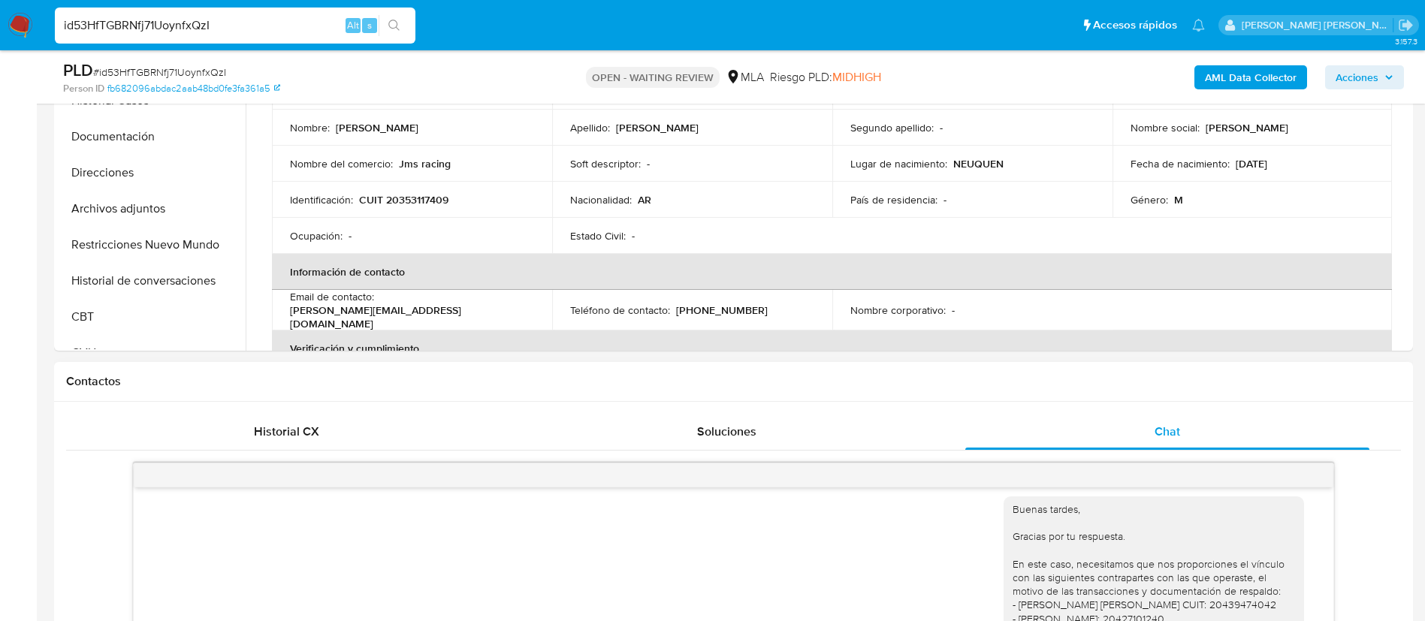
scroll to position [425, 0]
paste input "ltA9FsATqOAAkBKT2jMFuP18"
click at [292, 30] on input "ltA9FsATqOAAkBKT2jMFuP18" at bounding box center [235, 26] width 361 height 20
type input "ltA9FsATqOAAkBKT2jMFuP18"
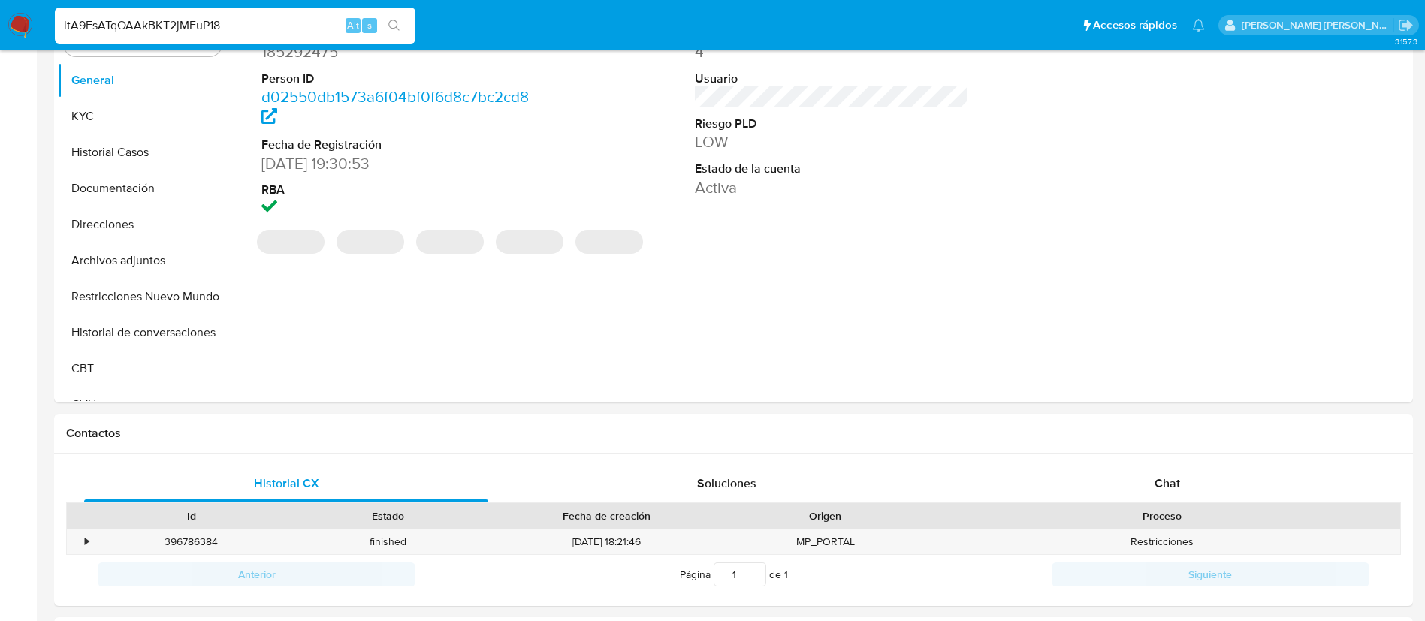
select select "10"
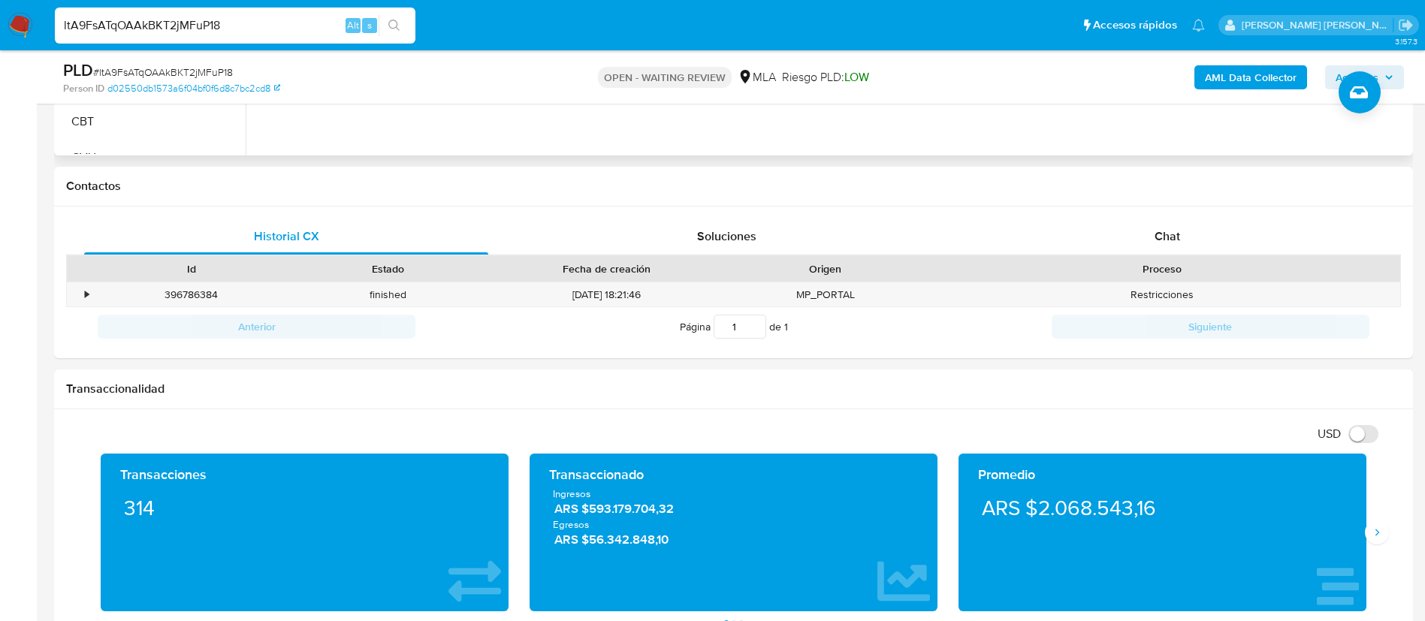
scroll to position [692, 0]
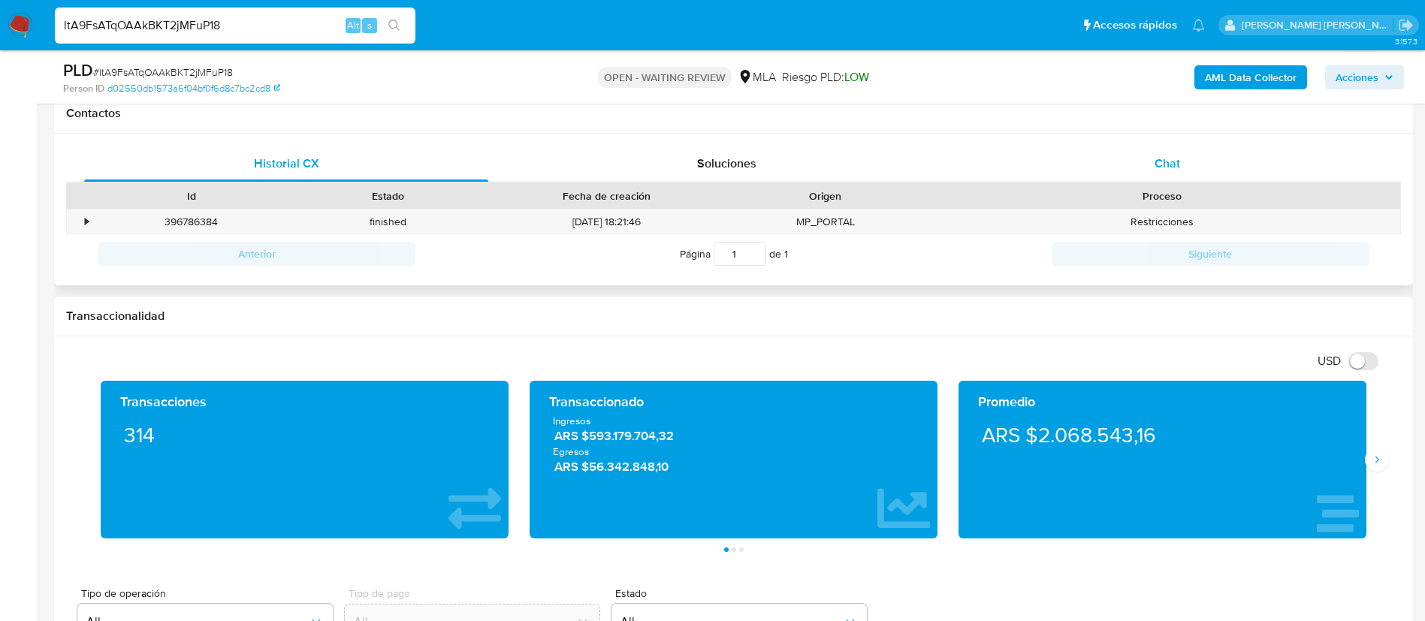
click at [1179, 161] on span "Chat" at bounding box center [1168, 163] width 26 height 17
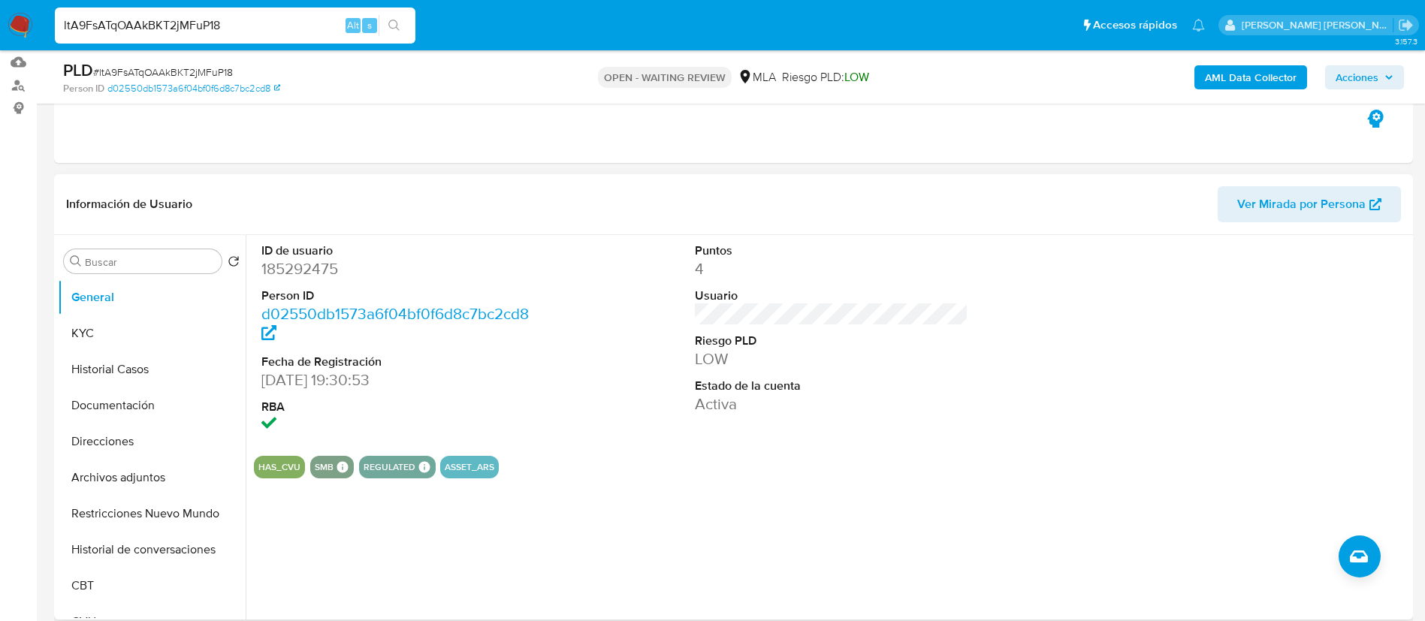
scroll to position [153, 0]
click at [87, 330] on button "KYC" at bounding box center [146, 335] width 176 height 36
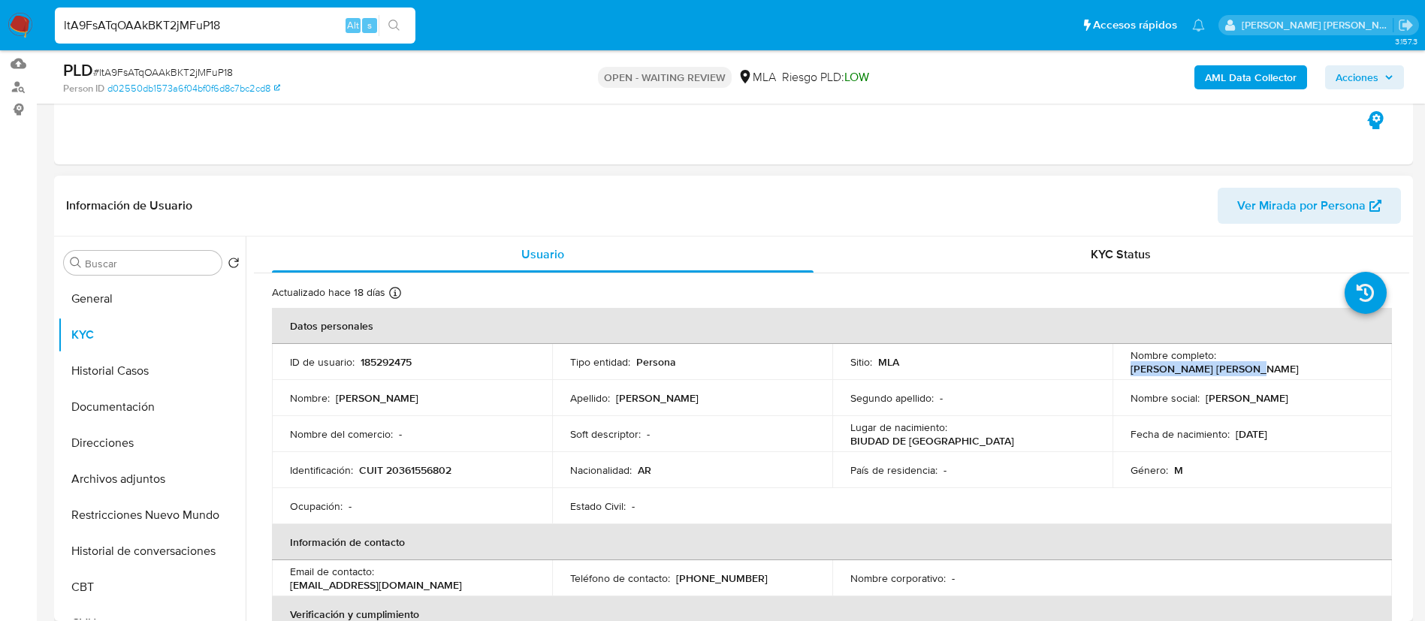
drag, startPoint x: 1218, startPoint y: 364, endPoint x: 1368, endPoint y: 357, distance: 150.4
click at [1368, 357] on div "Nombre completo : Guido Hernan Fernandez" at bounding box center [1253, 362] width 244 height 27
copy p "Guido Hernan Fernandez"
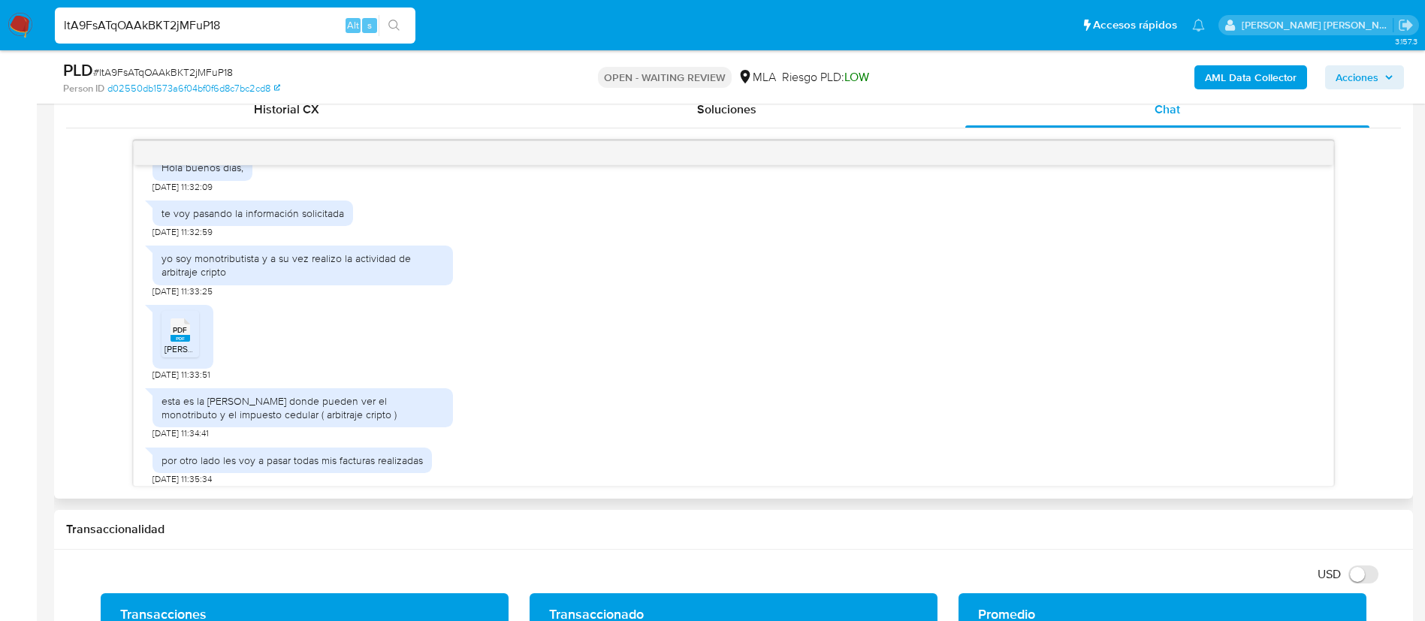
scroll to position [857, 0]
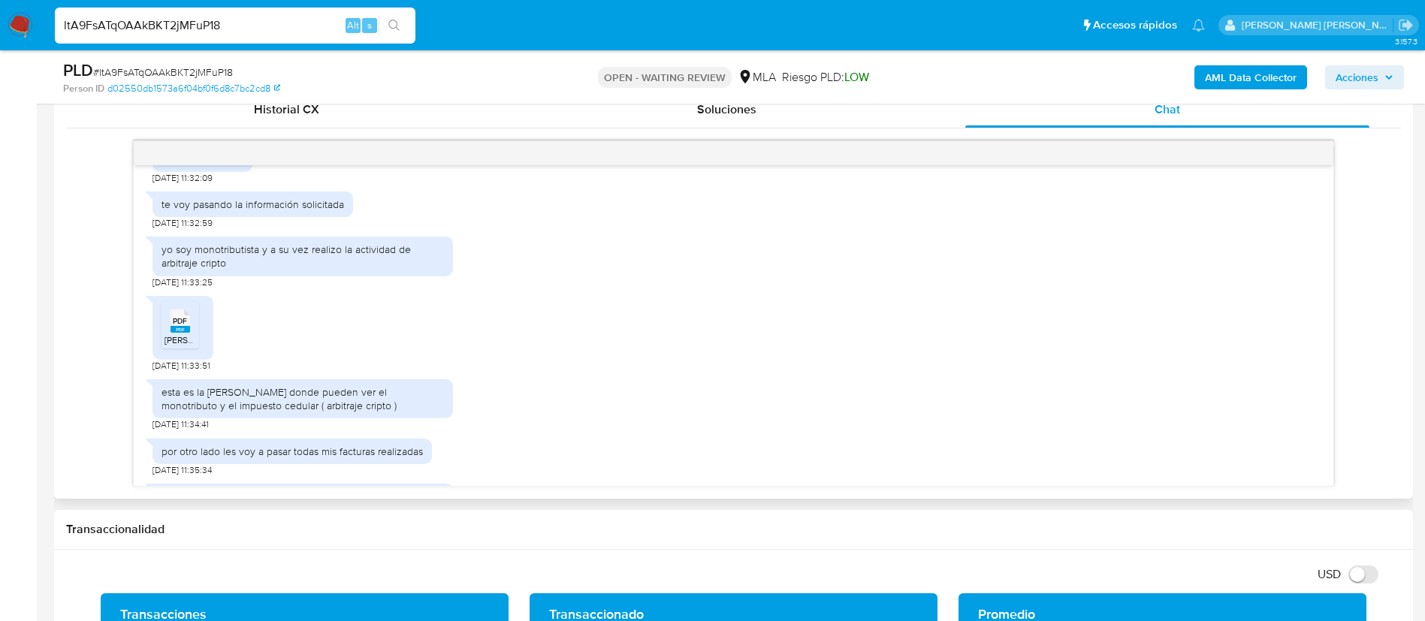
click at [180, 346] on span "FERNANDEZ ARCA Constancia 2025.pdf" at bounding box center [255, 340] width 180 height 13
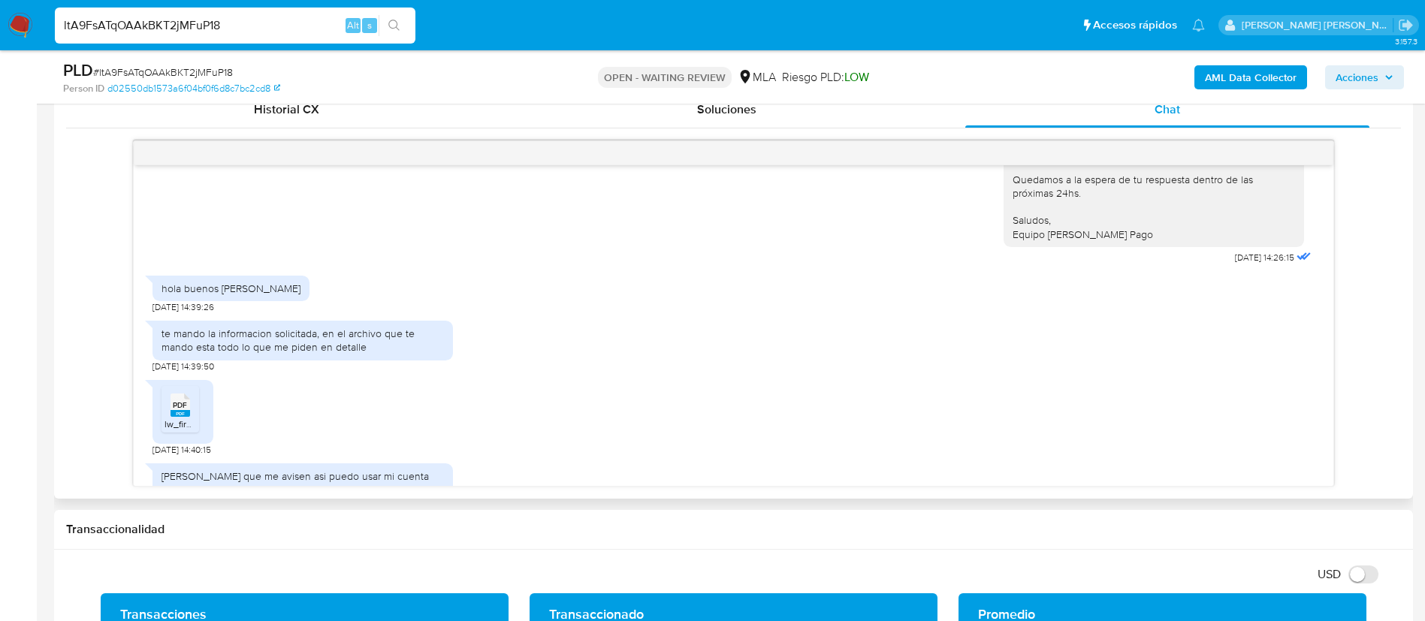
scroll to position [2991, 0]
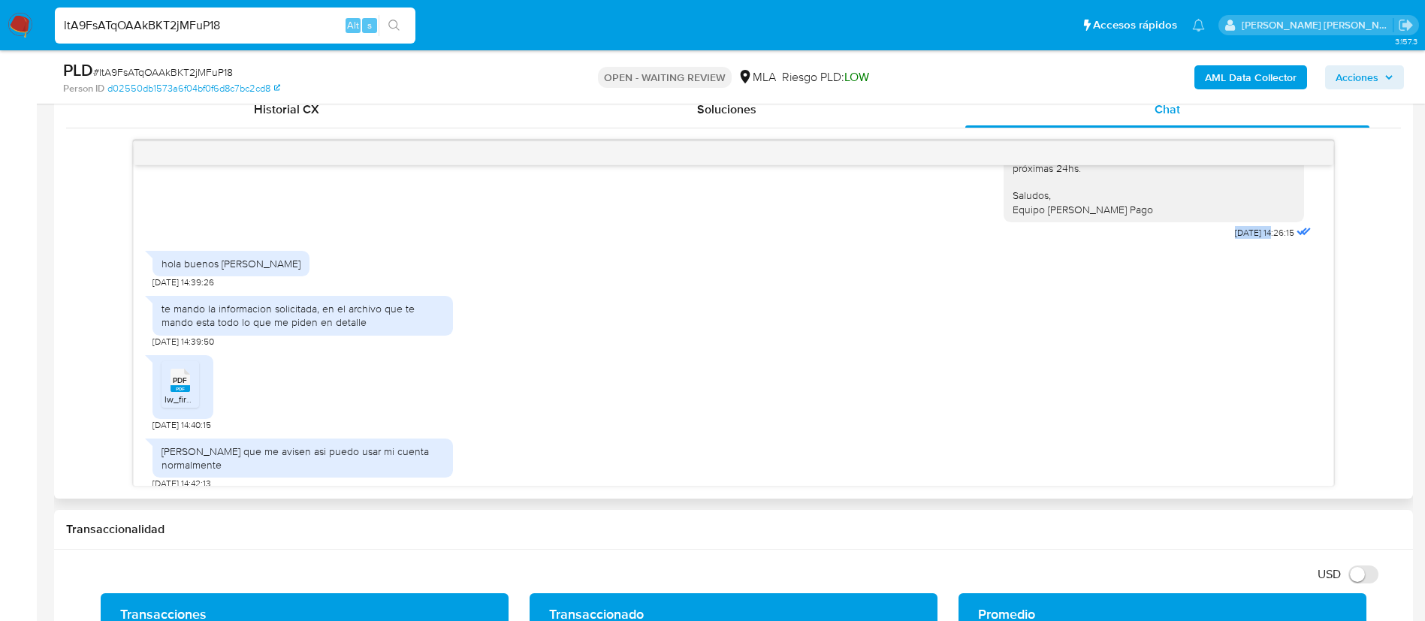
drag, startPoint x: 1190, startPoint y: 258, endPoint x: 1242, endPoint y: 254, distance: 52.0
click at [1242, 243] on div "Buenas tardes, Gracias por tu respuesta. Nos volvemos a comunicar, dado que a l…" at bounding box center [1159, 58] width 311 height 372
copy span "08/09/202"
copy span "08/09/2025"
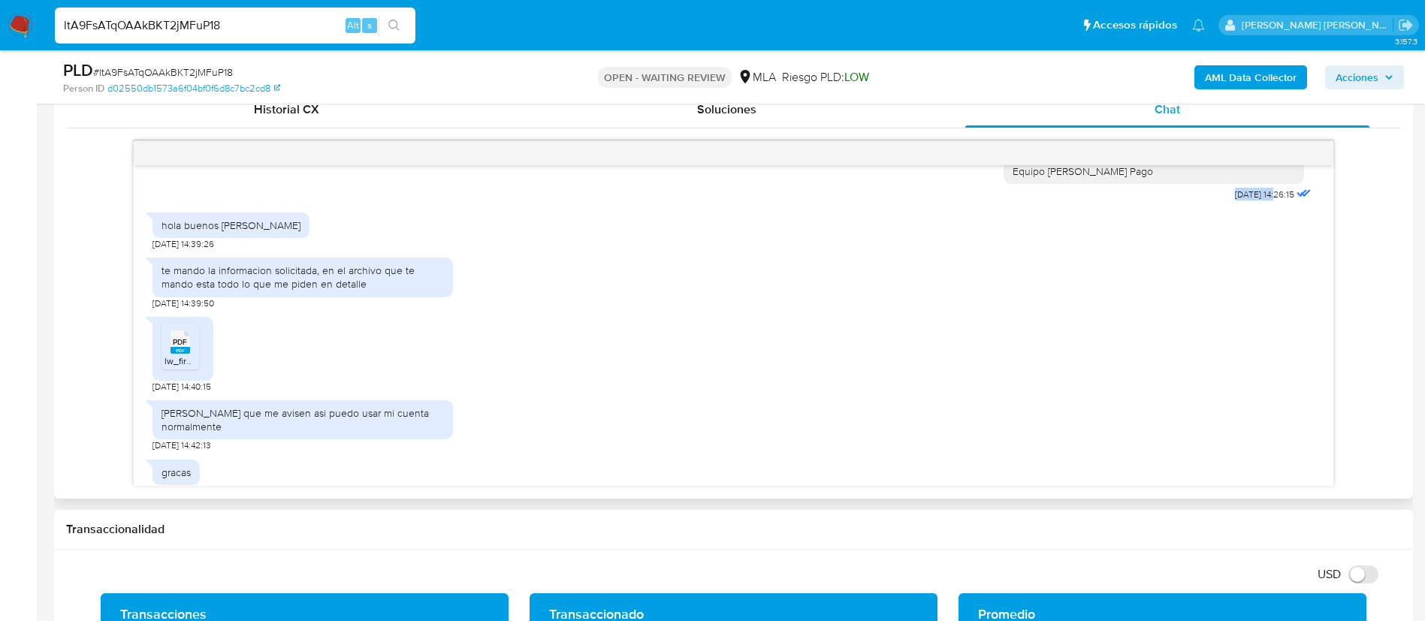
scroll to position [3063, 0]
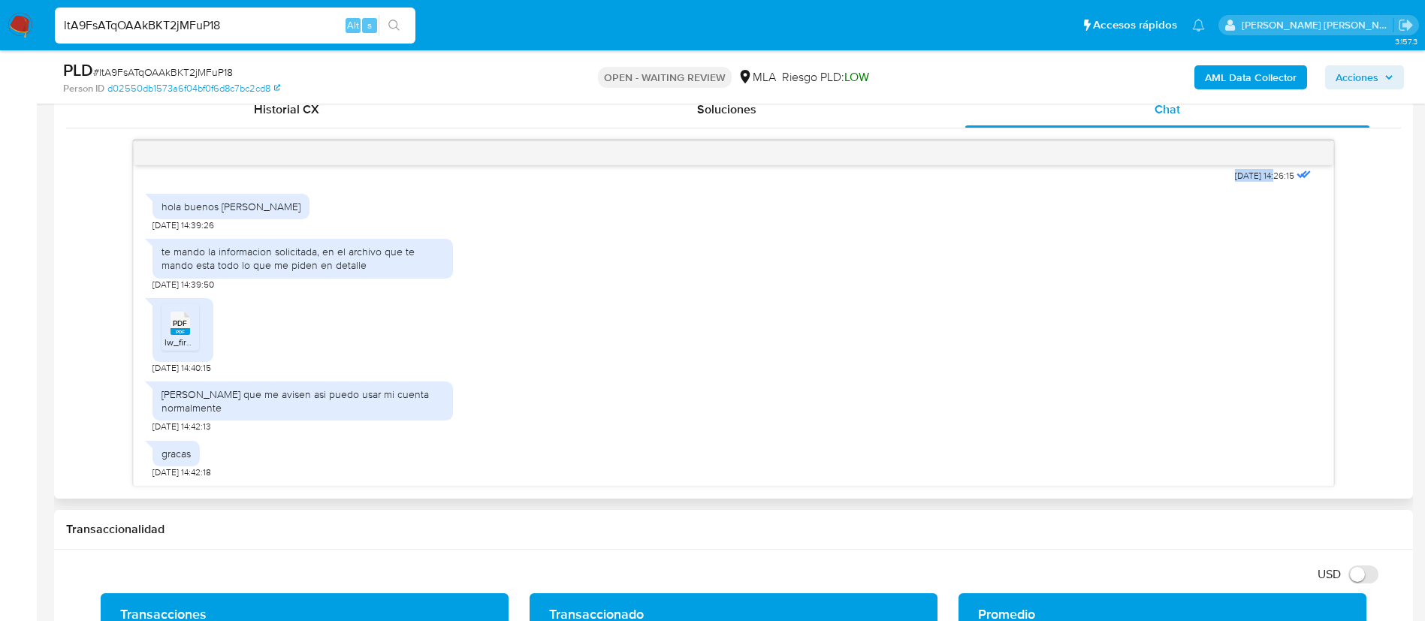
drag, startPoint x: 162, startPoint y: 252, endPoint x: 236, endPoint y: 479, distance: 238.6
click at [236, 479] on div "17/07/2025 20:01:37 Hola buenos dias, 21/07/2025 11:32:09 te voy pasando la inf…" at bounding box center [734, 325] width 1200 height 321
click at [182, 328] on span "PDF" at bounding box center [180, 324] width 14 height 10
paste input "JK5FCUD2iI7UIW04hHYWMq9D"
click at [316, 20] on input "JK5FCUD2iI7UIW04hHYWMq9D" at bounding box center [235, 26] width 361 height 20
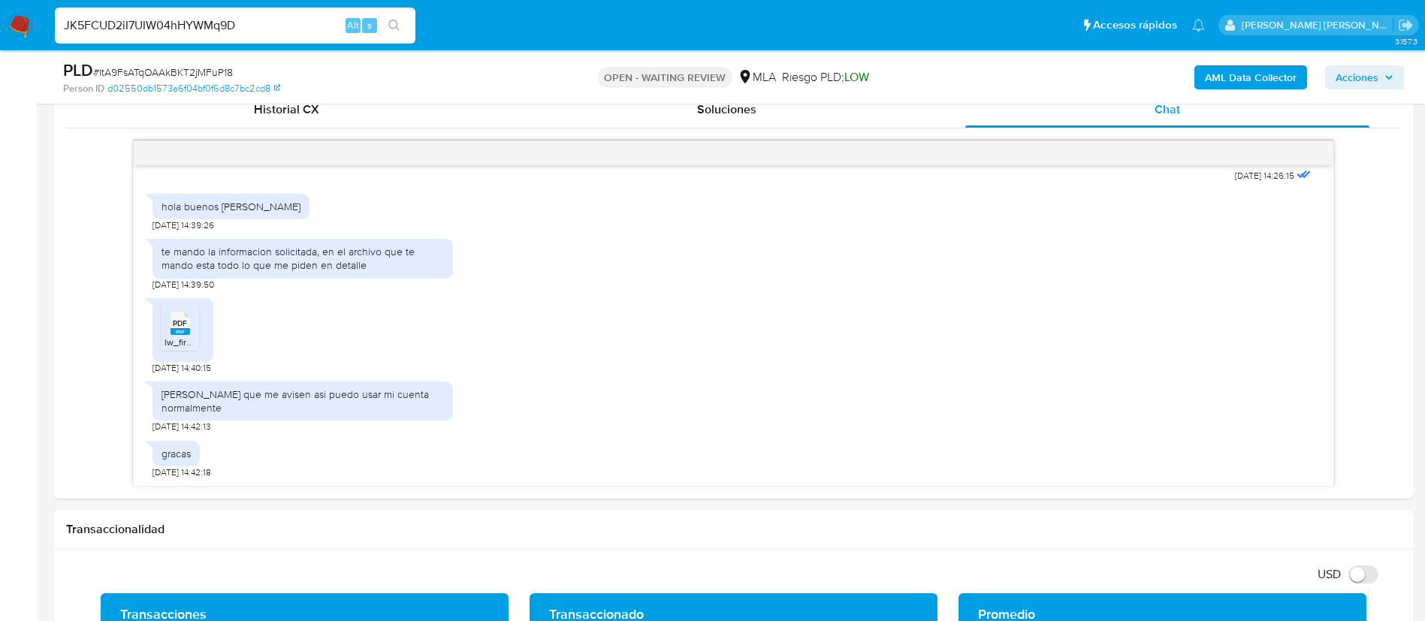
type input "JK5FCUD2iI7UIW04hHYWMq9D"
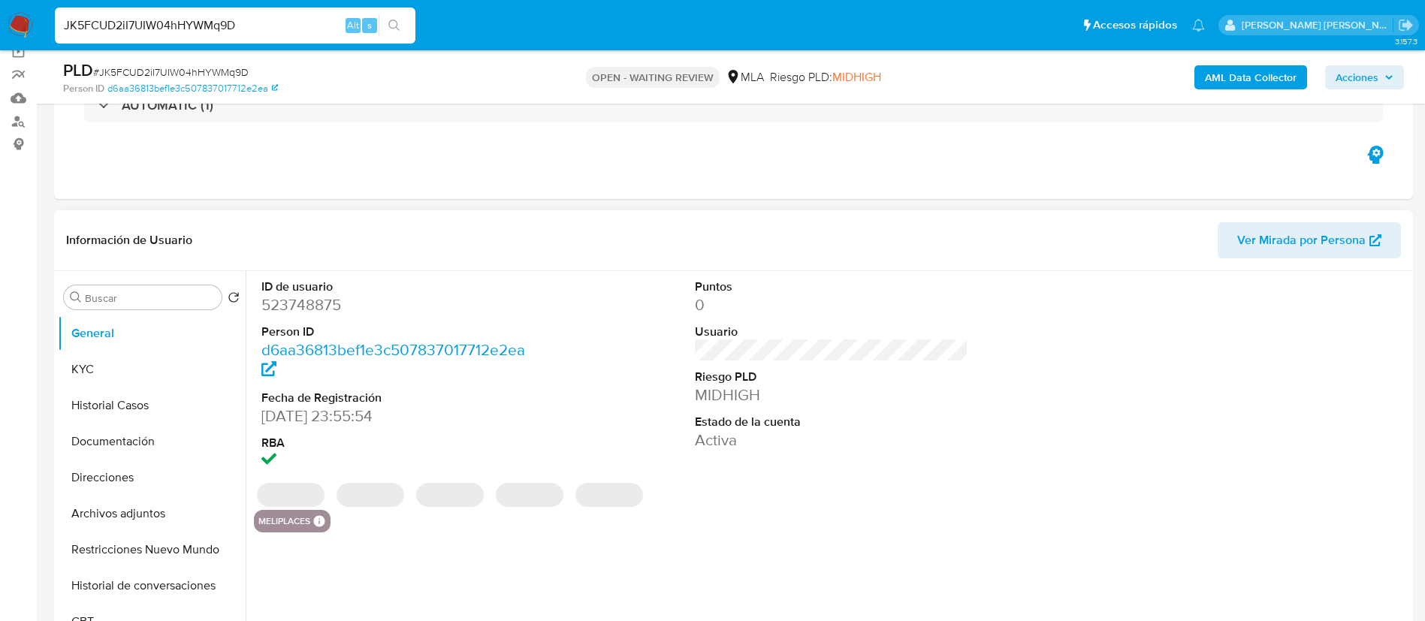
select select "10"
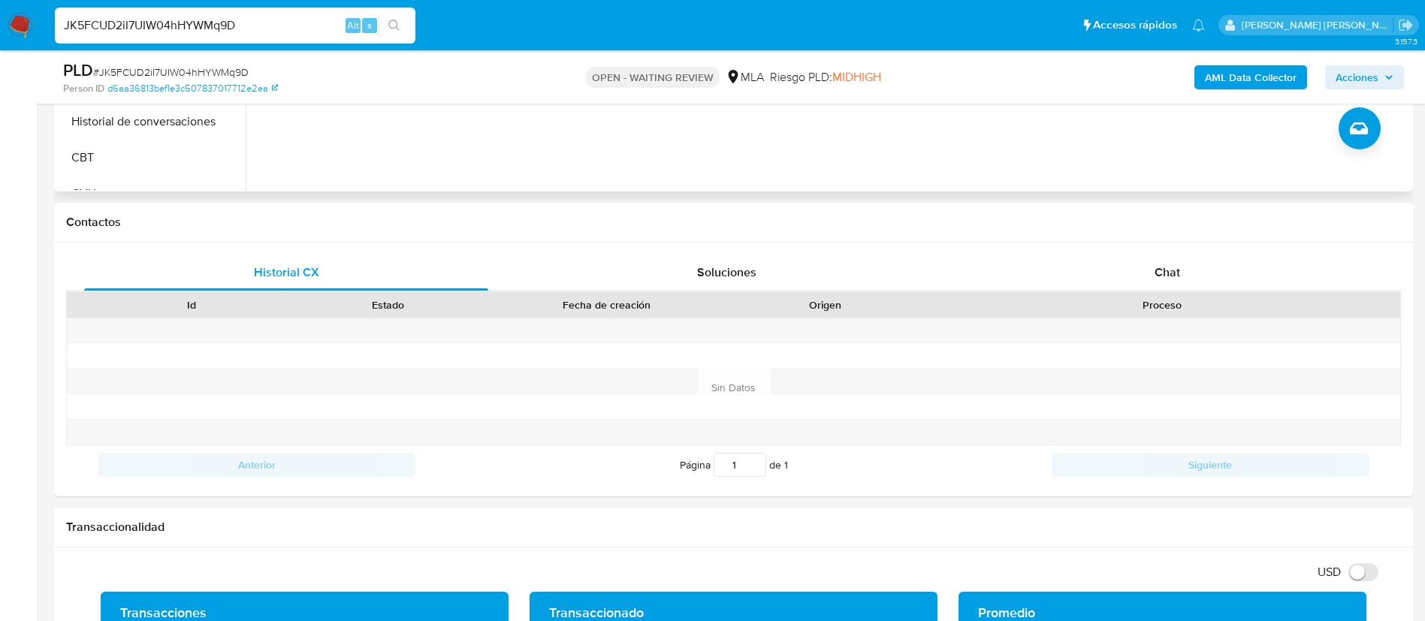
scroll to position [595, 0]
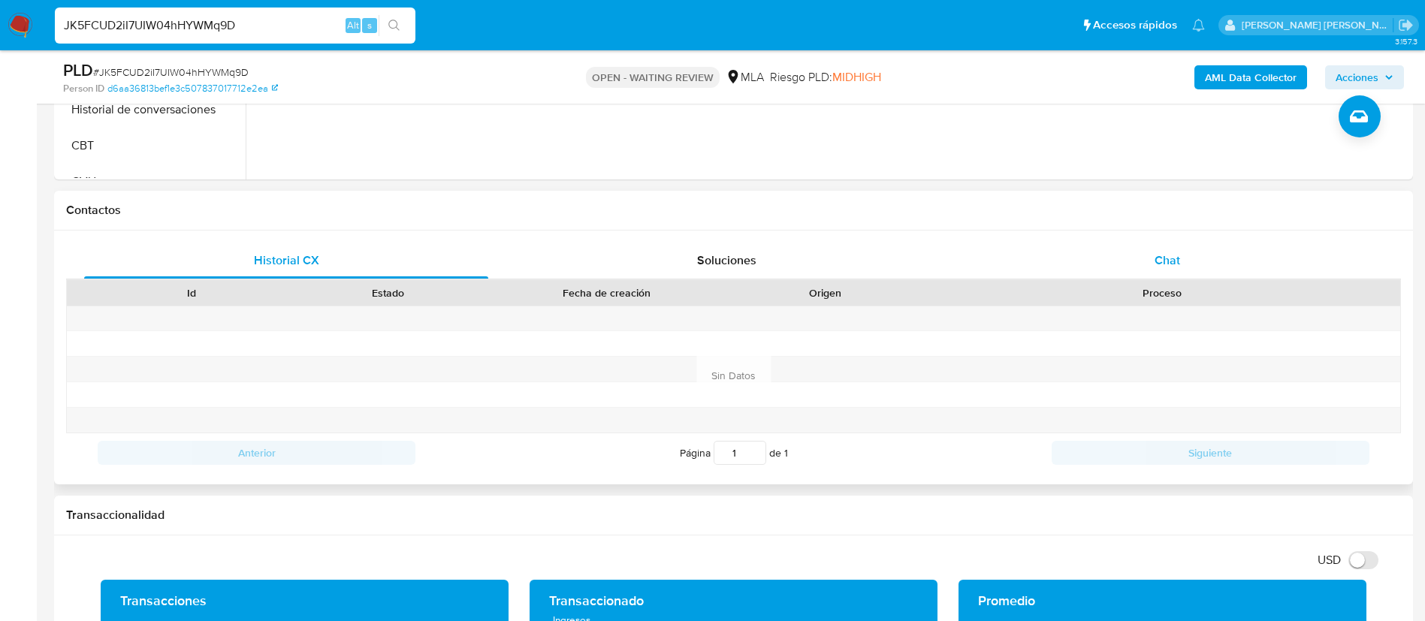
click at [1173, 246] on div "Chat" at bounding box center [1168, 261] width 404 height 36
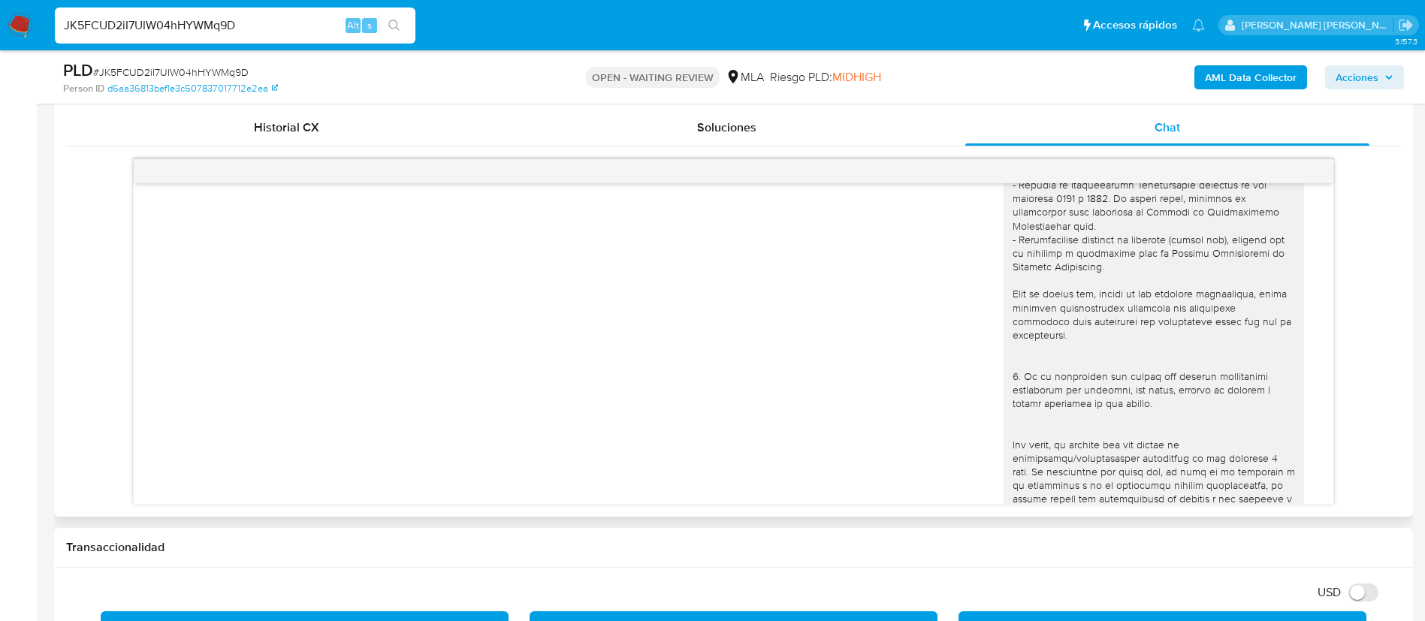
scroll to position [1059, 0]
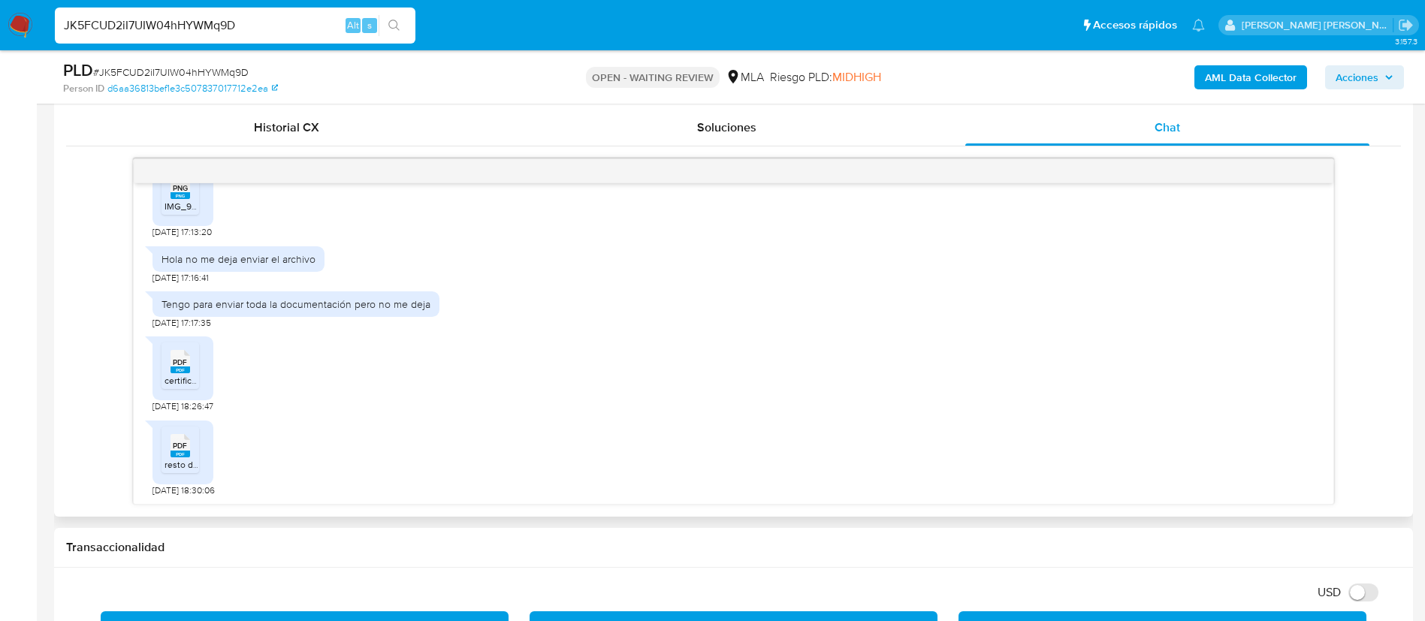
click at [406, 443] on div "PDF PDF resto documentacion.pdf 21/07/2025 18:30:06" at bounding box center [734, 454] width 1162 height 83
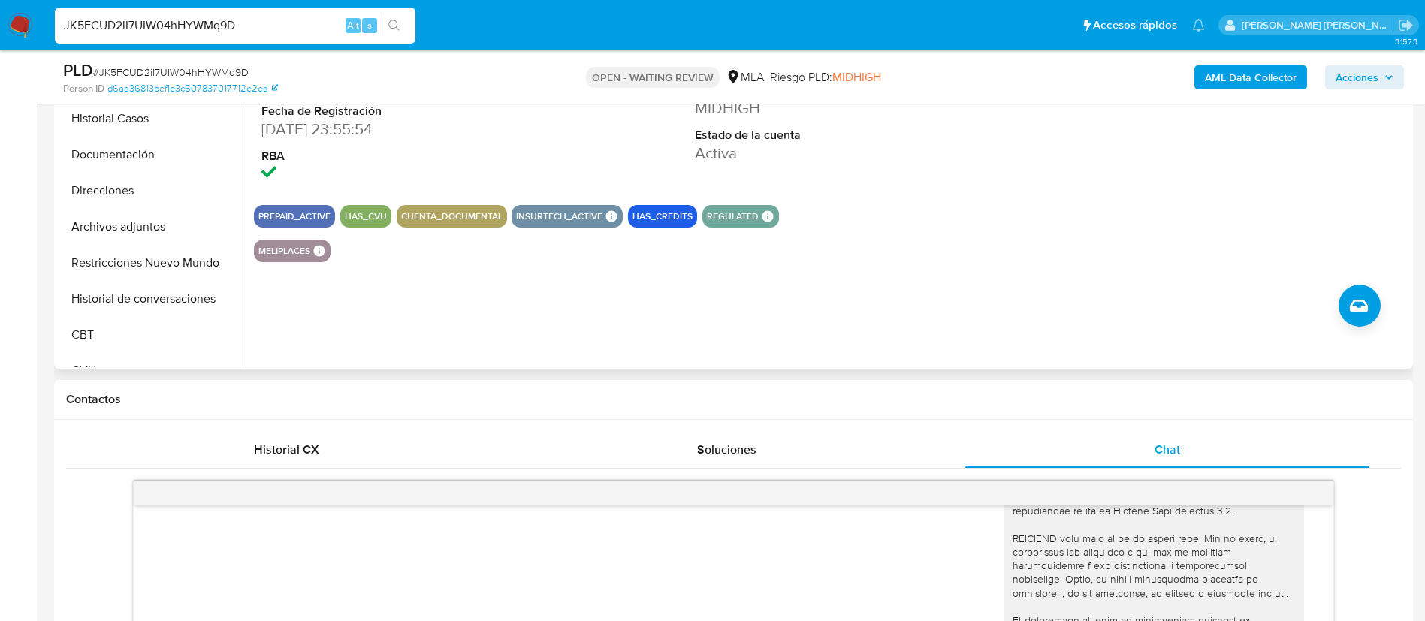
scroll to position [198, 0]
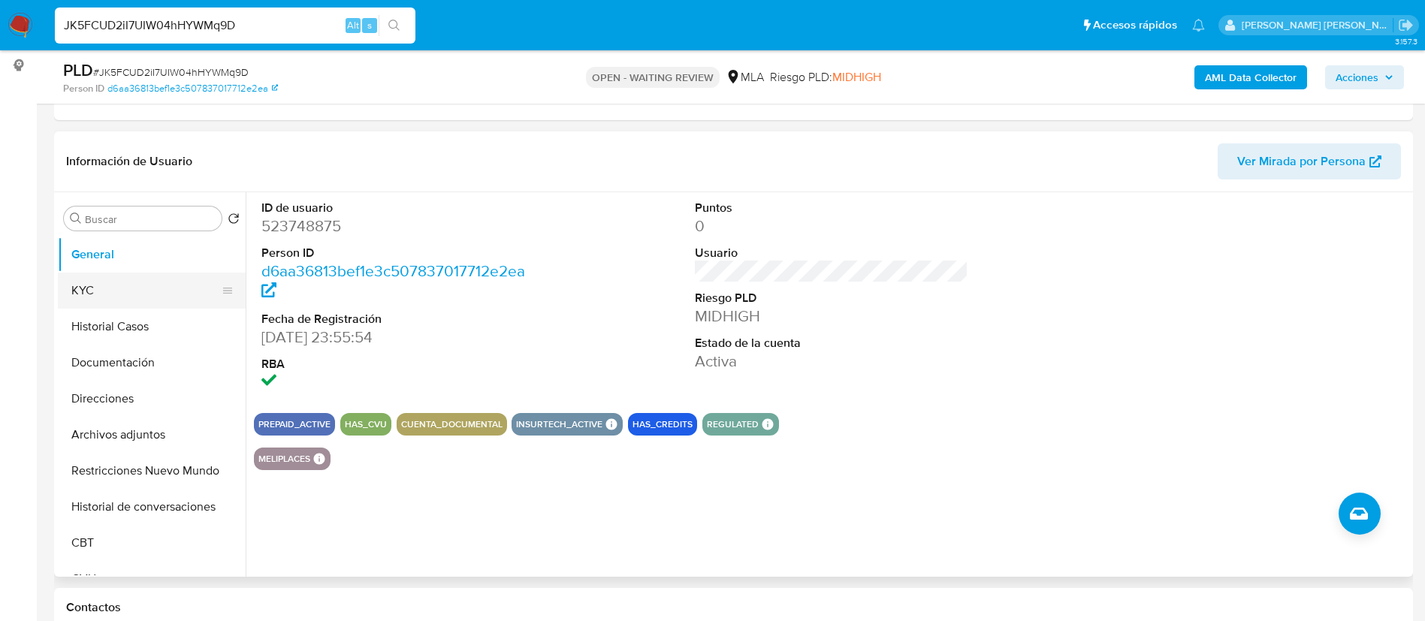
click at [171, 282] on button "KYC" at bounding box center [146, 291] width 176 height 36
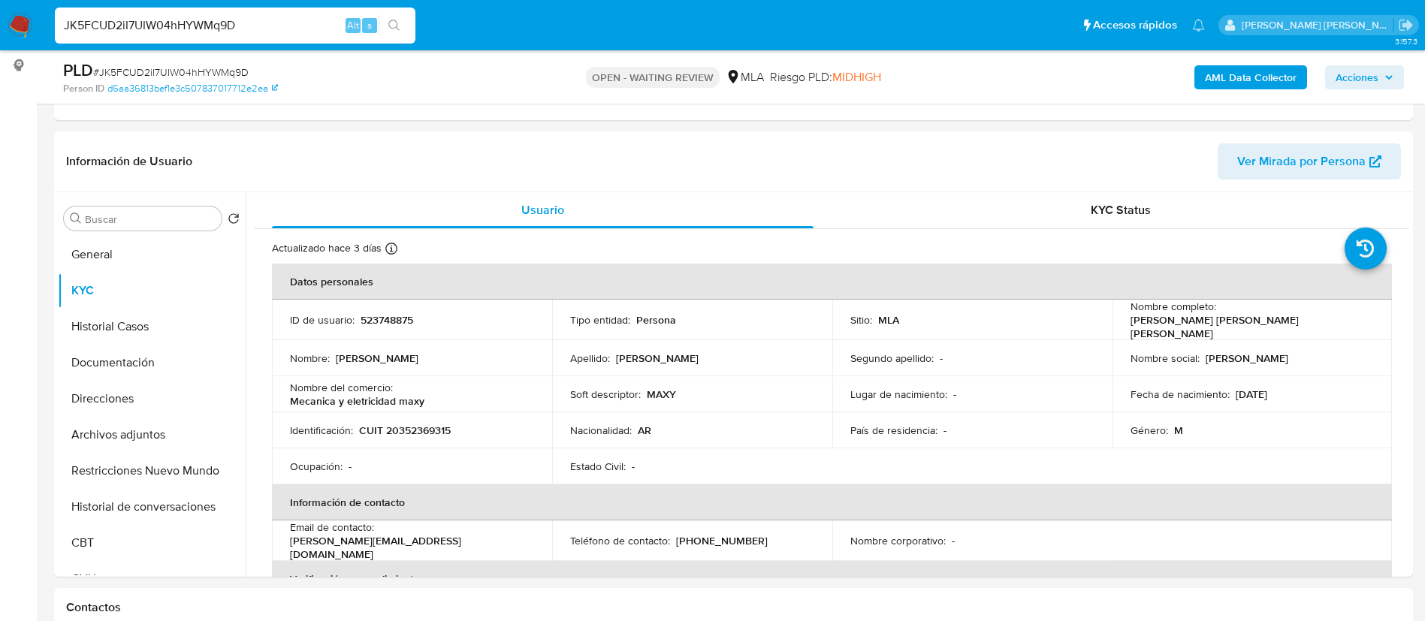
paste input "iywcKQJk7ounnoU7CO5JVJ2R"
click at [250, 24] on input "iywcKQJk7ounnoU7CO5JVJ2R" at bounding box center [235, 26] width 361 height 20
type input "iywcKQJk7ounnoU7CO5JVJ2R"
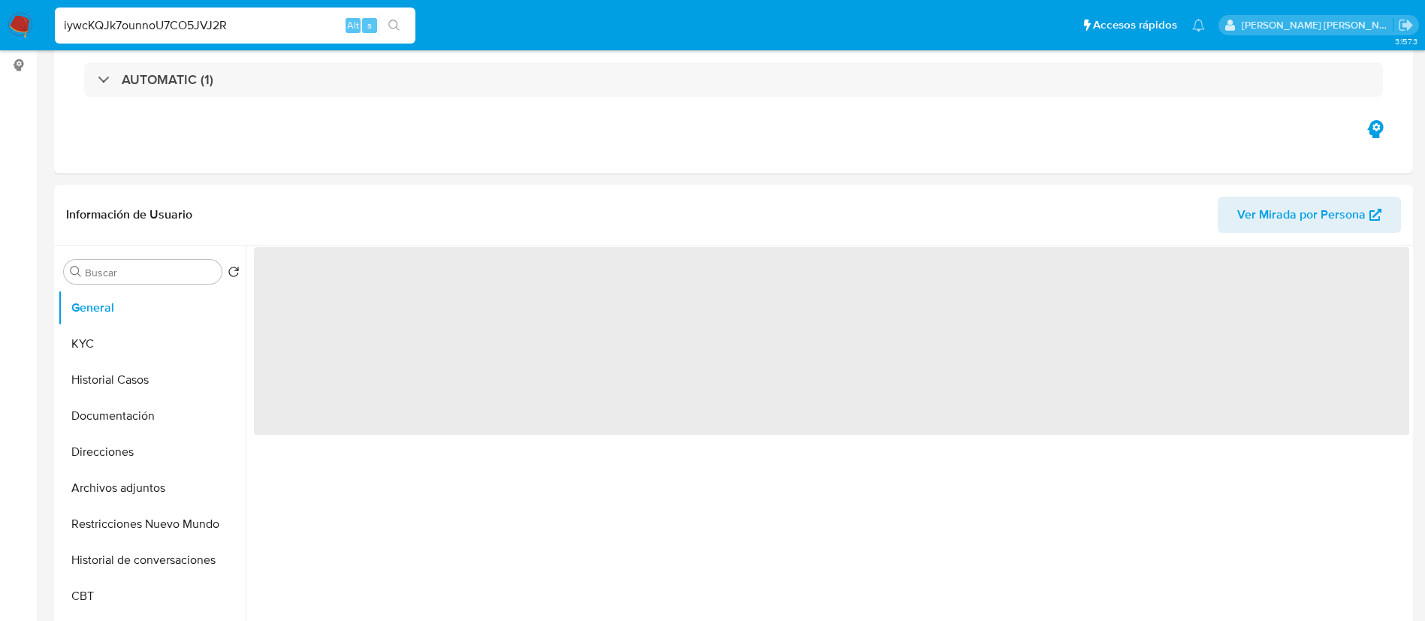
select select "10"
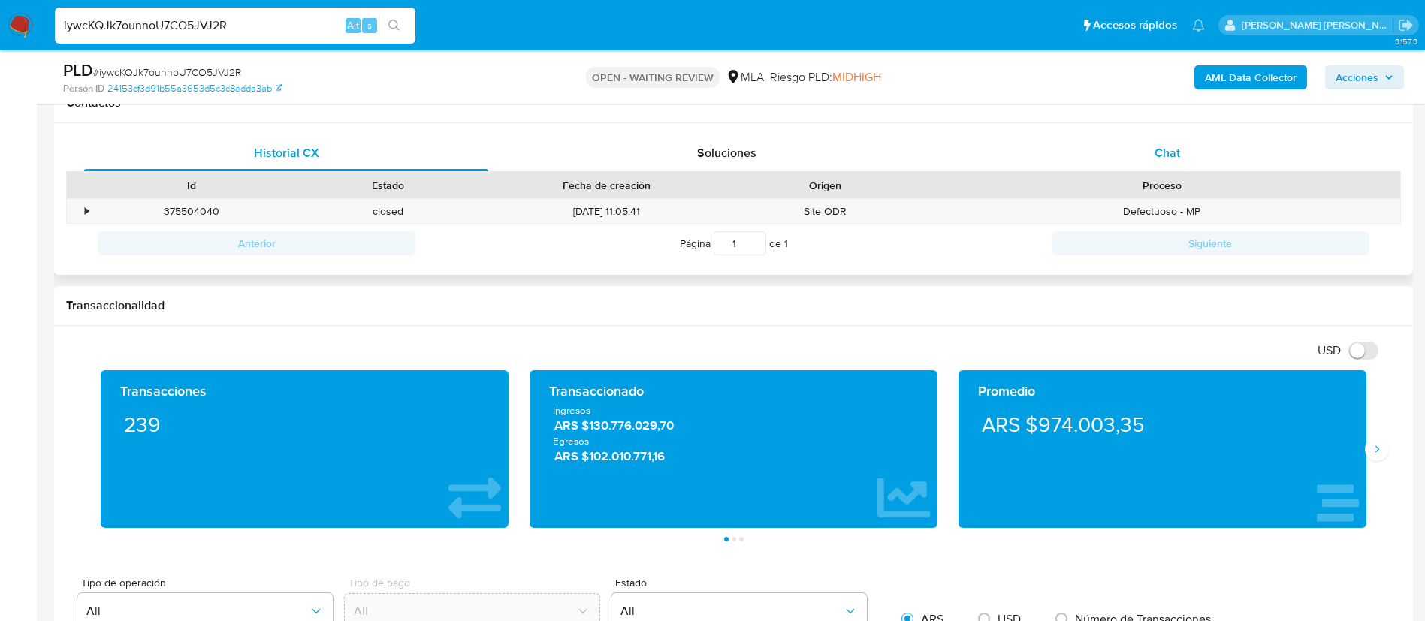
click at [1171, 143] on div "Chat" at bounding box center [1168, 153] width 404 height 36
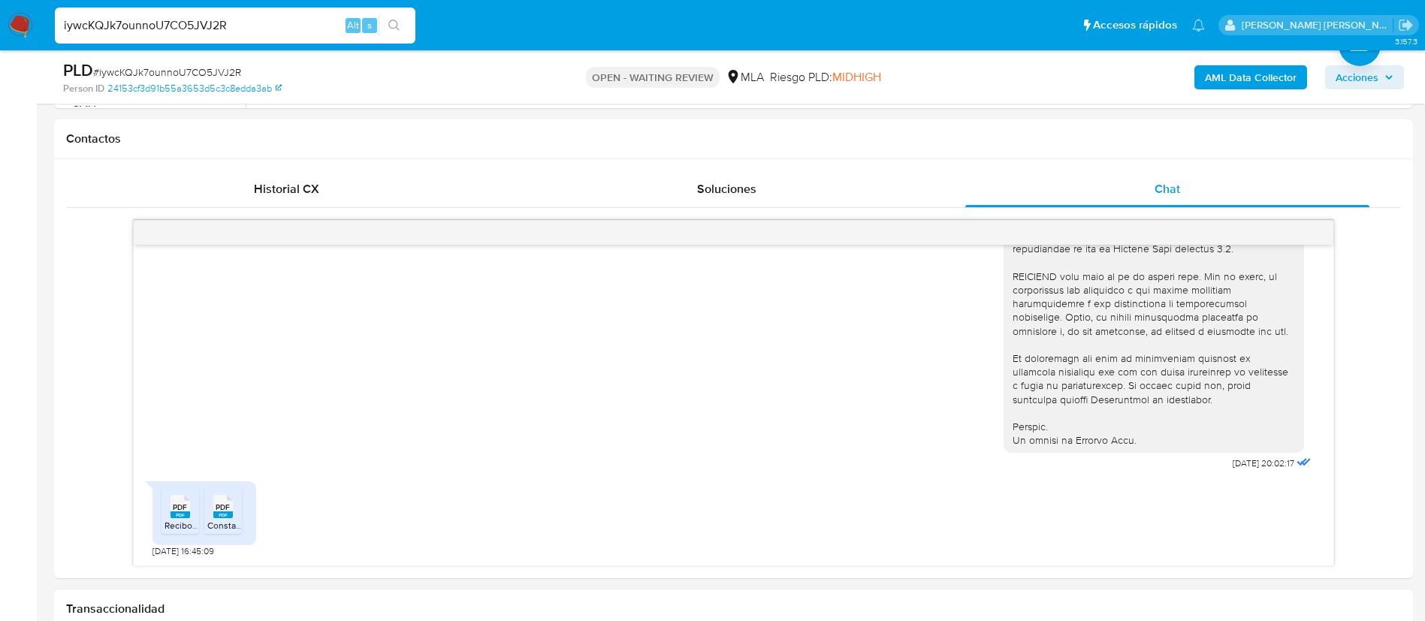
scroll to position [665, 0]
